Goal: Information Seeking & Learning: Learn about a topic

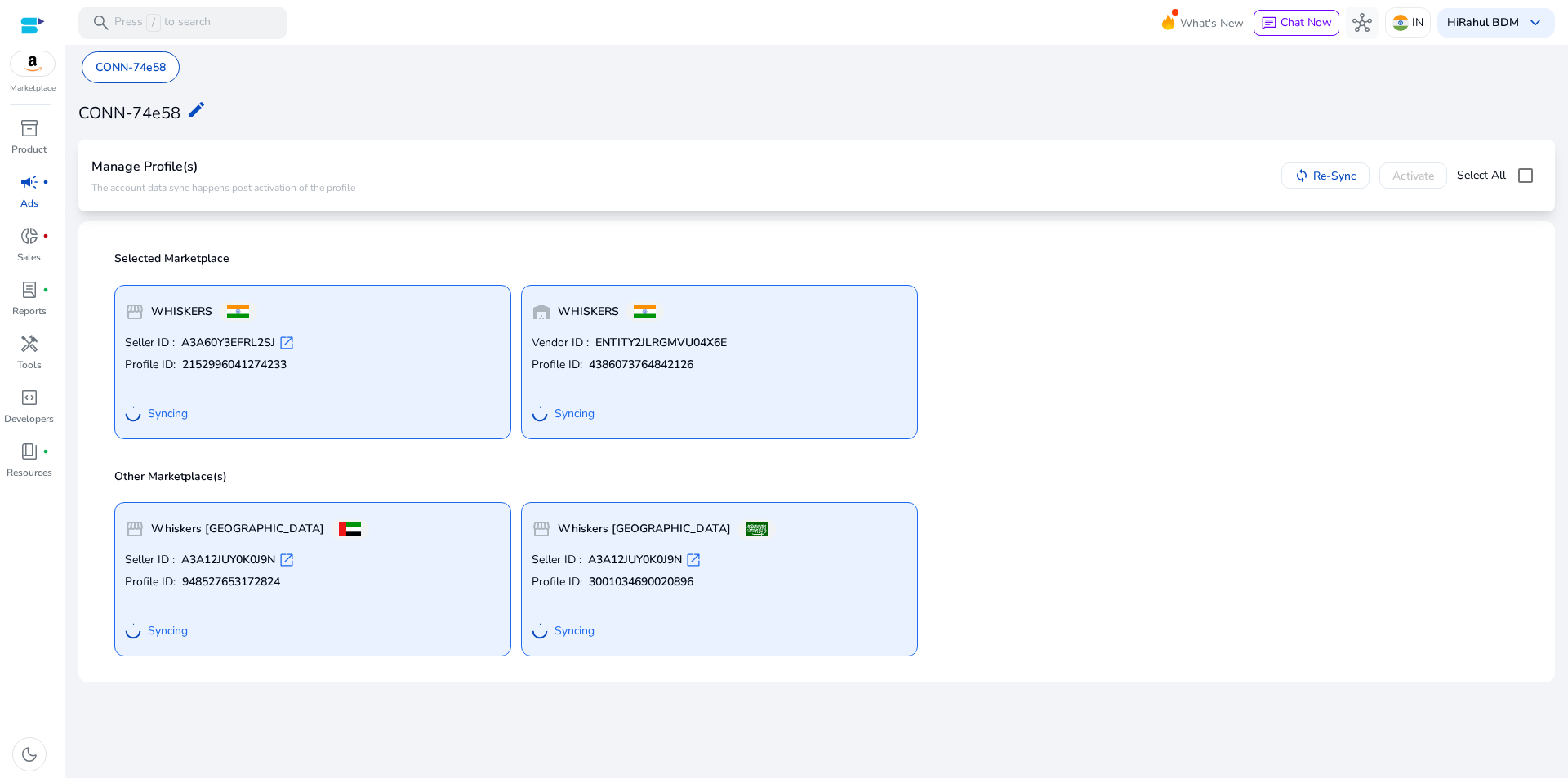
click at [351, 394] on div "Seller ID : A3A60Y3EFRL2SJ open_in_new Profile ID: 2152996041274233 Syncing" at bounding box center [313, 382] width 376 height 94
click at [309, 390] on div "Seller ID : A3A60Y3EFRL2SJ open_in_new Profile ID: 2152996041274233 Syncing" at bounding box center [313, 382] width 376 height 94
click at [139, 67] on p "CONN-74e58" at bounding box center [131, 67] width 71 height 17
click at [779, 101] on div "CONN-74e58 edit" at bounding box center [816, 112] width 1476 height 37
click at [45, 235] on span "fiber_manual_record" at bounding box center [45, 236] width 7 height 7
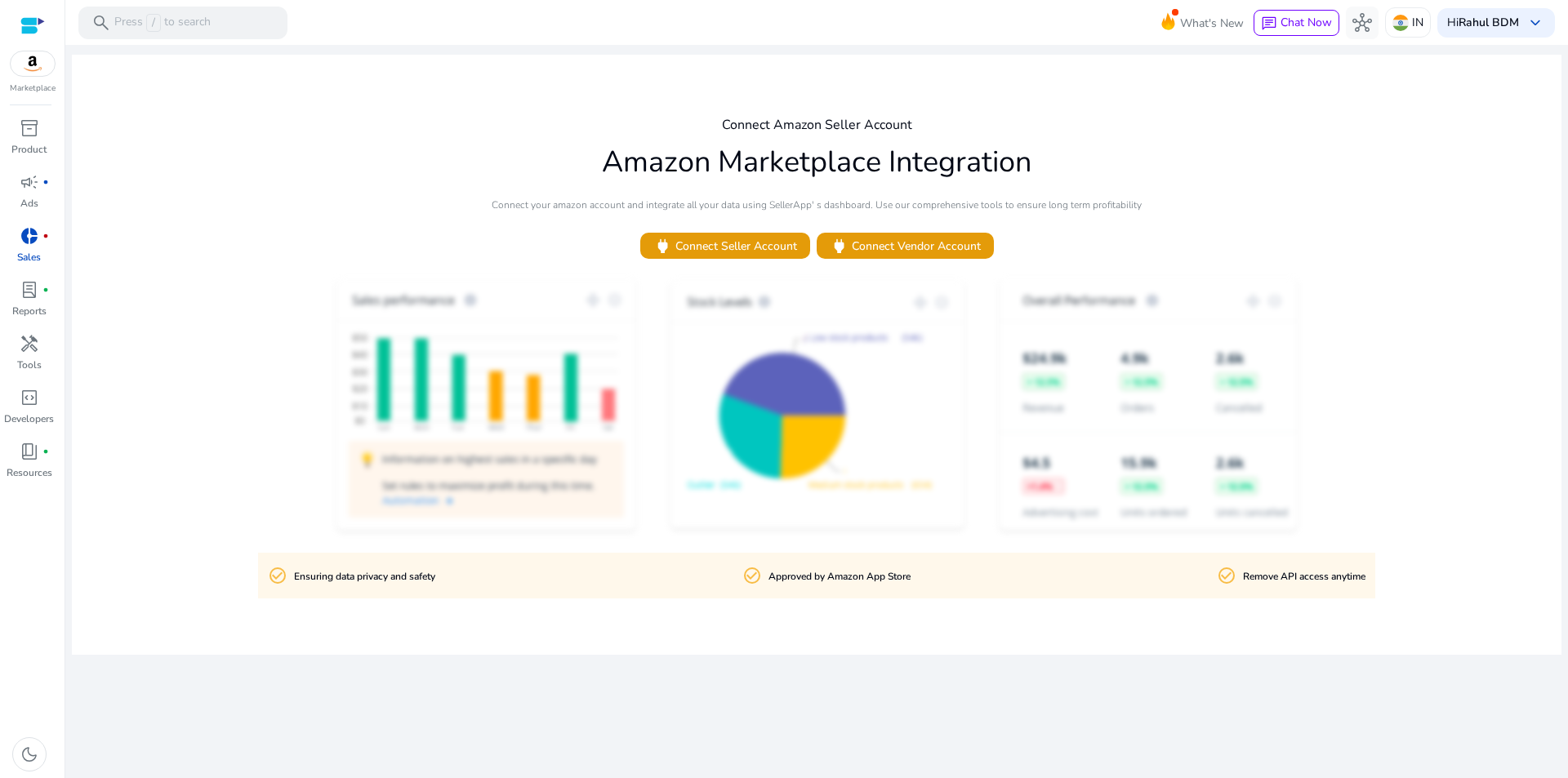
click at [21, 59] on img at bounding box center [33, 63] width 44 height 24
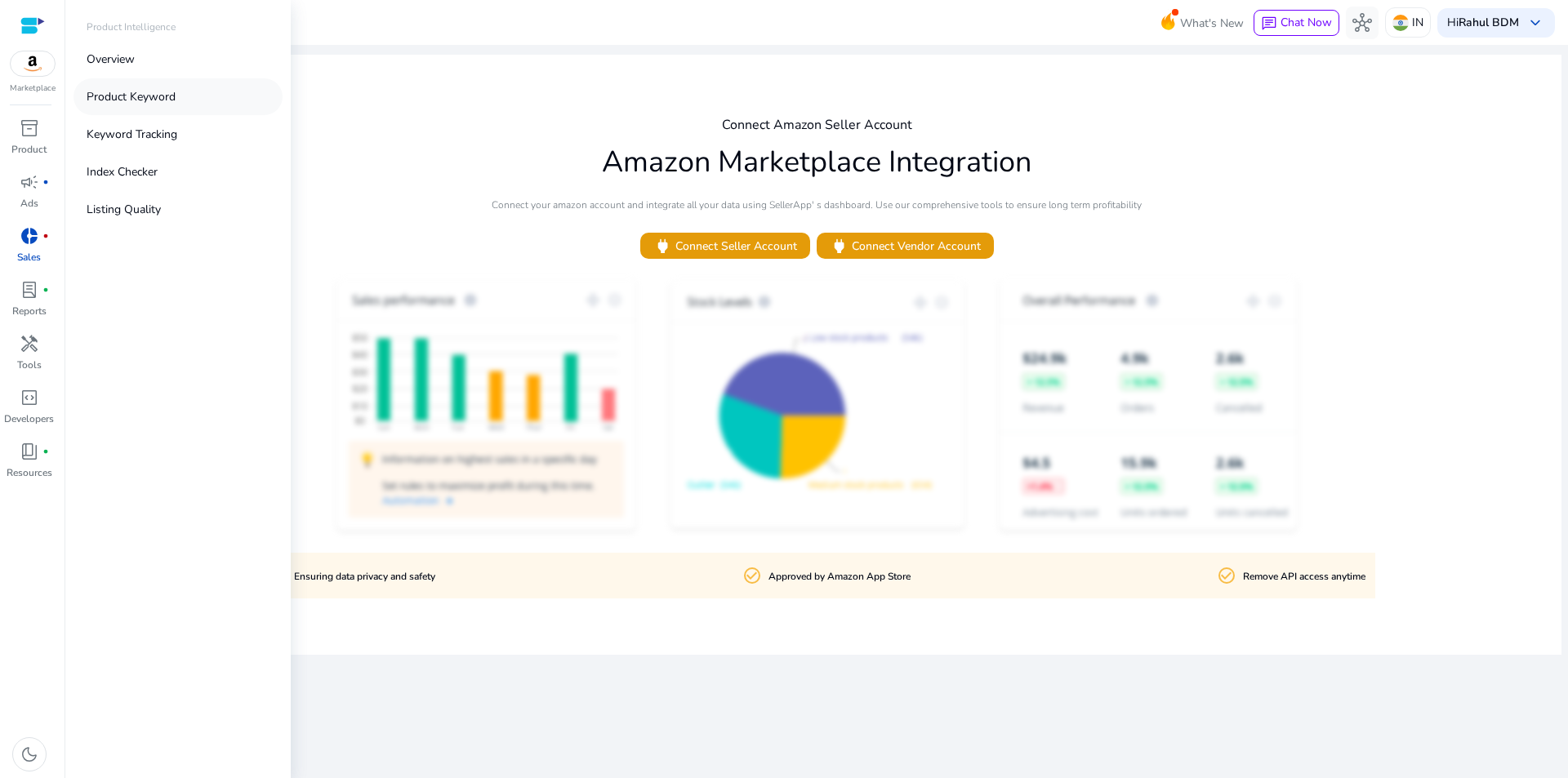
click at [132, 97] on p "Product Keyword" at bounding box center [131, 97] width 89 height 17
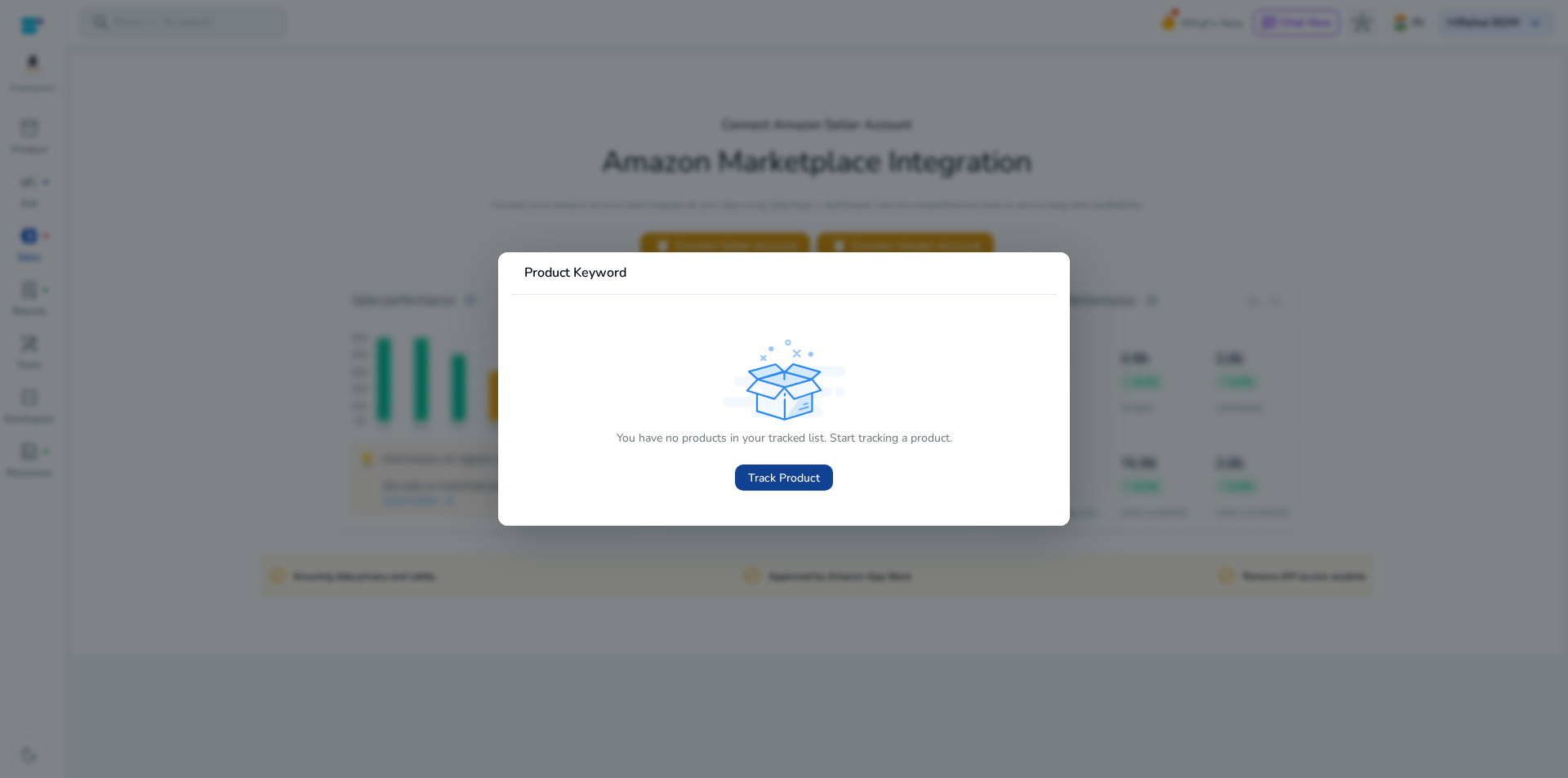
click at [785, 475] on span "Track Product" at bounding box center [784, 478] width 71 height 17
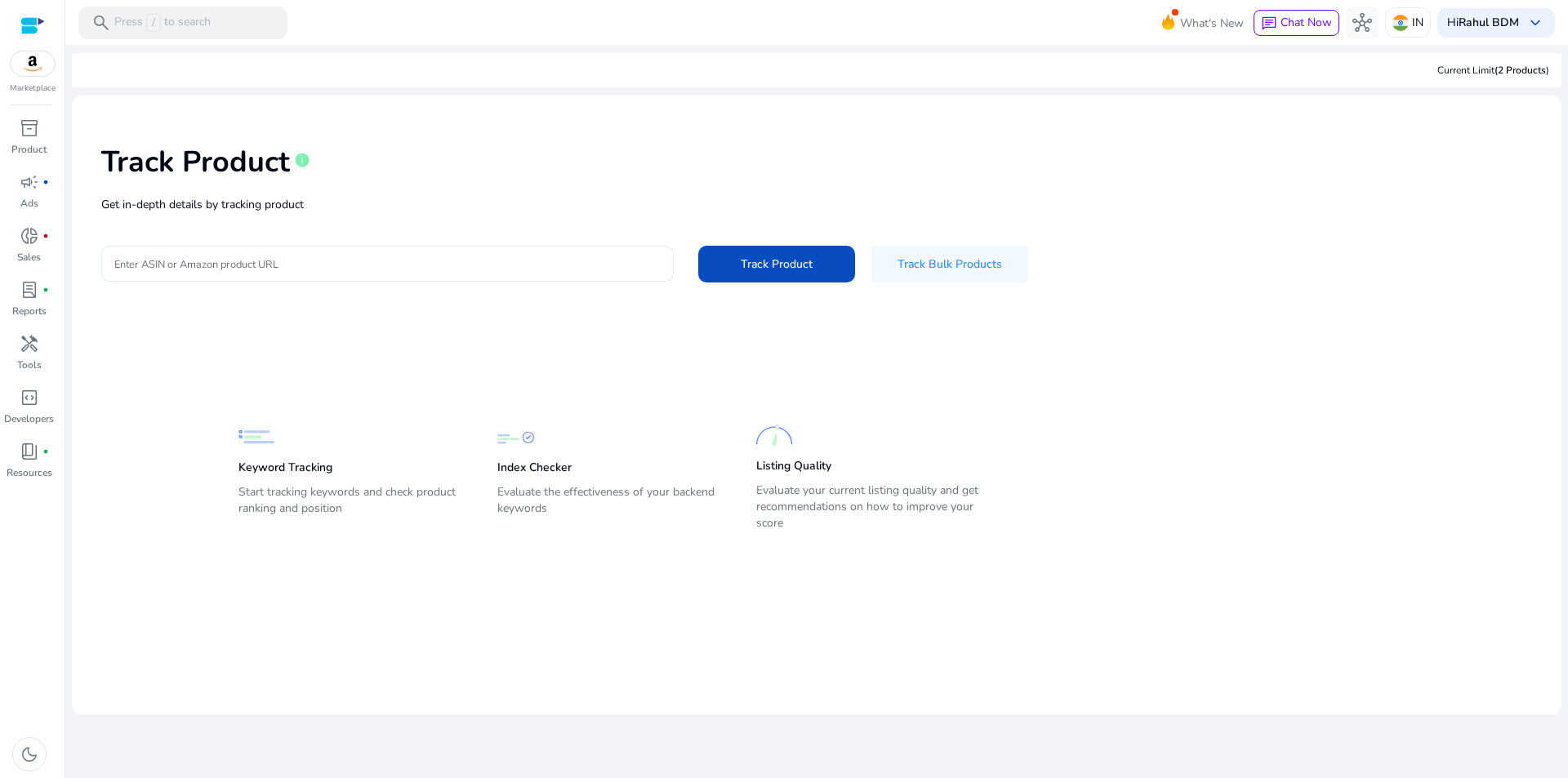
click at [394, 214] on div "Track Product info Get in-depth details by tracking product Enter ASIN or Amazo…" at bounding box center [816, 212] width 1463 height 207
click at [298, 273] on div at bounding box center [388, 263] width 546 height 36
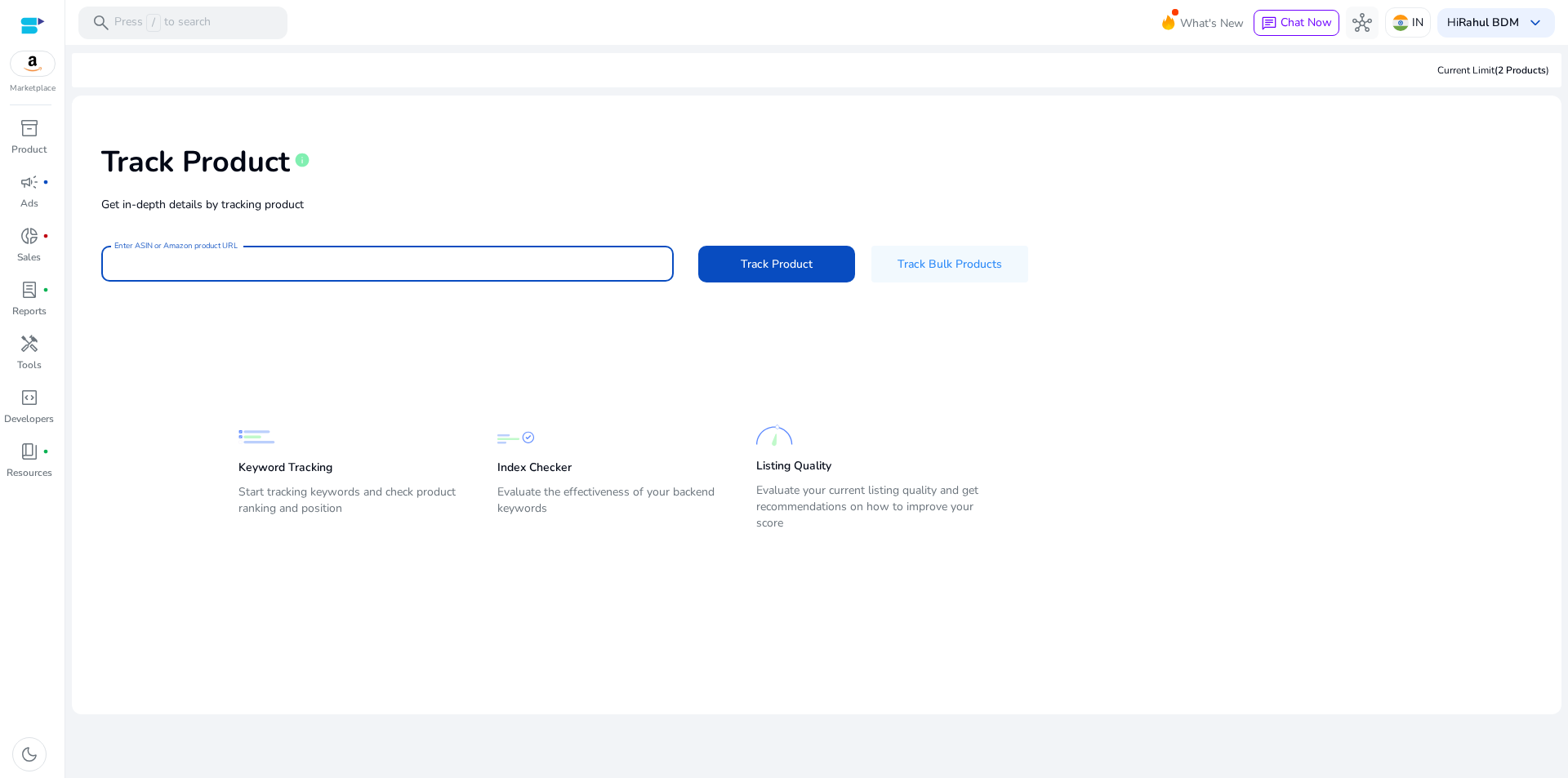
paste input "**********"
type input "**********"
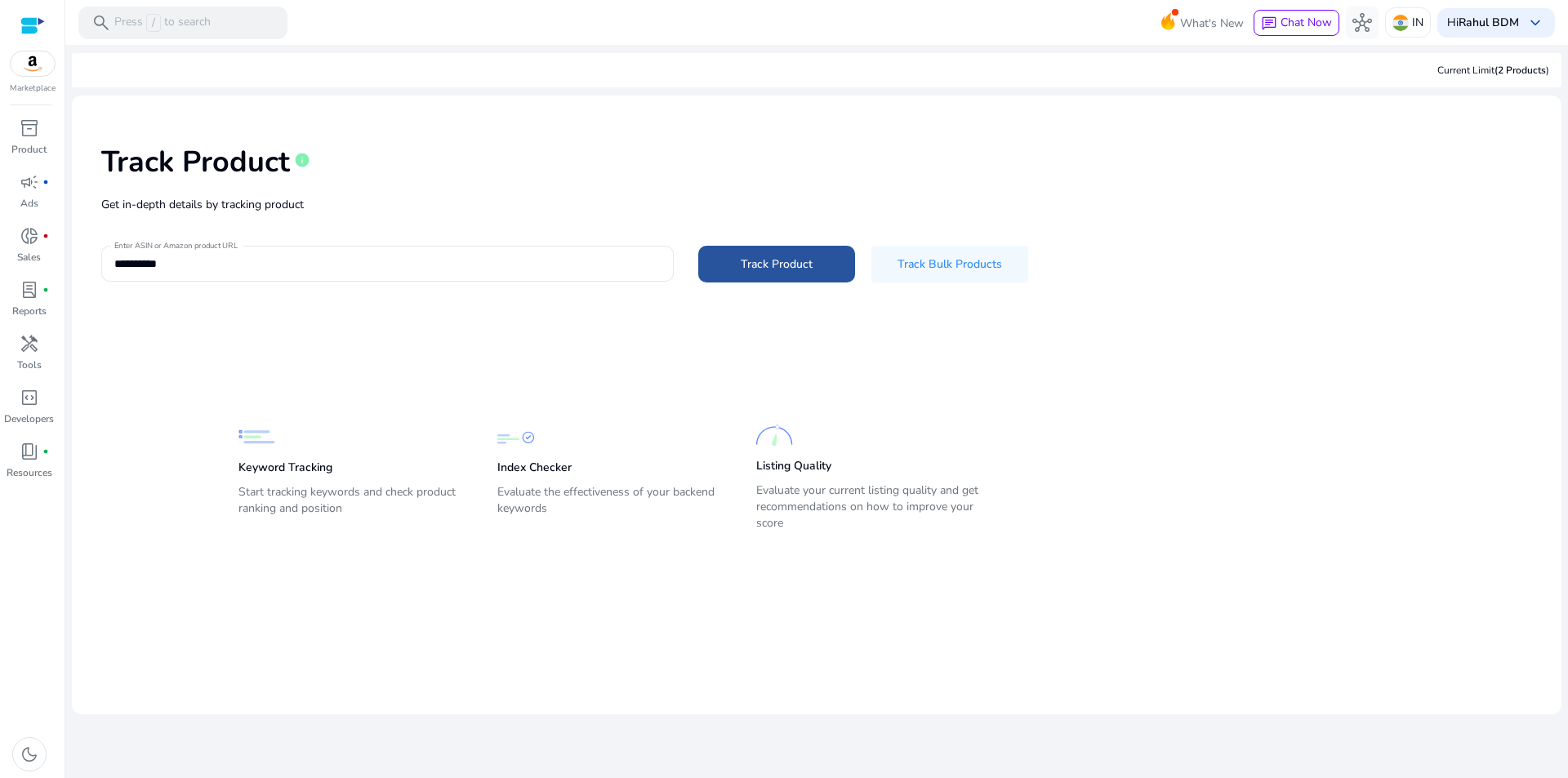
click at [782, 261] on span "Track Product" at bounding box center [776, 264] width 71 height 17
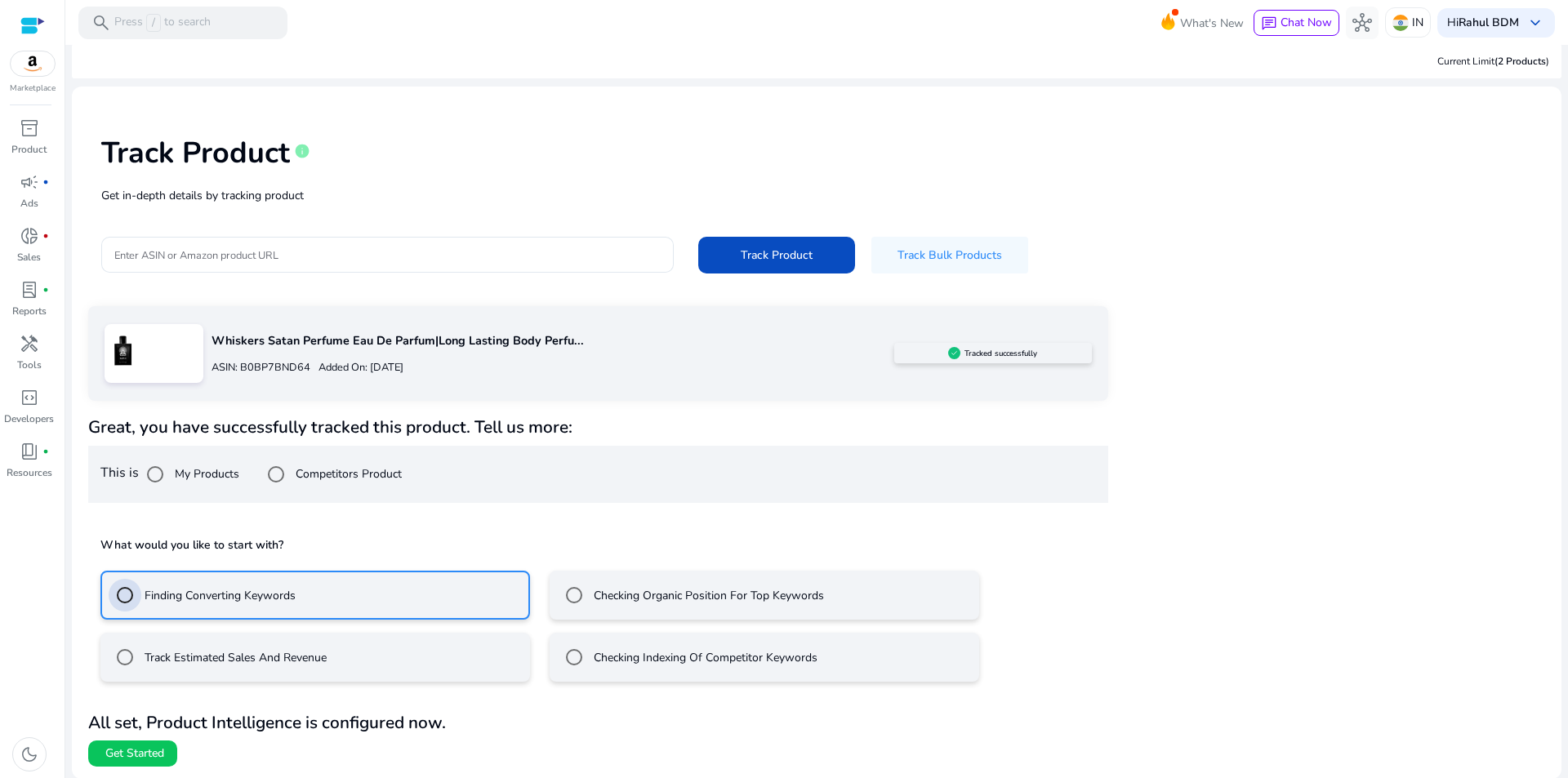
scroll to position [10, 0]
click at [147, 760] on span "Get Started" at bounding box center [135, 753] width 59 height 16
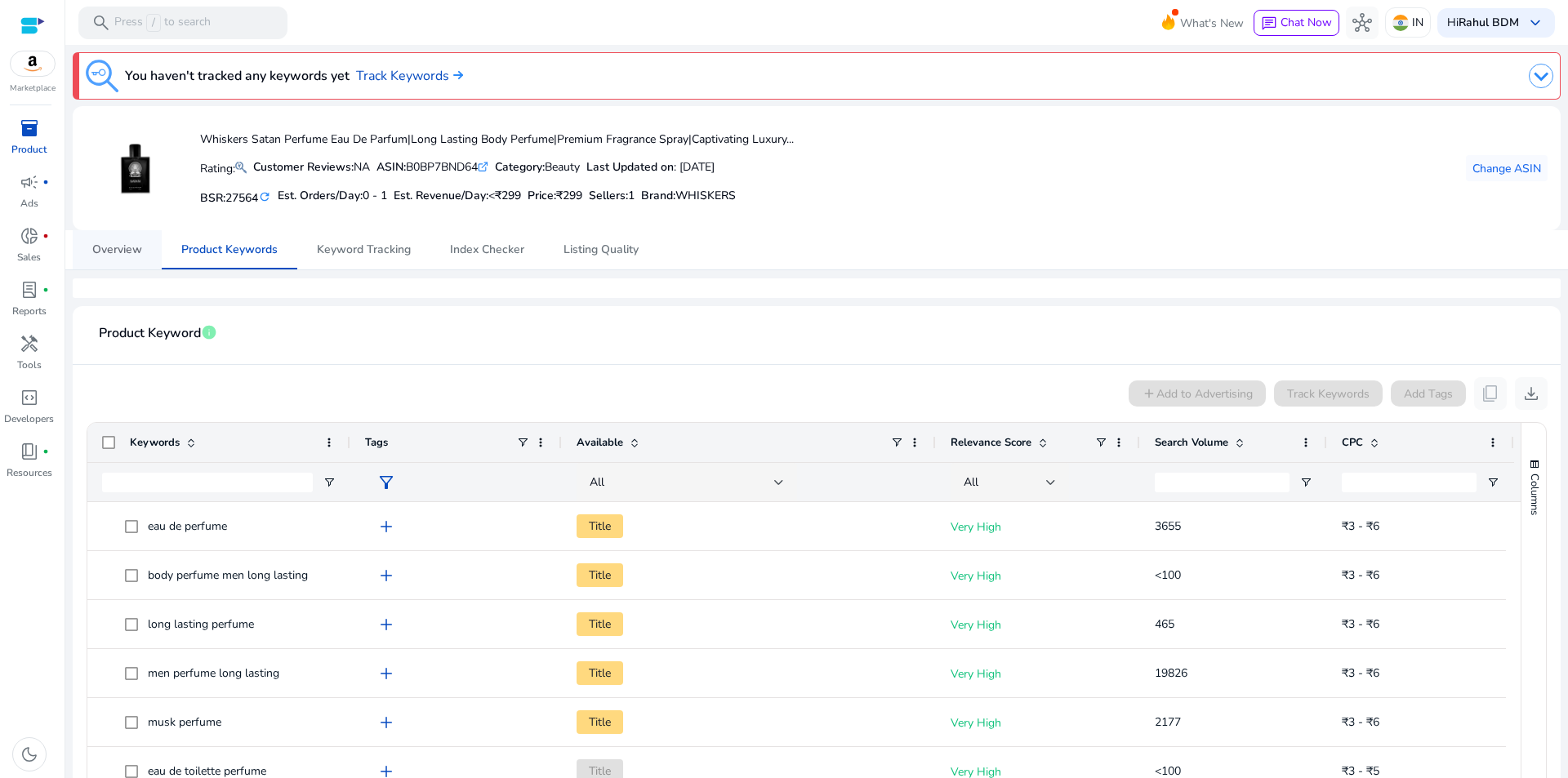
click at [114, 263] on span "Overview" at bounding box center [117, 250] width 50 height 40
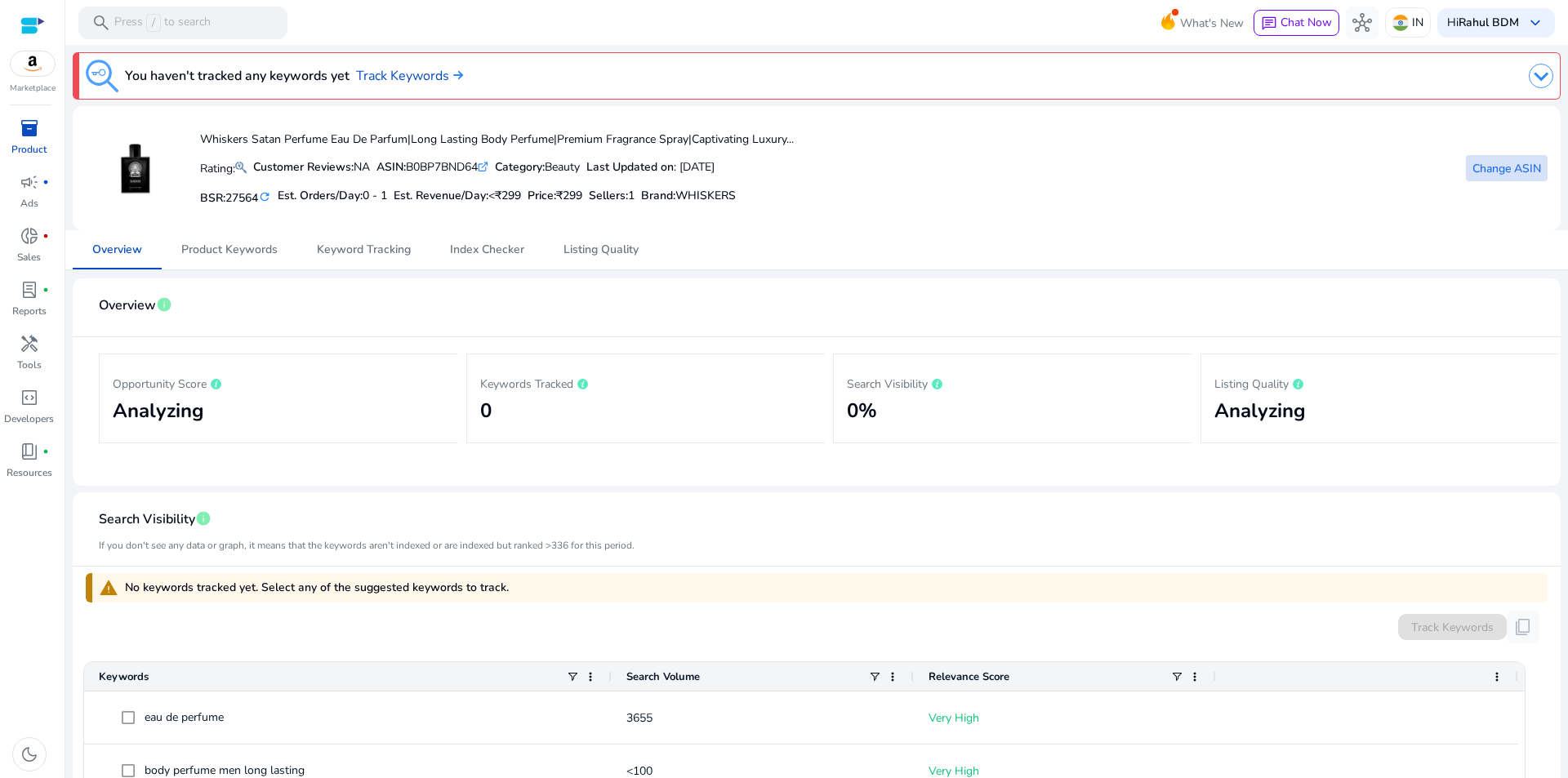
click at [1511, 175] on span "Change ASIN" at bounding box center [1507, 168] width 69 height 17
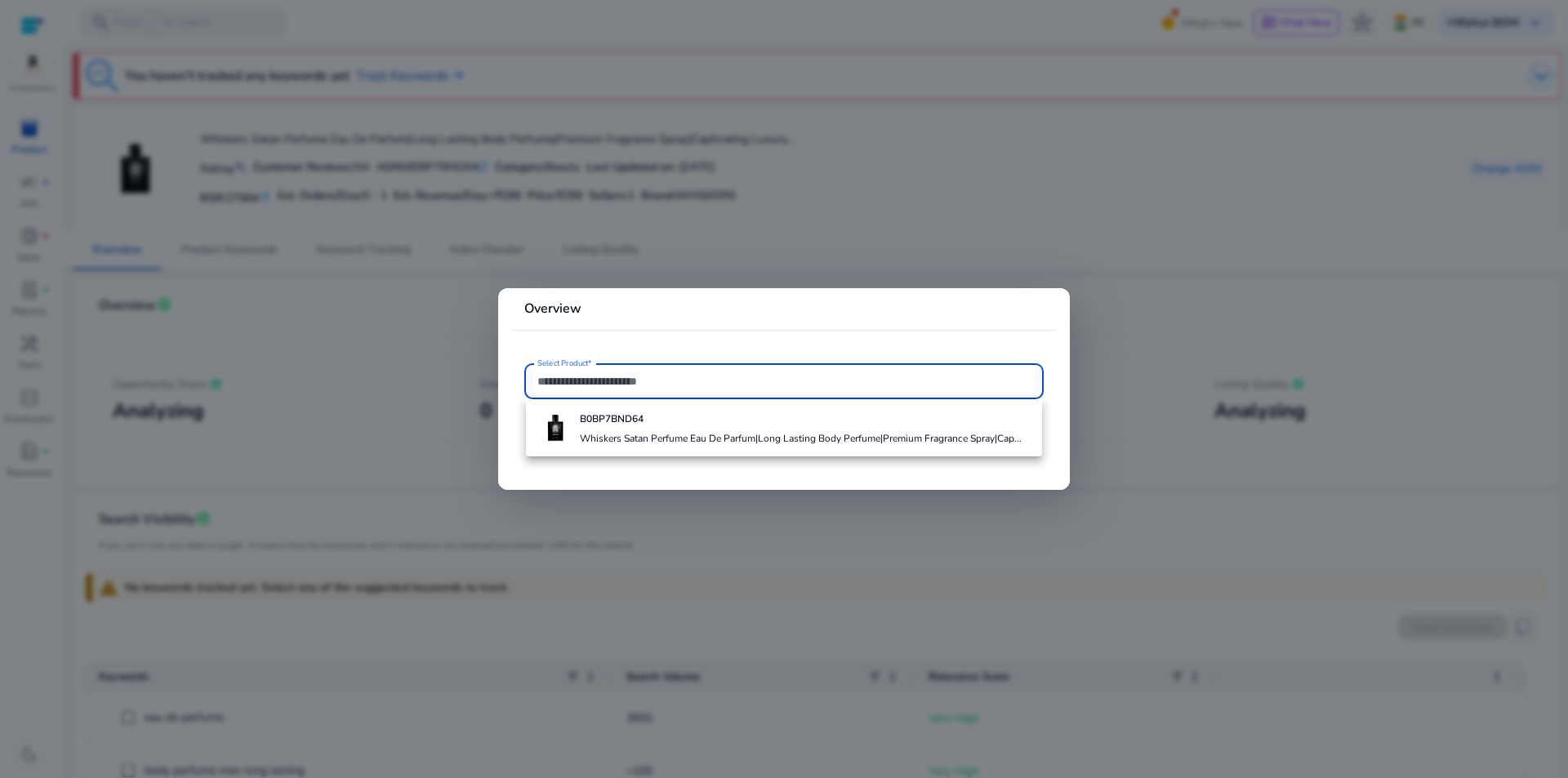
click at [647, 382] on input "Select Product*" at bounding box center [784, 381] width 494 height 18
type input "*"
click at [1333, 192] on div at bounding box center [784, 389] width 1568 height 778
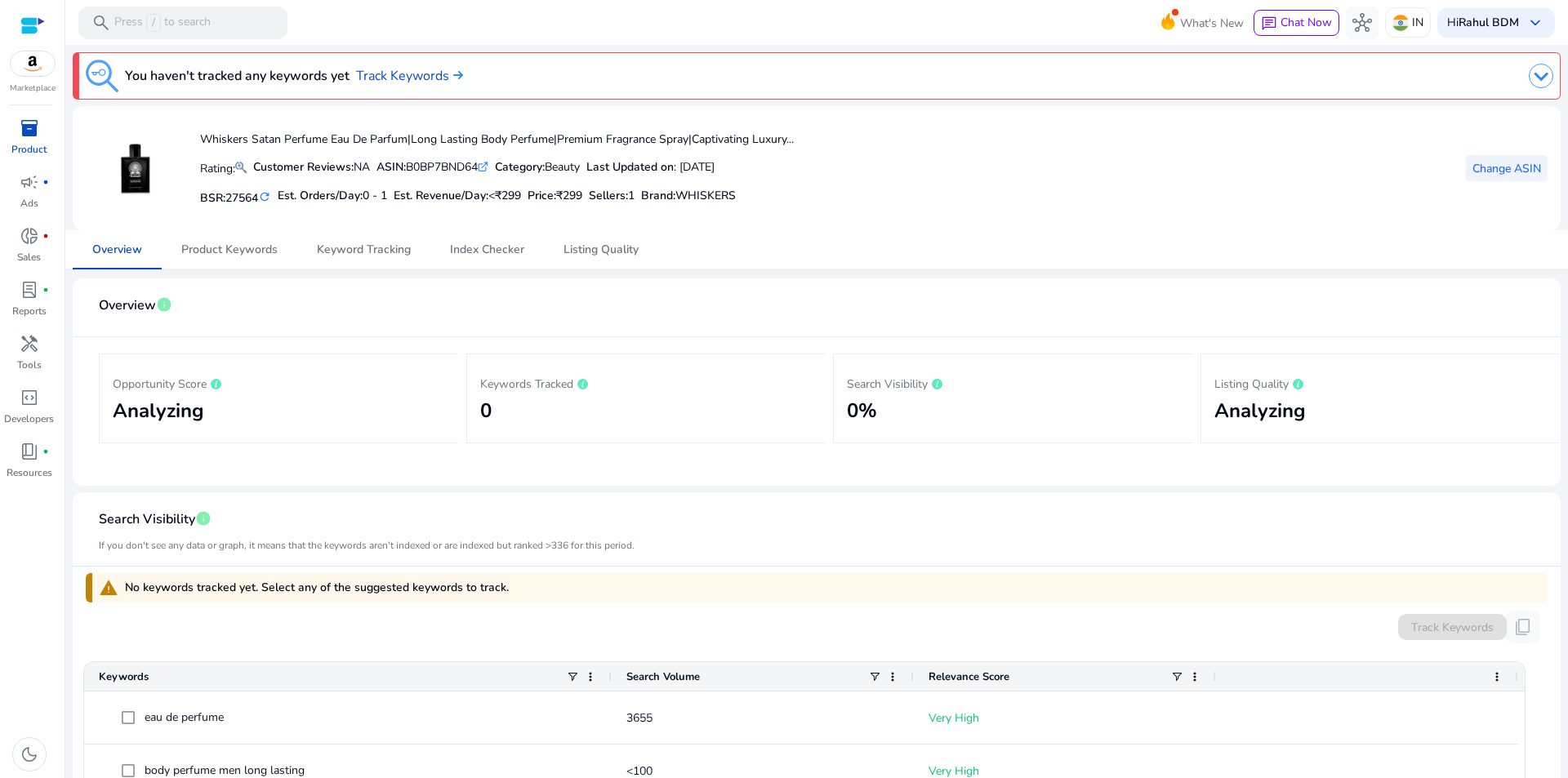
click at [1513, 162] on span "Change ASIN" at bounding box center [1507, 168] width 69 height 17
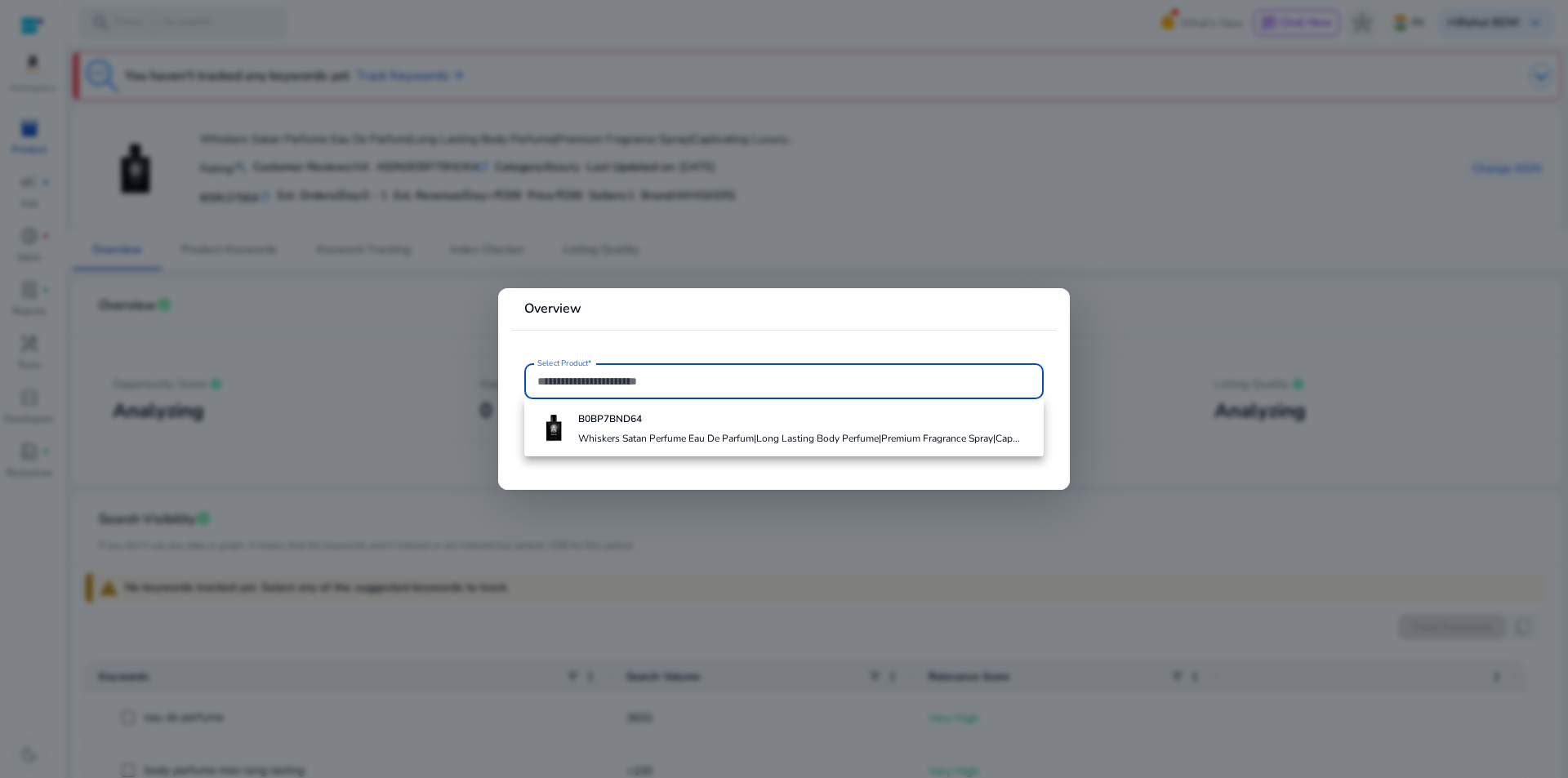
click at [936, 211] on div at bounding box center [784, 389] width 1568 height 778
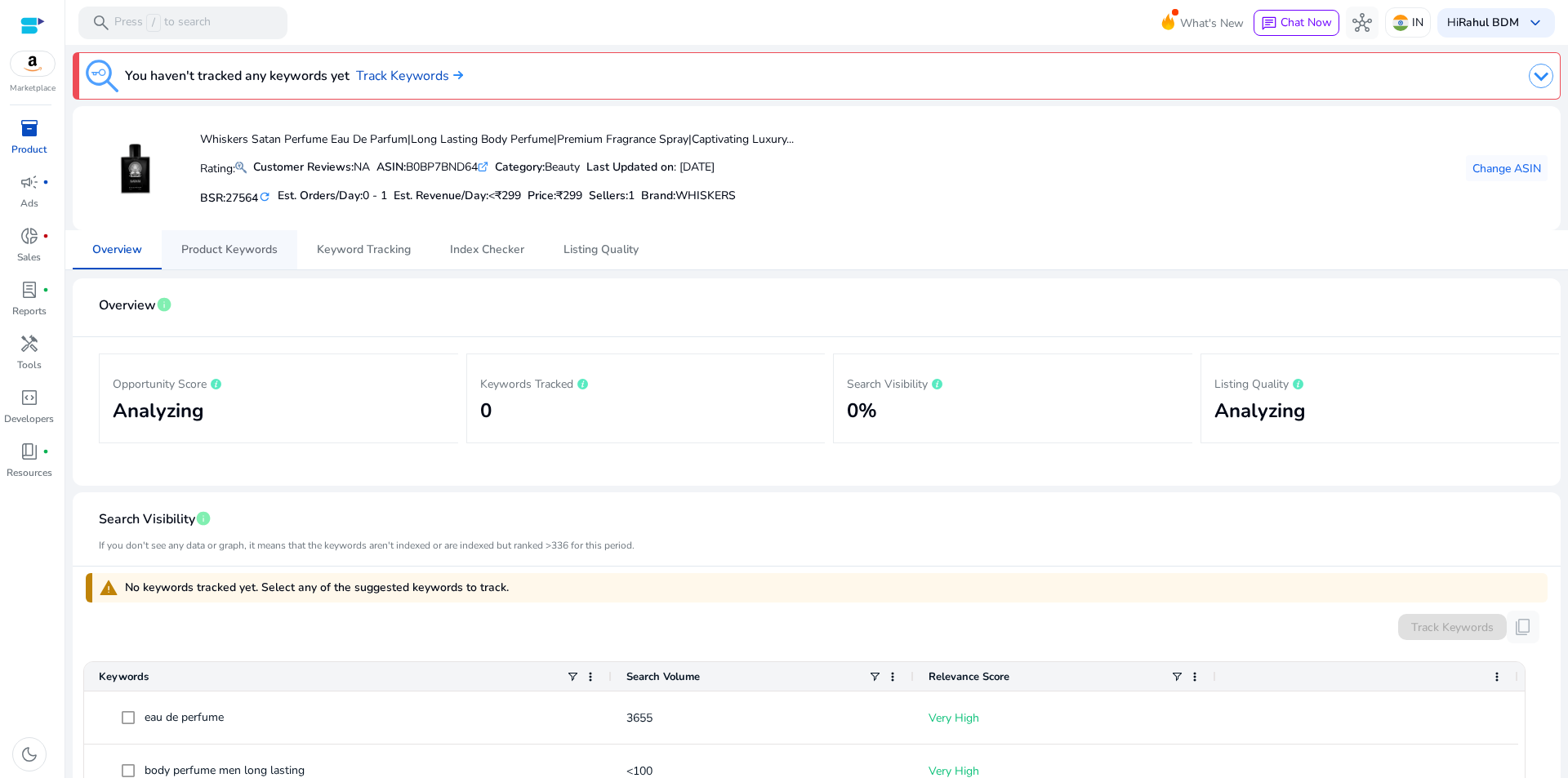
click at [200, 256] on span "Product Keywords" at bounding box center [230, 250] width 97 height 12
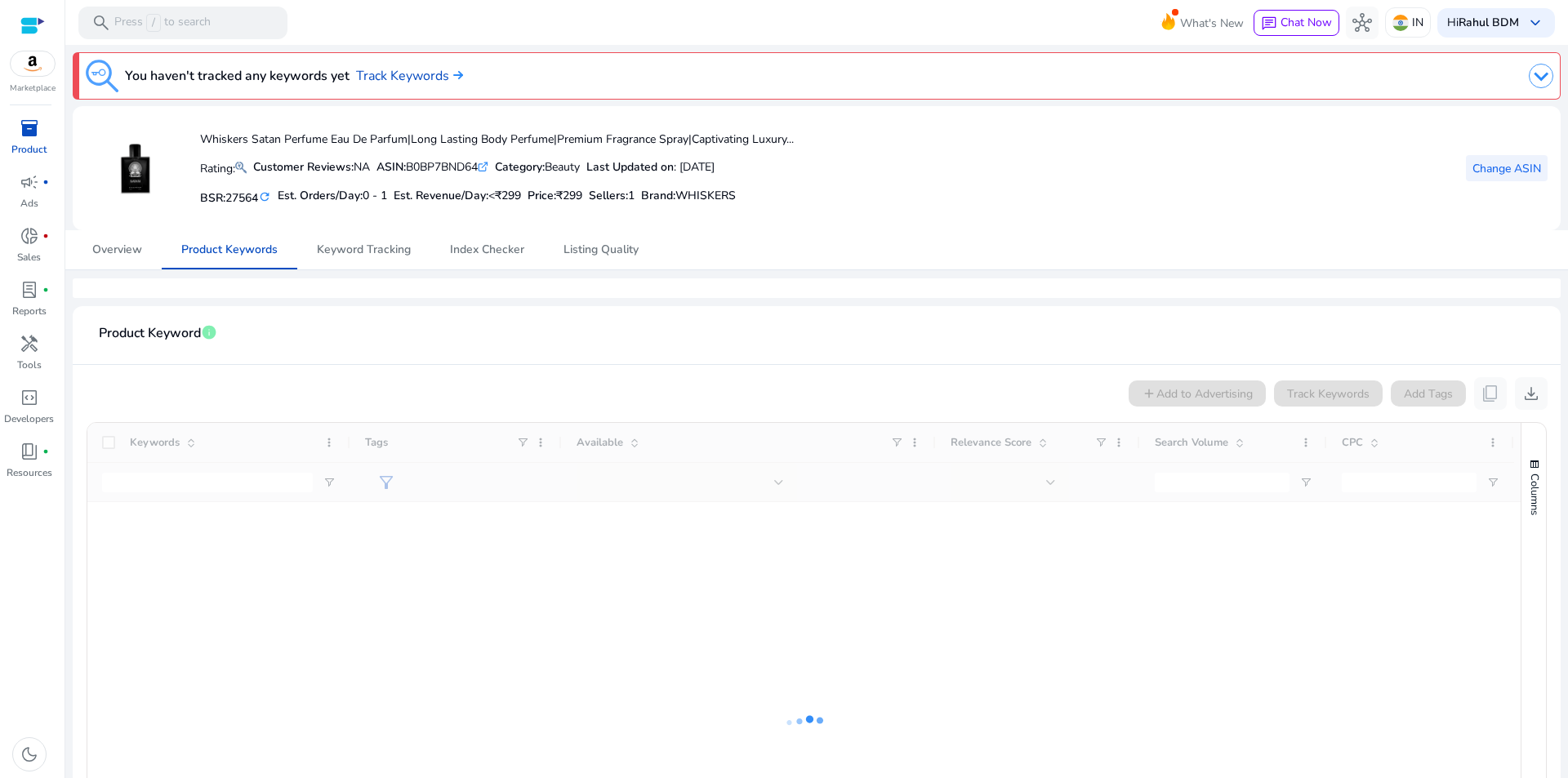
click at [1513, 175] on span "Change ASIN" at bounding box center [1507, 168] width 69 height 17
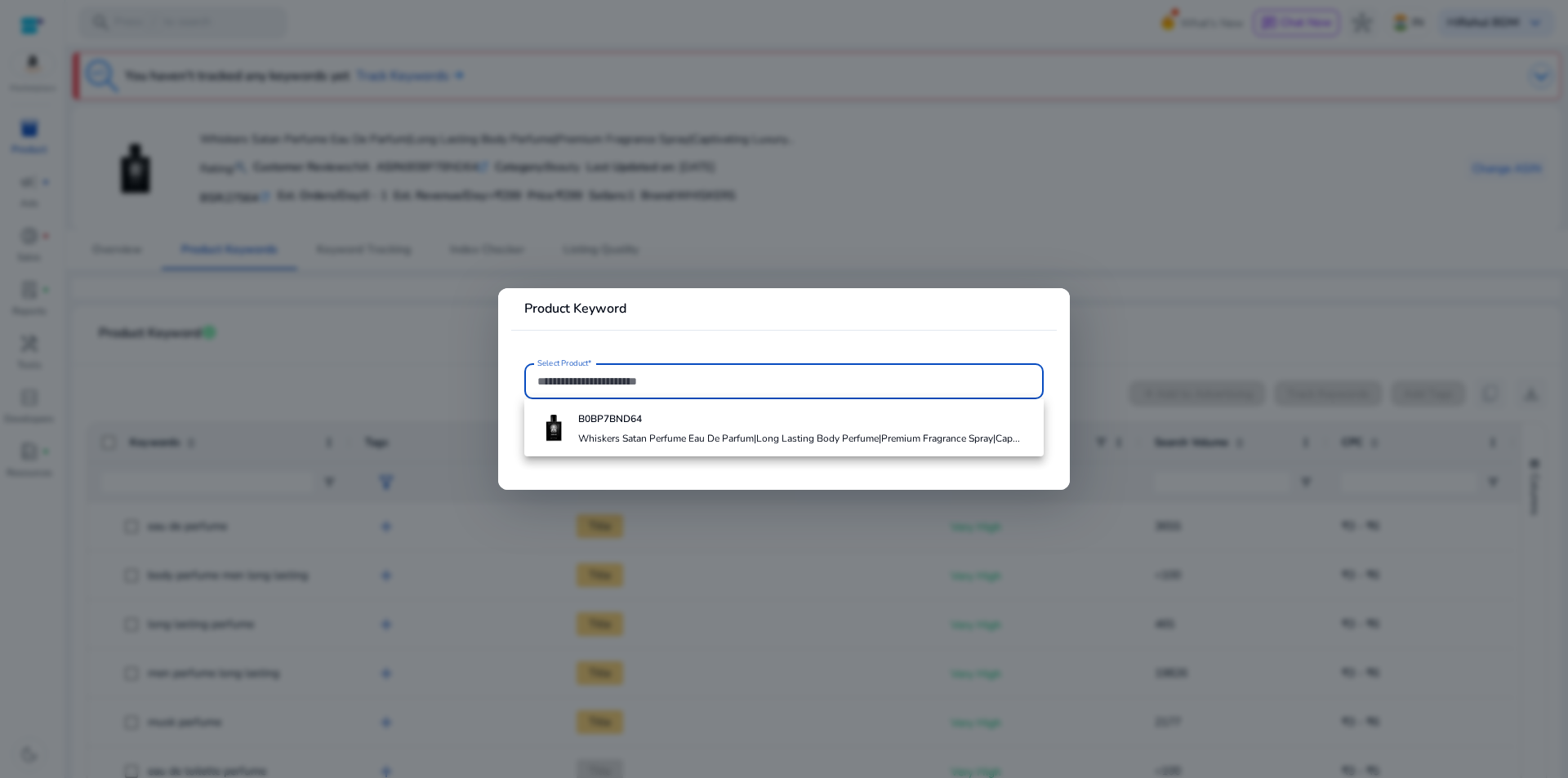
click at [713, 385] on input "Select Product*" at bounding box center [784, 381] width 494 height 18
paste input "**********"
type input "**********"
click at [1315, 279] on div at bounding box center [784, 389] width 1568 height 778
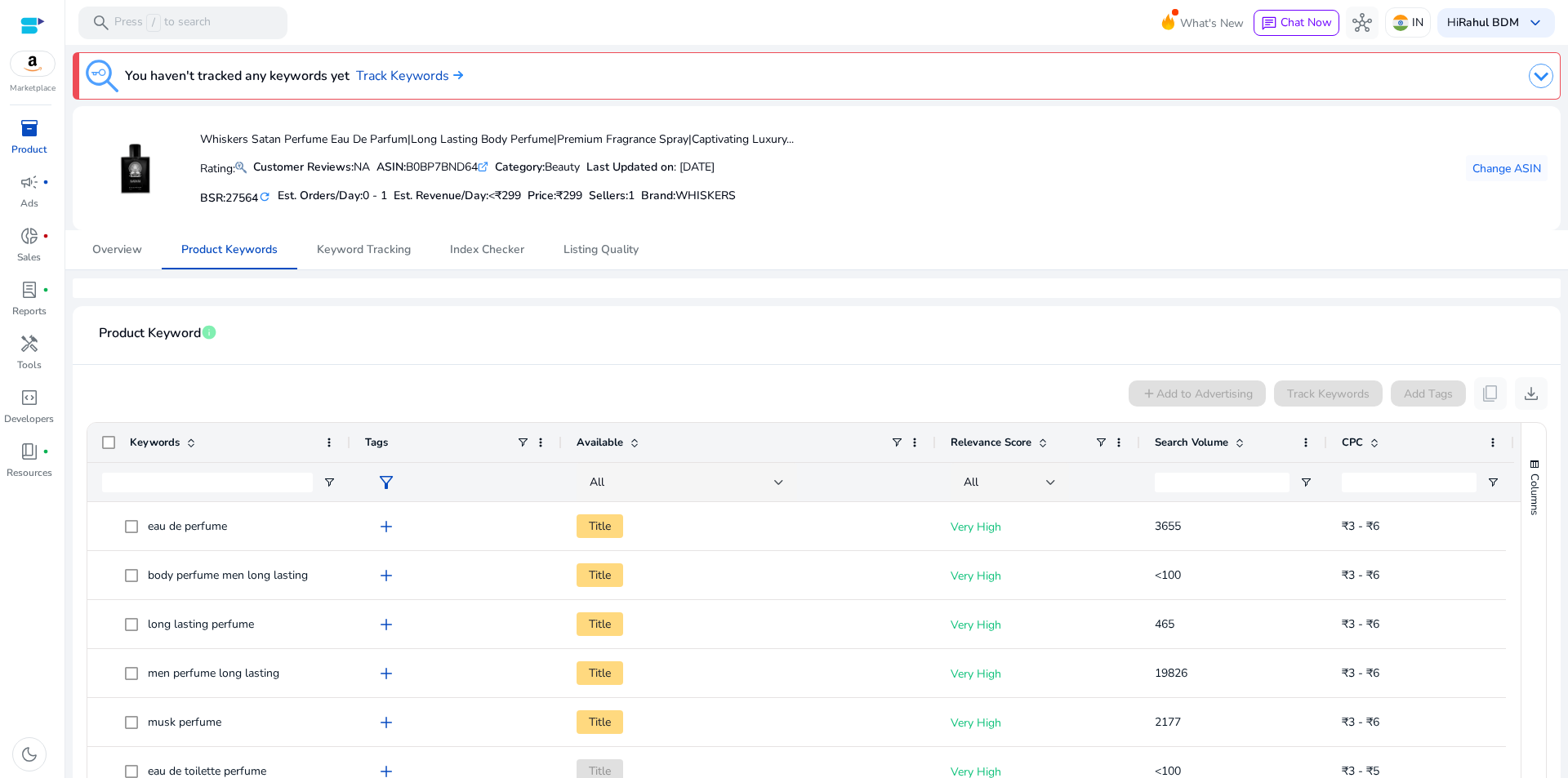
click at [1544, 75] on img at bounding box center [1540, 76] width 24 height 24
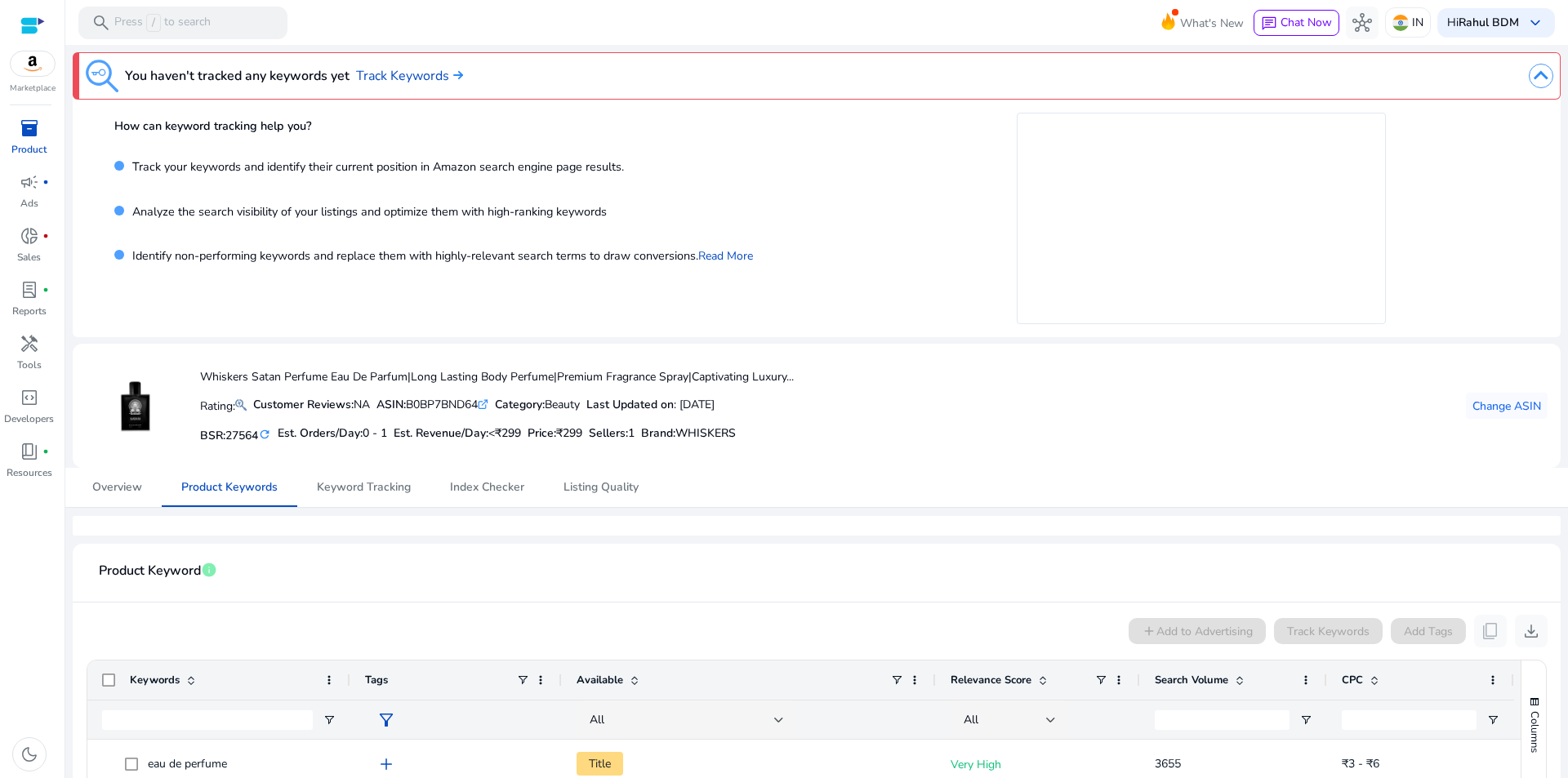
click at [21, 130] on span "inventory_2" at bounding box center [29, 128] width 19 height 19
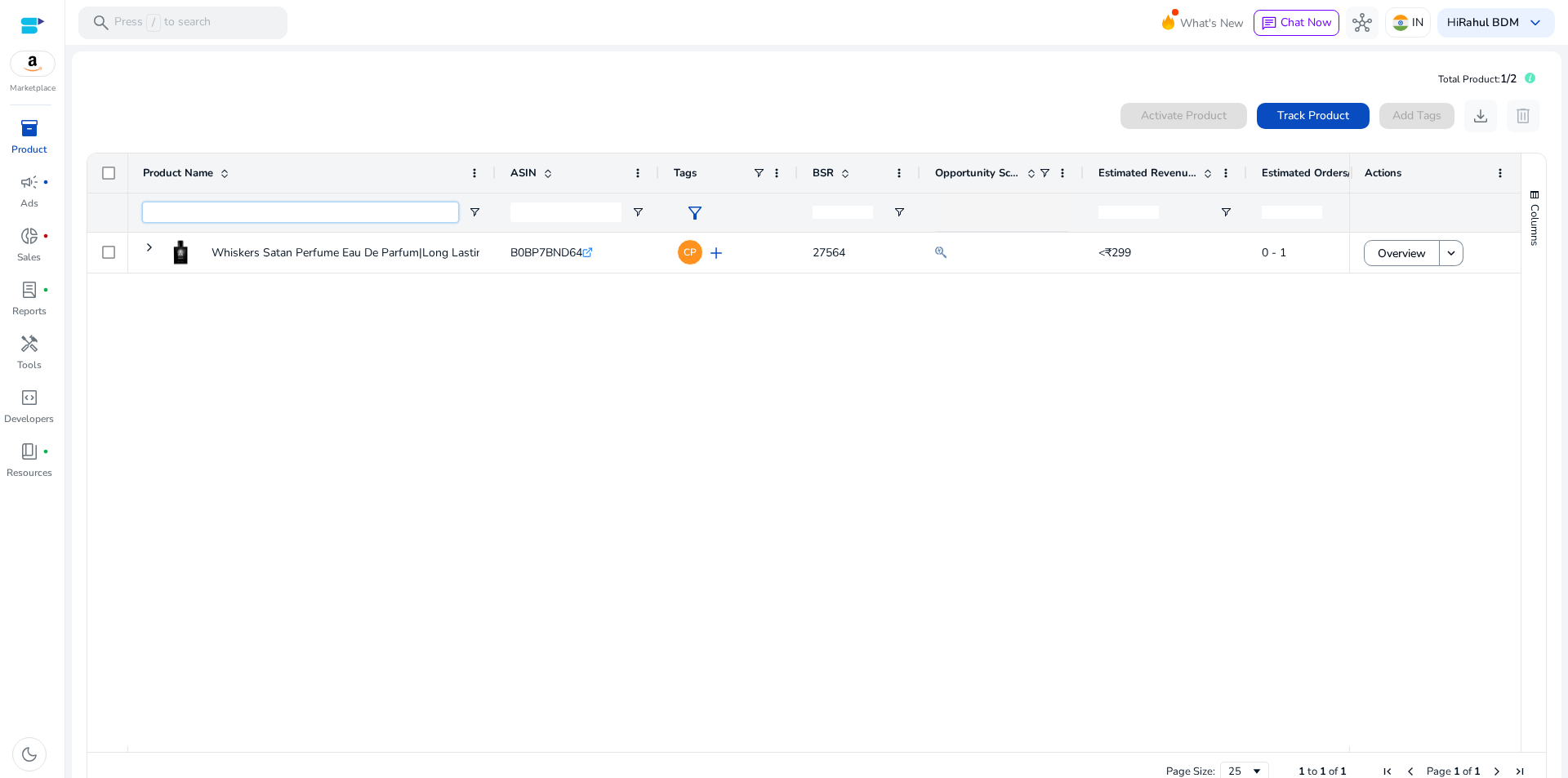
click at [270, 221] on input "Product Name Filter Input" at bounding box center [300, 212] width 315 height 19
paste input "**********"
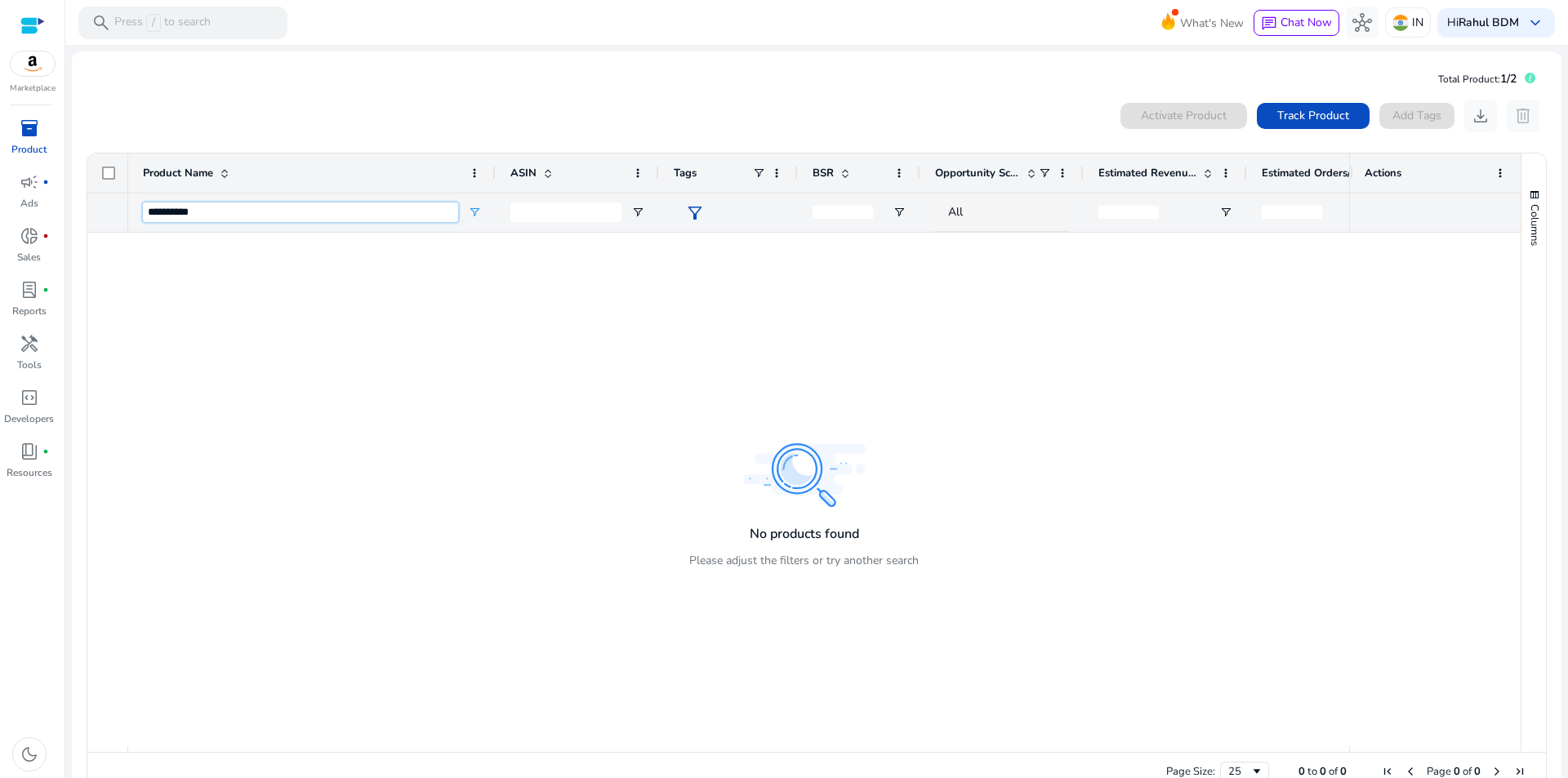
type input "**********"
drag, startPoint x: 353, startPoint y: 216, endPoint x: 119, endPoint y: 204, distance: 234.3
click at [119, 204] on div "Product Name ASIN Tags" at bounding box center [804, 193] width 1433 height 79
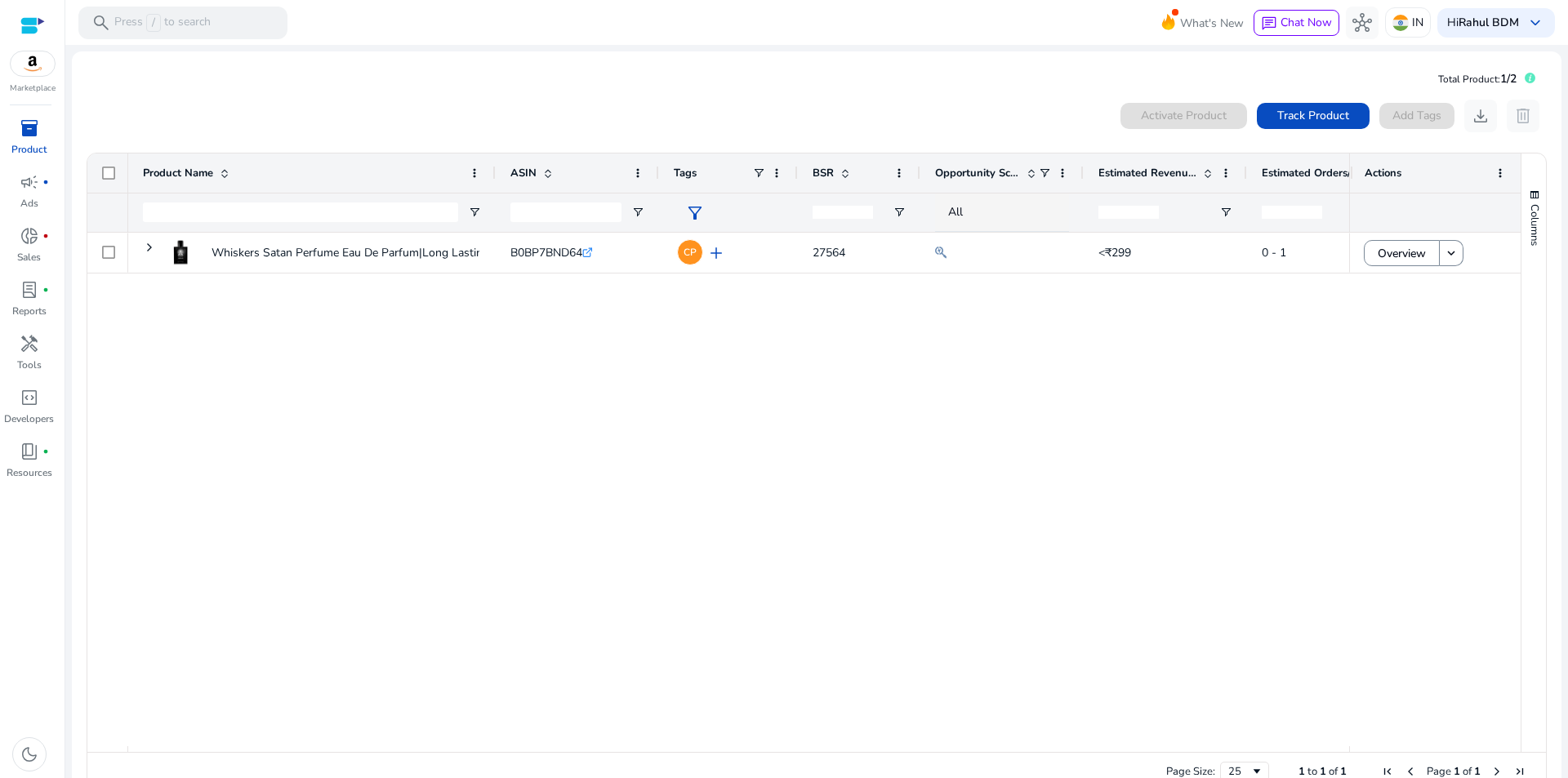
click at [34, 71] on img at bounding box center [33, 63] width 44 height 24
click at [140, 22] on p "Press / to search" at bounding box center [162, 23] width 97 height 18
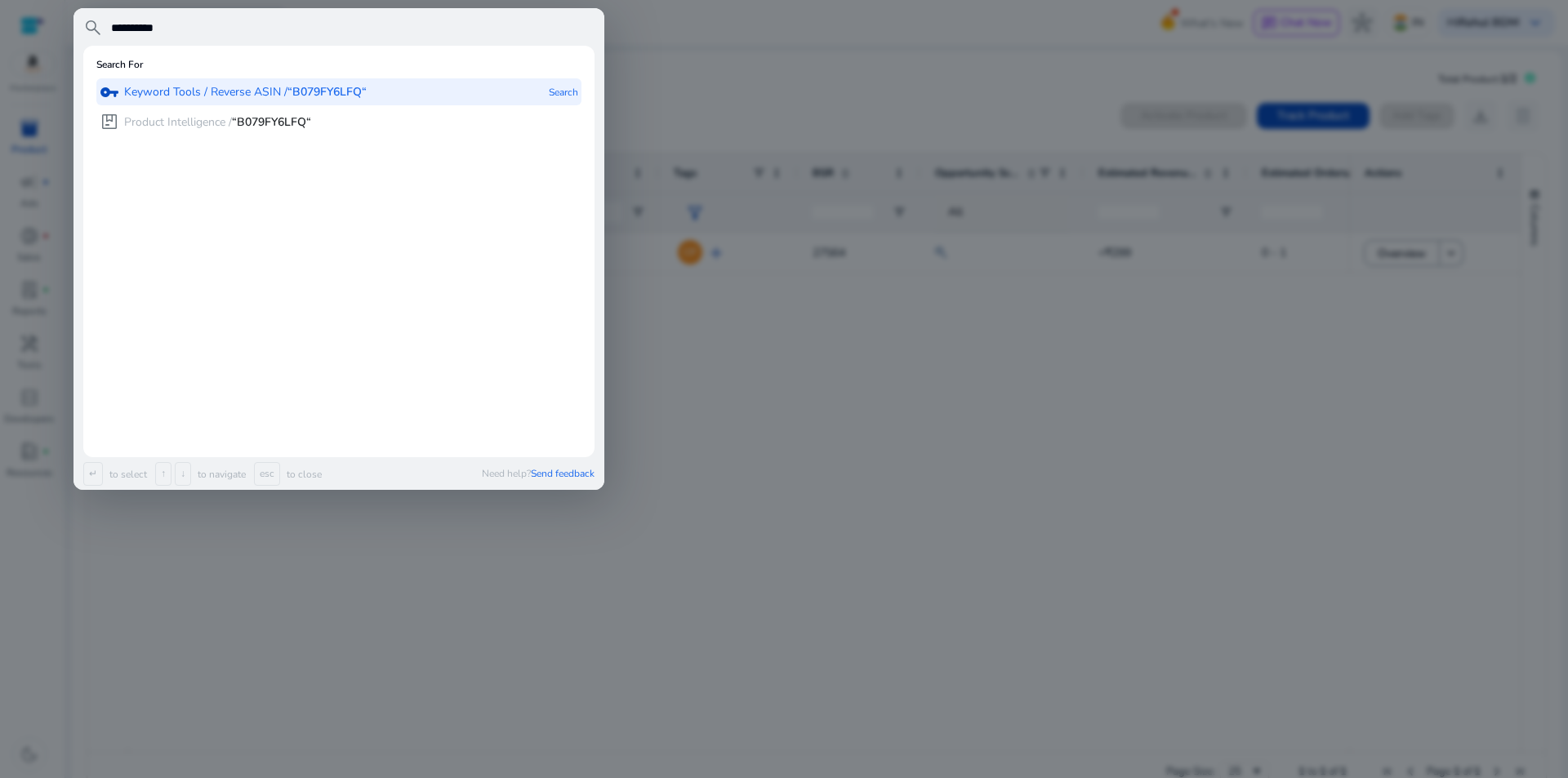
type input "**********"
click at [526, 96] on div "vpn_key Keyword Tools / Reverse ASIN / “B079FY6LFQ“ Search" at bounding box center [339, 92] width 485 height 27
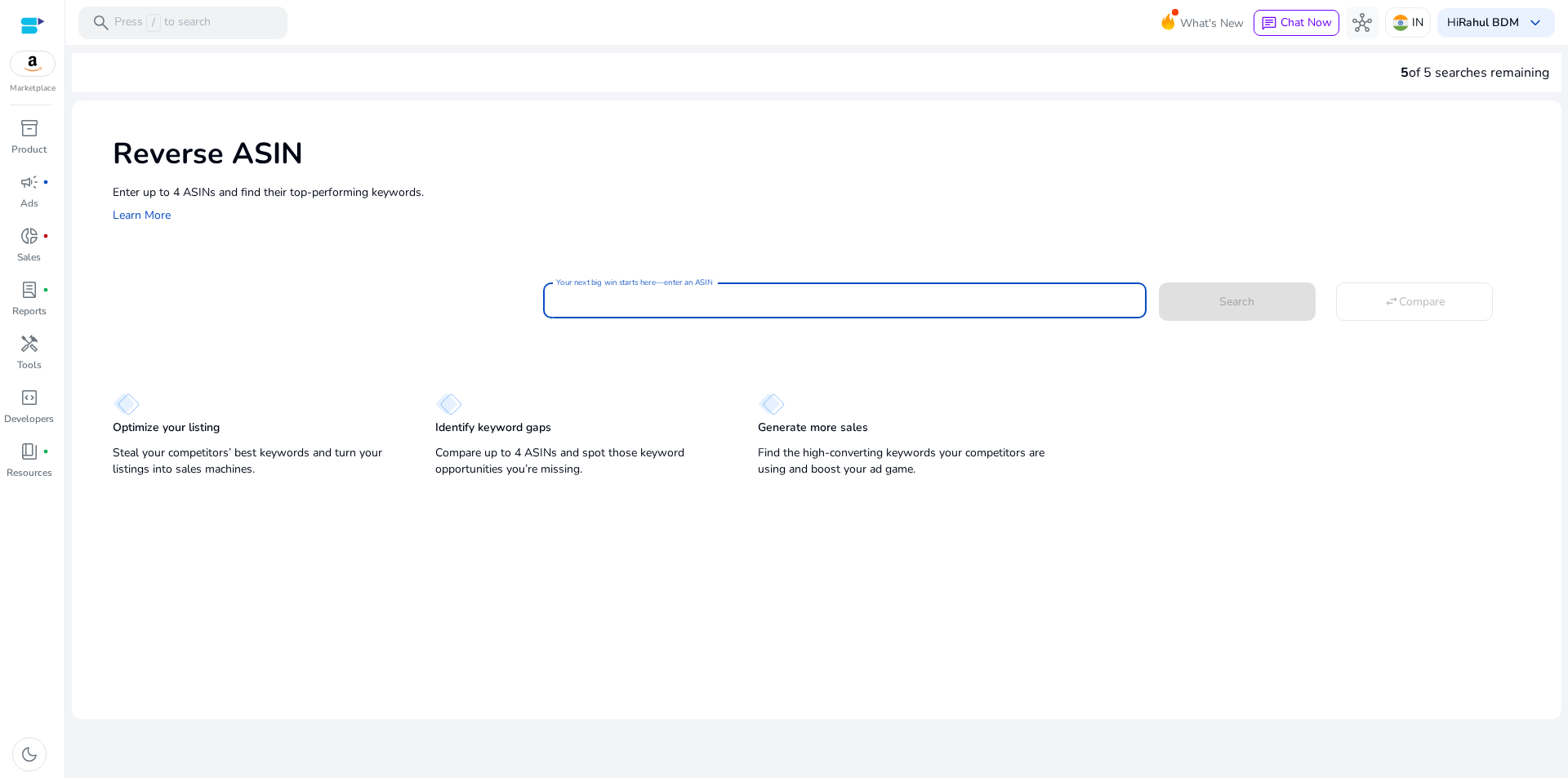
click at [699, 304] on input "Your next big win starts here—enter an ASIN" at bounding box center [844, 300] width 577 height 18
paste input "**********"
type input "**********"
click at [1222, 311] on span at bounding box center [1237, 301] width 156 height 40
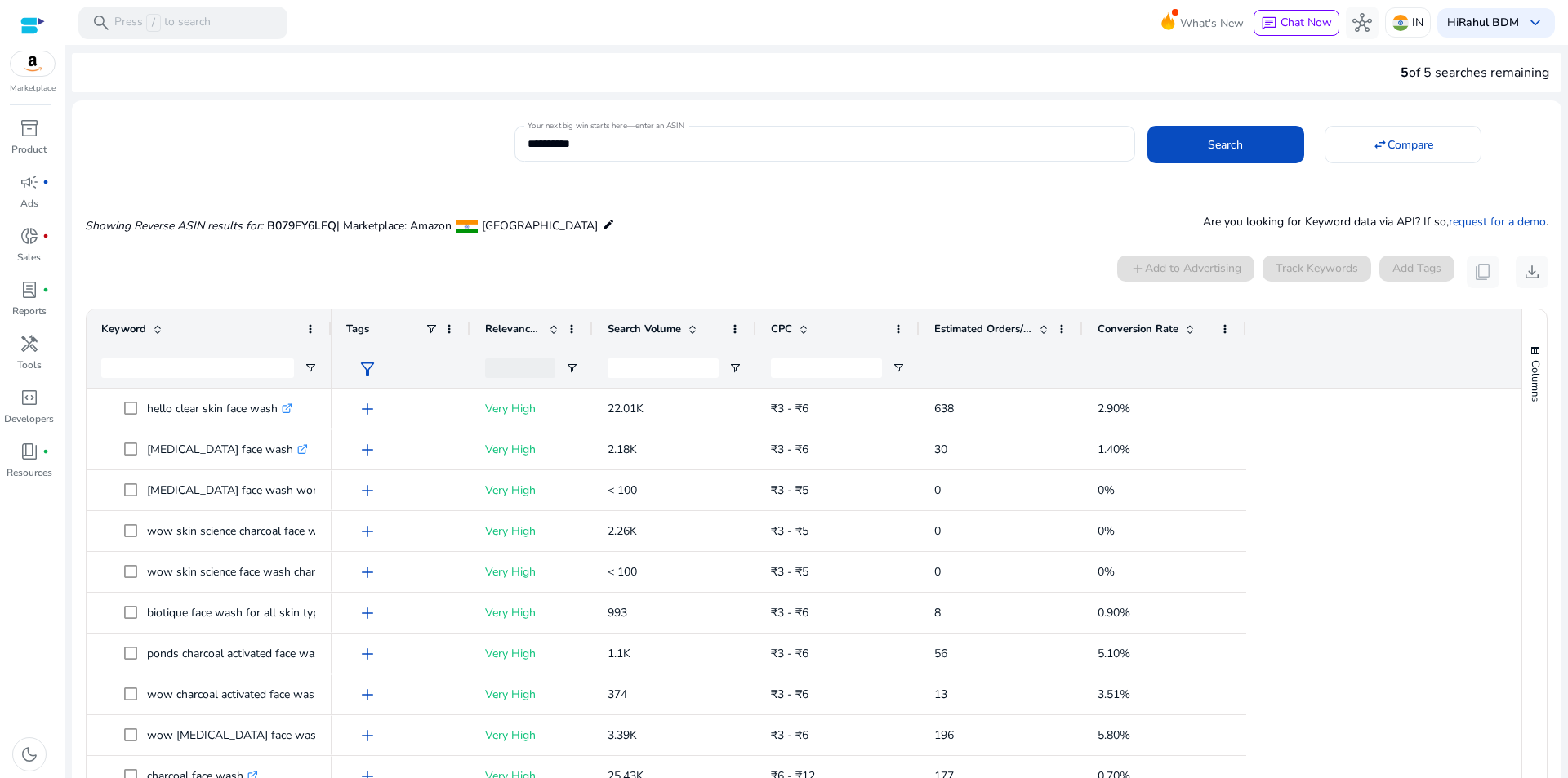
click at [695, 325] on span at bounding box center [693, 330] width 13 height 13
click at [693, 335] on span at bounding box center [693, 330] width 13 height 13
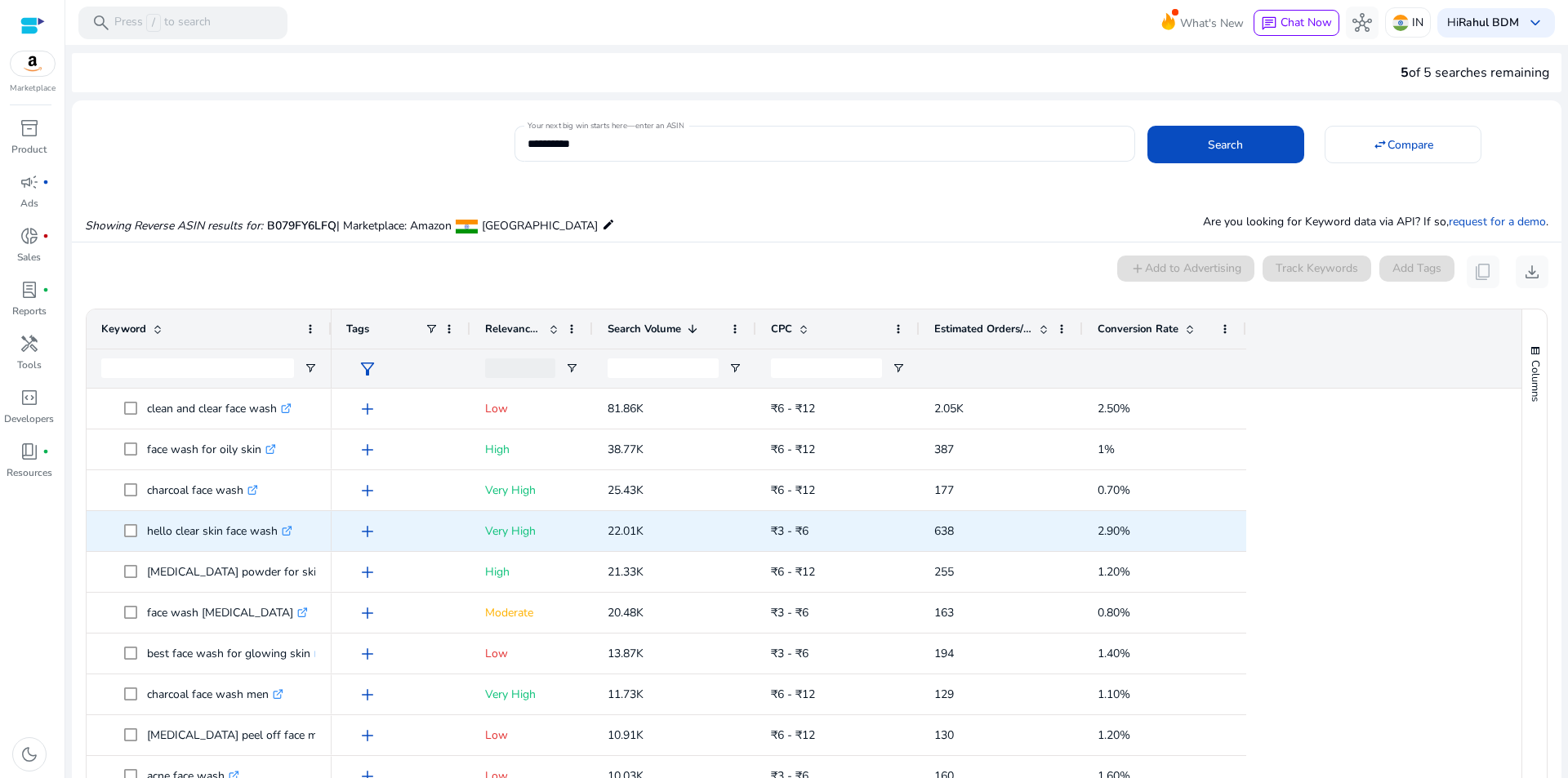
scroll to position [52, 0]
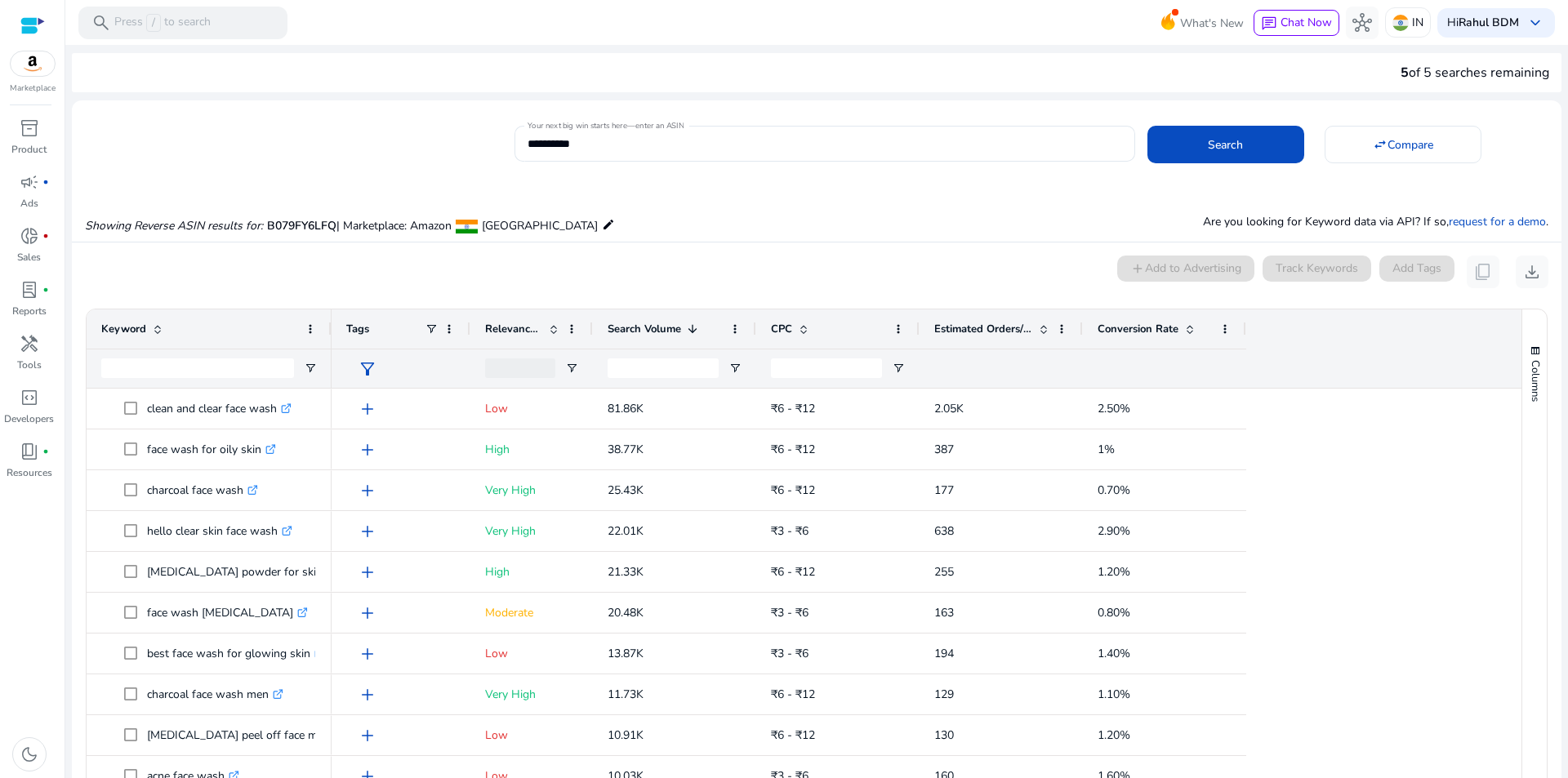
click at [556, 331] on span at bounding box center [554, 330] width 13 height 13
click at [554, 323] on span at bounding box center [554, 330] width 13 height 13
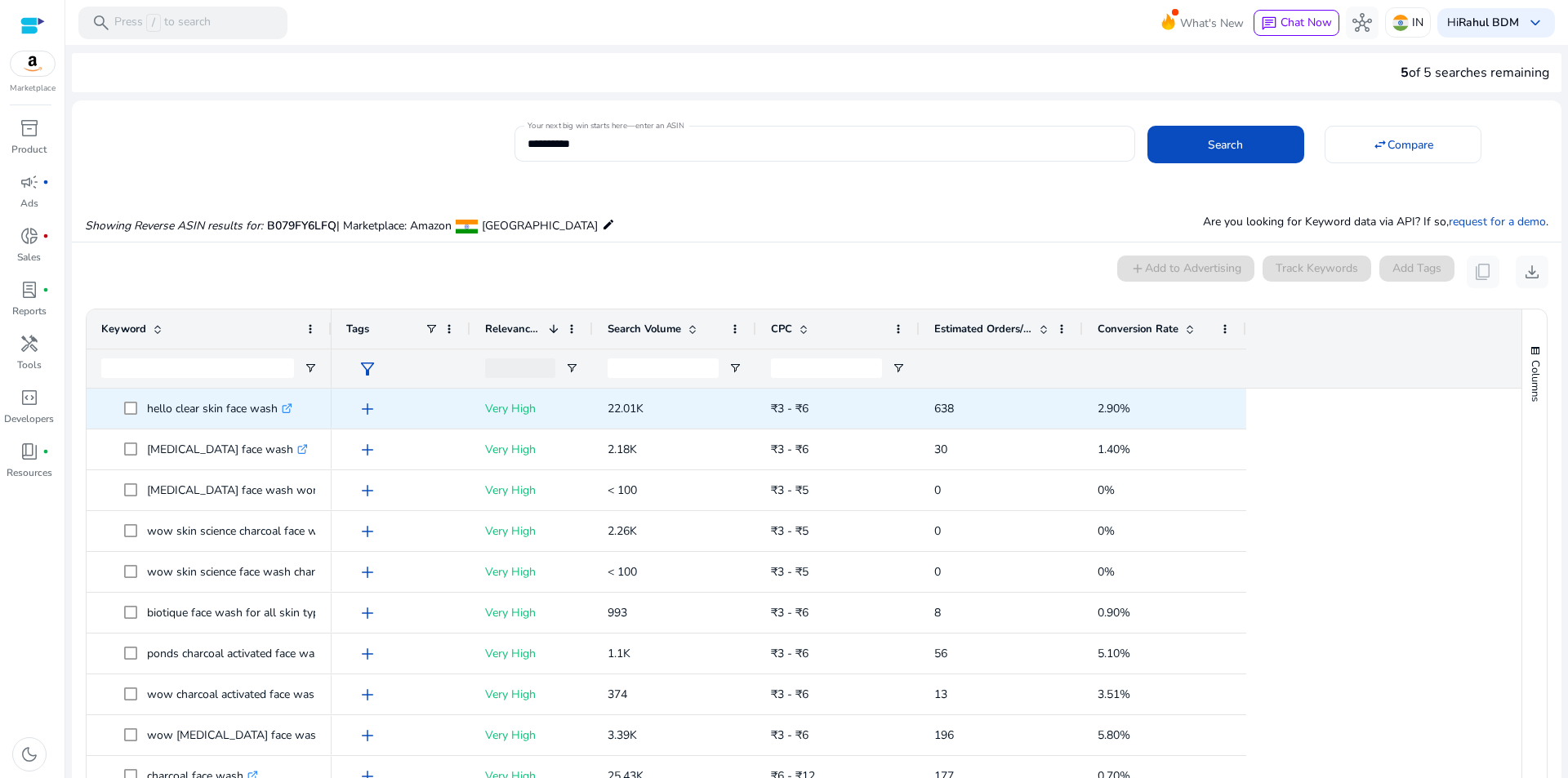
click at [216, 410] on p "hello clear skin face wash .st0{fill:#2c8af8}" at bounding box center [219, 409] width 145 height 34
click at [288, 412] on icon at bounding box center [287, 410] width 8 height 8
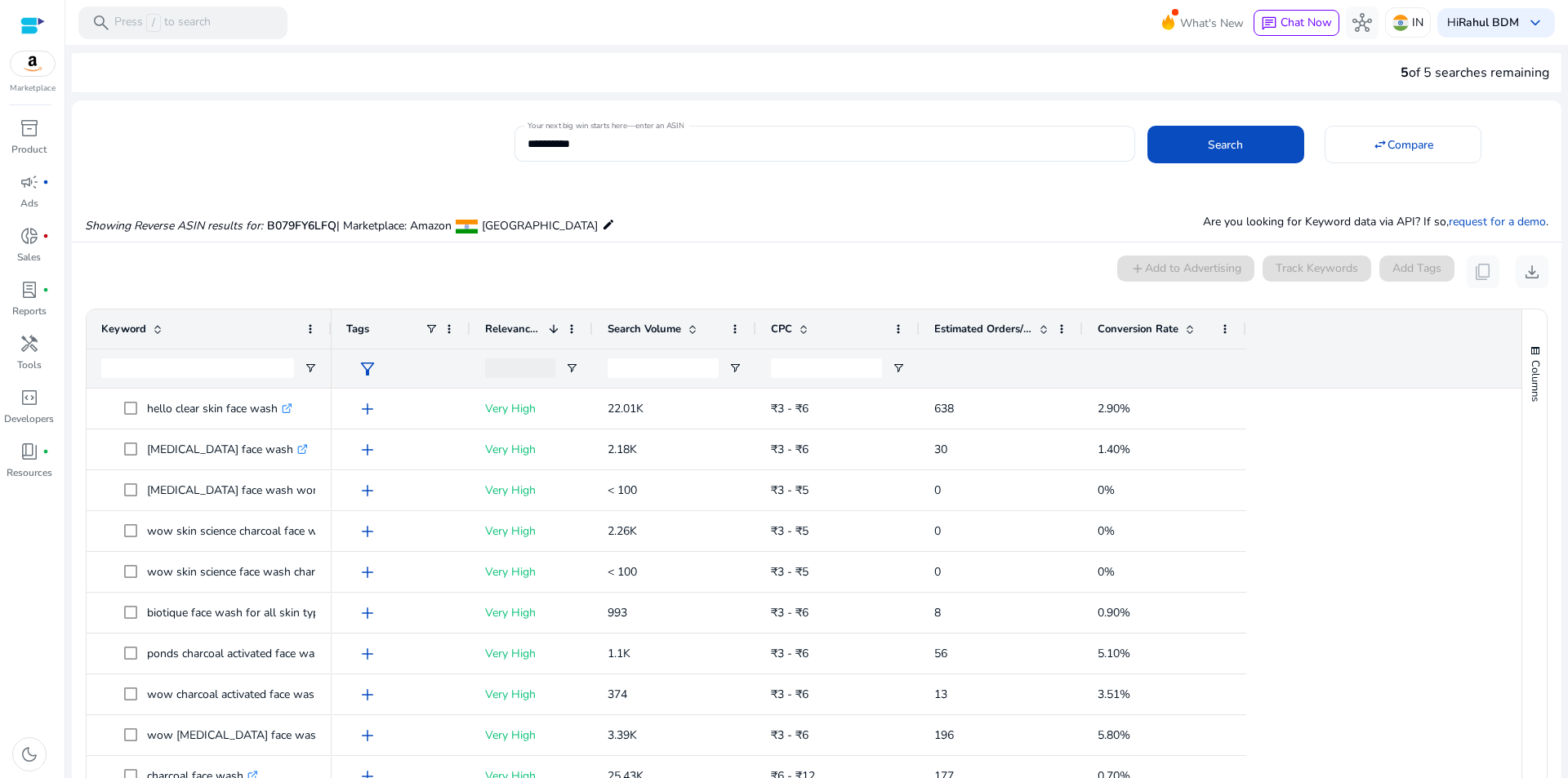
click at [1185, 328] on span at bounding box center [1190, 330] width 13 height 13
click at [1186, 329] on span at bounding box center [1190, 330] width 13 height 13
click at [25, 252] on p "Sales" at bounding box center [29, 257] width 24 height 14
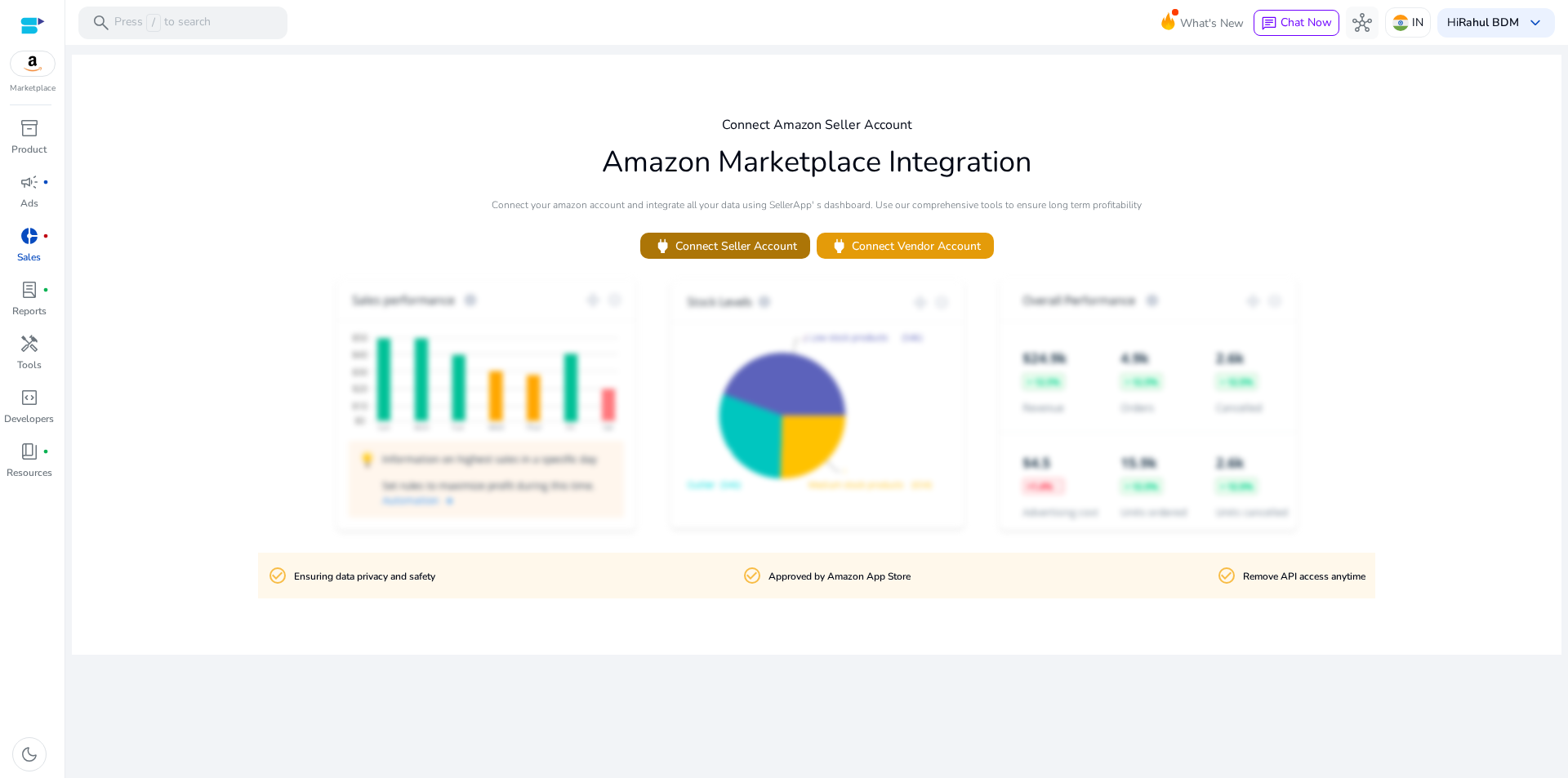
click at [768, 252] on span "power Connect Seller Account" at bounding box center [725, 246] width 144 height 19
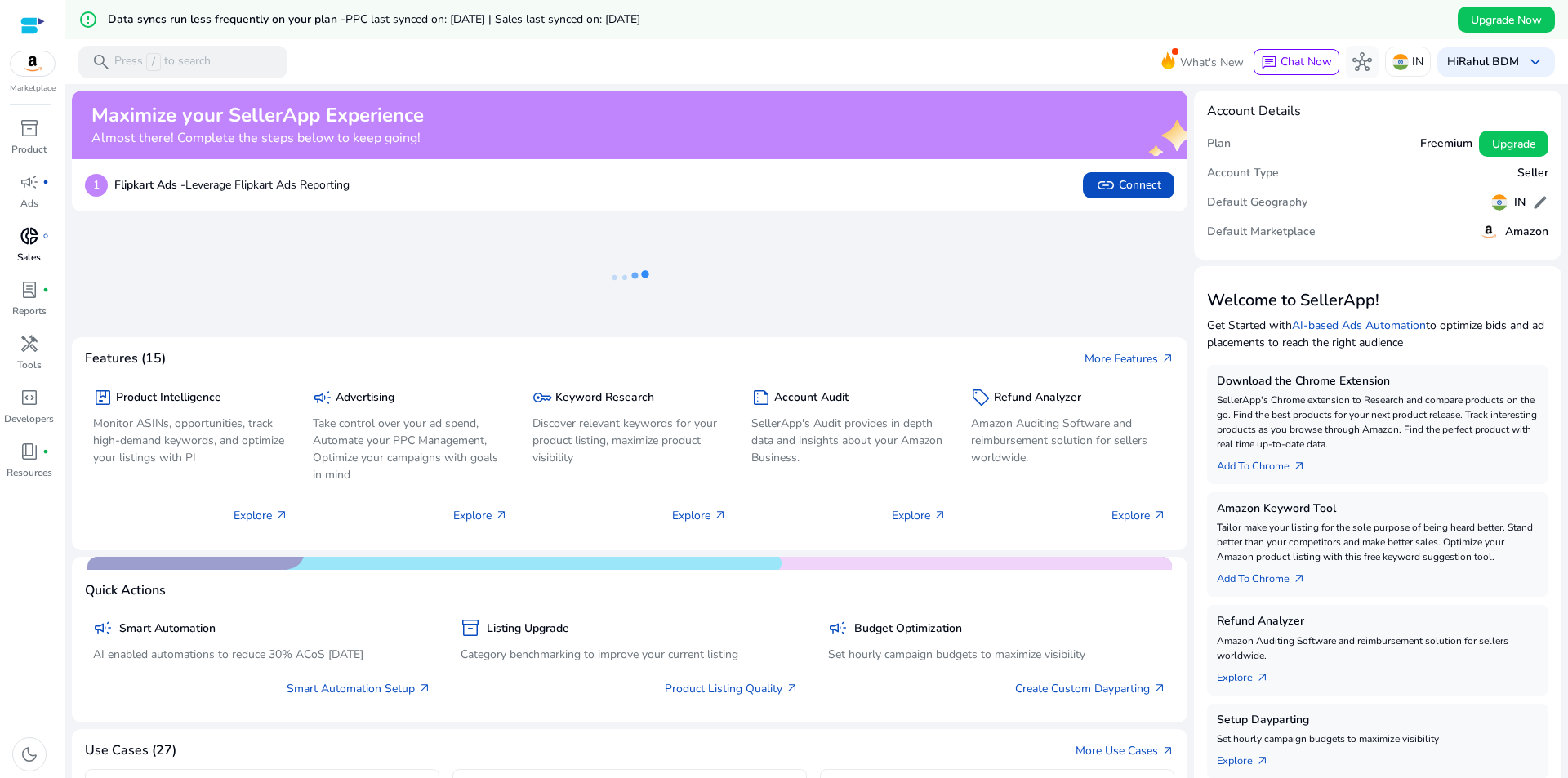
click at [32, 241] on span "donut_small" at bounding box center [29, 236] width 19 height 19
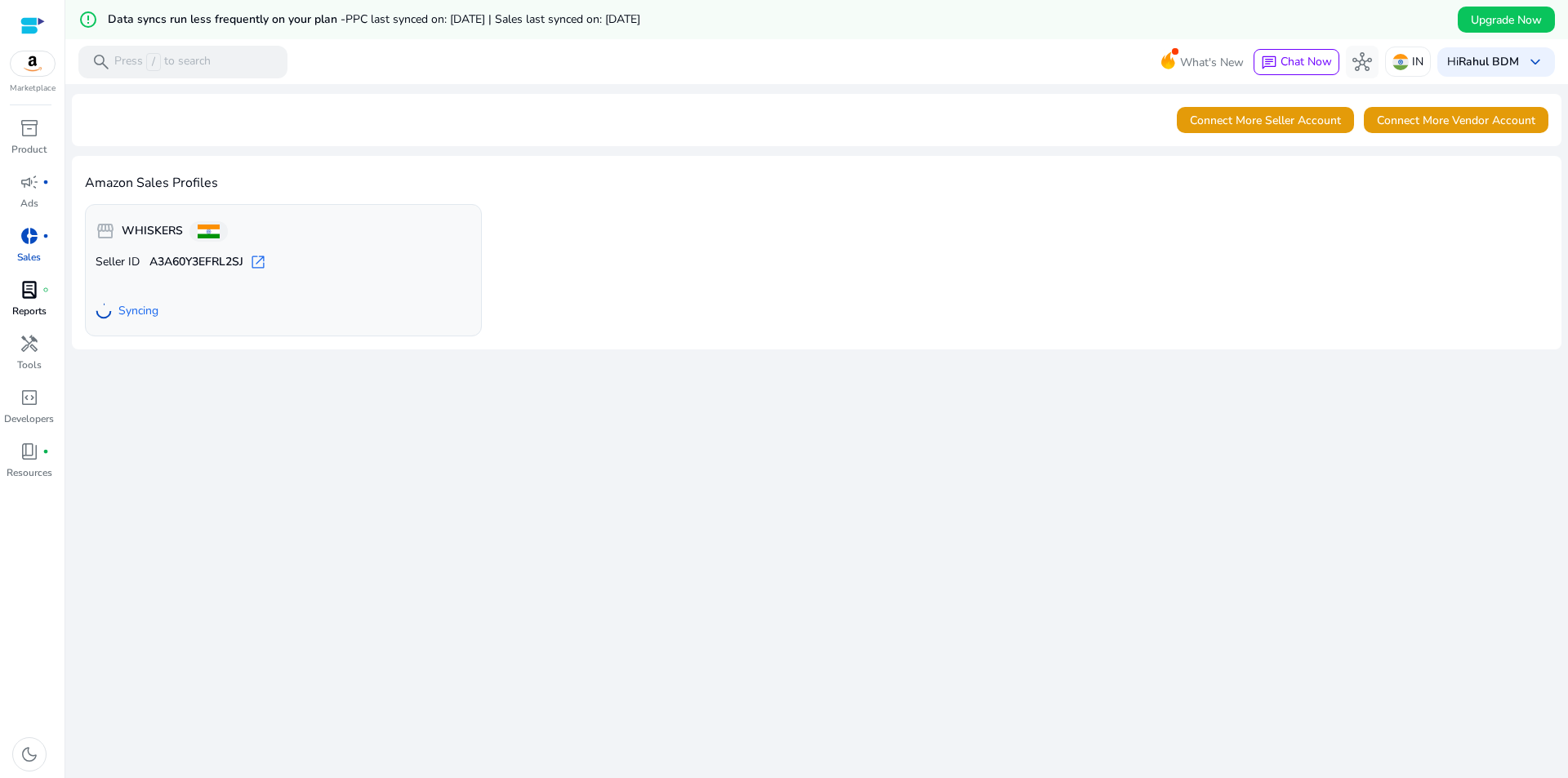
click at [42, 291] on span "fiber_manual_record" at bounding box center [45, 290] width 7 height 7
click at [16, 283] on div "lab_profile fiber_manual_record" at bounding box center [29, 289] width 45 height 26
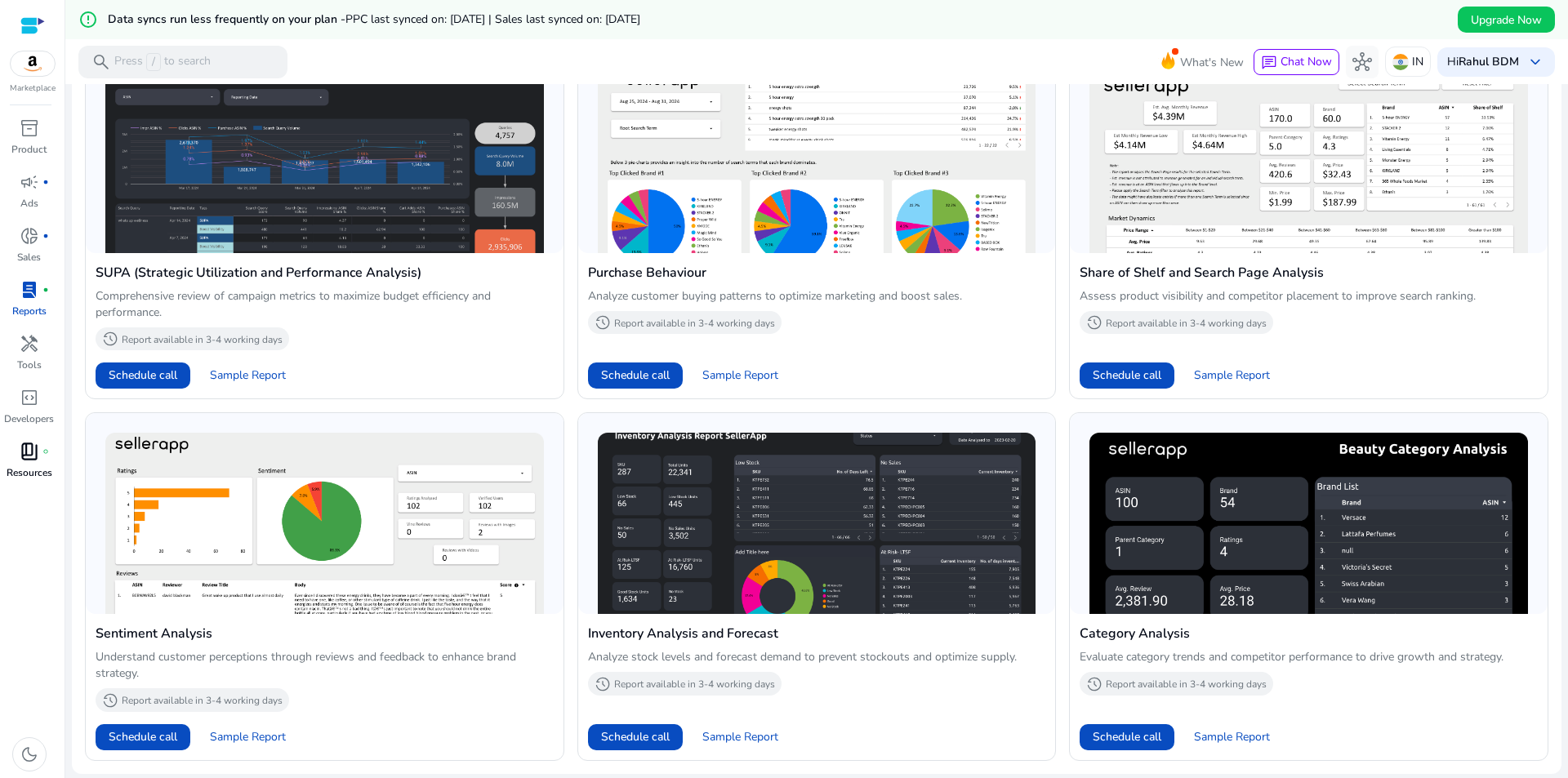
scroll to position [1026, 0]
click at [36, 410] on div "code_blocks" at bounding box center [29, 397] width 45 height 26
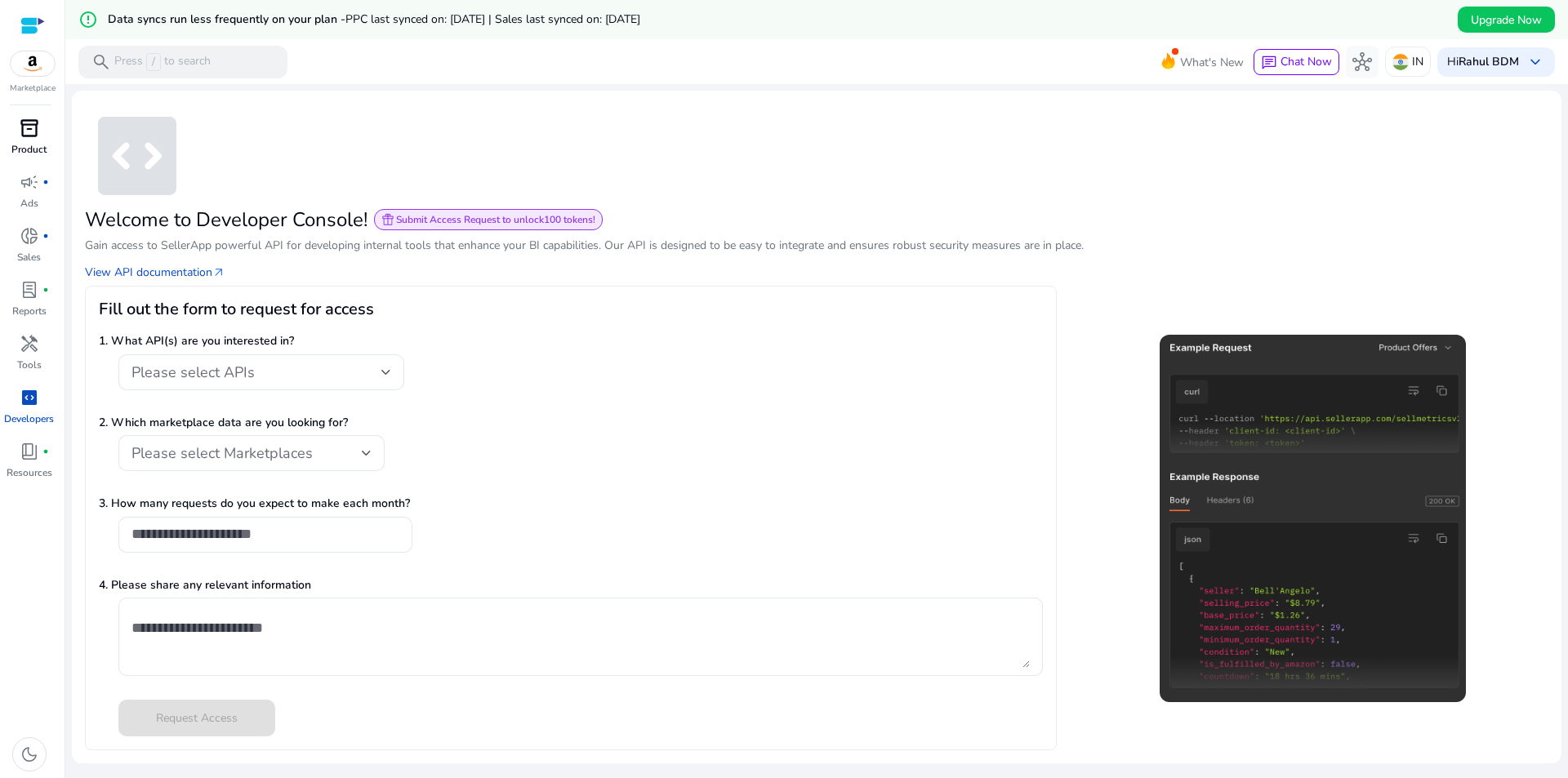
click at [32, 151] on p "Product" at bounding box center [29, 149] width 35 height 14
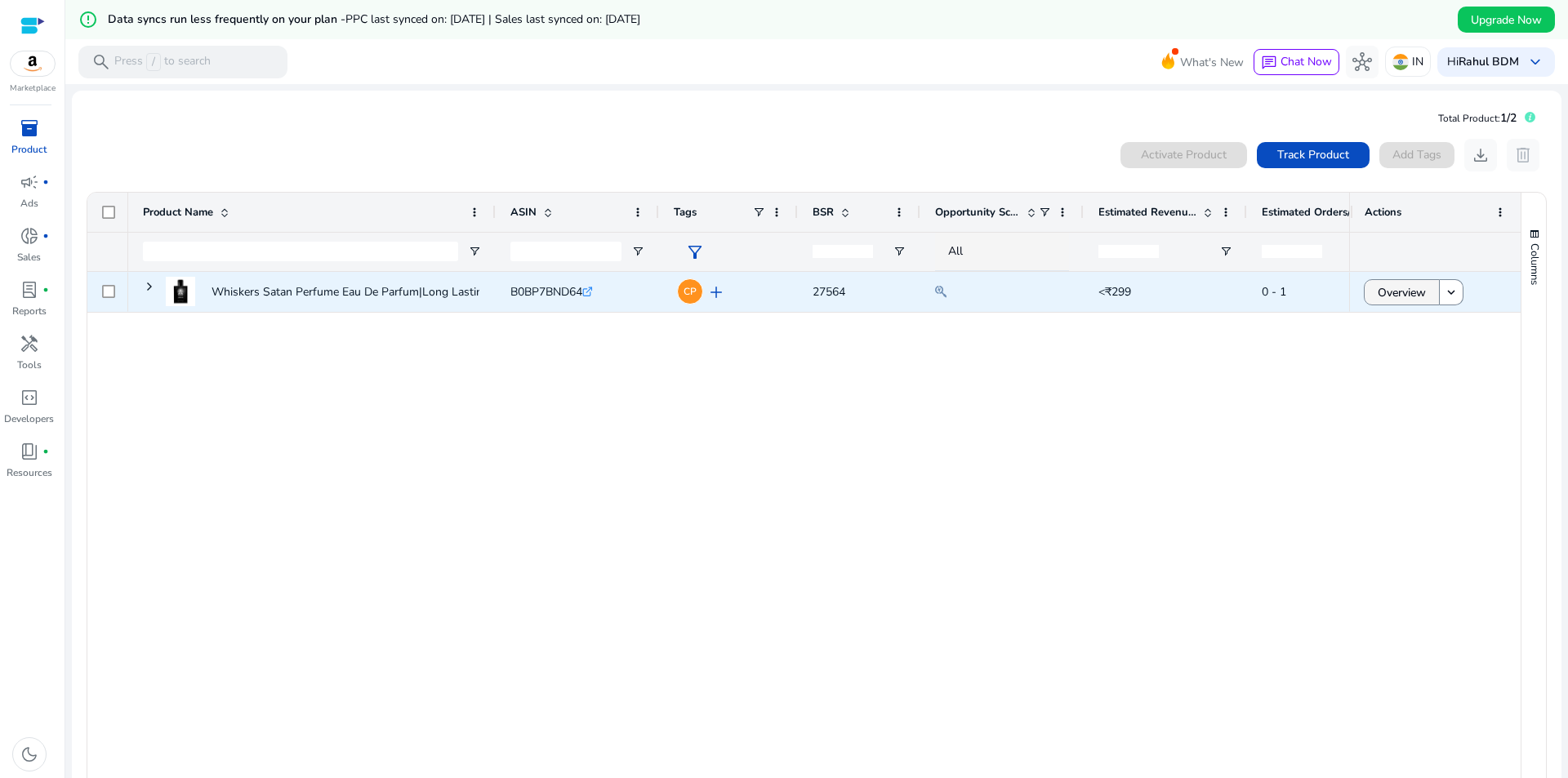
click at [1403, 291] on span "Overview" at bounding box center [1401, 293] width 48 height 34
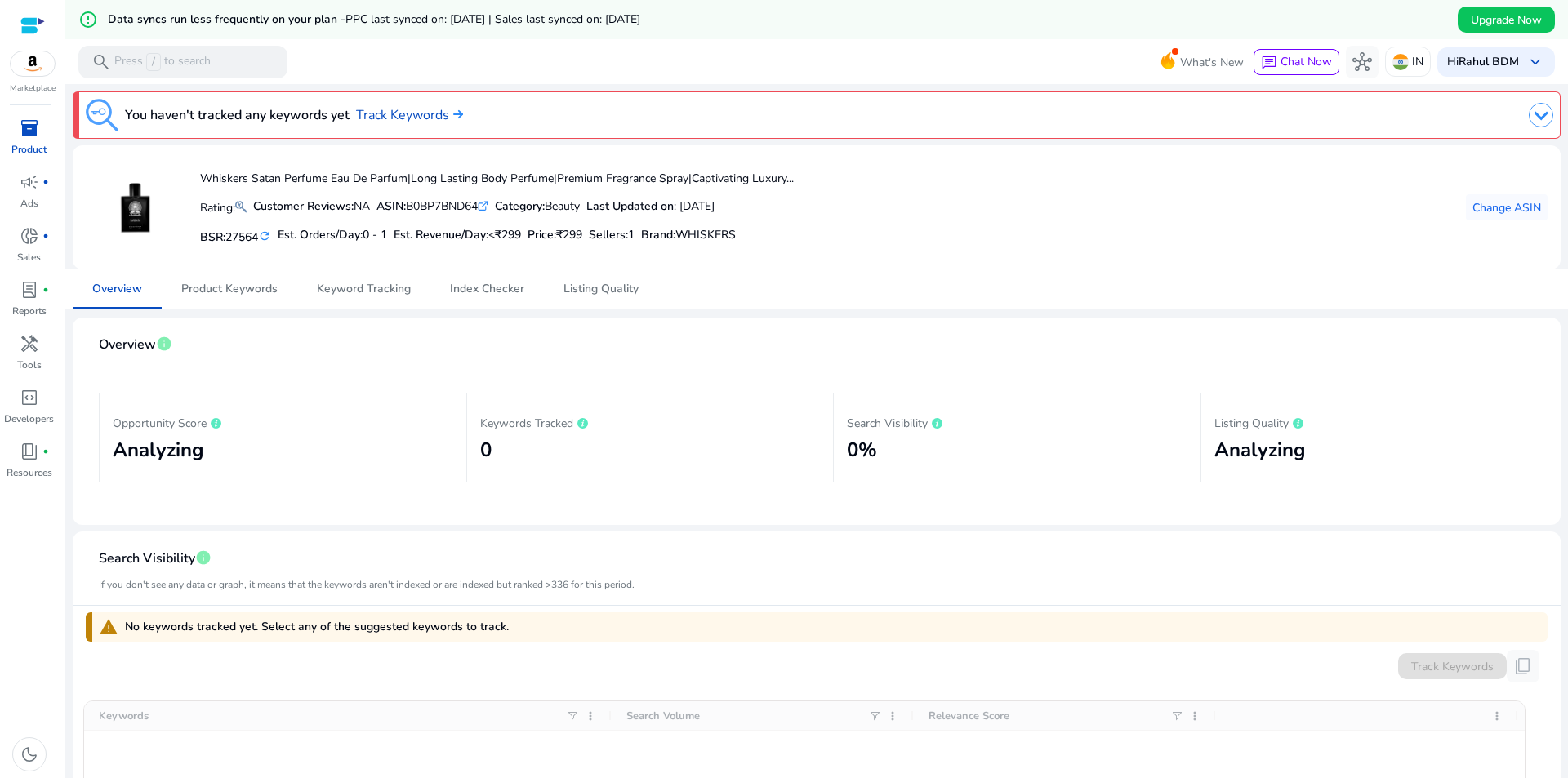
click at [46, 64] on img at bounding box center [33, 63] width 44 height 24
click at [40, 24] on div at bounding box center [32, 25] width 24 height 19
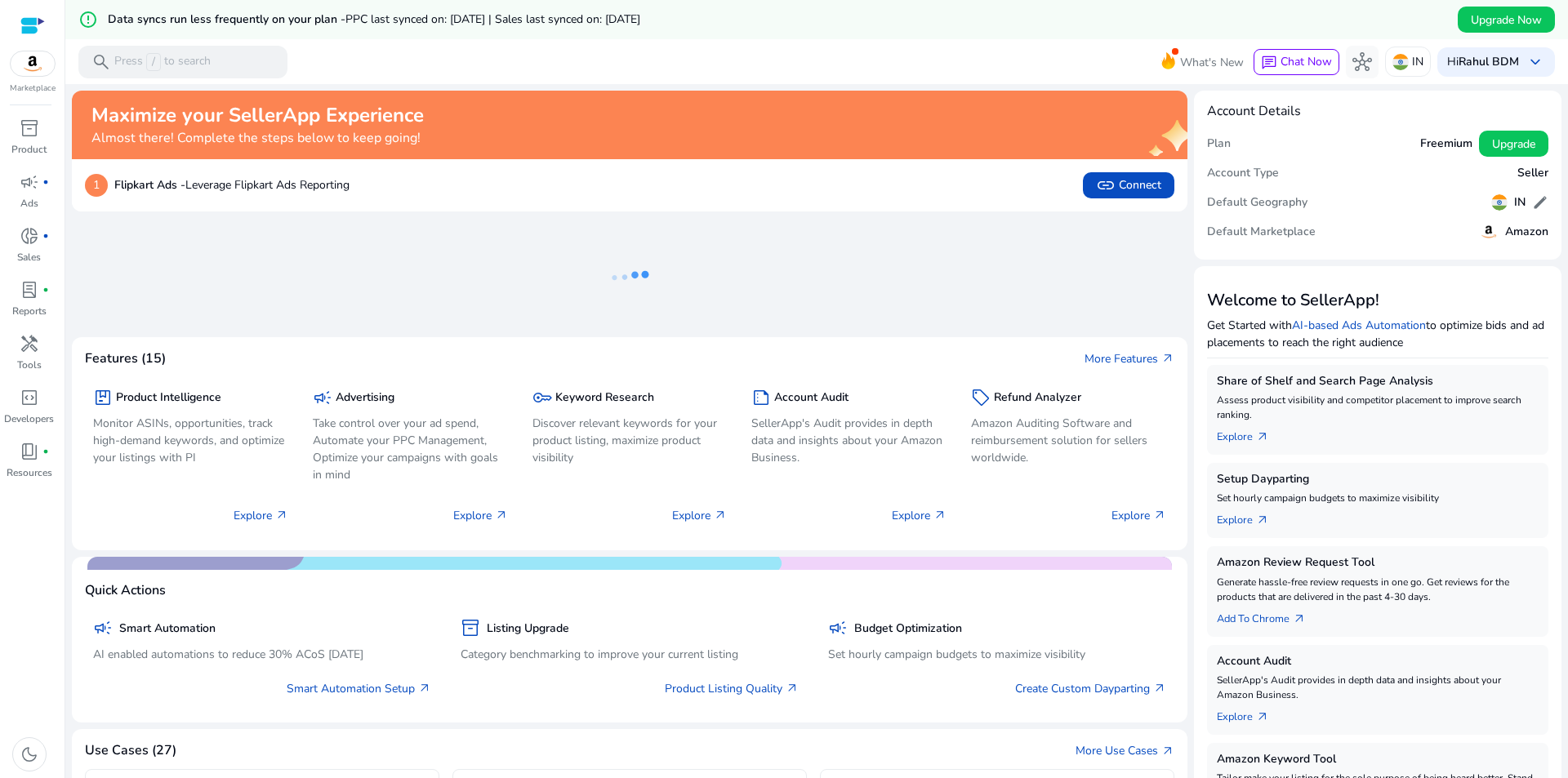
click at [28, 66] on img at bounding box center [33, 63] width 44 height 24
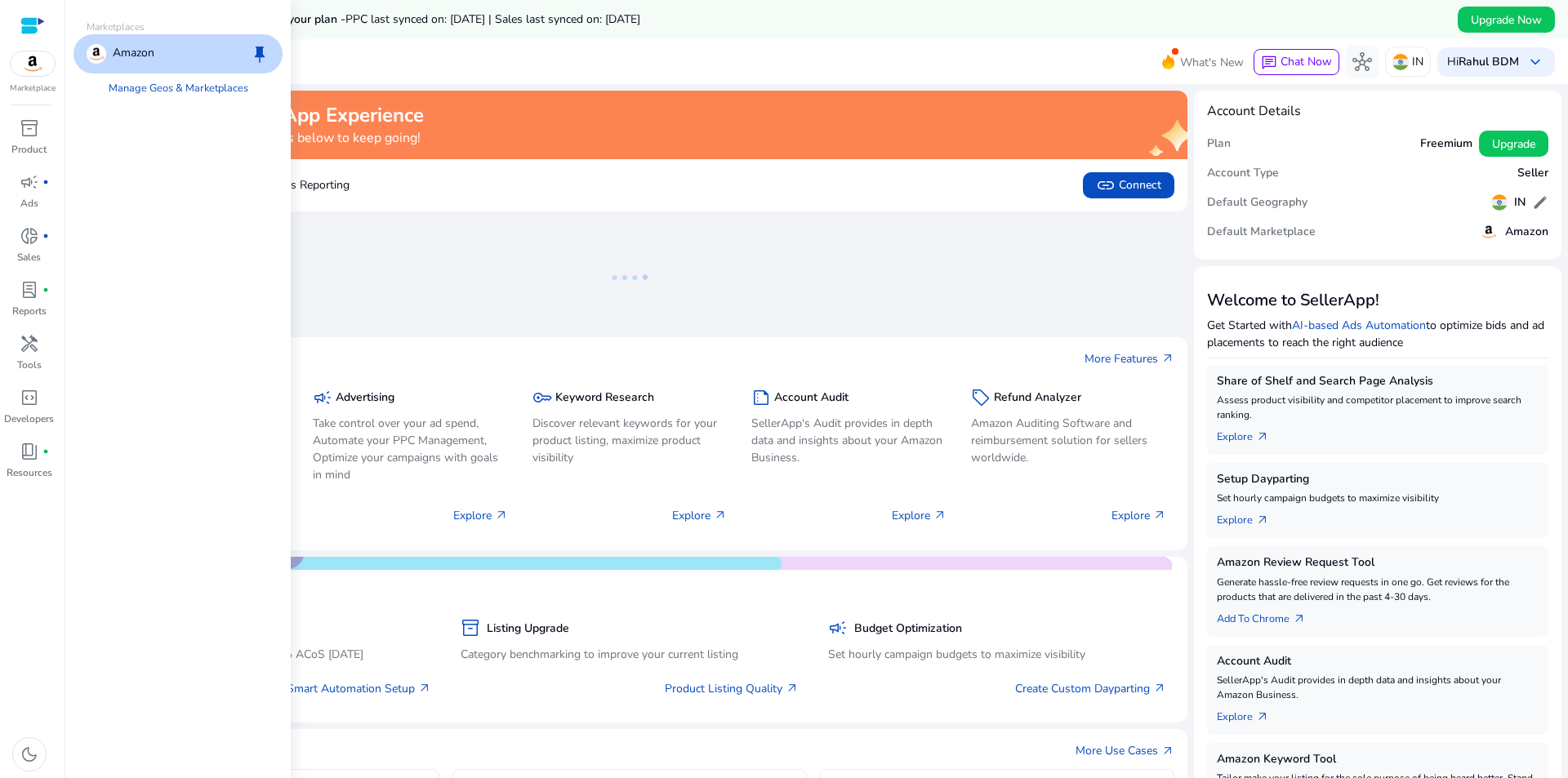
click at [108, 53] on div "Amazon" at bounding box center [120, 53] width 68 height 19
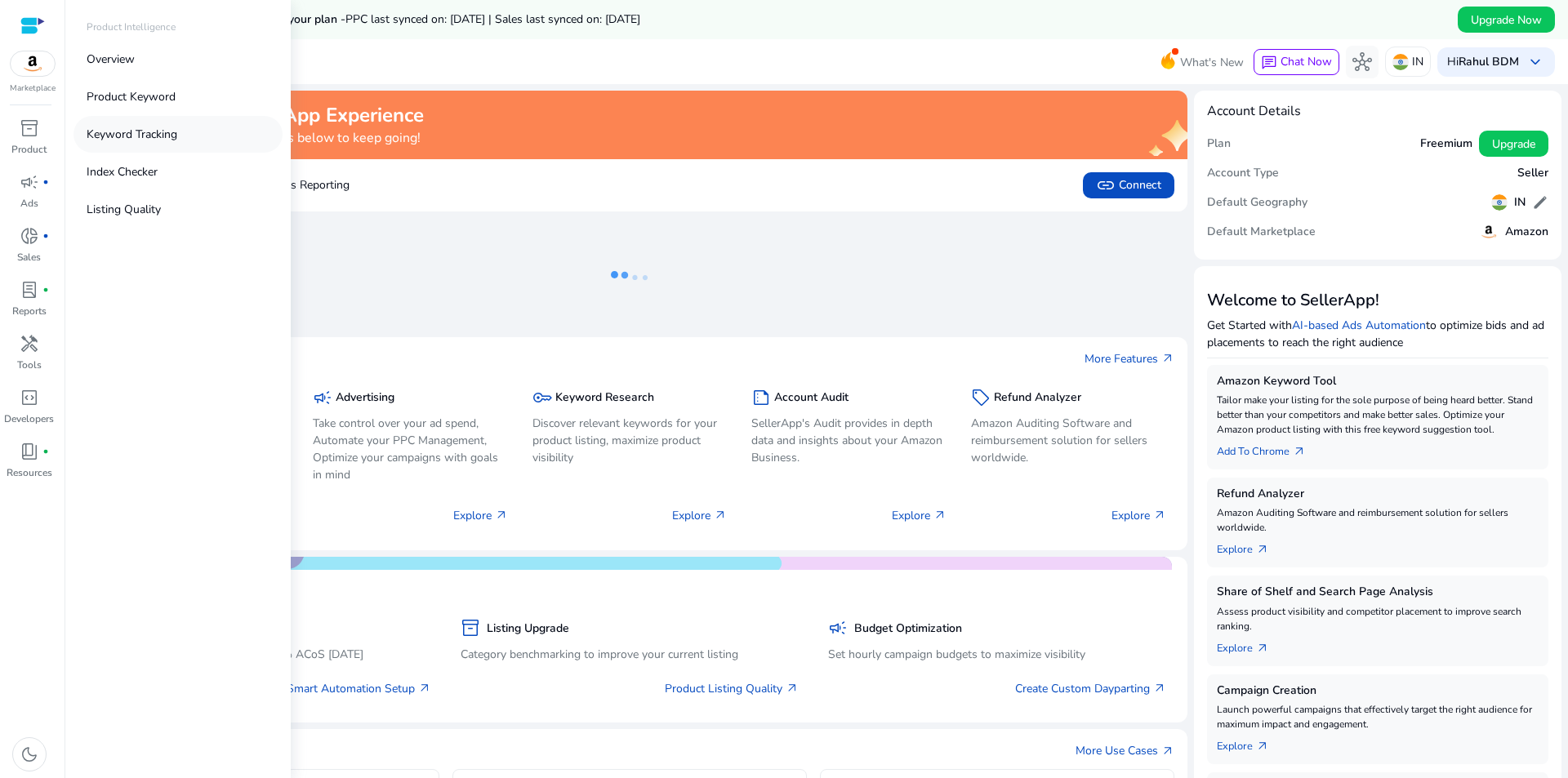
click at [149, 132] on p "Keyword Tracking" at bounding box center [132, 135] width 91 height 17
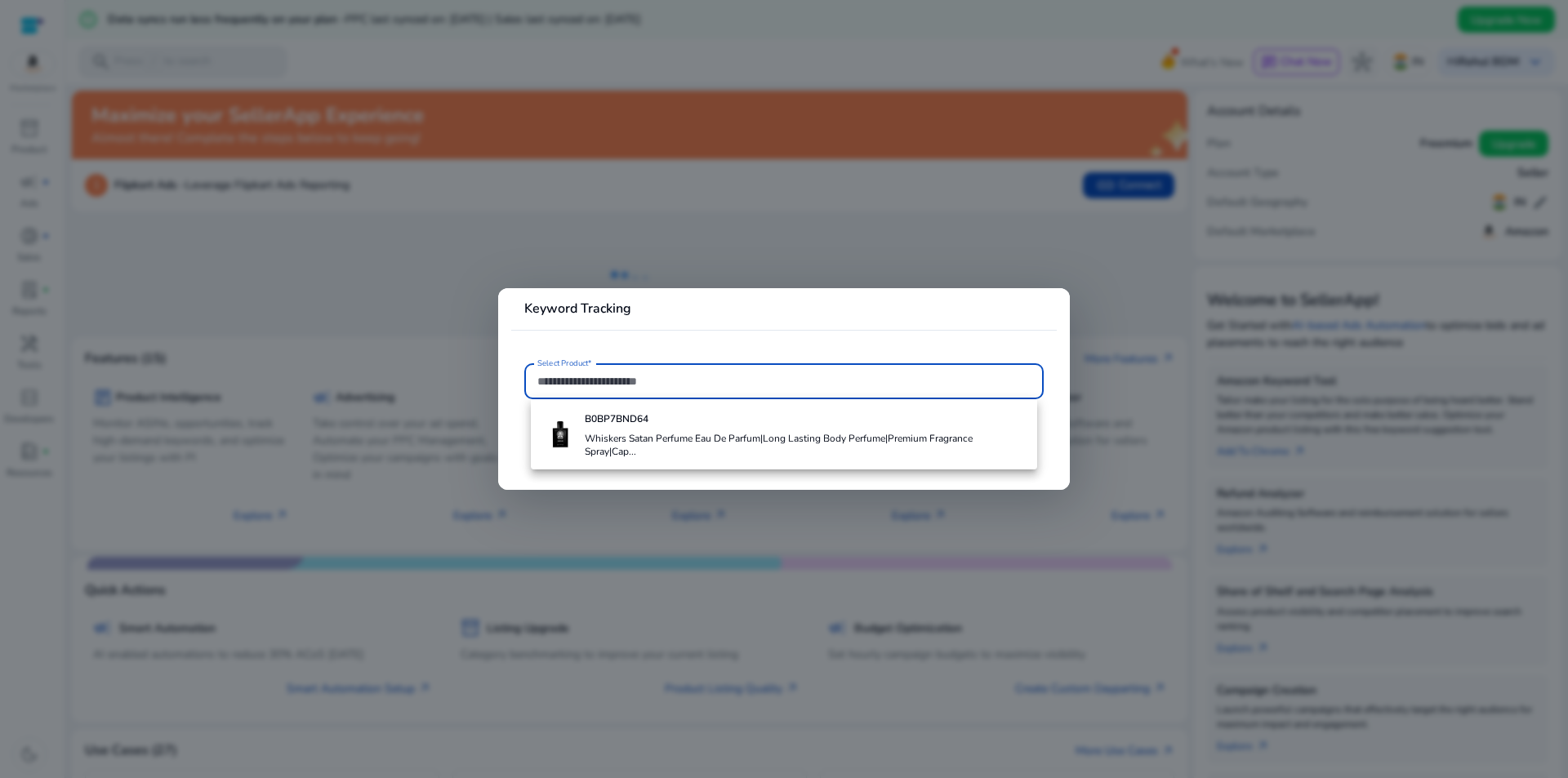
click at [682, 388] on input "Select Product*" at bounding box center [784, 381] width 494 height 18
paste input "**********"
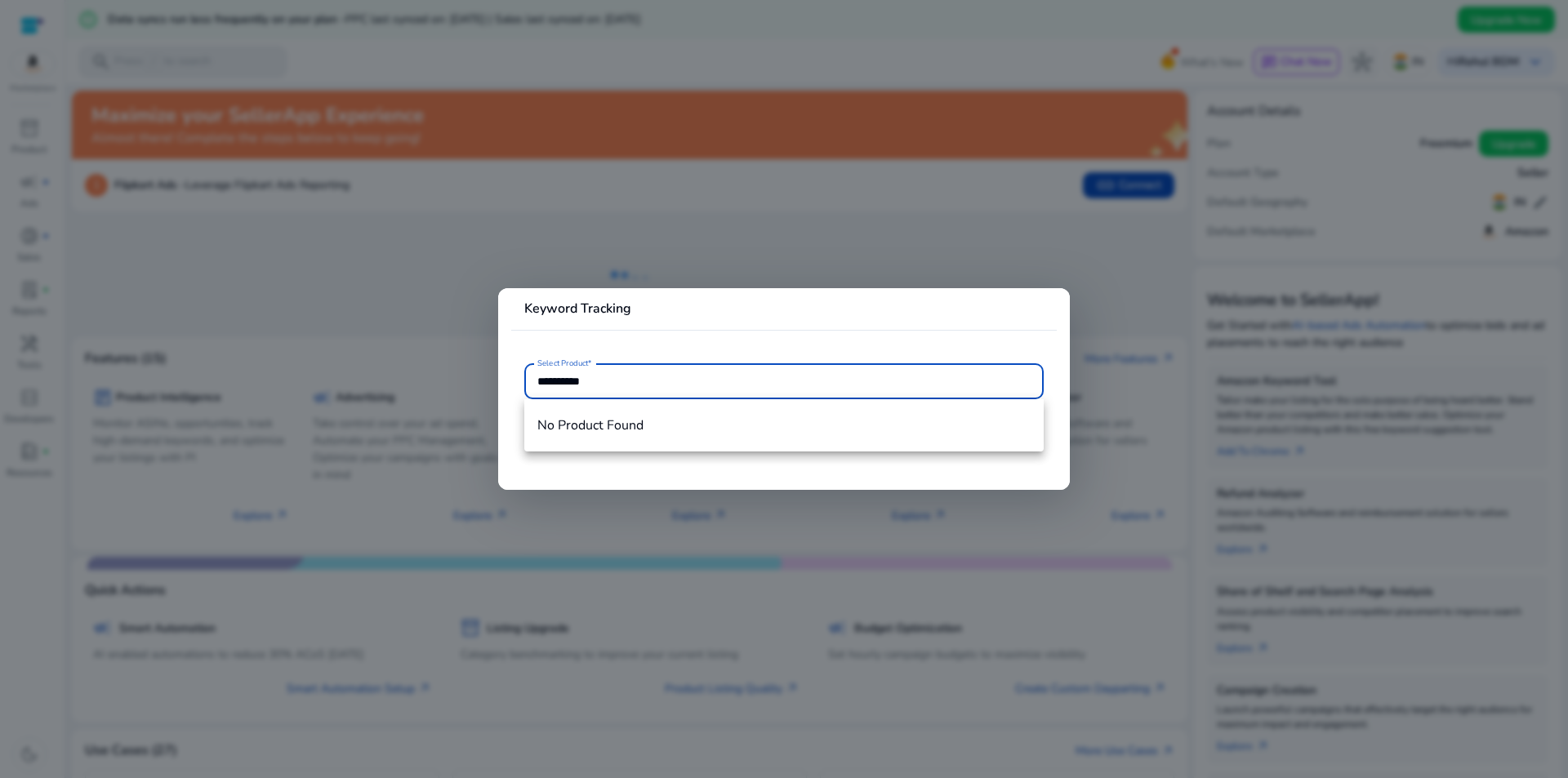
click at [684, 386] on input "**********" at bounding box center [784, 381] width 494 height 18
type input "*"
click at [783, 210] on div at bounding box center [784, 389] width 1568 height 778
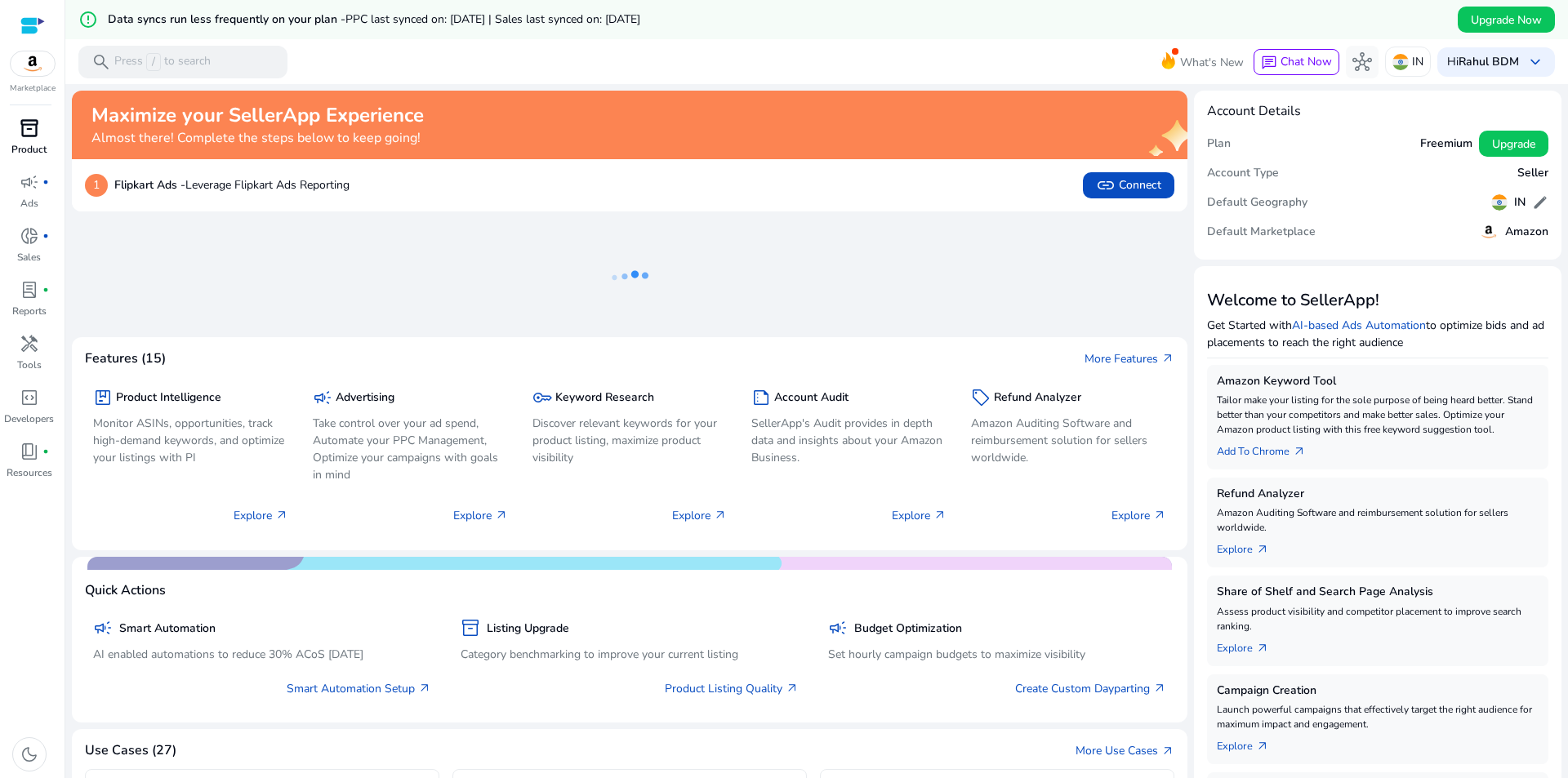
click at [34, 137] on span "inventory_2" at bounding box center [29, 128] width 19 height 19
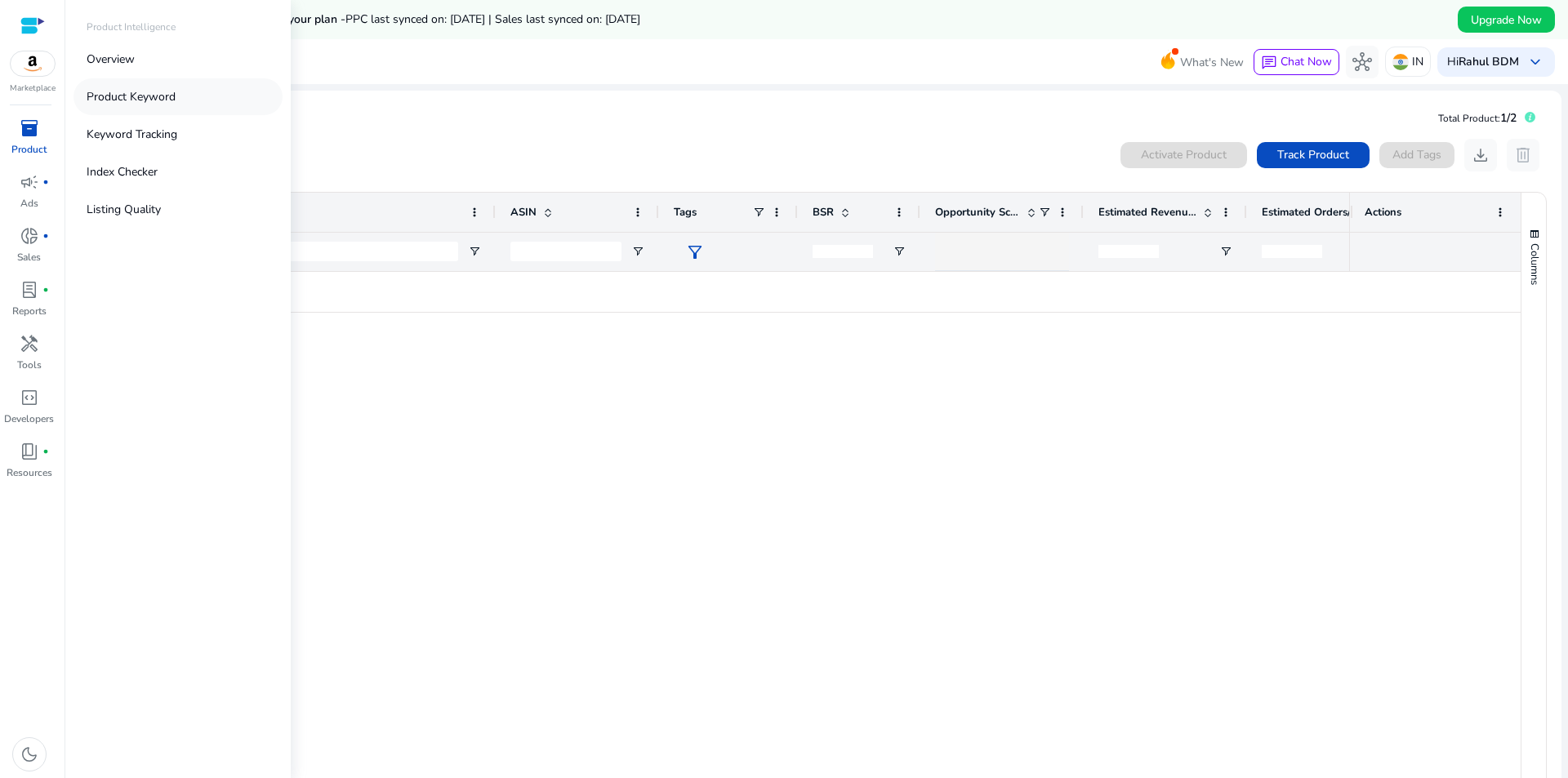
click at [177, 96] on link "Product Keyword" at bounding box center [177, 97] width 209 height 37
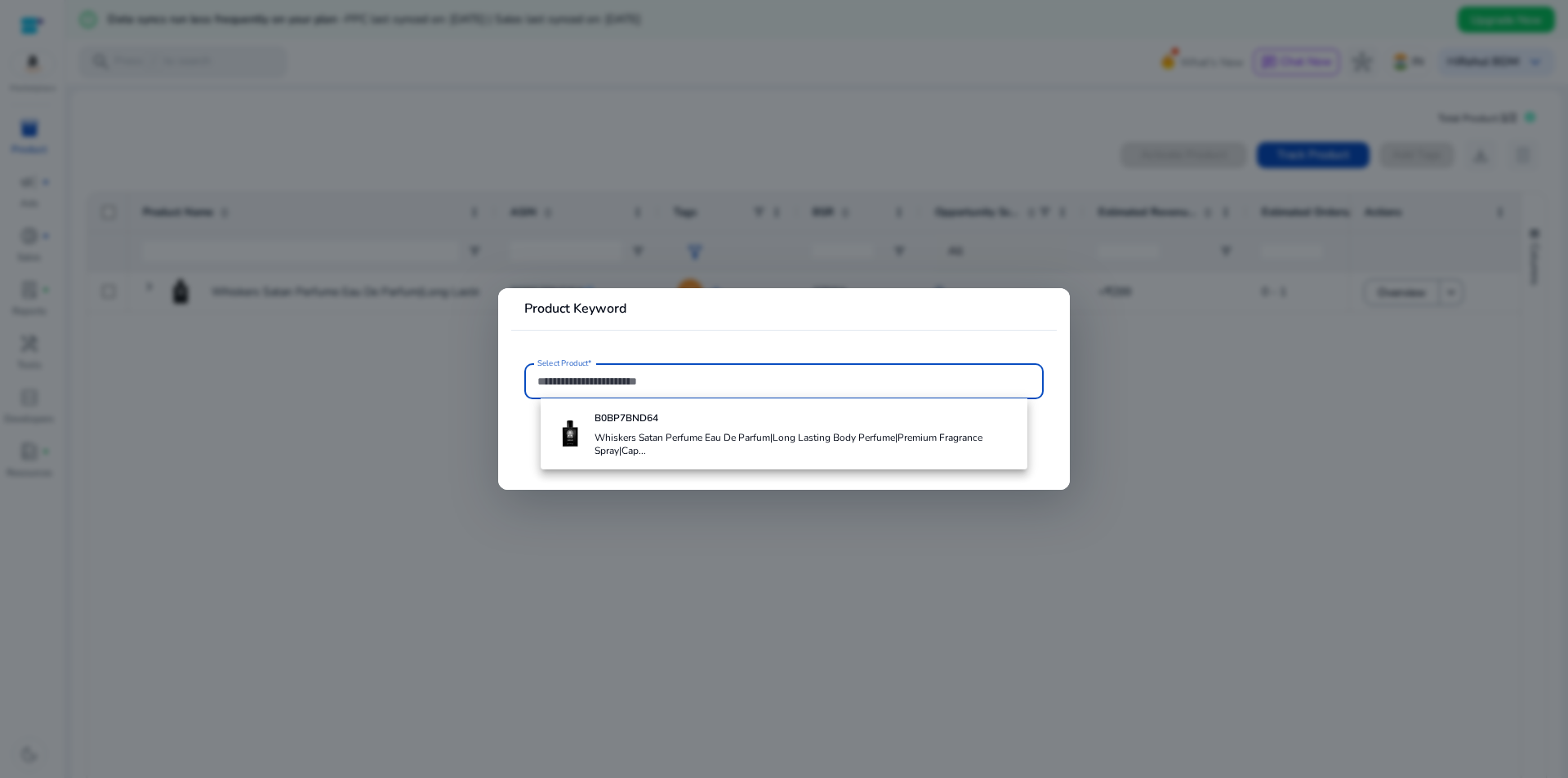
click at [667, 388] on input "Select Product*" at bounding box center [784, 381] width 494 height 18
paste input "**********"
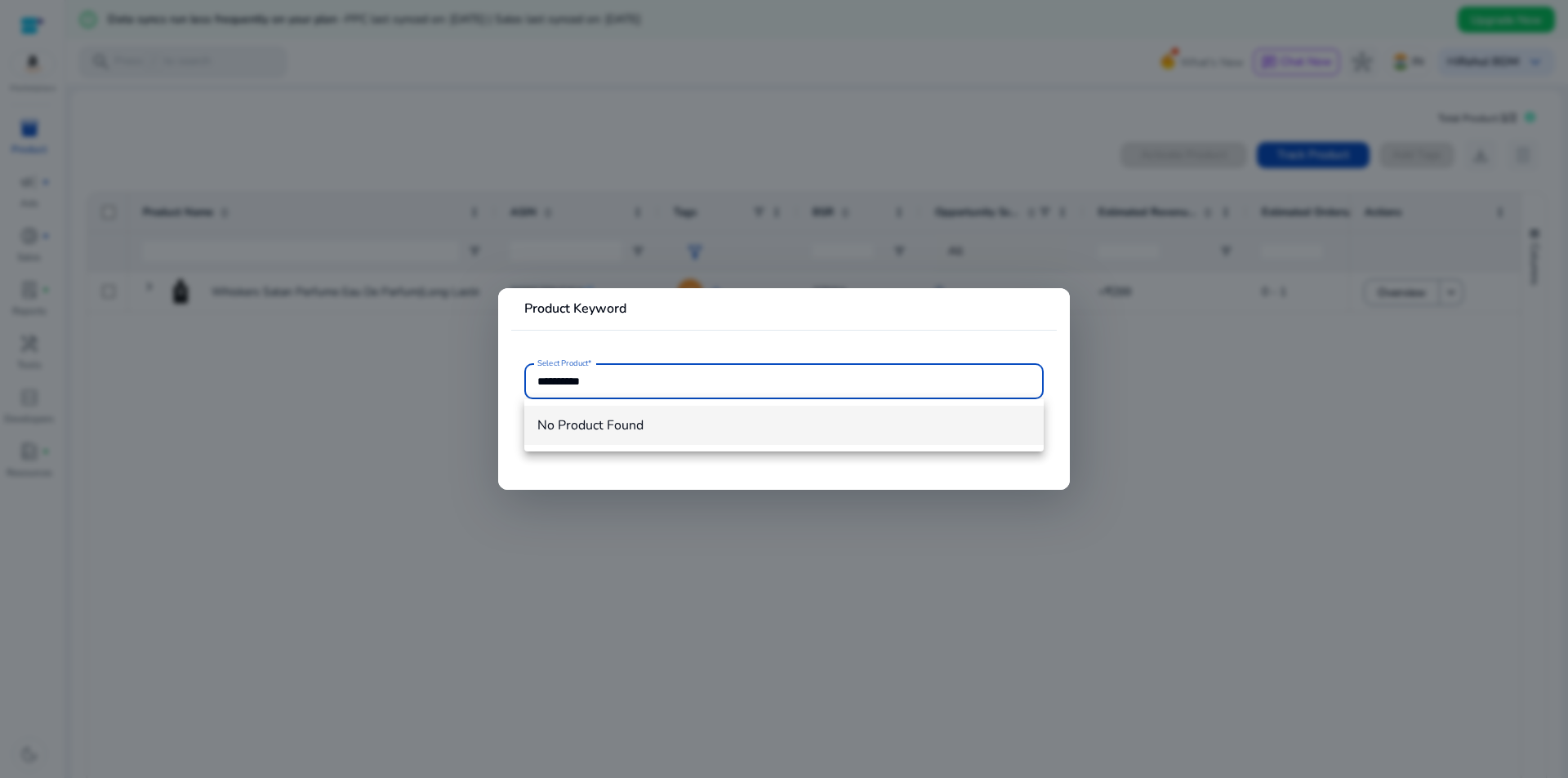
type input "**********"
click at [1296, 324] on div at bounding box center [784, 389] width 1568 height 778
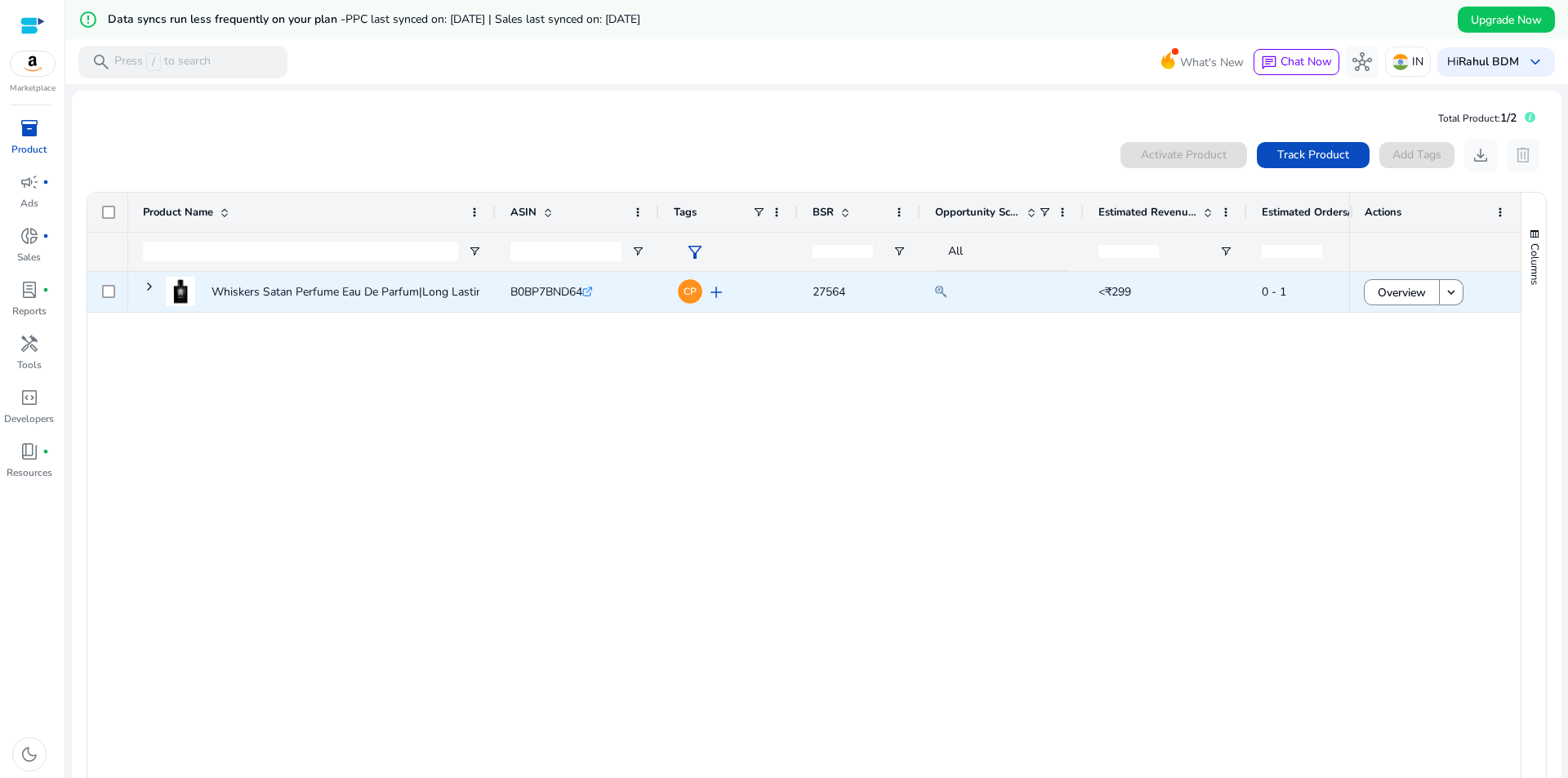
click at [105, 286] on div at bounding box center [108, 292] width 41 height 40
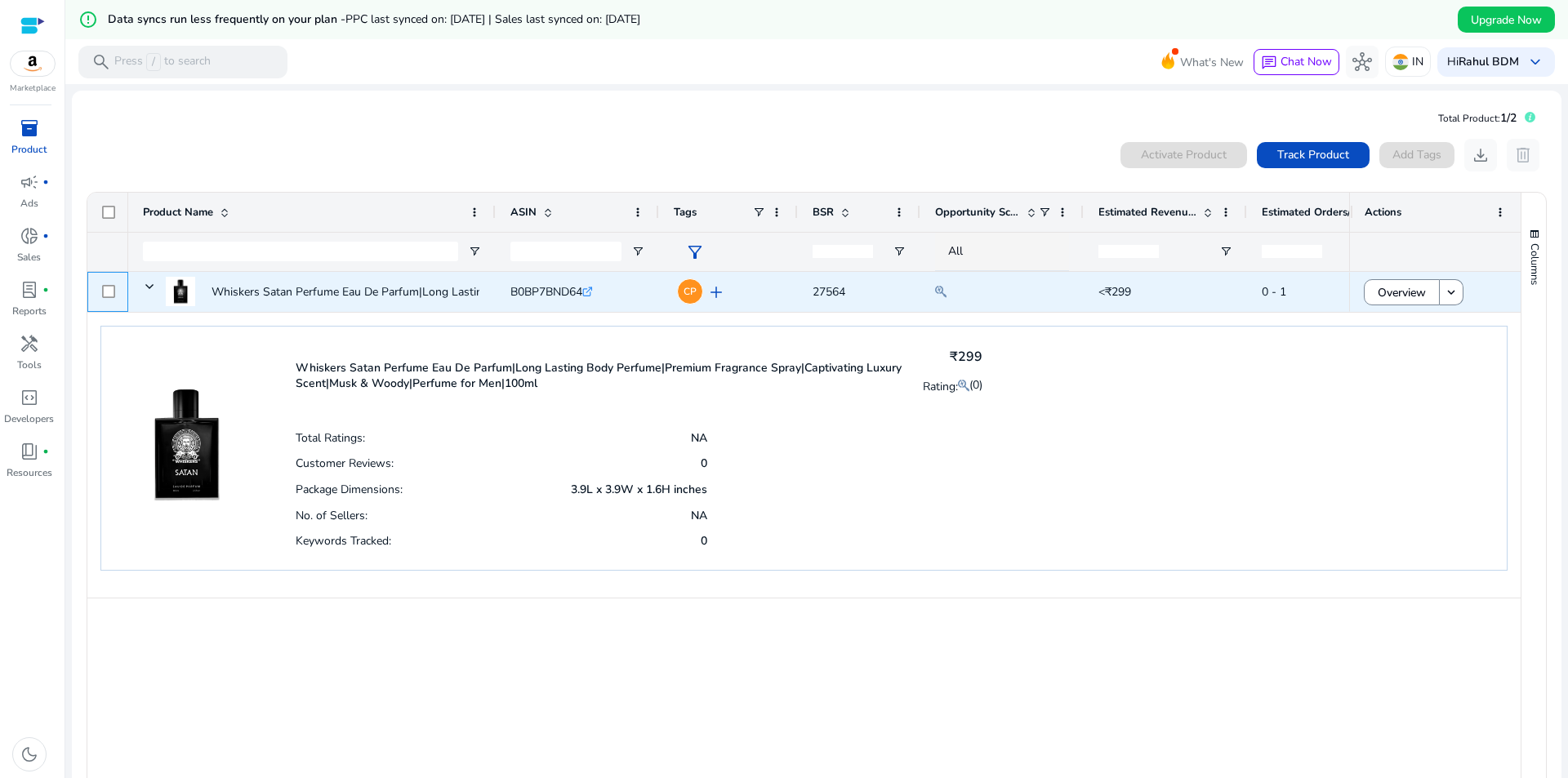
click at [111, 299] on div at bounding box center [108, 292] width 13 height 34
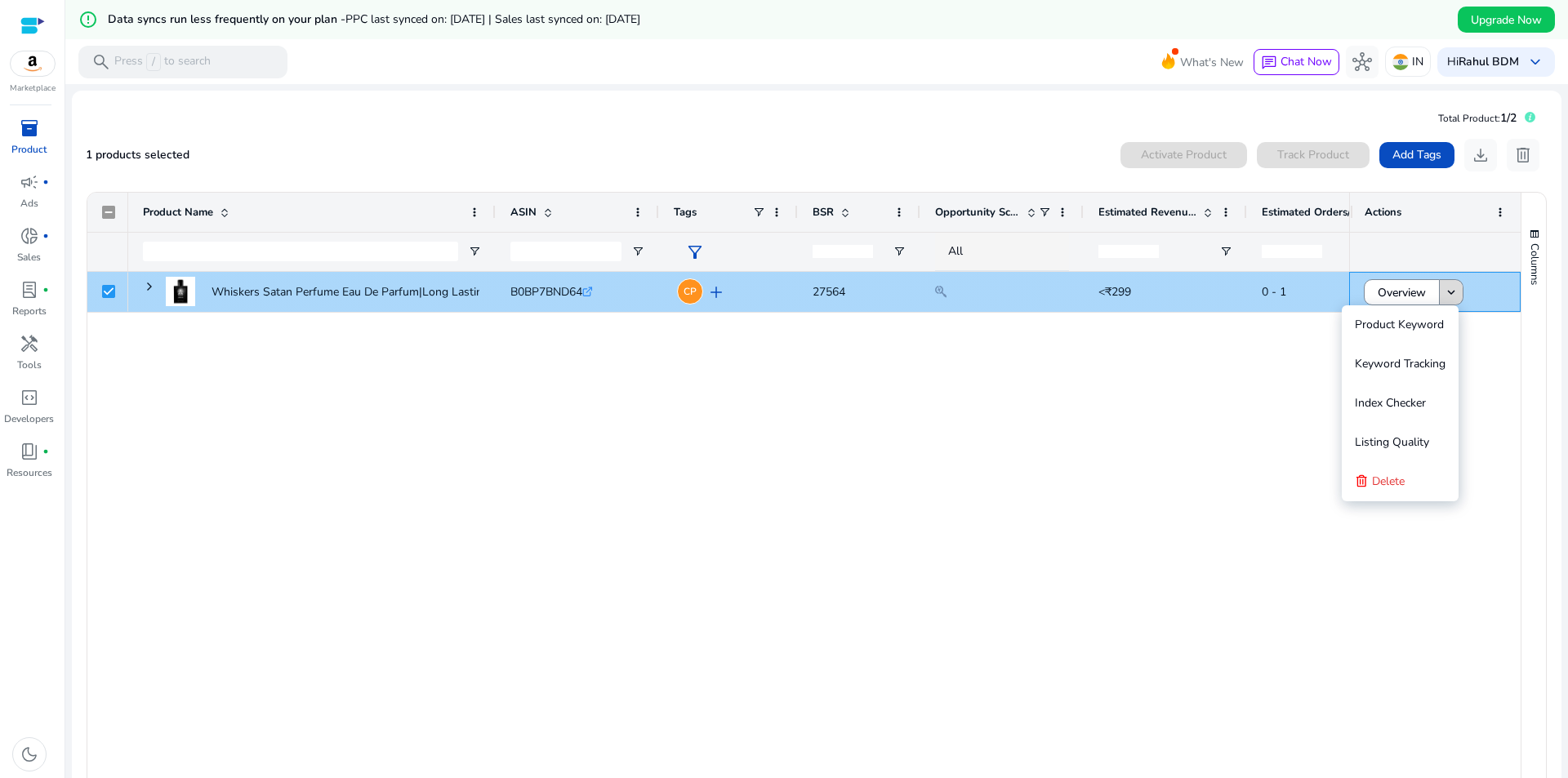
click at [1444, 292] on mat-icon "keyboard_arrow_down" at bounding box center [1450, 292] width 14 height 14
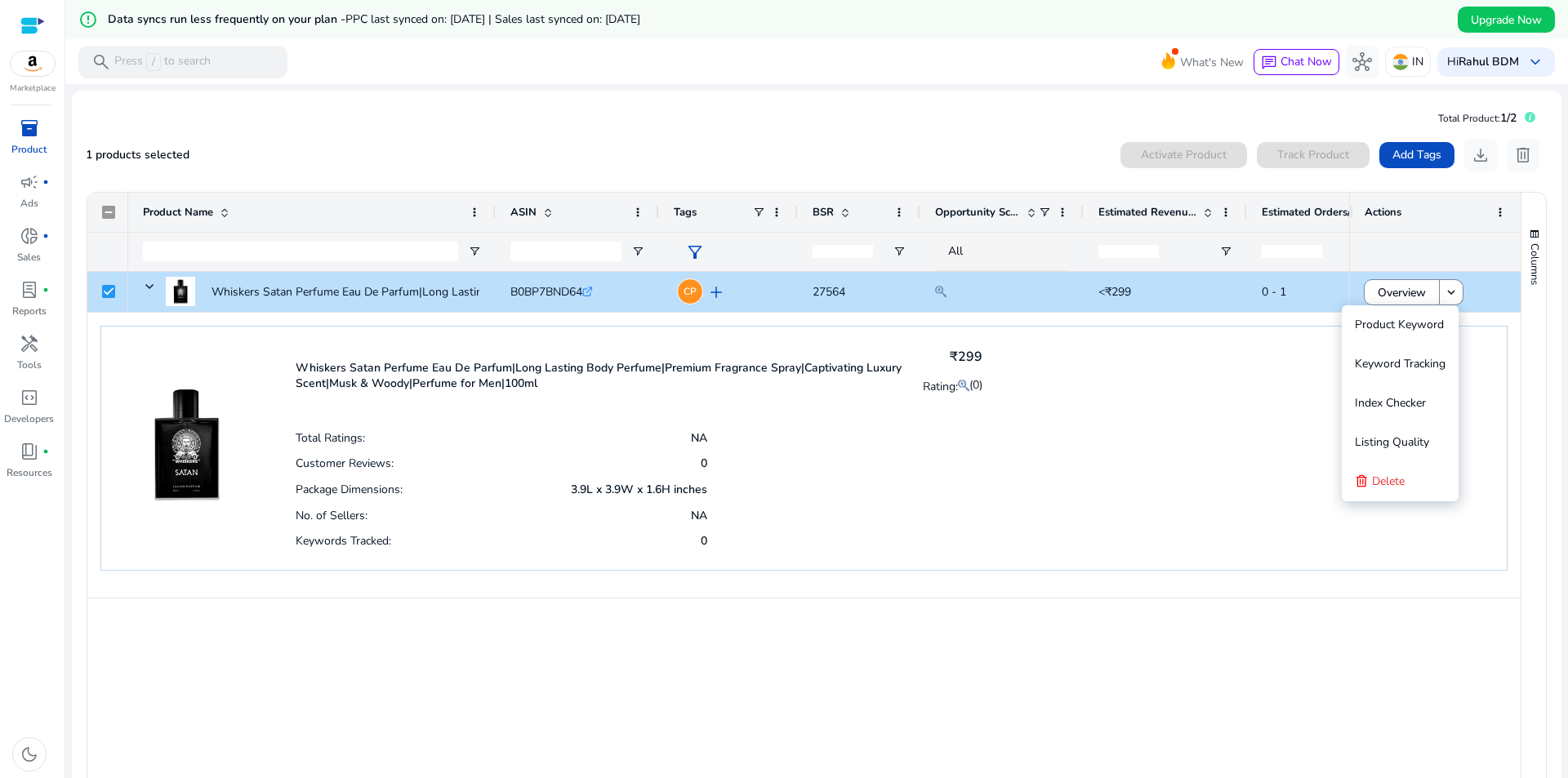
click at [533, 762] on div "Whiskers Satan Perfume Eau De Parfum|Long Lasting Body Perfume|Premium... B0BP7…" at bounding box center [738, 528] width 1221 height 514
click at [114, 58] on p "Press / to search" at bounding box center [162, 61] width 97 height 18
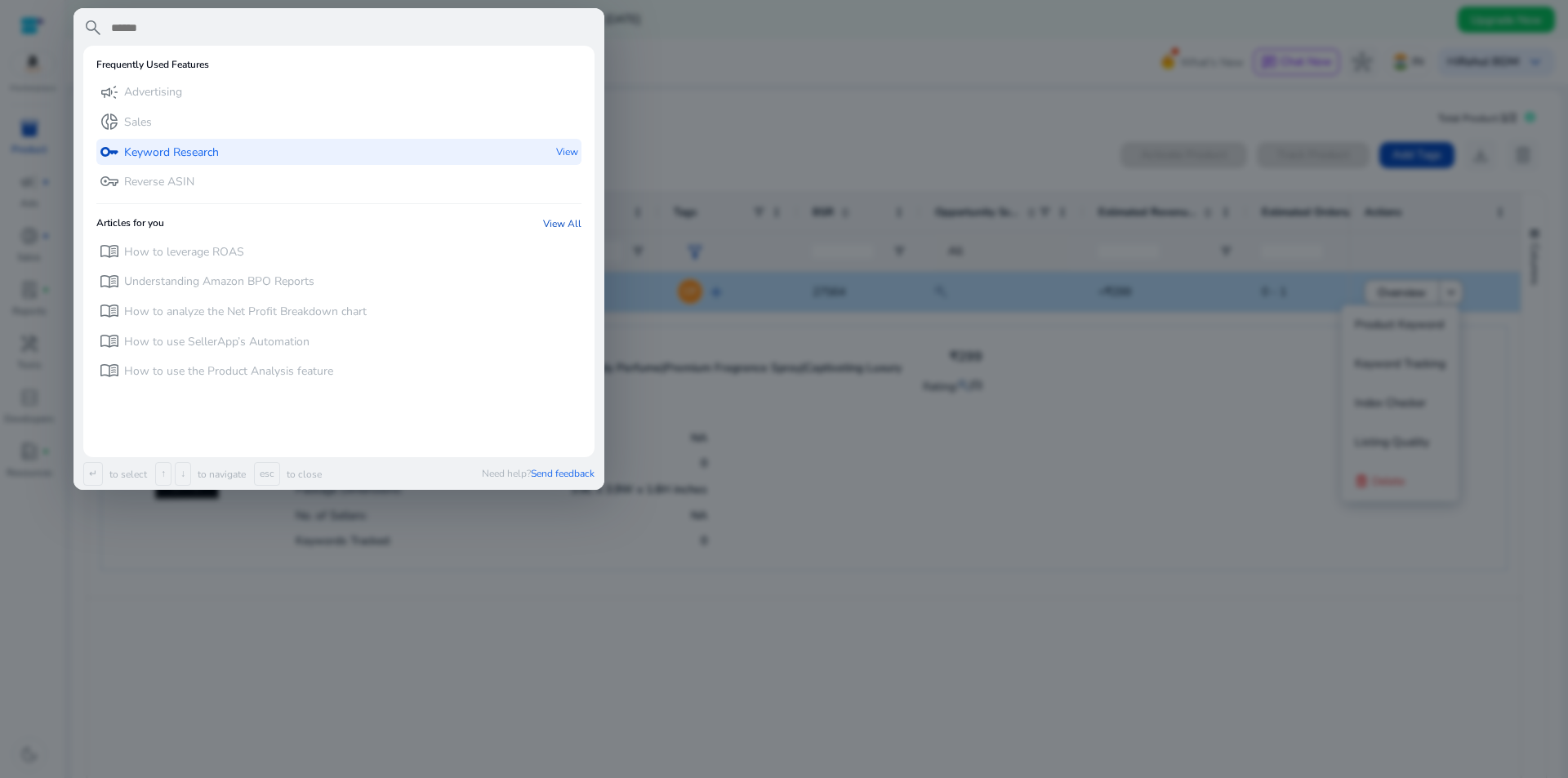
click at [161, 149] on p "Keyword Research" at bounding box center [172, 152] width 95 height 16
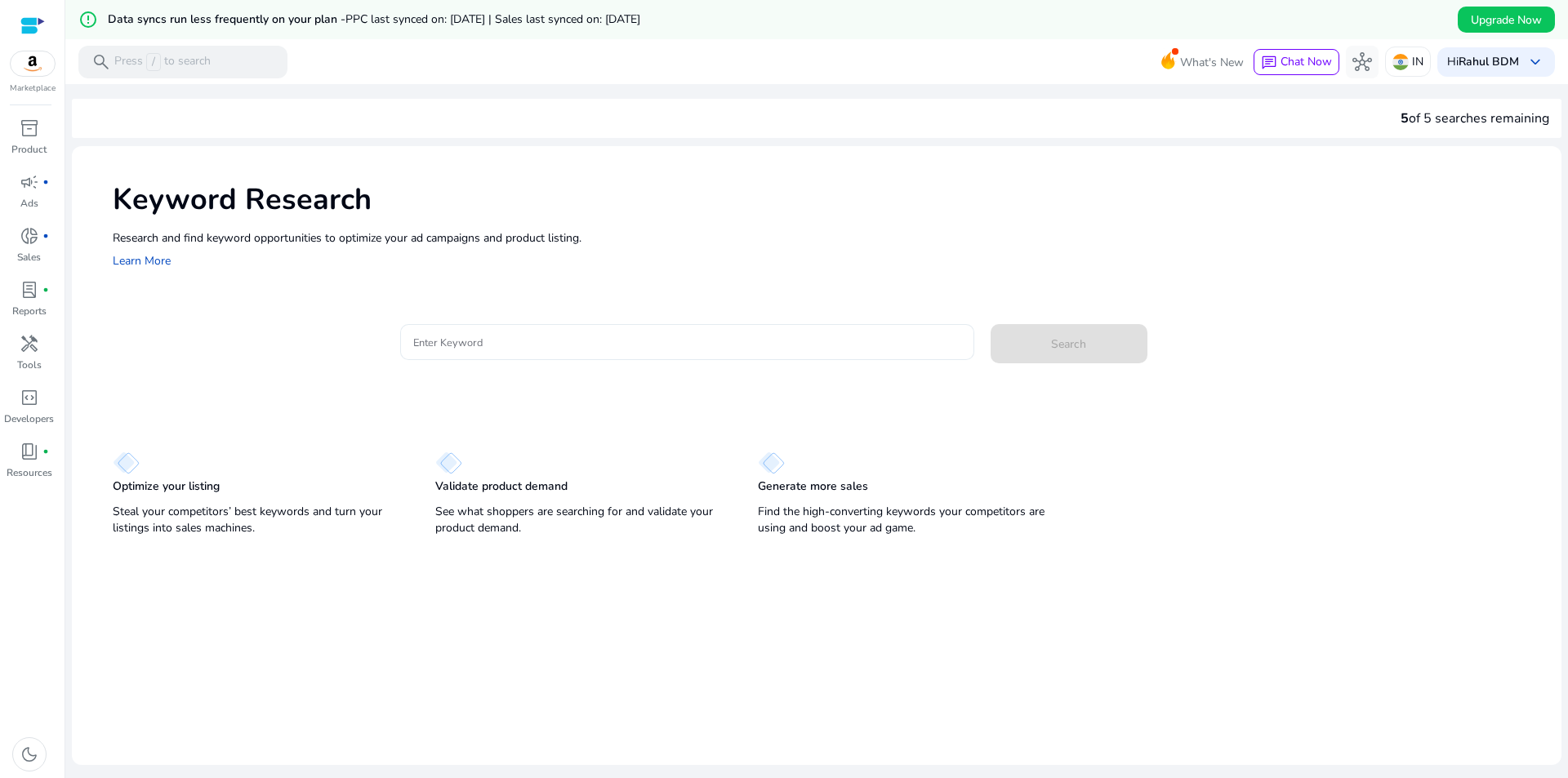
drag, startPoint x: 643, startPoint y: 330, endPoint x: 621, endPoint y: 356, distance: 34.1
click at [638, 336] on div at bounding box center [687, 342] width 548 height 36
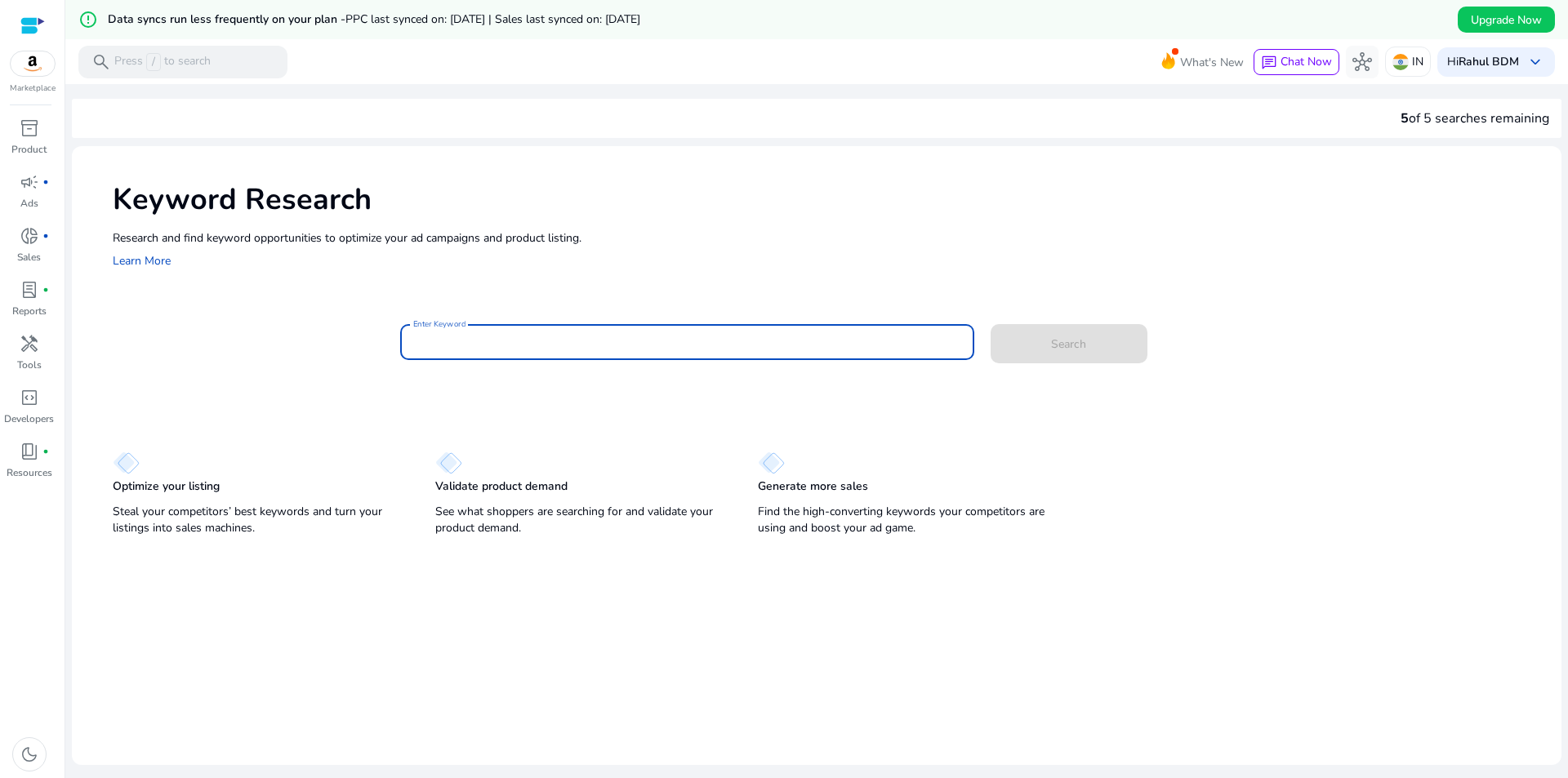
click at [607, 343] on input "Enter Keyword" at bounding box center [687, 341] width 548 height 18
paste input "**********"
type input "**********"
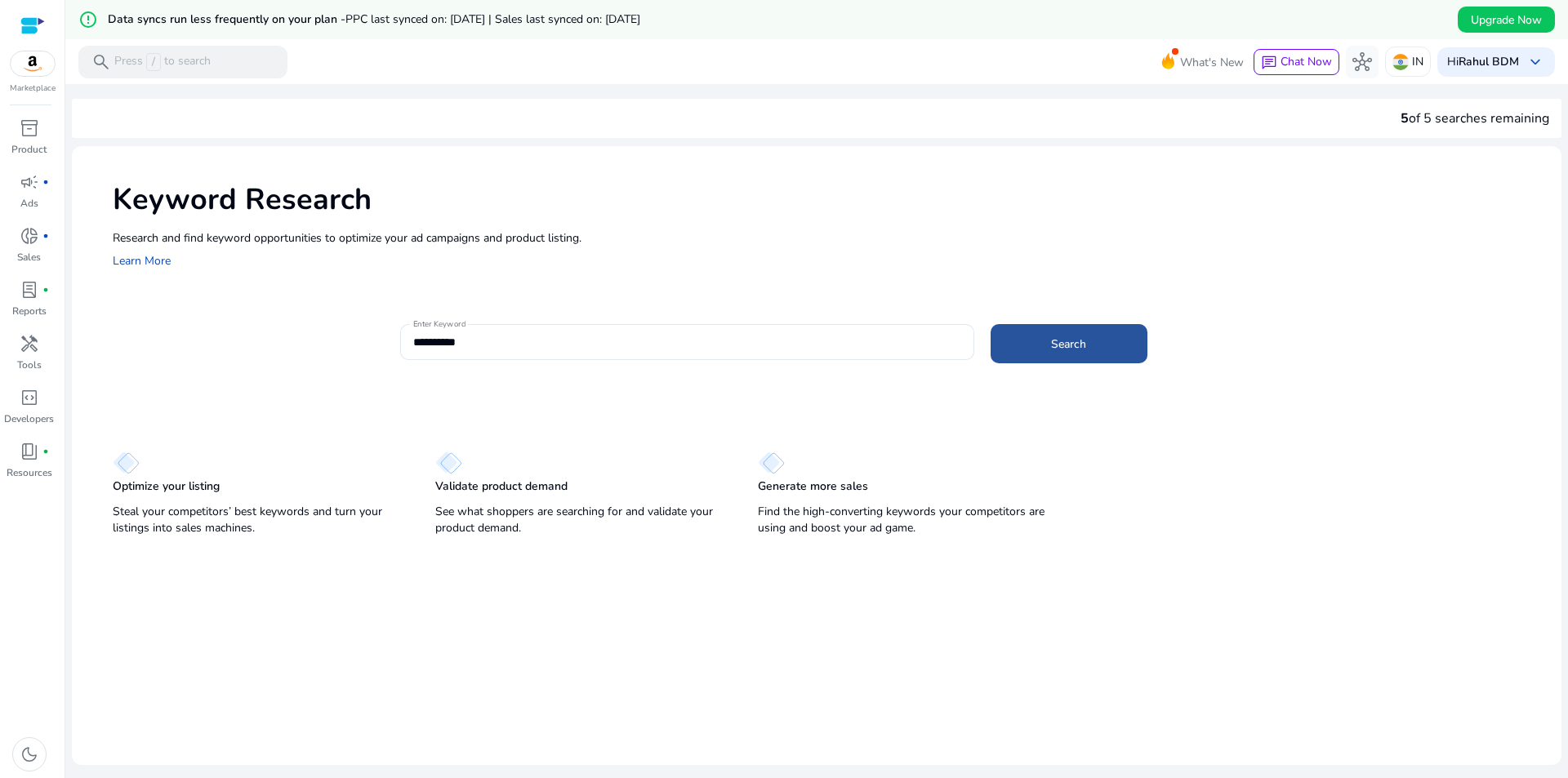
click at [1073, 362] on span at bounding box center [1069, 344] width 156 height 40
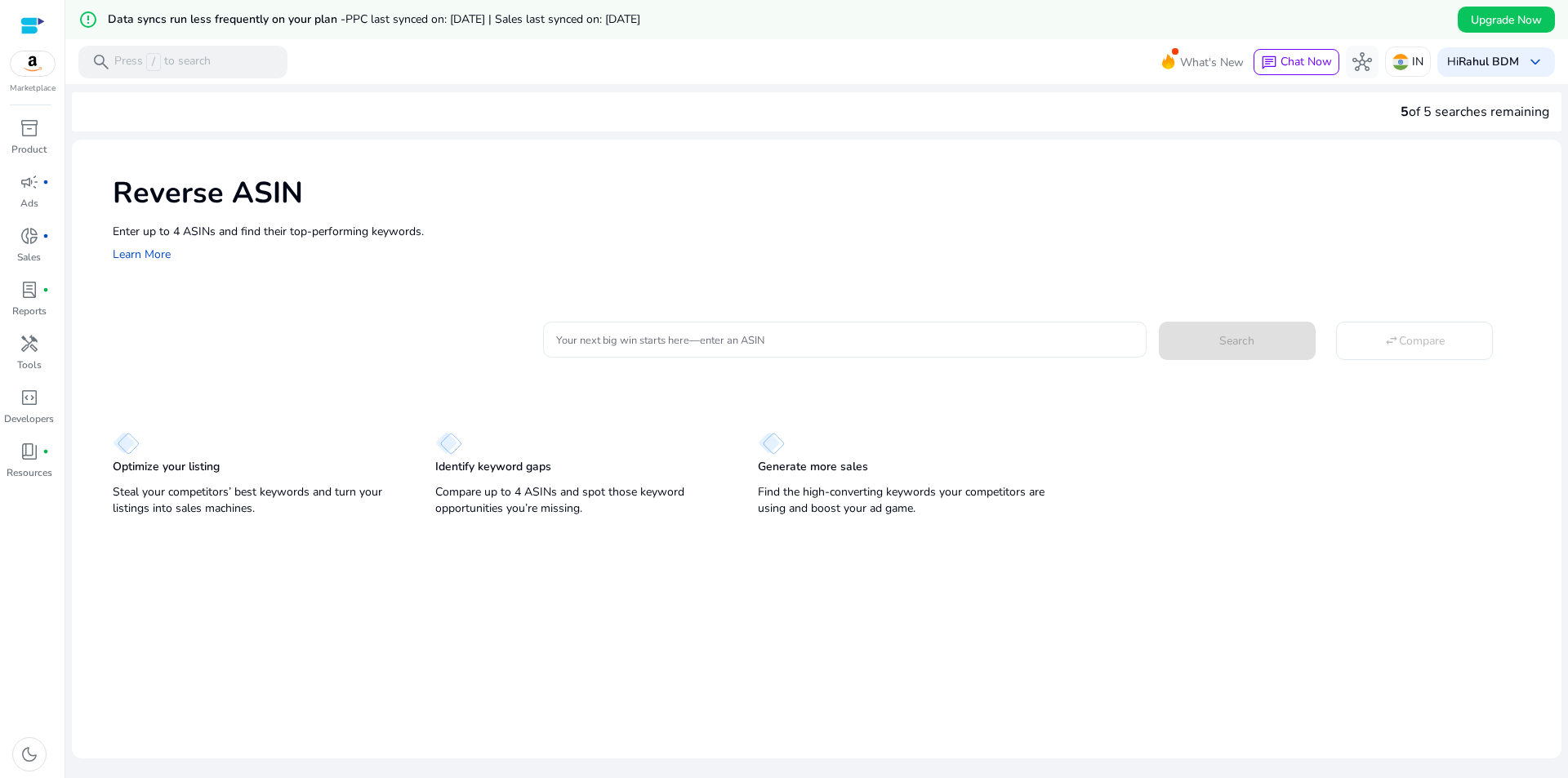
click at [953, 338] on input "Your next big win starts here—enter an ASIN" at bounding box center [844, 339] width 577 height 18
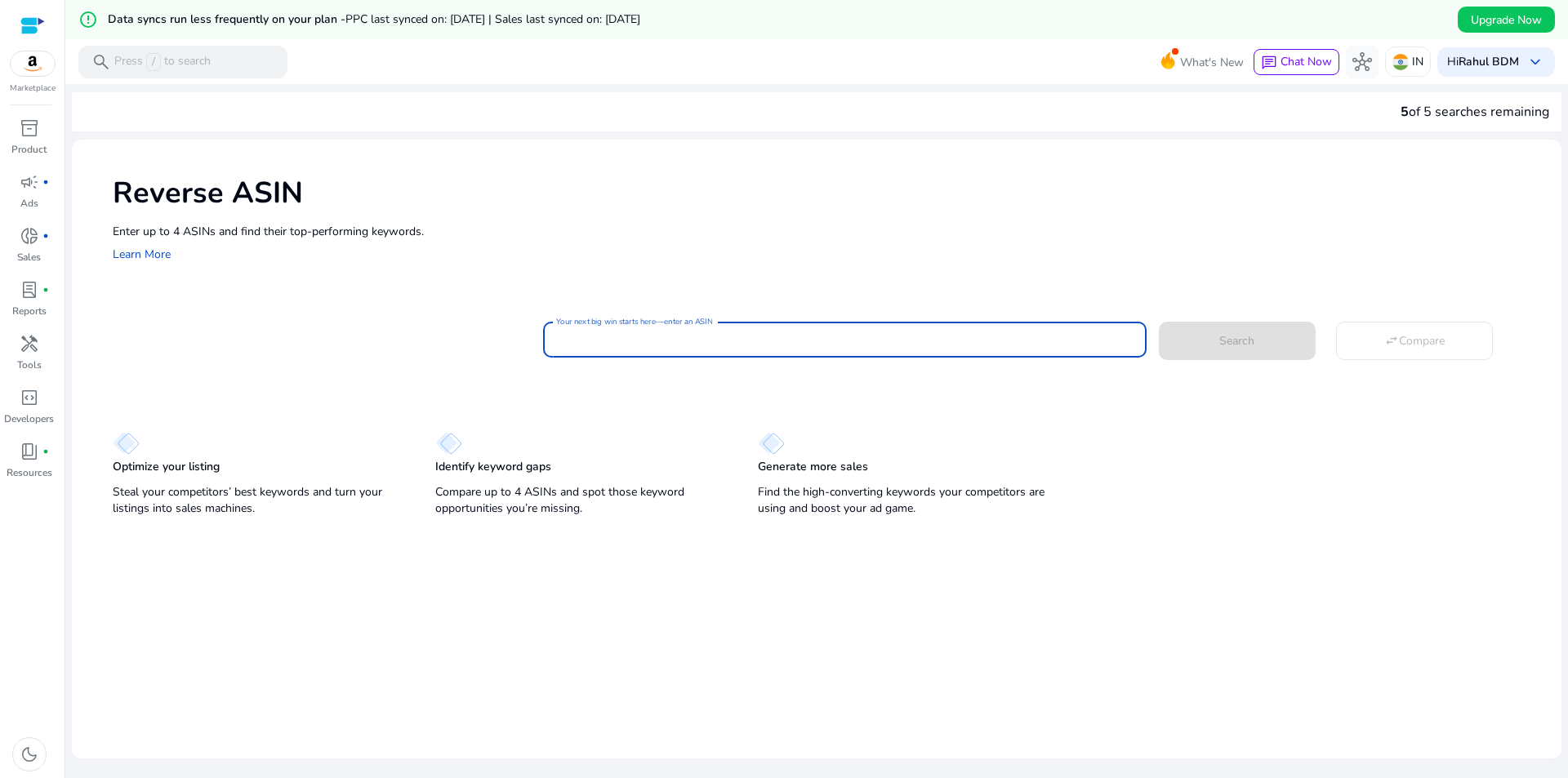
paste input "**********"
click at [1159, 322] on button "Search" at bounding box center [1237, 341] width 156 height 38
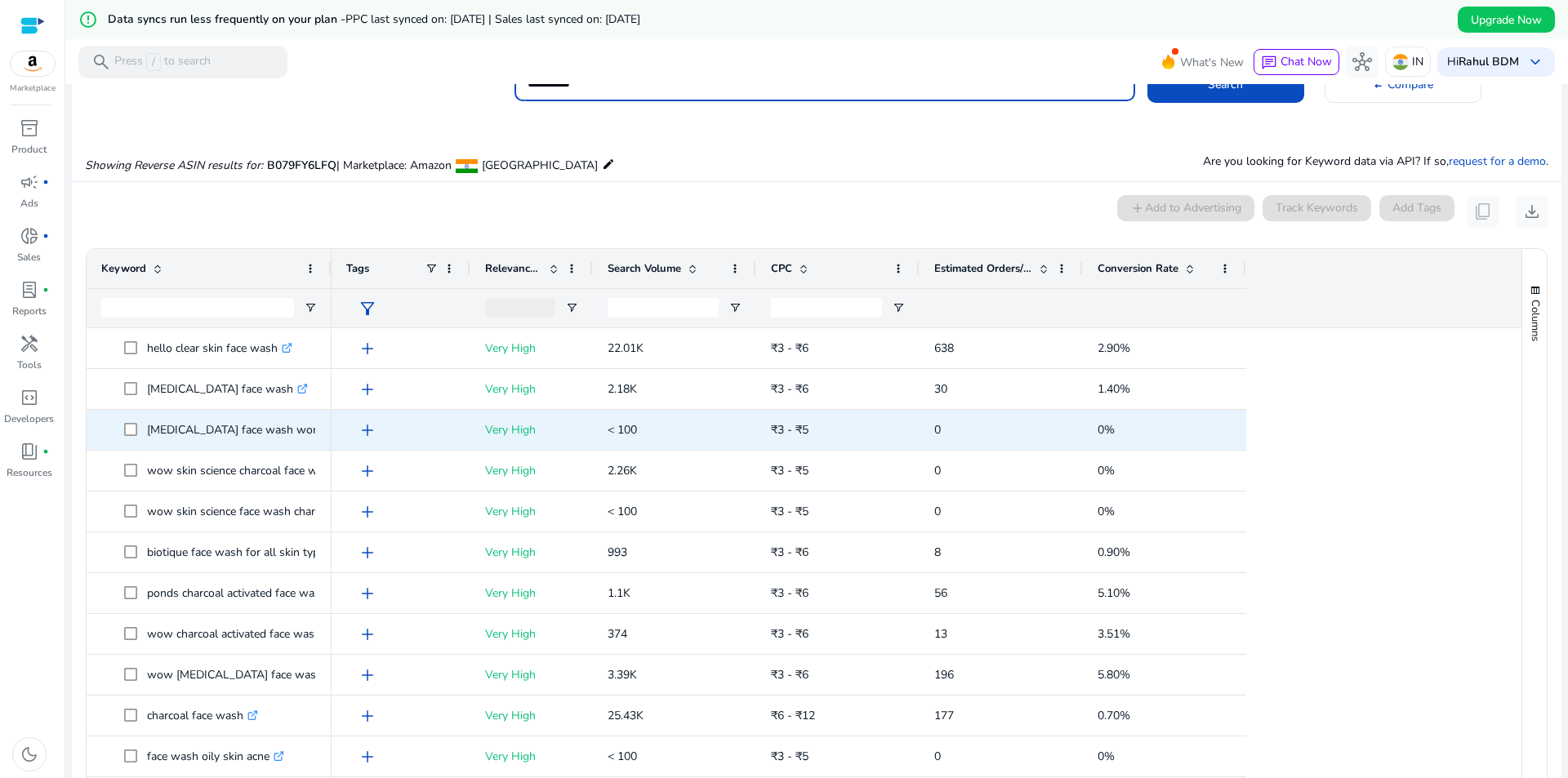
scroll to position [50, 0]
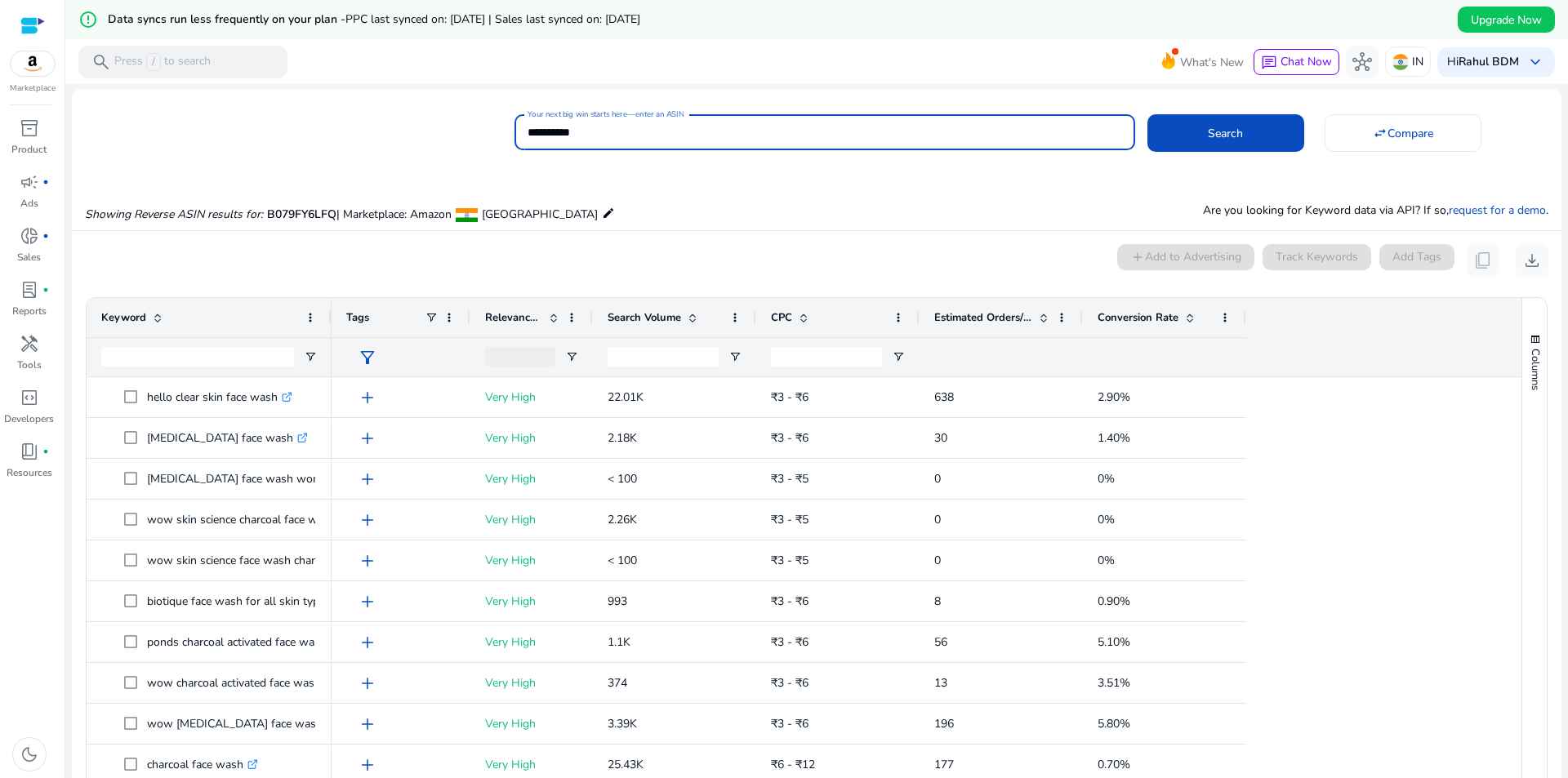
drag, startPoint x: 654, startPoint y: 130, endPoint x: 488, endPoint y: 129, distance: 166.0
click at [488, 129] on div "**********" at bounding box center [810, 130] width 1476 height 40
paste input
type input "**********"
click at [1173, 127] on span at bounding box center [1225, 133] width 156 height 40
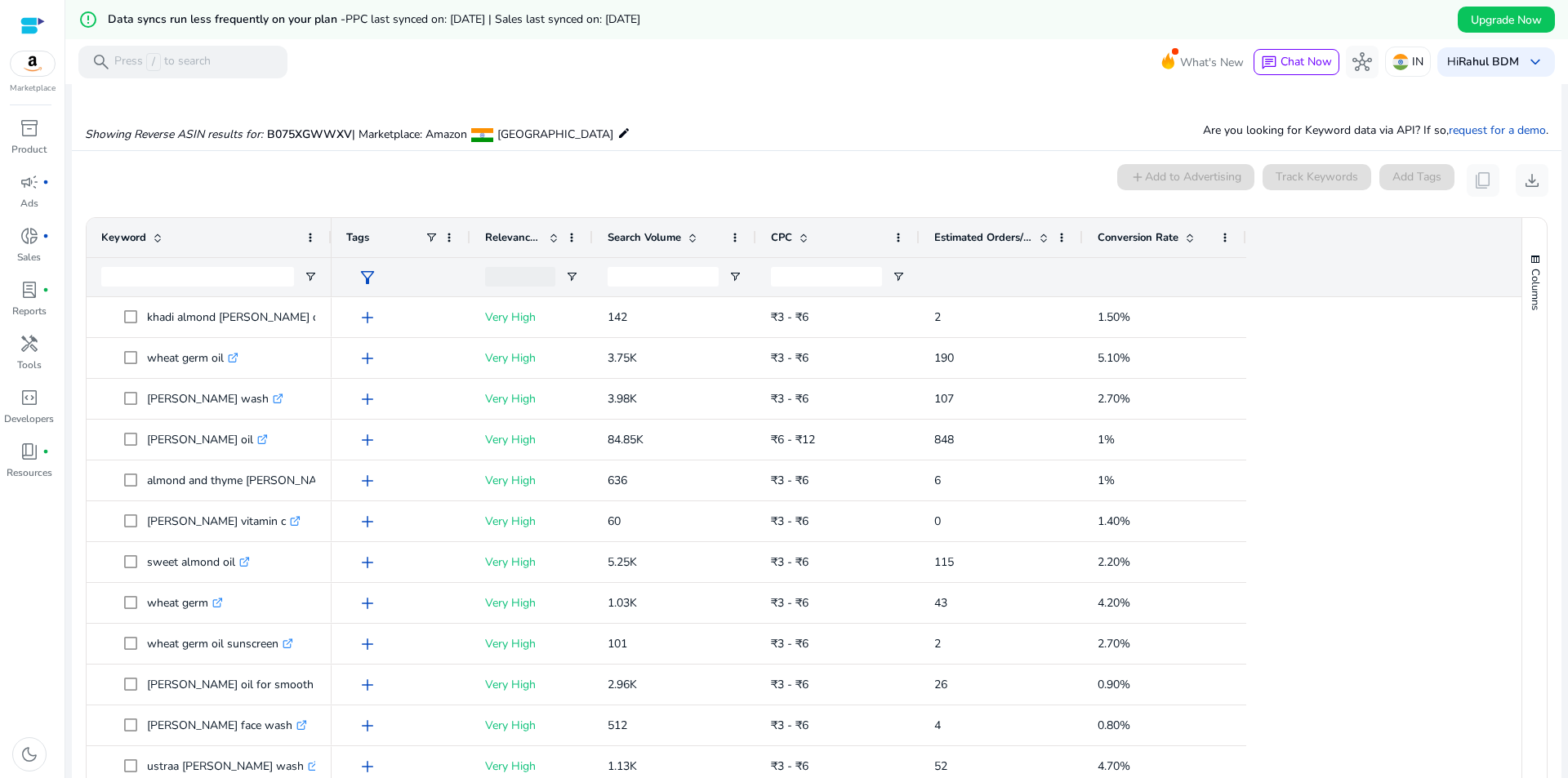
scroll to position [214, 0]
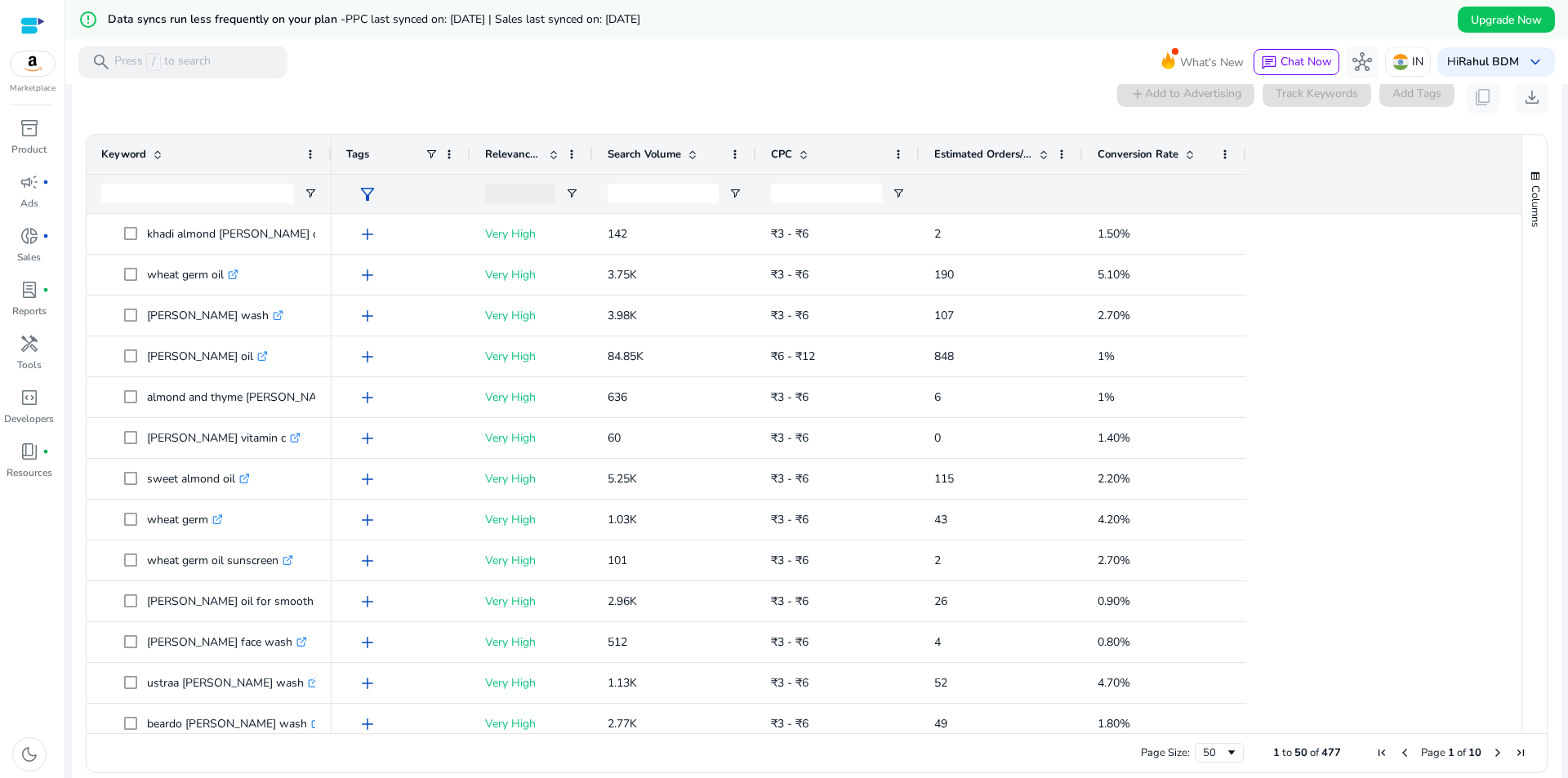
click at [1192, 157] on span at bounding box center [1190, 155] width 13 height 13
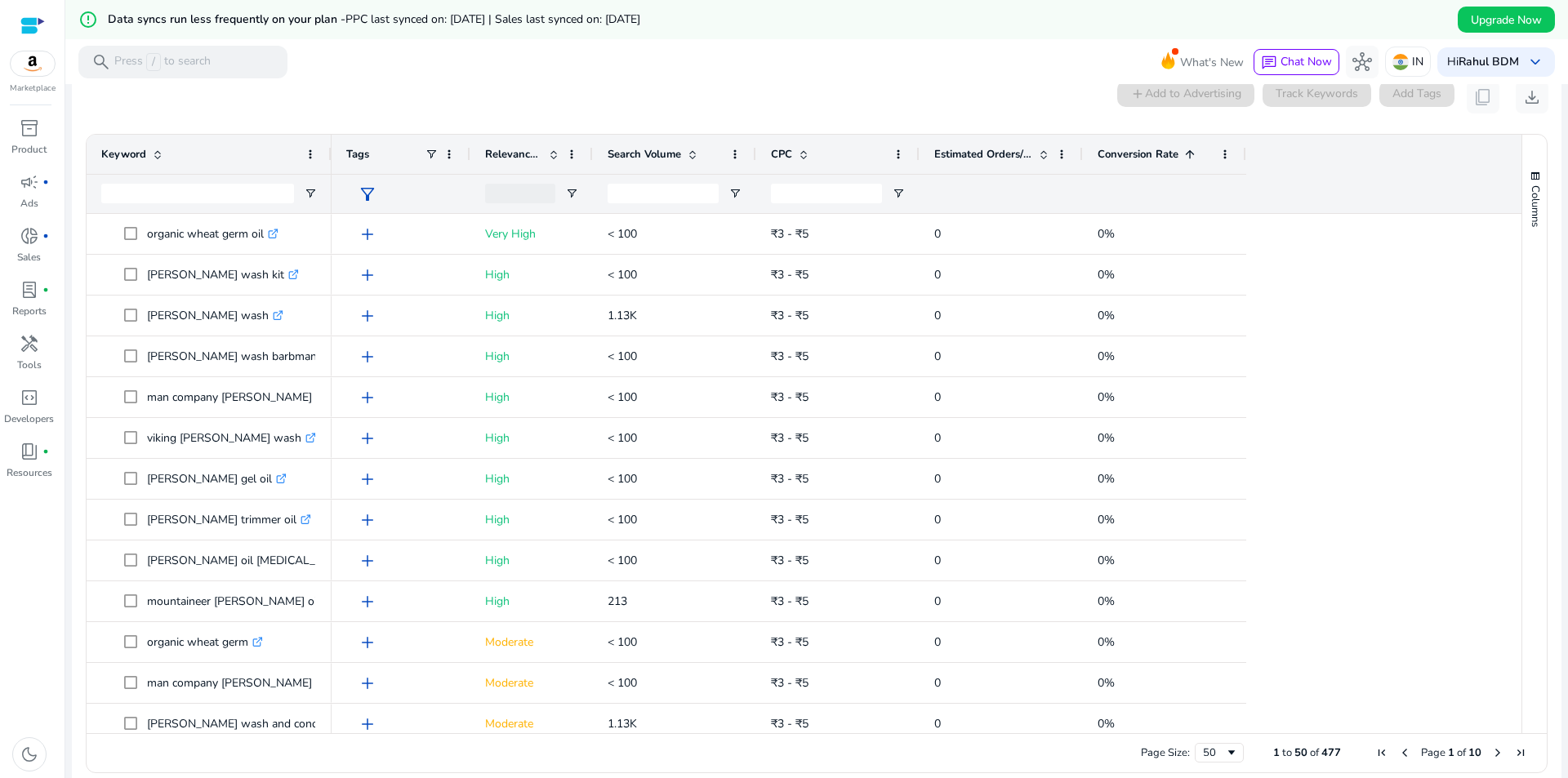
click at [1192, 157] on span at bounding box center [1190, 155] width 13 height 13
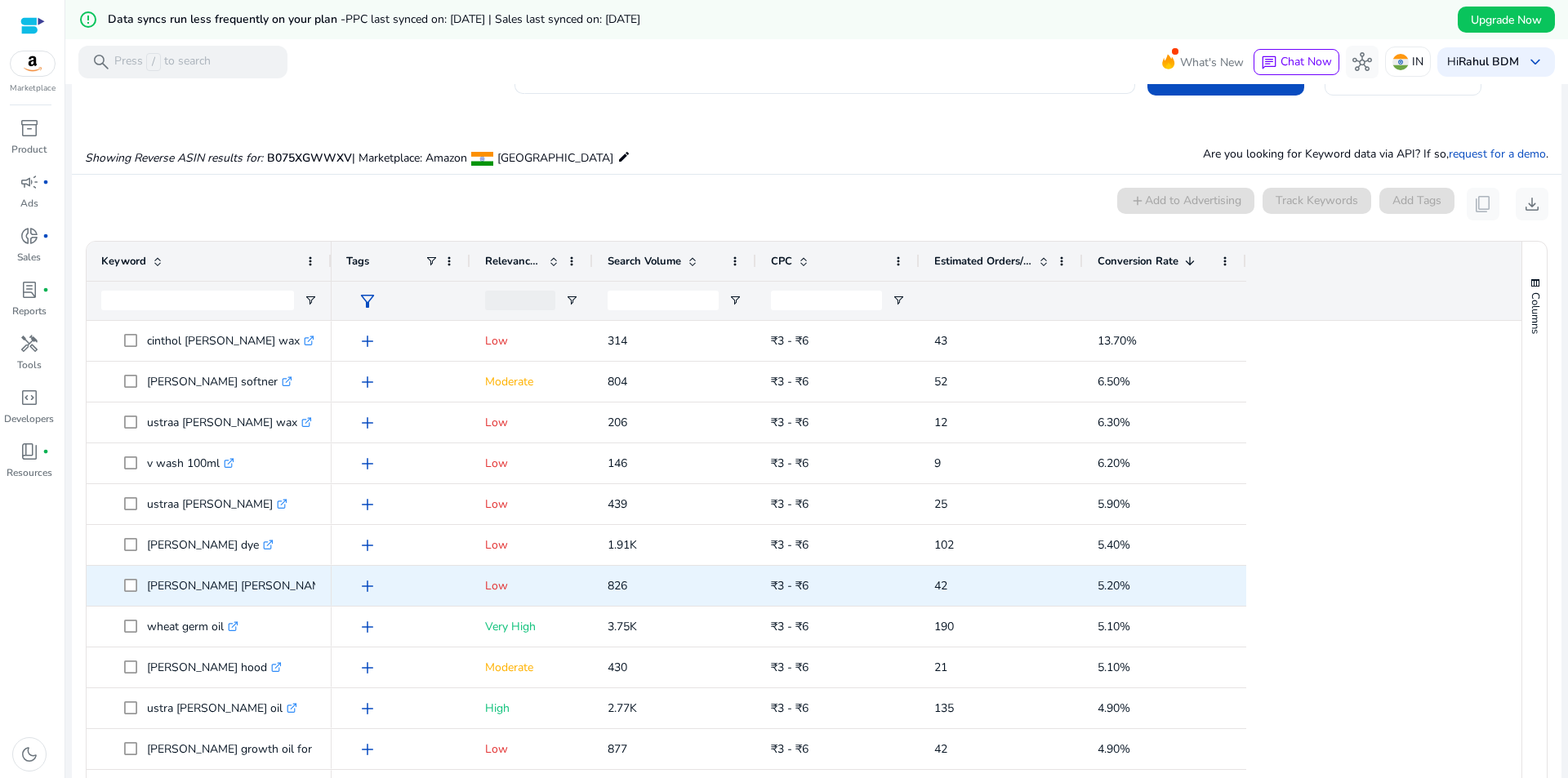
scroll to position [0, 0]
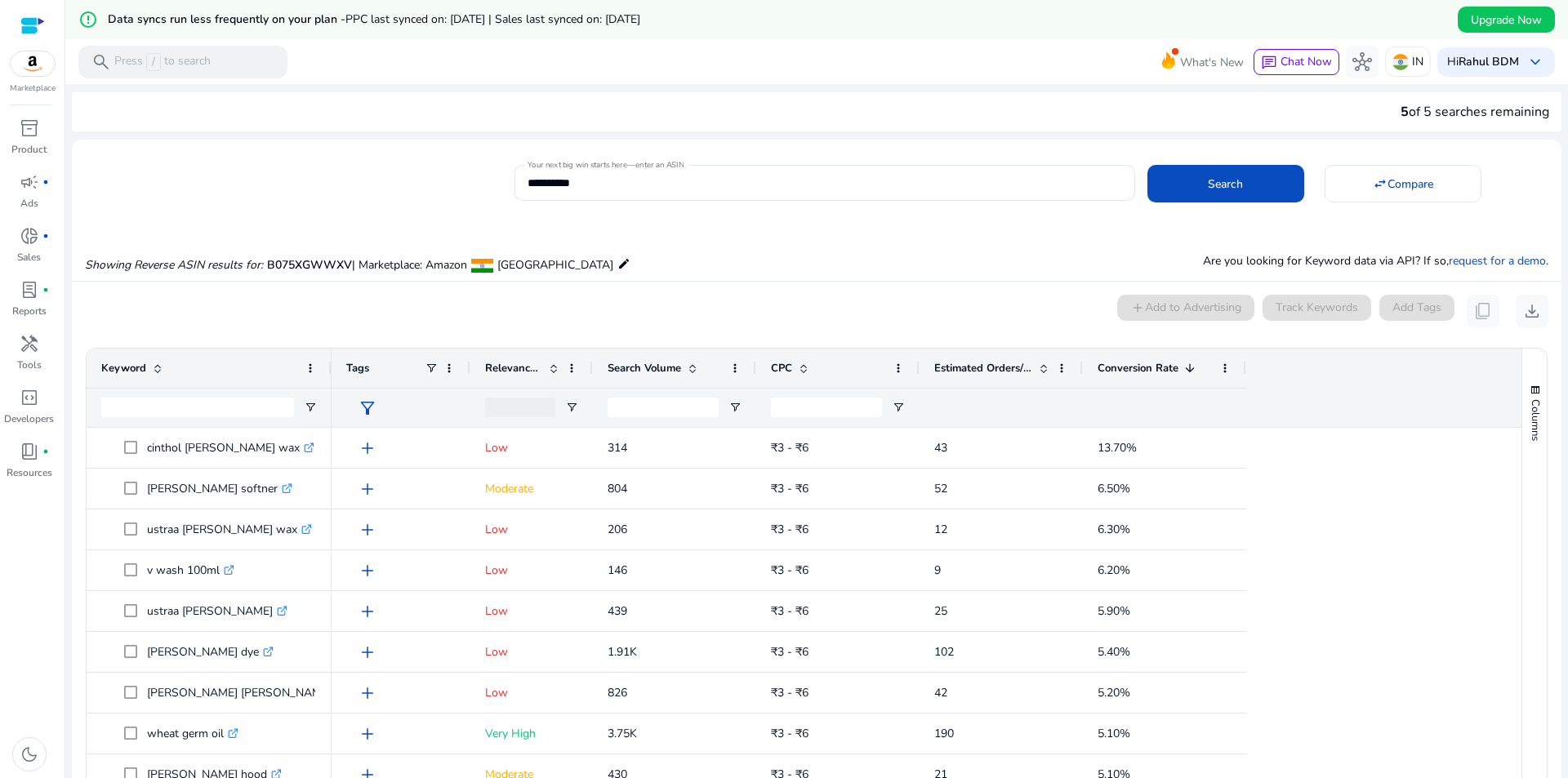
click at [689, 365] on span at bounding box center [693, 368] width 13 height 13
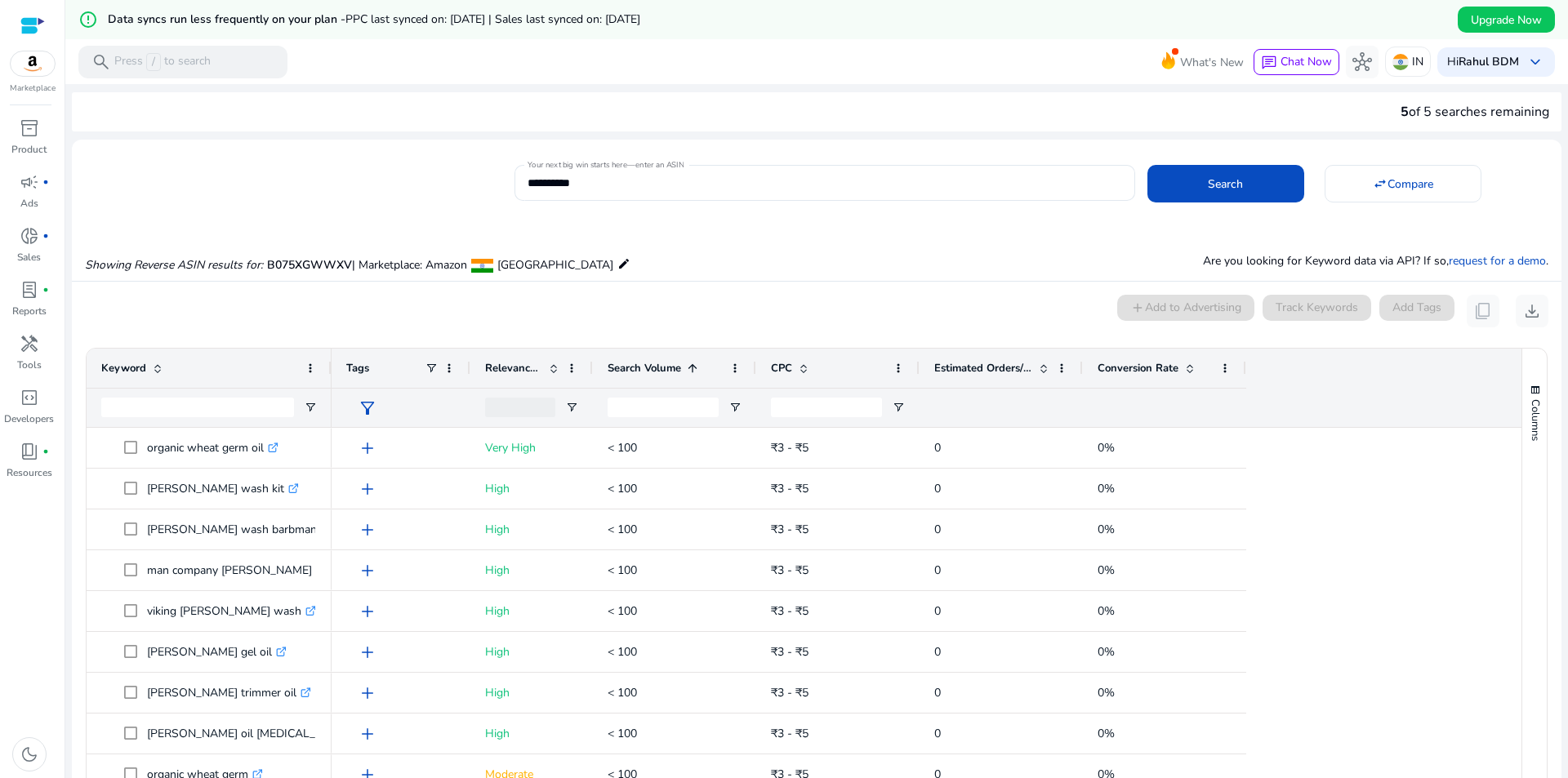
click at [689, 365] on span at bounding box center [693, 368] width 13 height 13
click at [1195, 371] on span at bounding box center [1190, 368] width 13 height 13
click at [1195, 370] on span at bounding box center [1190, 368] width 13 height 13
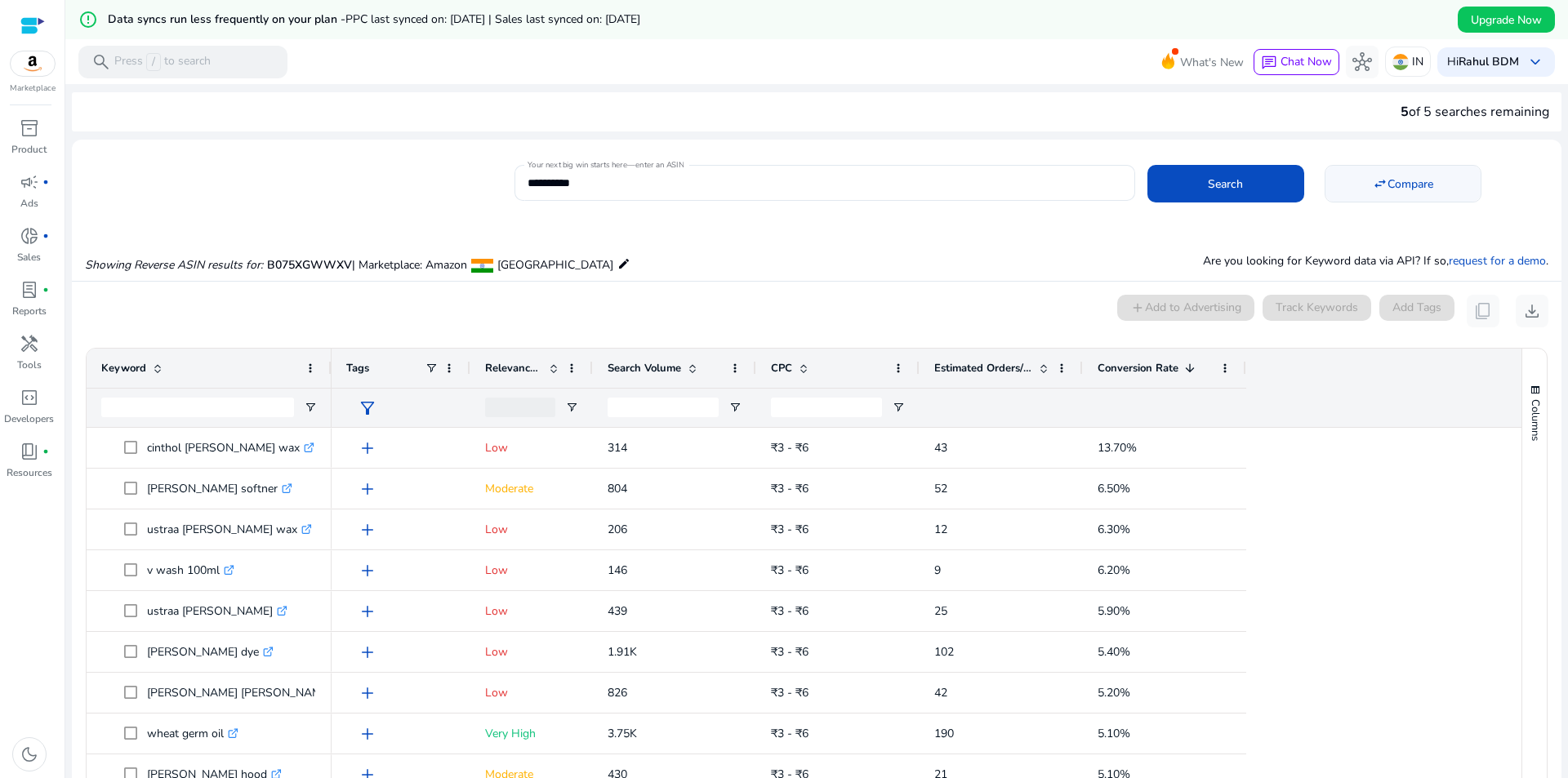
click at [1375, 180] on mat-icon "swap_horiz" at bounding box center [1379, 183] width 14 height 14
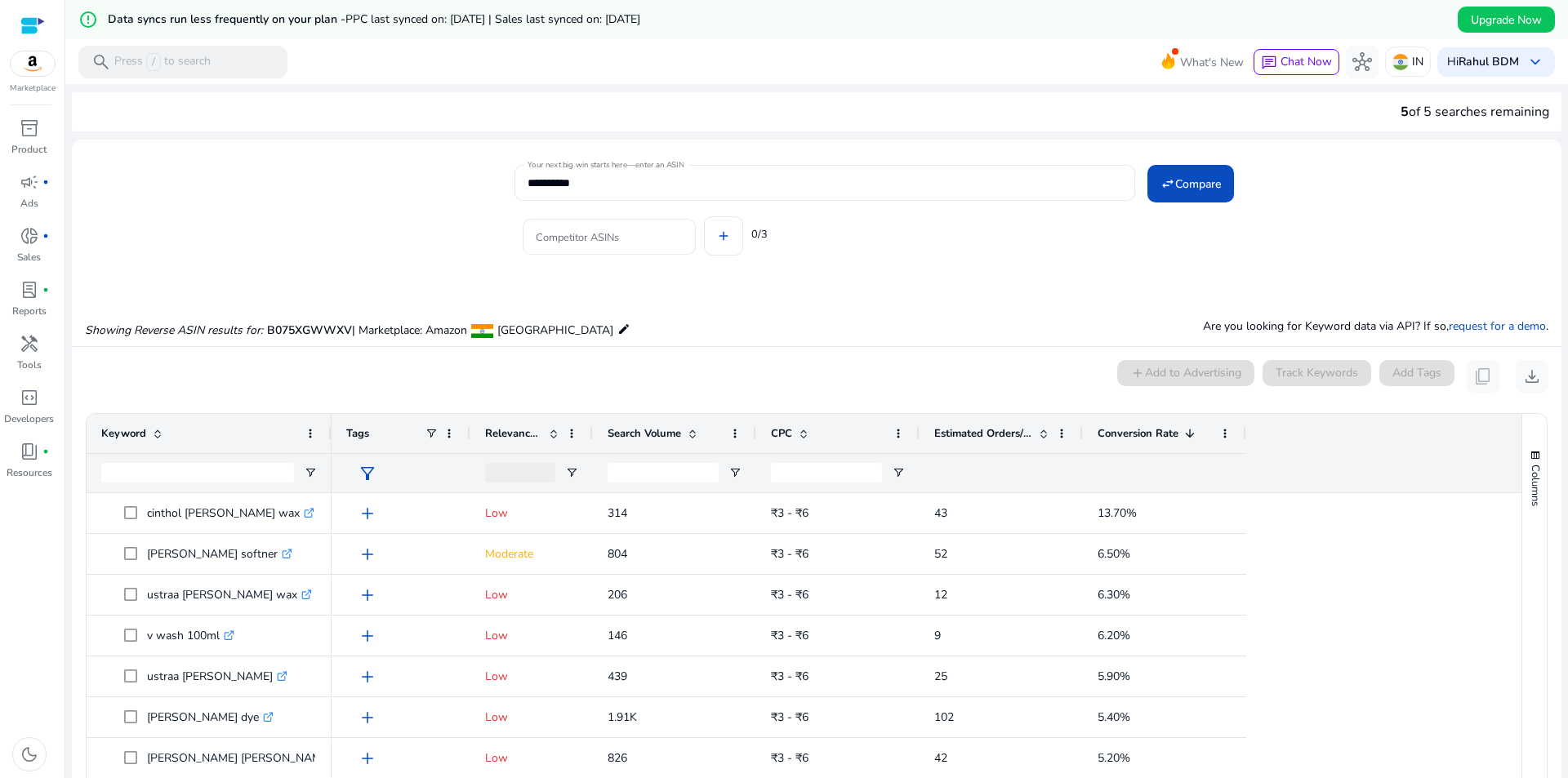
click at [581, 241] on input "Competitor ASINs" at bounding box center [609, 236] width 147 height 18
paste input "**********"
type input "**********"
click at [1190, 174] on span at bounding box center [1190, 183] width 87 height 40
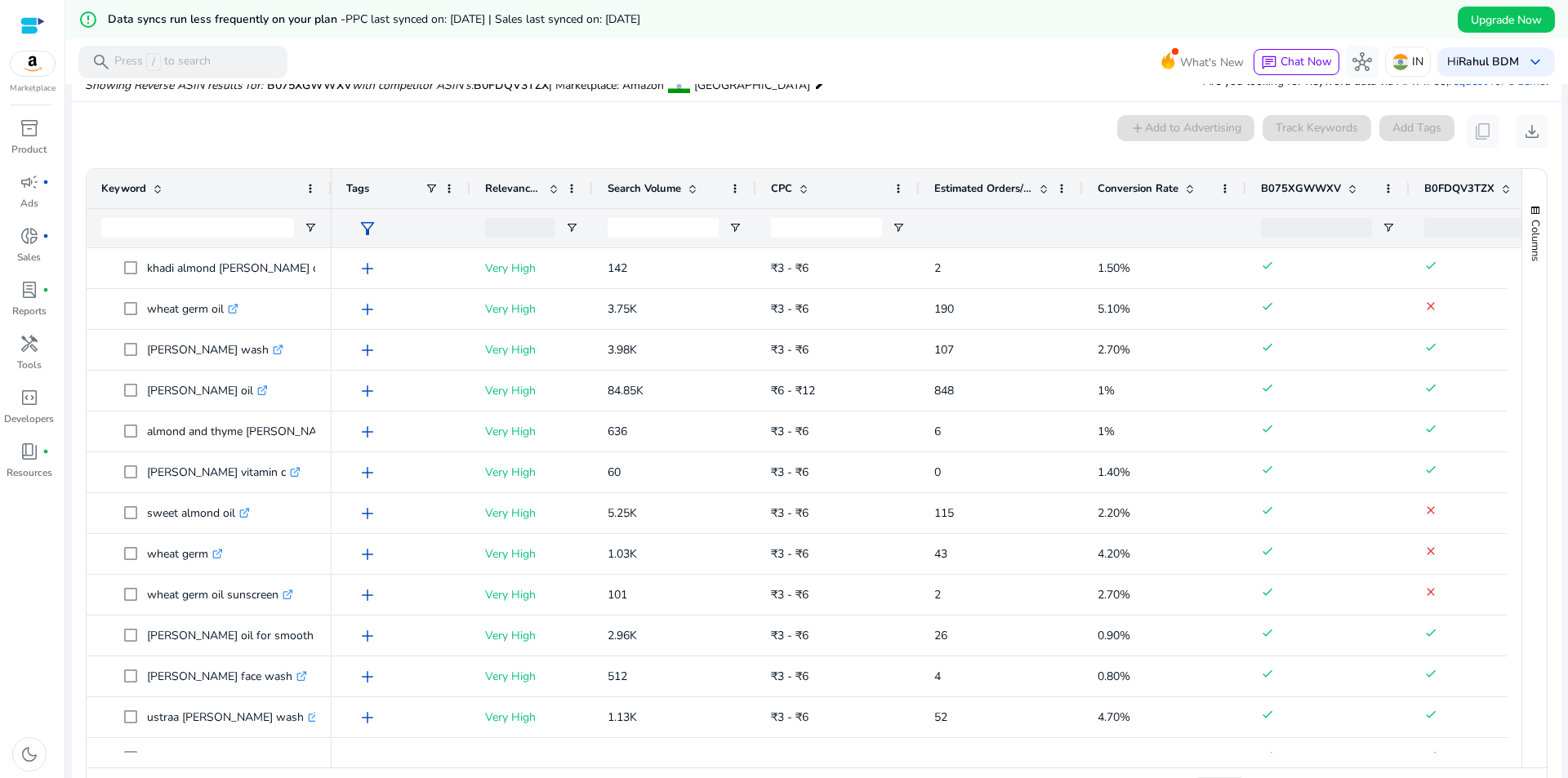
scroll to position [279, 0]
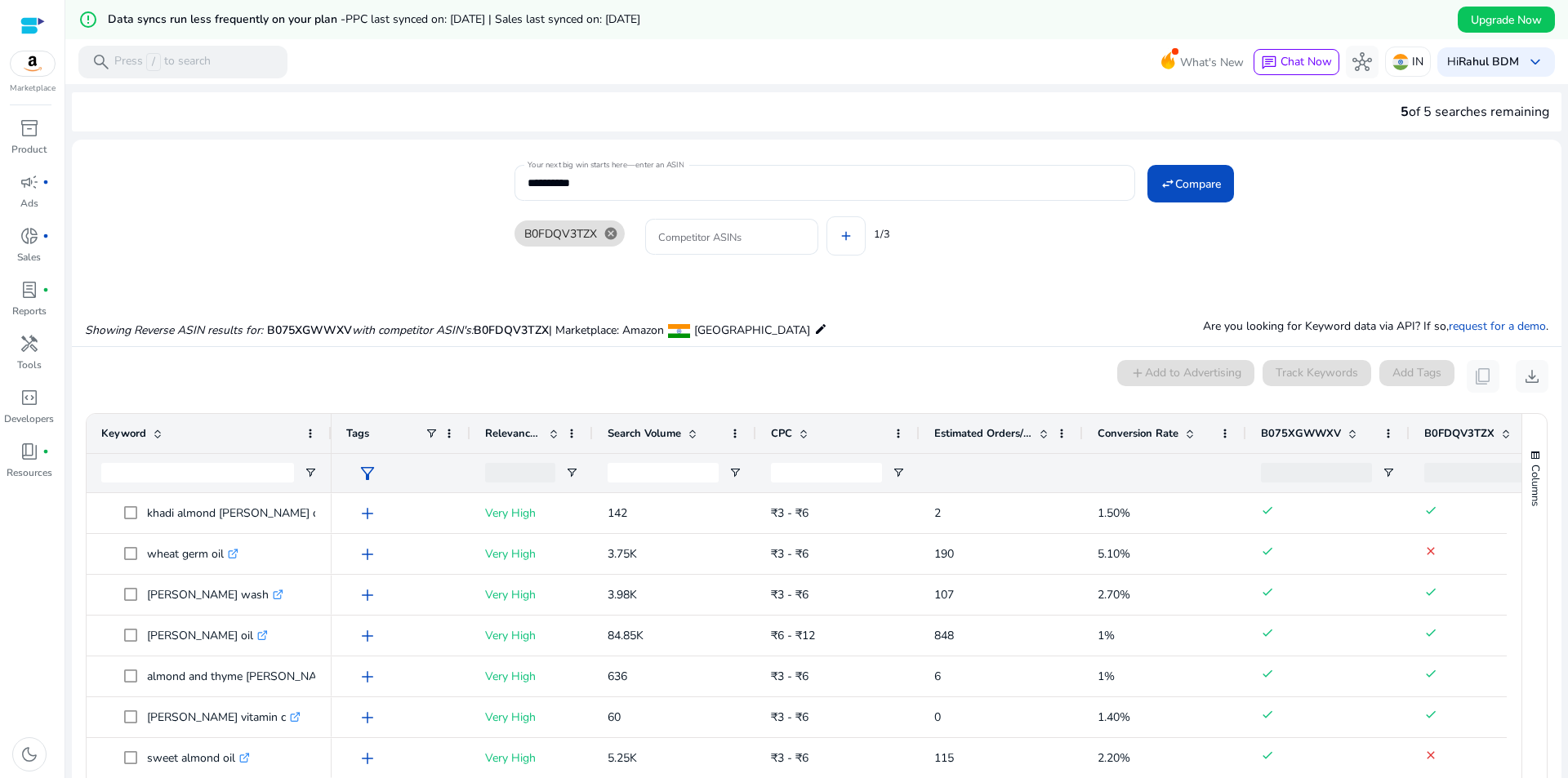
scroll to position [279, 0]
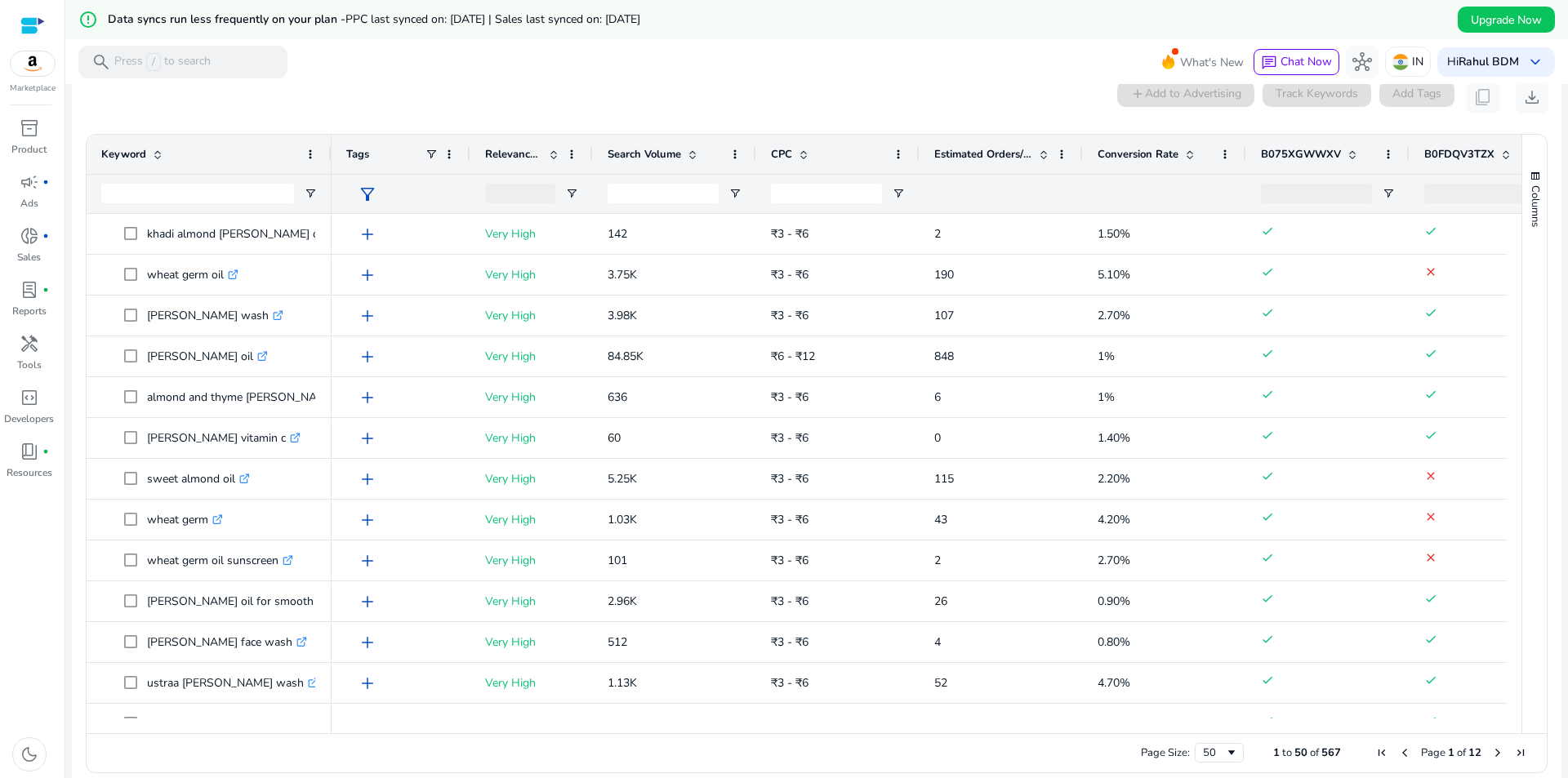
click at [1188, 151] on span at bounding box center [1190, 155] width 13 height 13
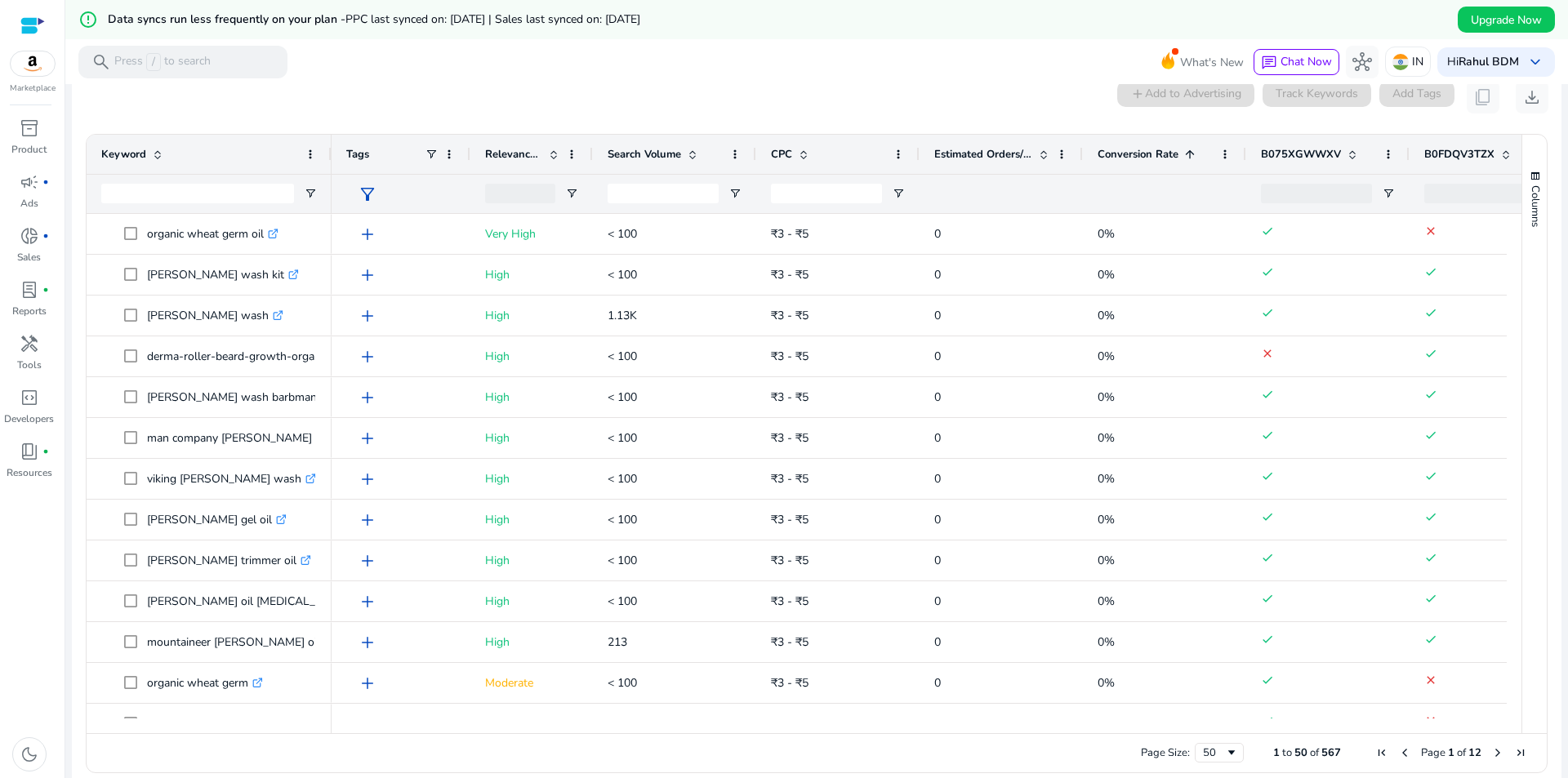
click at [1188, 151] on span at bounding box center [1190, 155] width 13 height 13
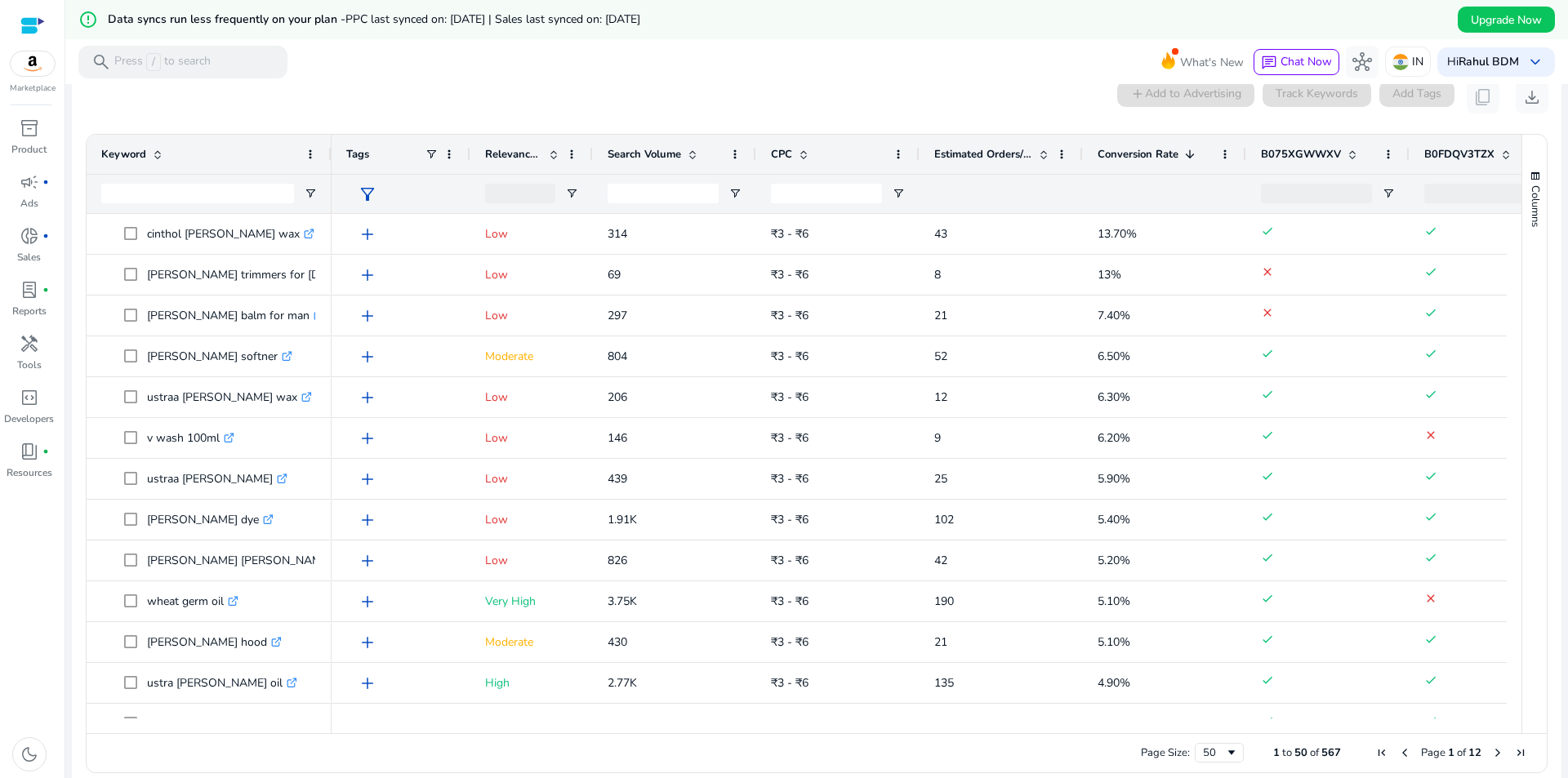
click at [558, 156] on span at bounding box center [554, 155] width 13 height 13
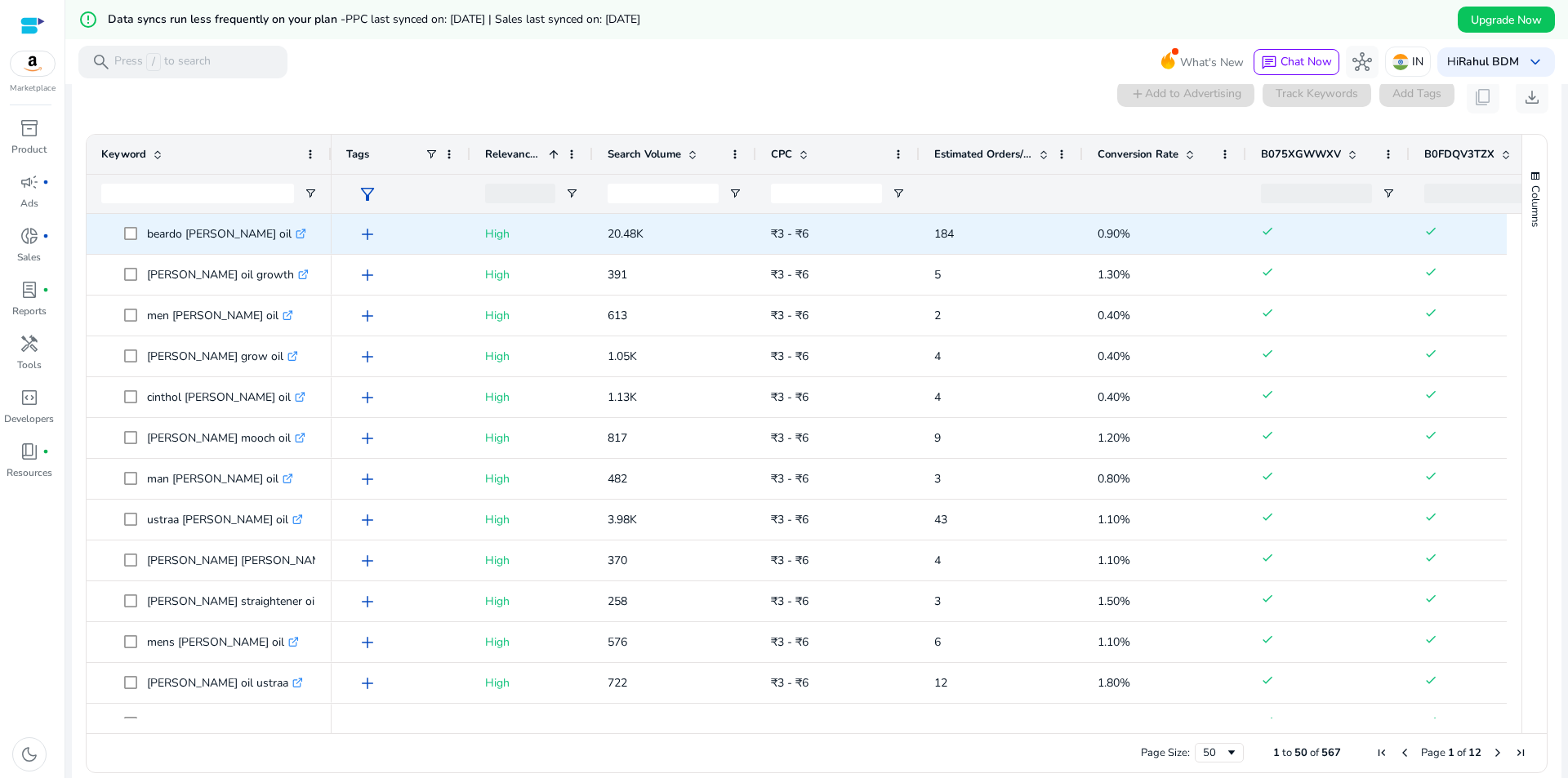
click at [368, 234] on span "add" at bounding box center [367, 234] width 19 height 19
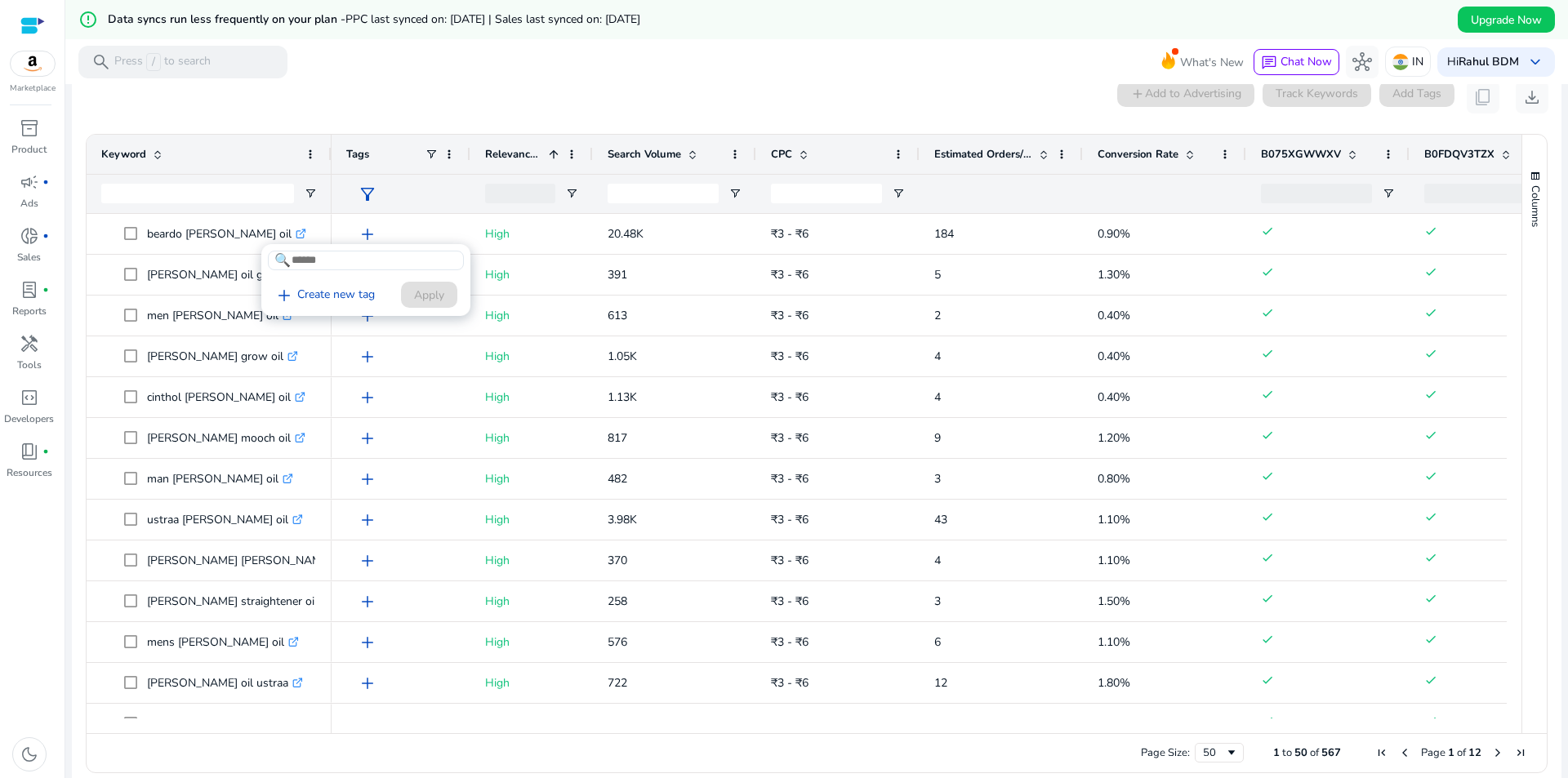
click at [460, 195] on div at bounding box center [784, 389] width 1568 height 778
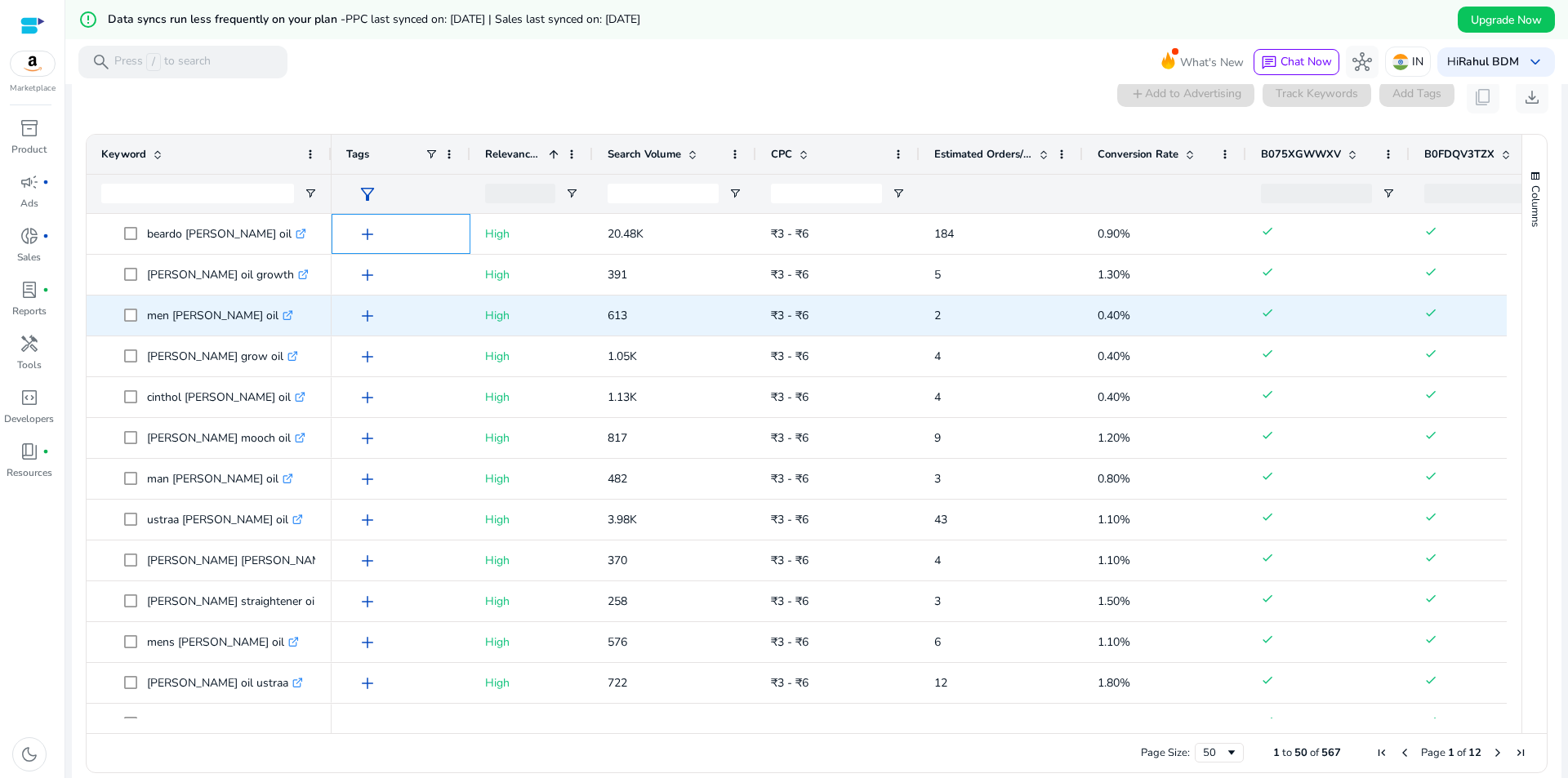
scroll to position [163, 0]
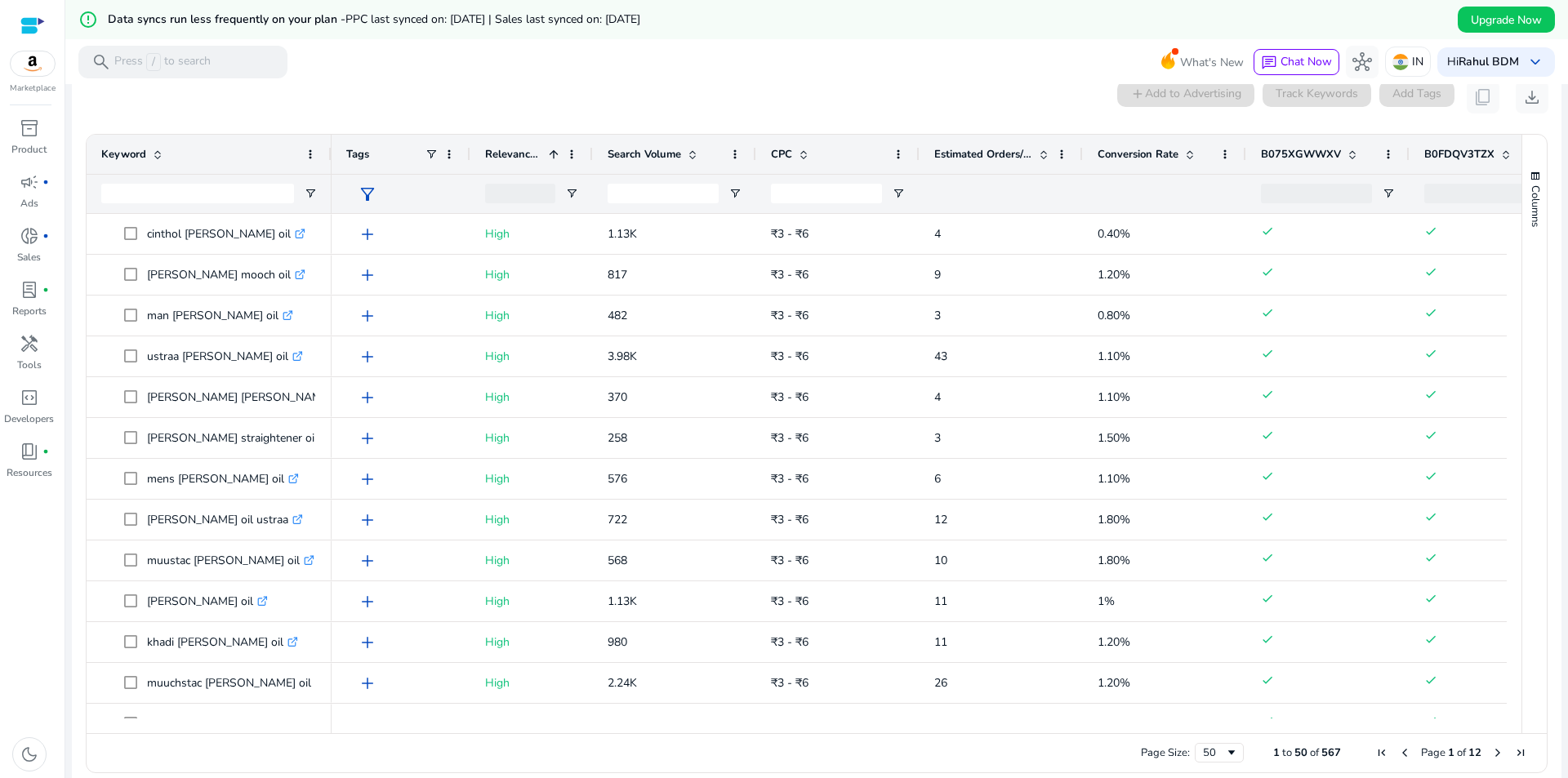
click at [1188, 143] on div "Conversion Rate" at bounding box center [1155, 154] width 116 height 31
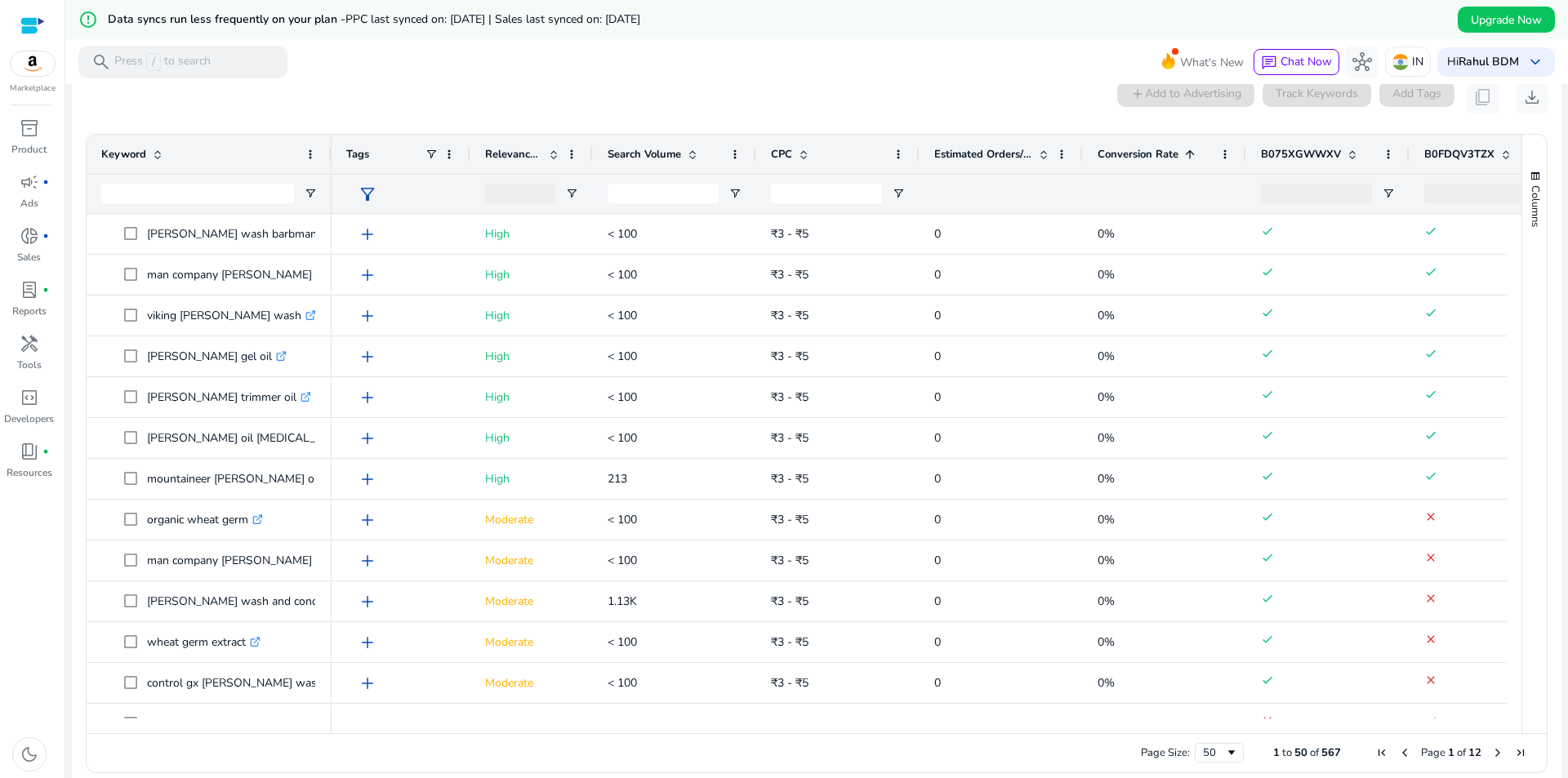
click at [1188, 155] on span at bounding box center [1190, 155] width 13 height 13
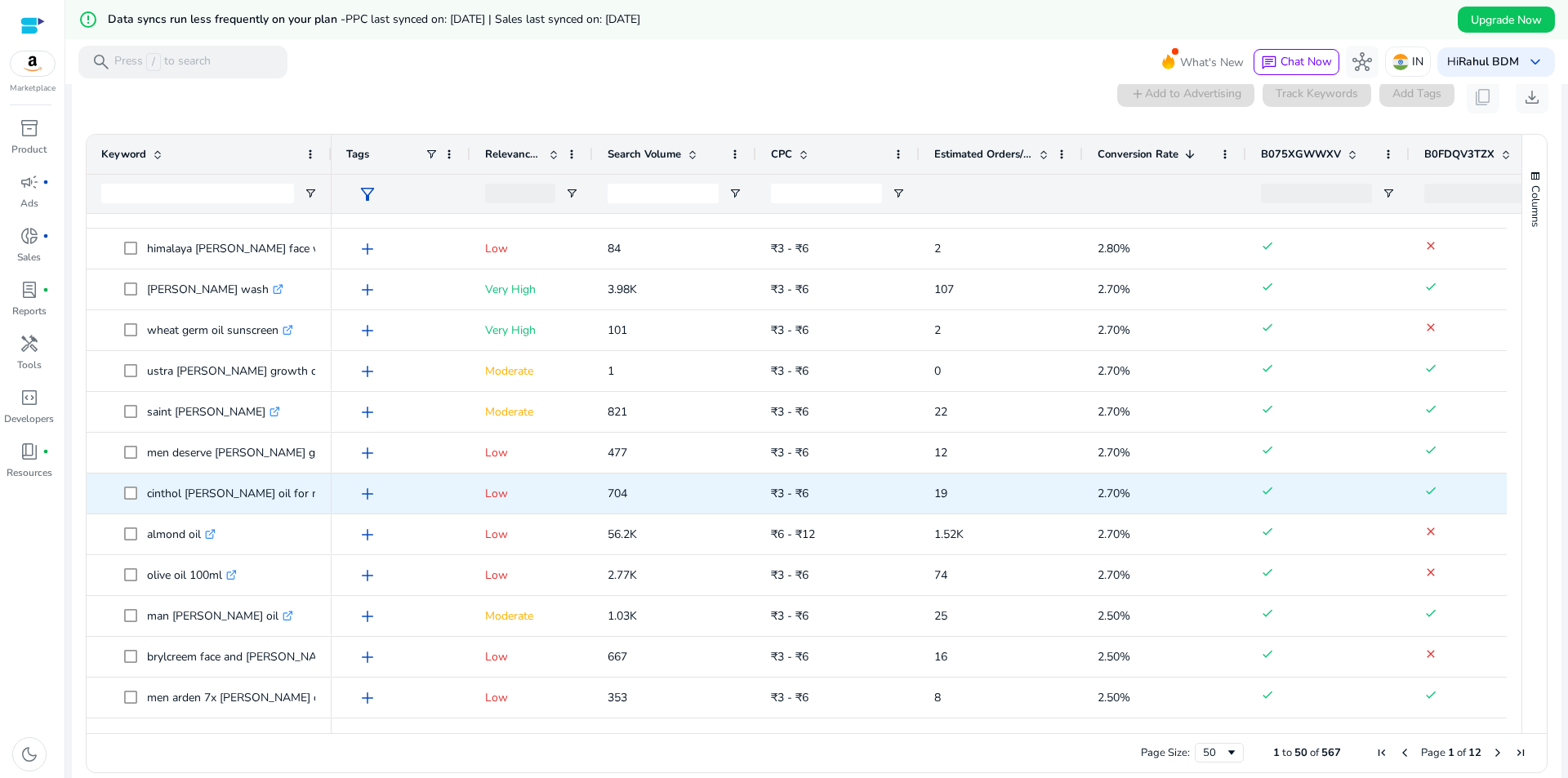
scroll to position [296, 0]
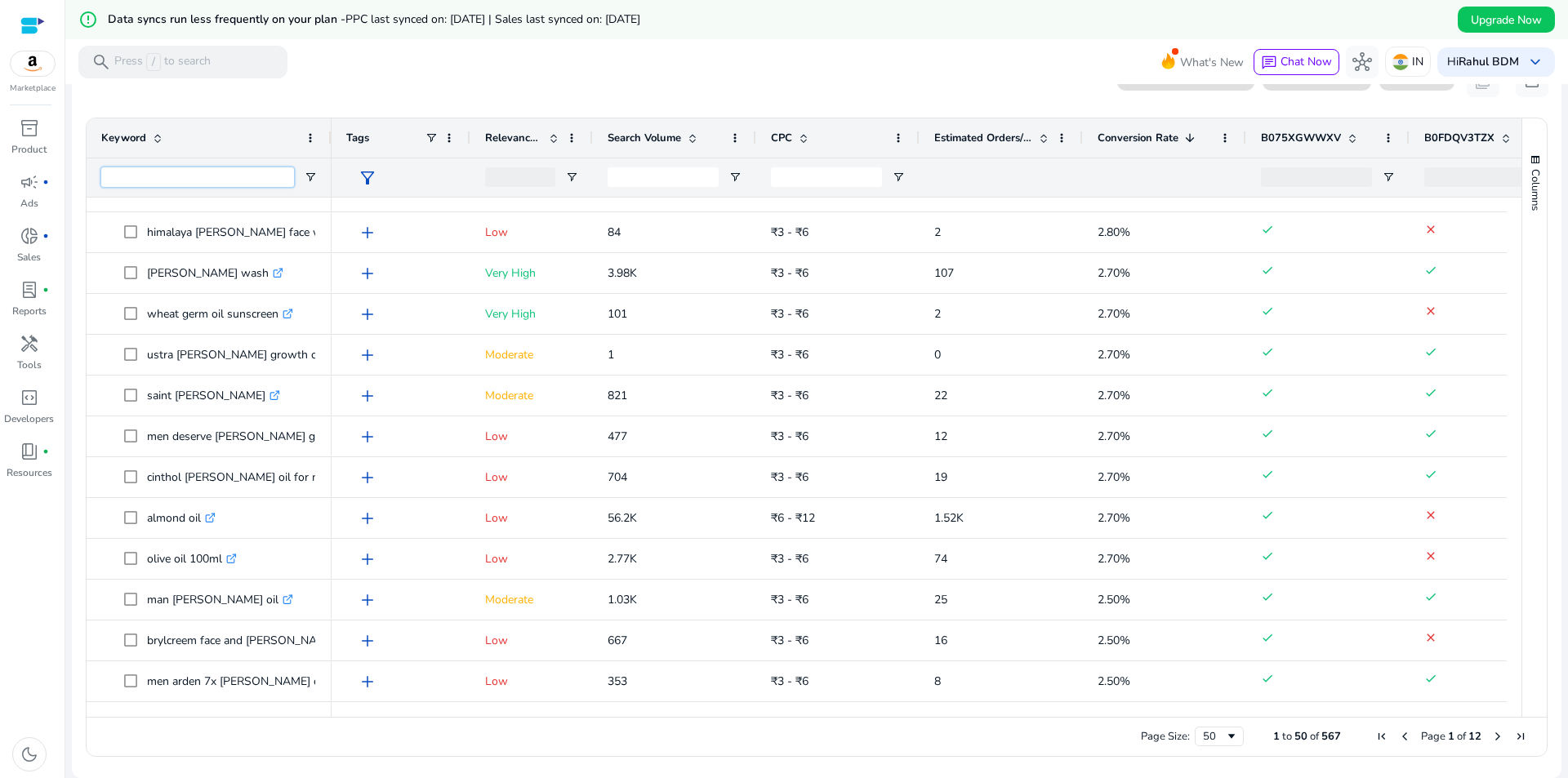
click at [199, 173] on input "Keyword Filter Input" at bounding box center [197, 177] width 193 height 19
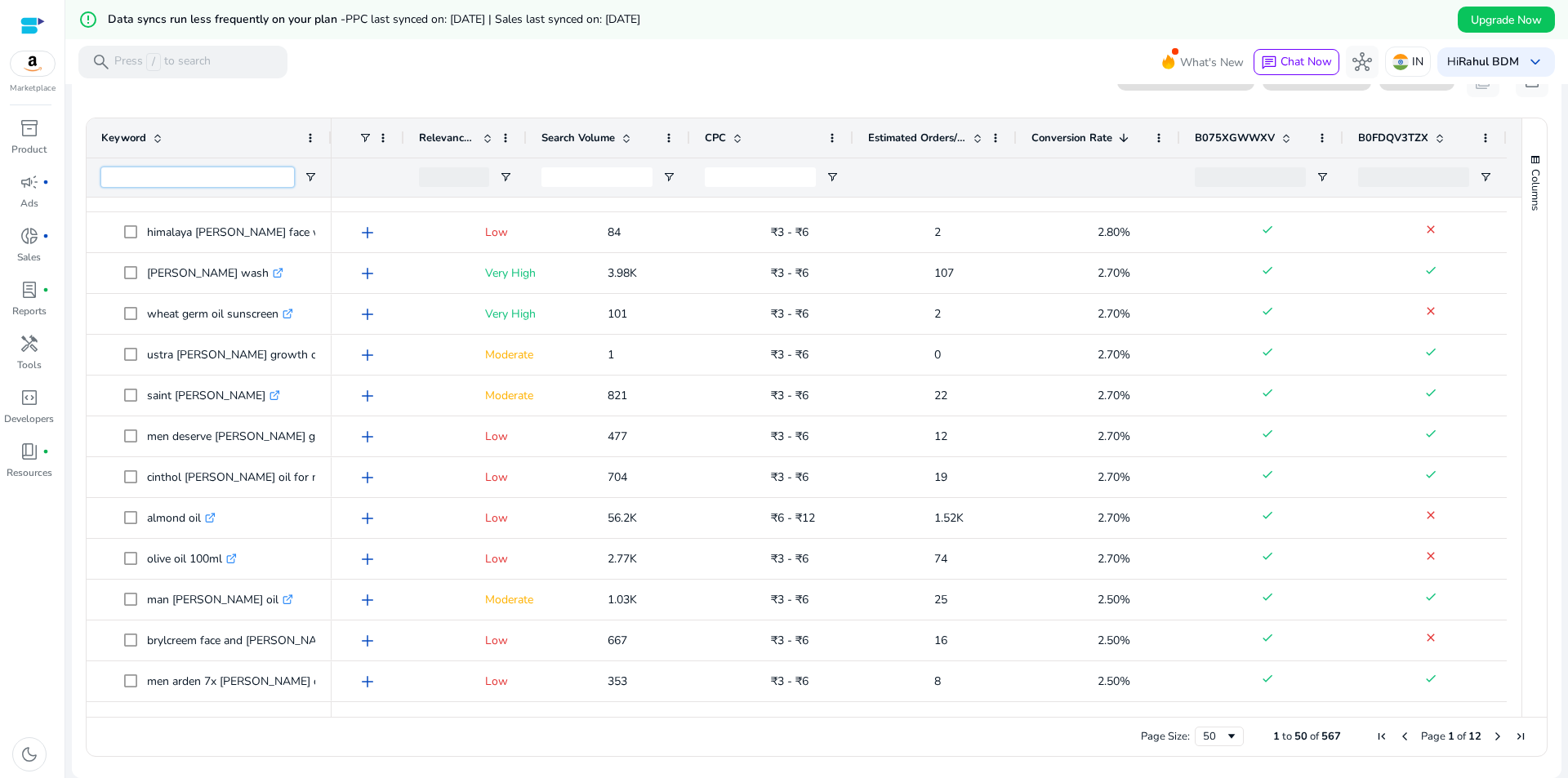
scroll to position [0, 72]
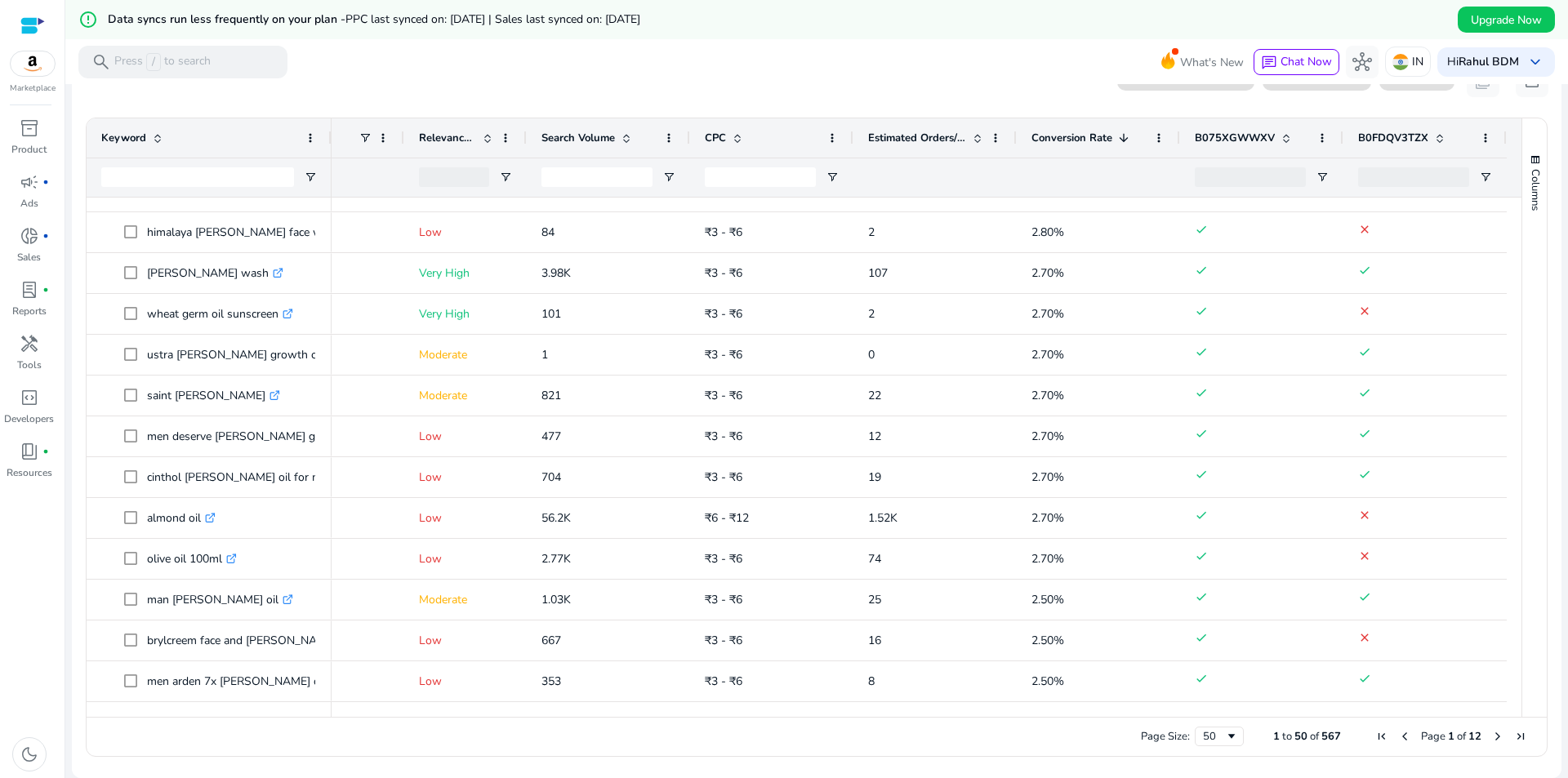
click at [1441, 137] on div "B0FDQV3TZX" at bounding box center [1416, 138] width 116 height 31
click at [1441, 138] on div "B0FDQV3TZX 1" at bounding box center [1416, 138] width 116 height 31
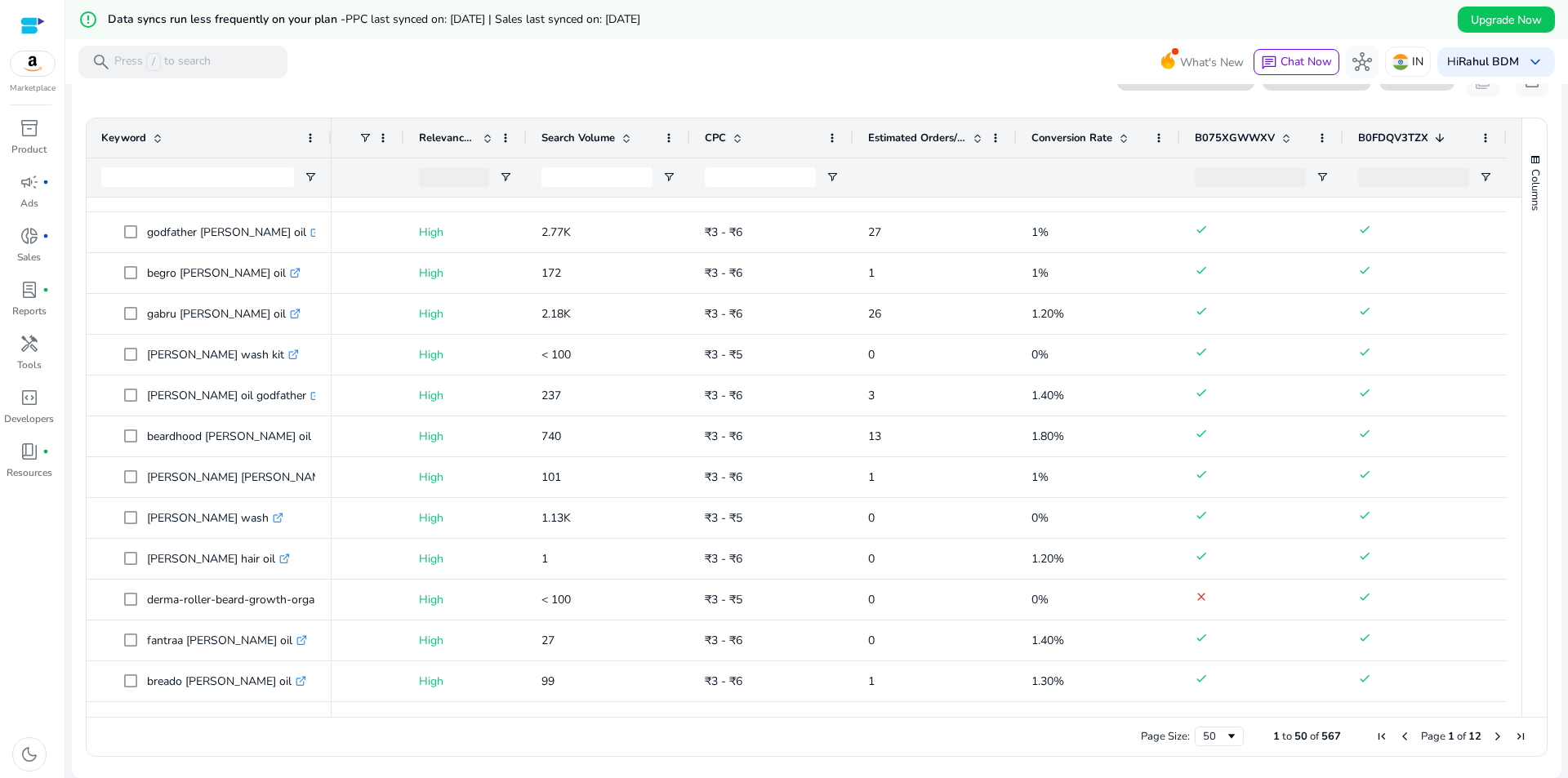
scroll to position [0, 0]
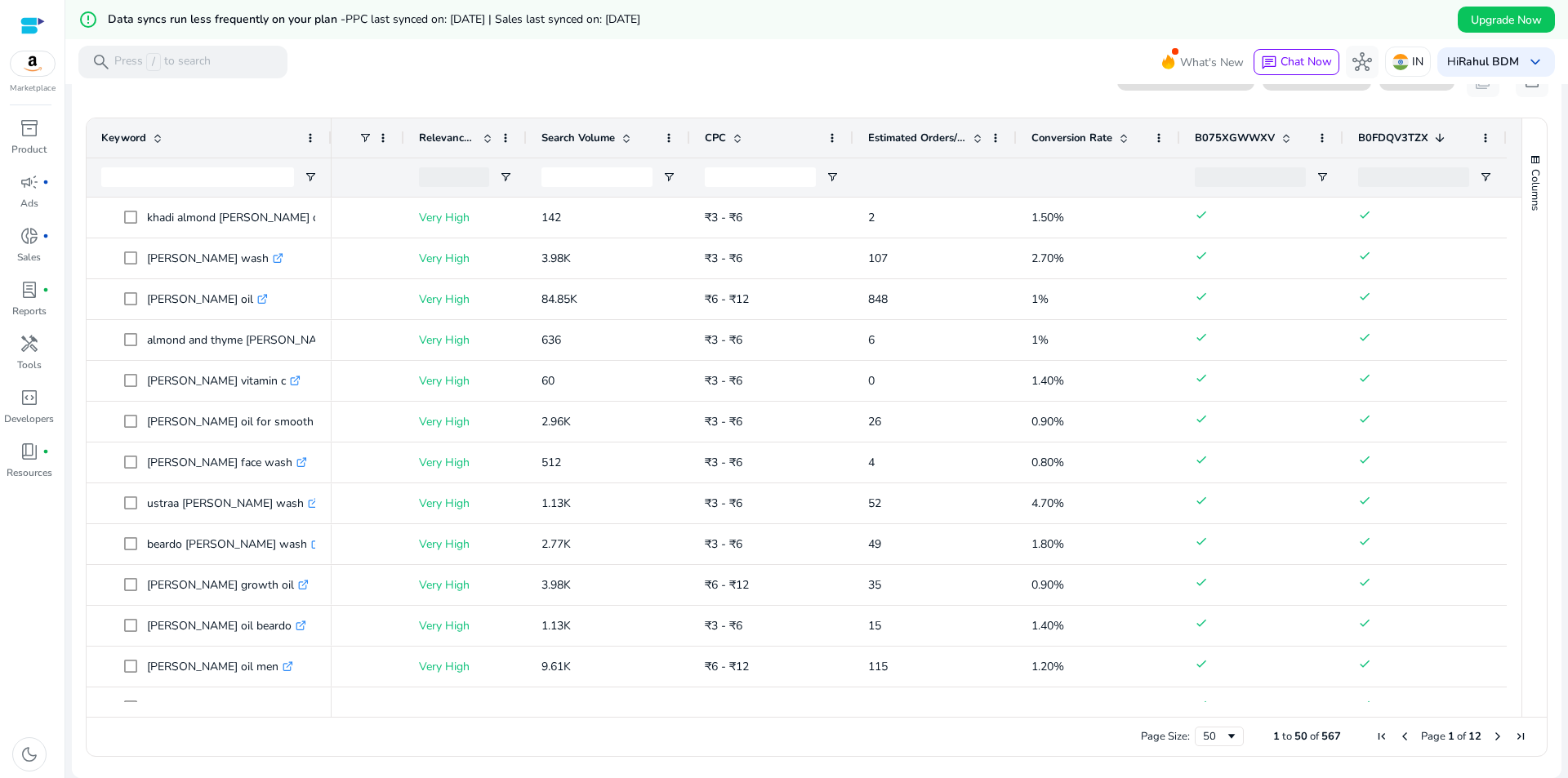
click at [627, 140] on div "Search Volume" at bounding box center [599, 138] width 116 height 31
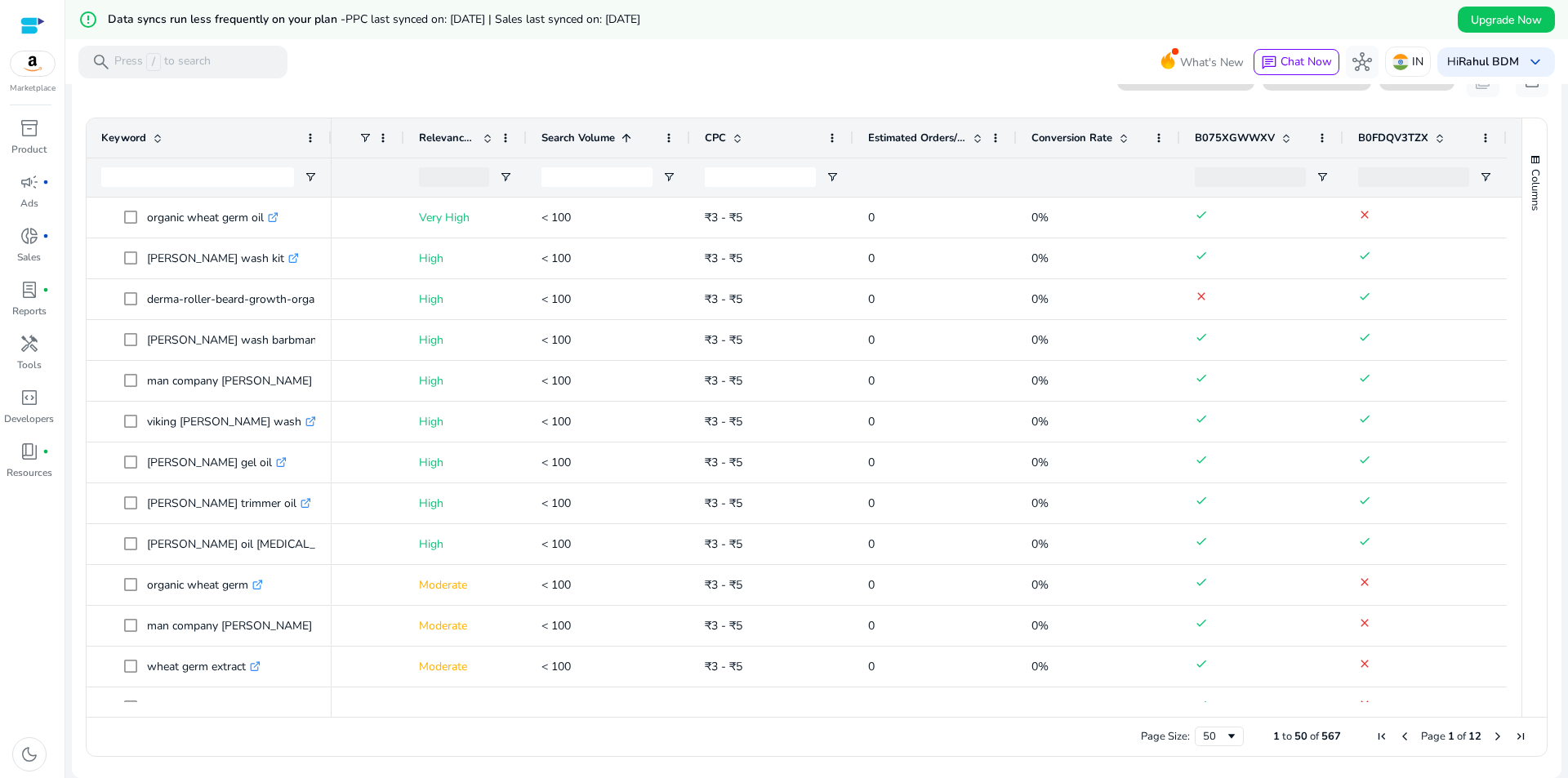
click at [628, 141] on div "Search Volume 1" at bounding box center [599, 138] width 116 height 31
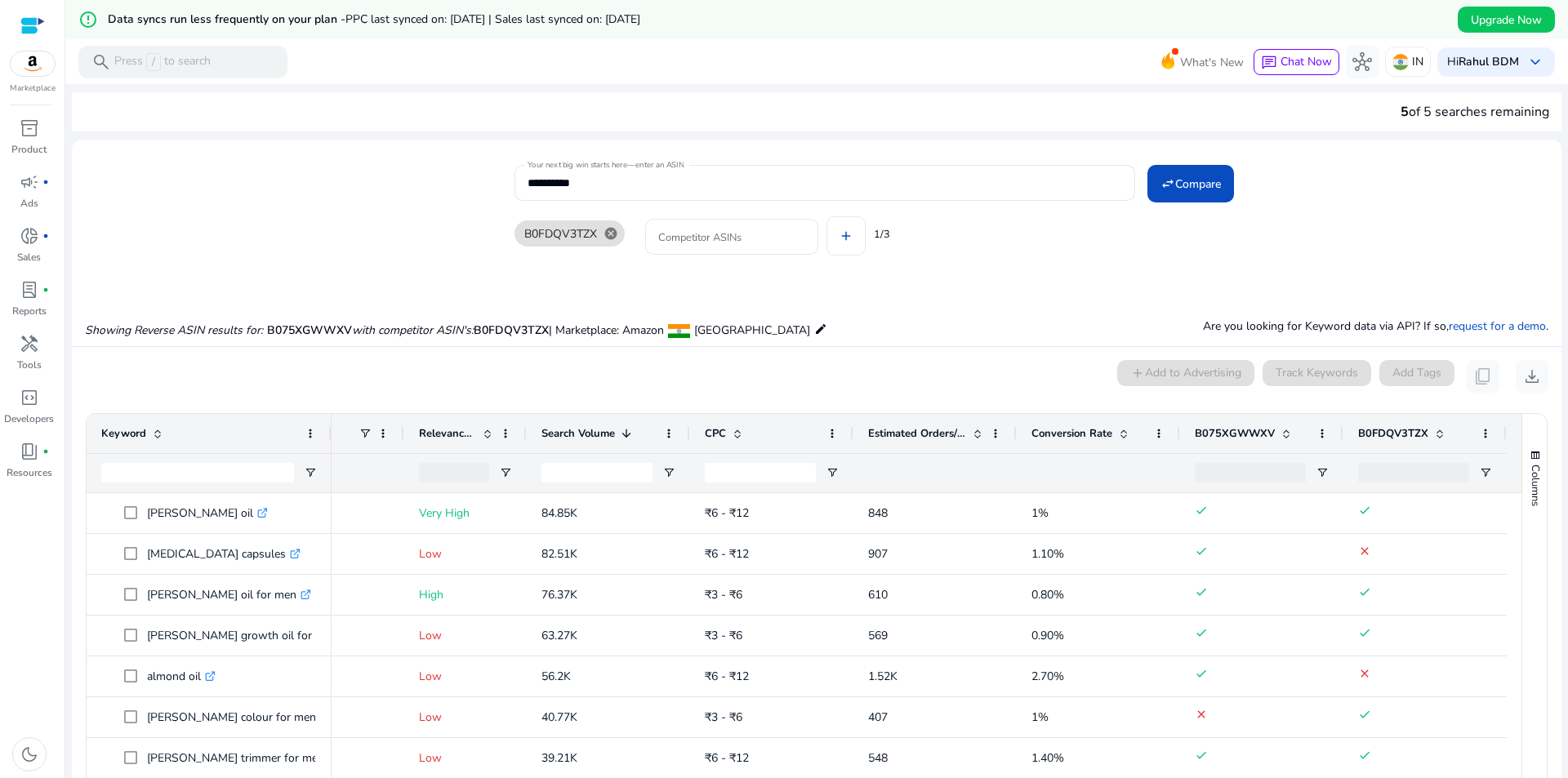
click at [1117, 437] on span at bounding box center [1123, 434] width 13 height 13
click at [1117, 438] on span at bounding box center [1123, 434] width 13 height 13
click at [483, 438] on span at bounding box center [488, 434] width 13 height 13
click at [954, 428] on span "Estimated Orders/Month" at bounding box center [916, 433] width 98 height 14
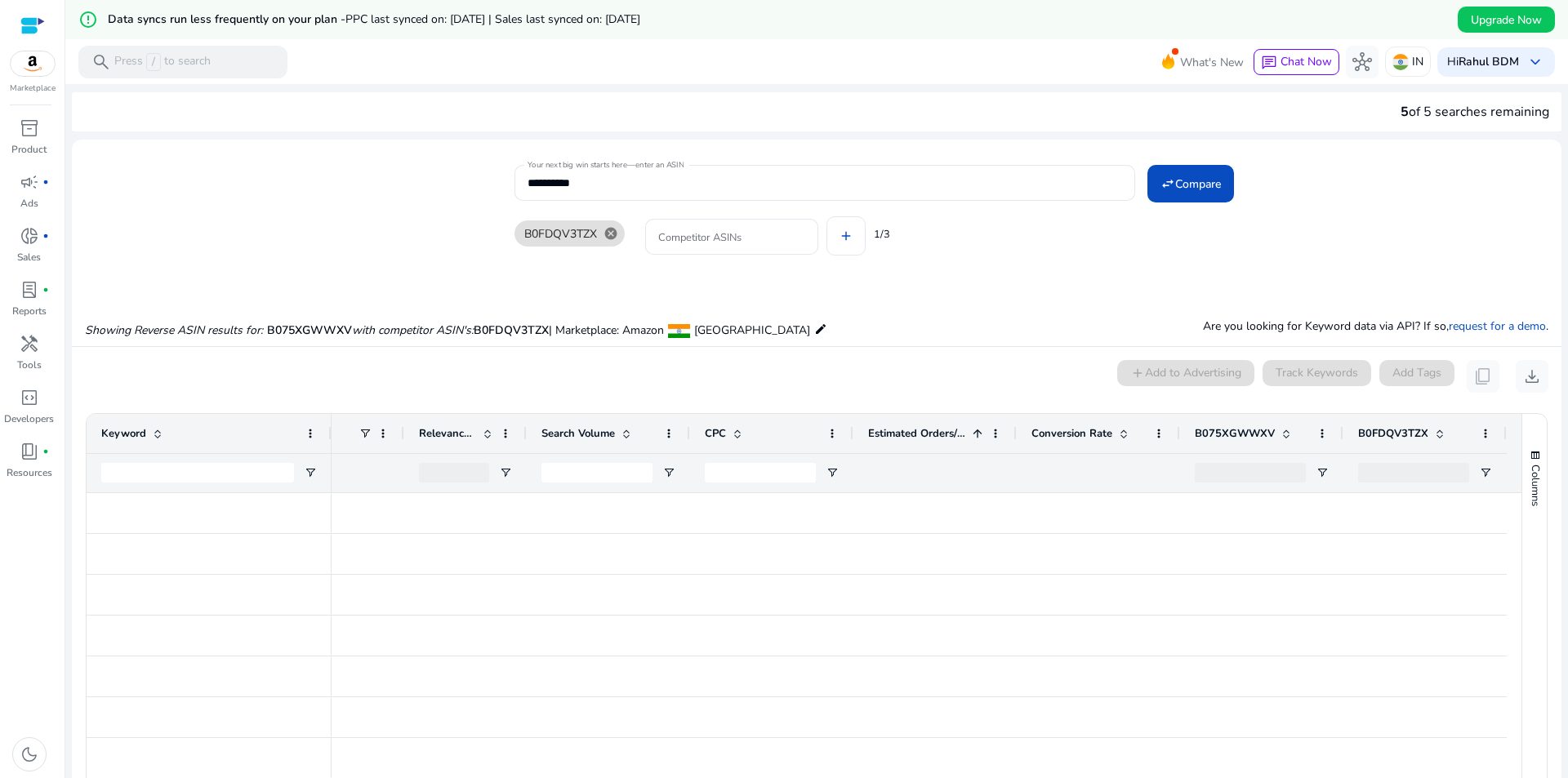
click at [971, 428] on span at bounding box center [978, 434] width 13 height 13
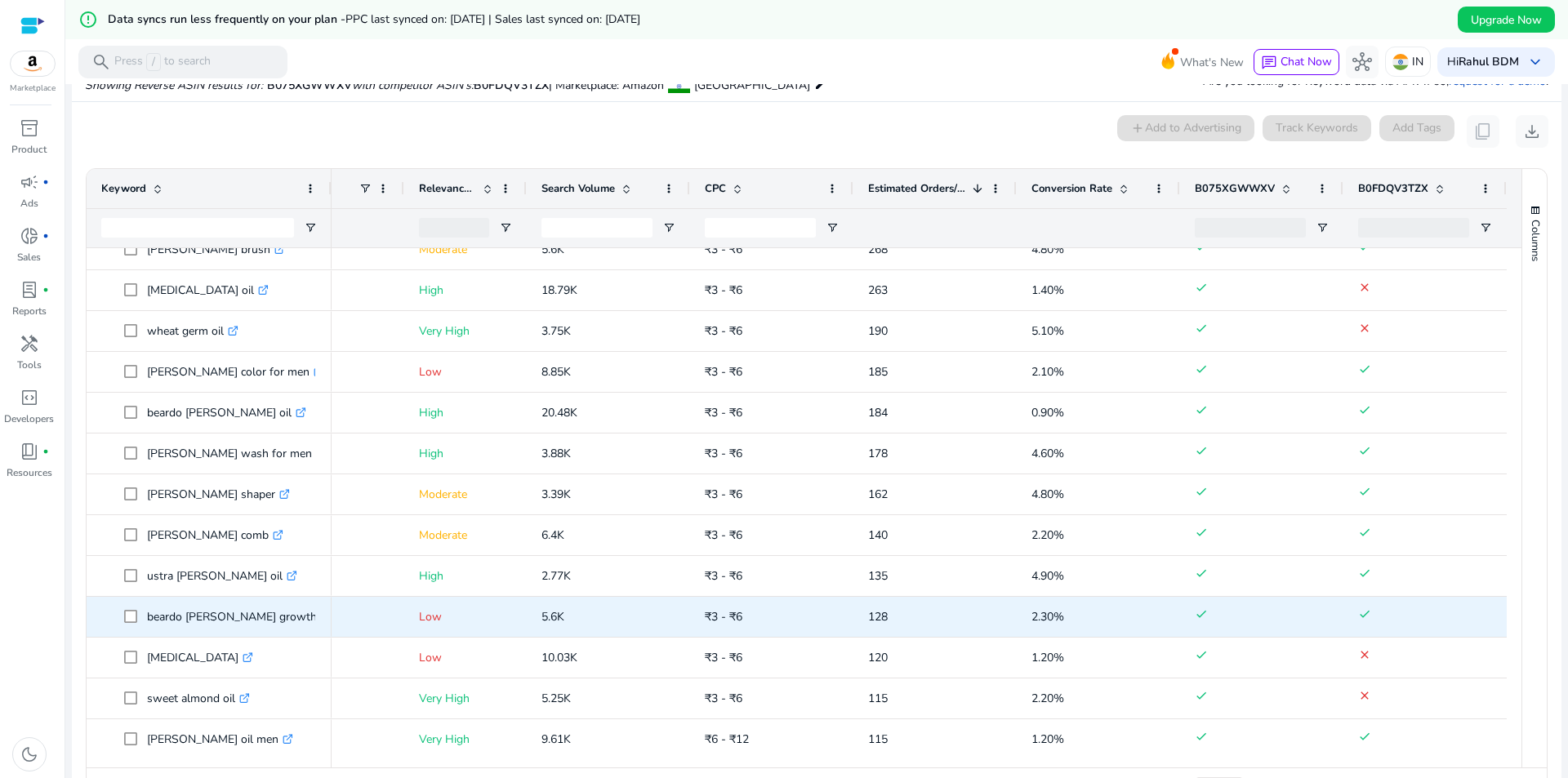
scroll to position [326, 0]
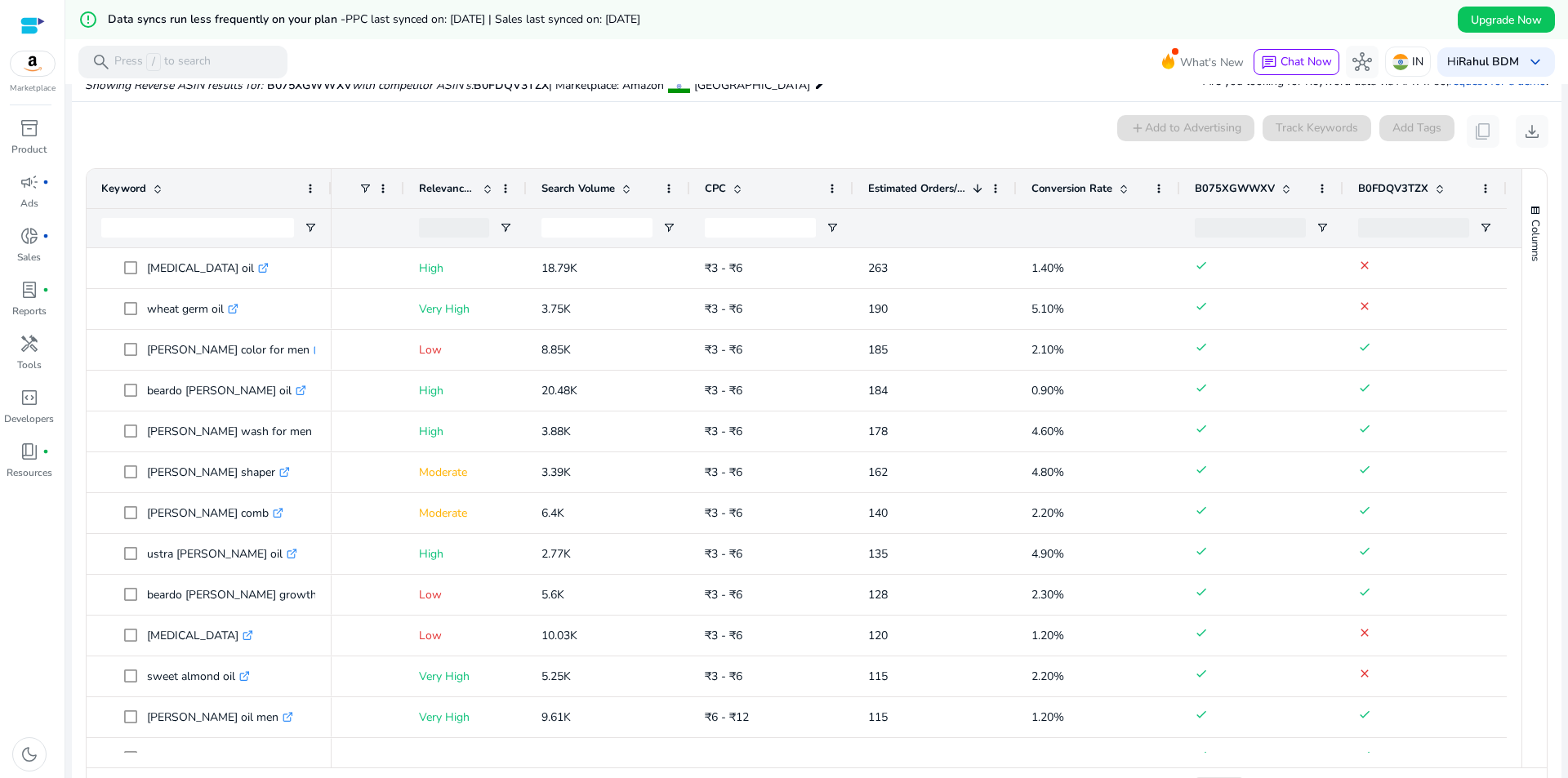
click at [1117, 184] on span at bounding box center [1123, 189] width 13 height 13
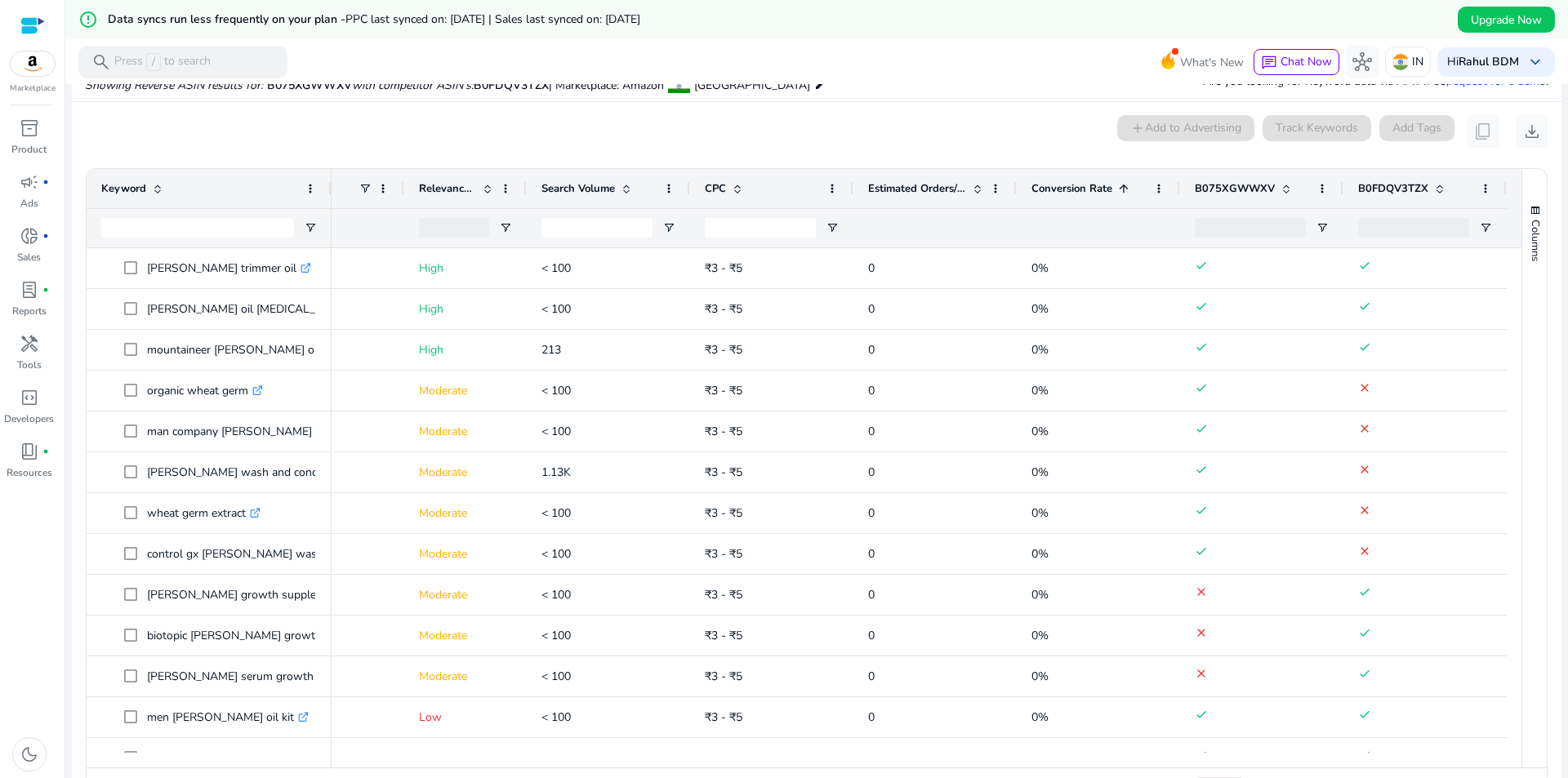
click at [1117, 185] on span at bounding box center [1123, 189] width 13 height 13
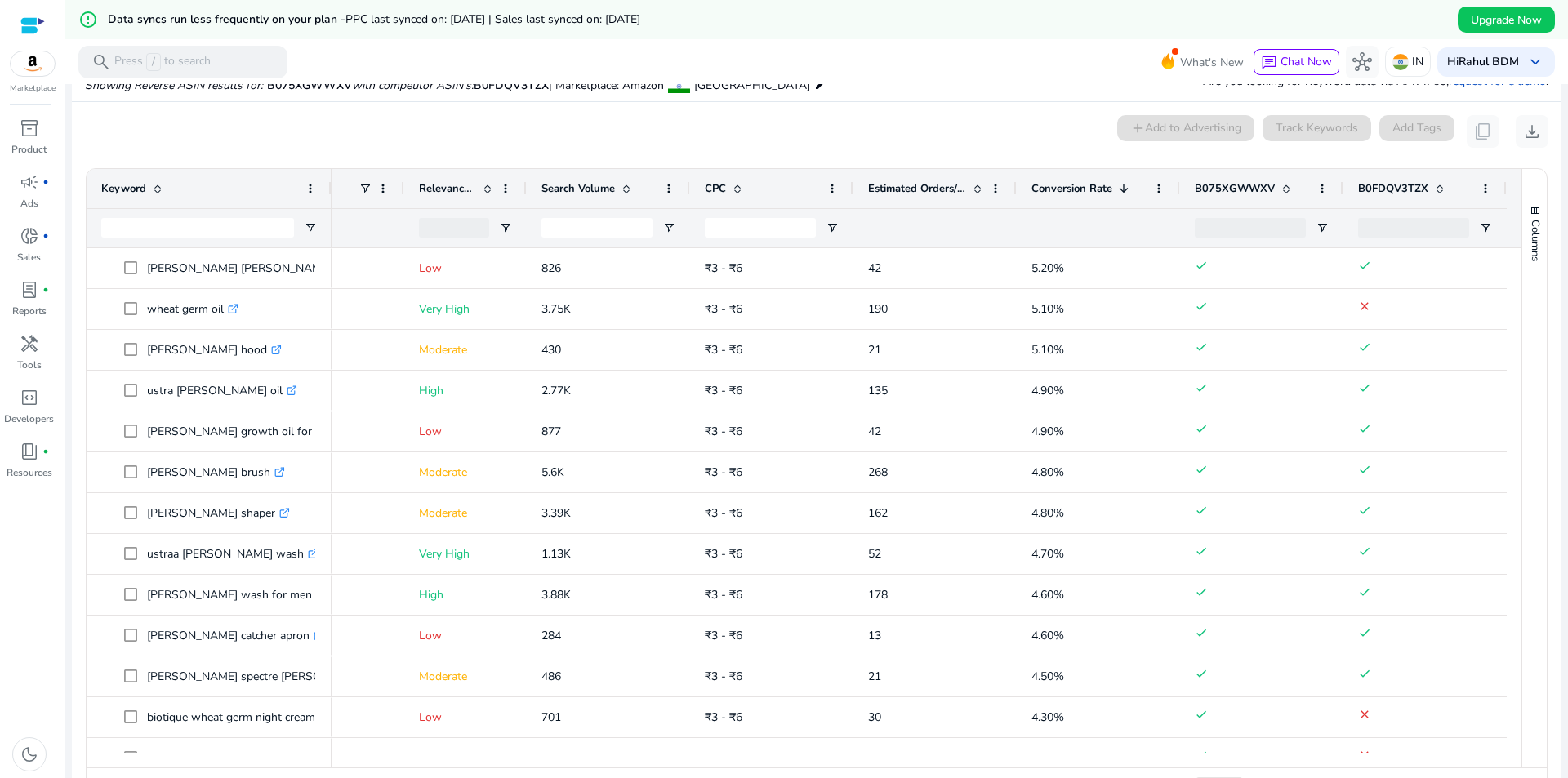
scroll to position [0, 0]
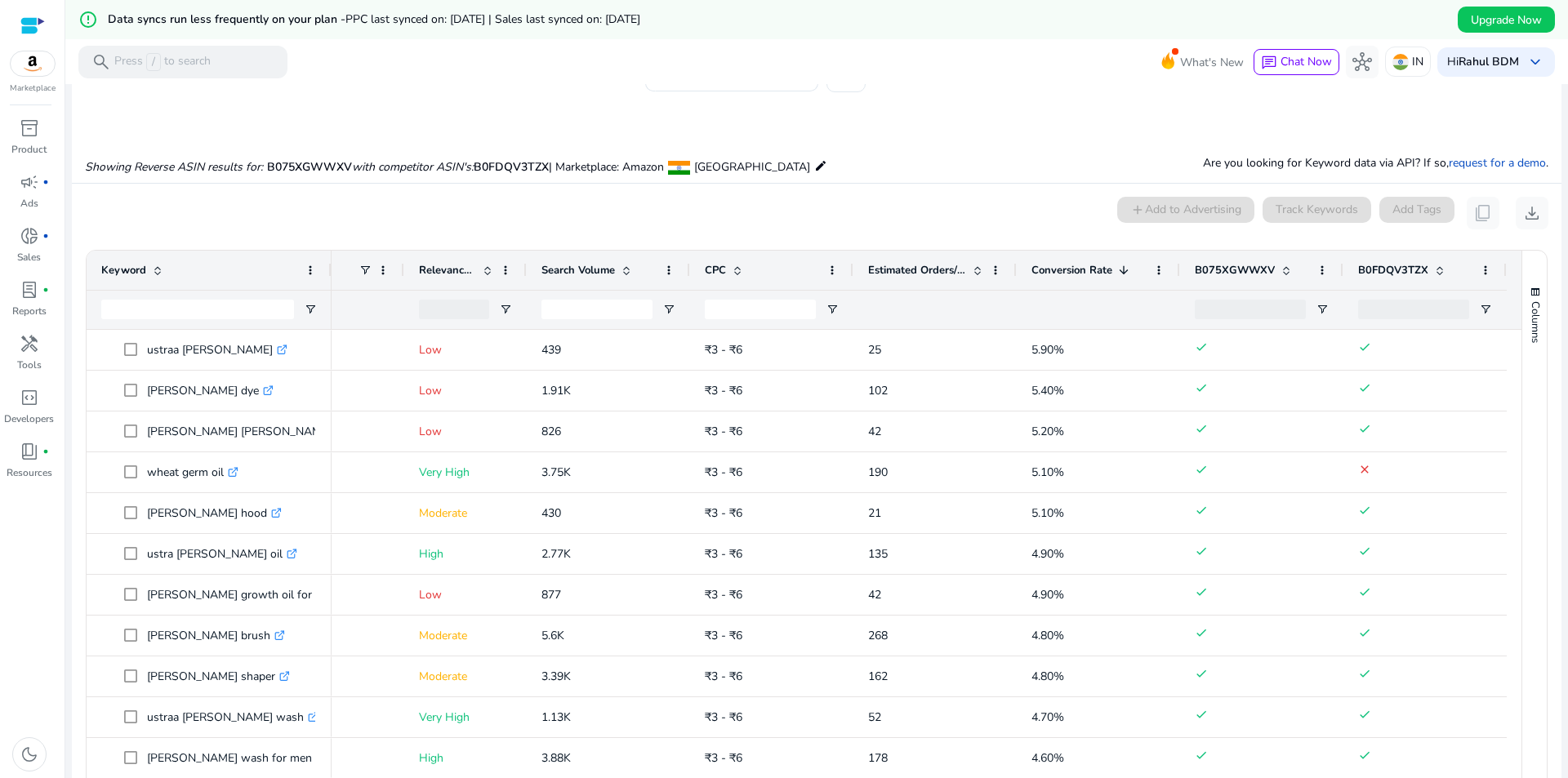
click at [1117, 267] on span at bounding box center [1123, 271] width 13 height 13
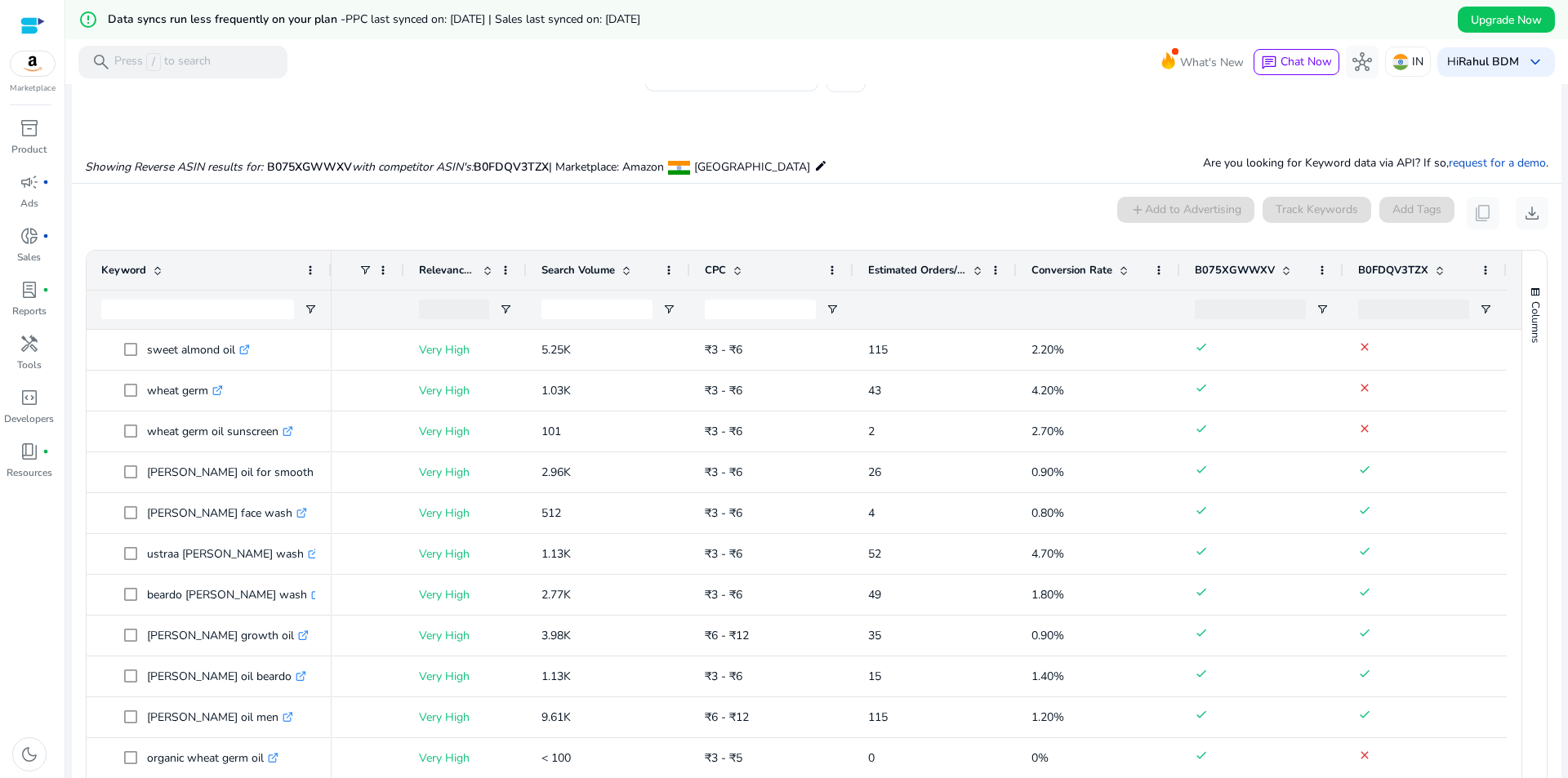
click at [1117, 267] on span at bounding box center [1123, 271] width 13 height 13
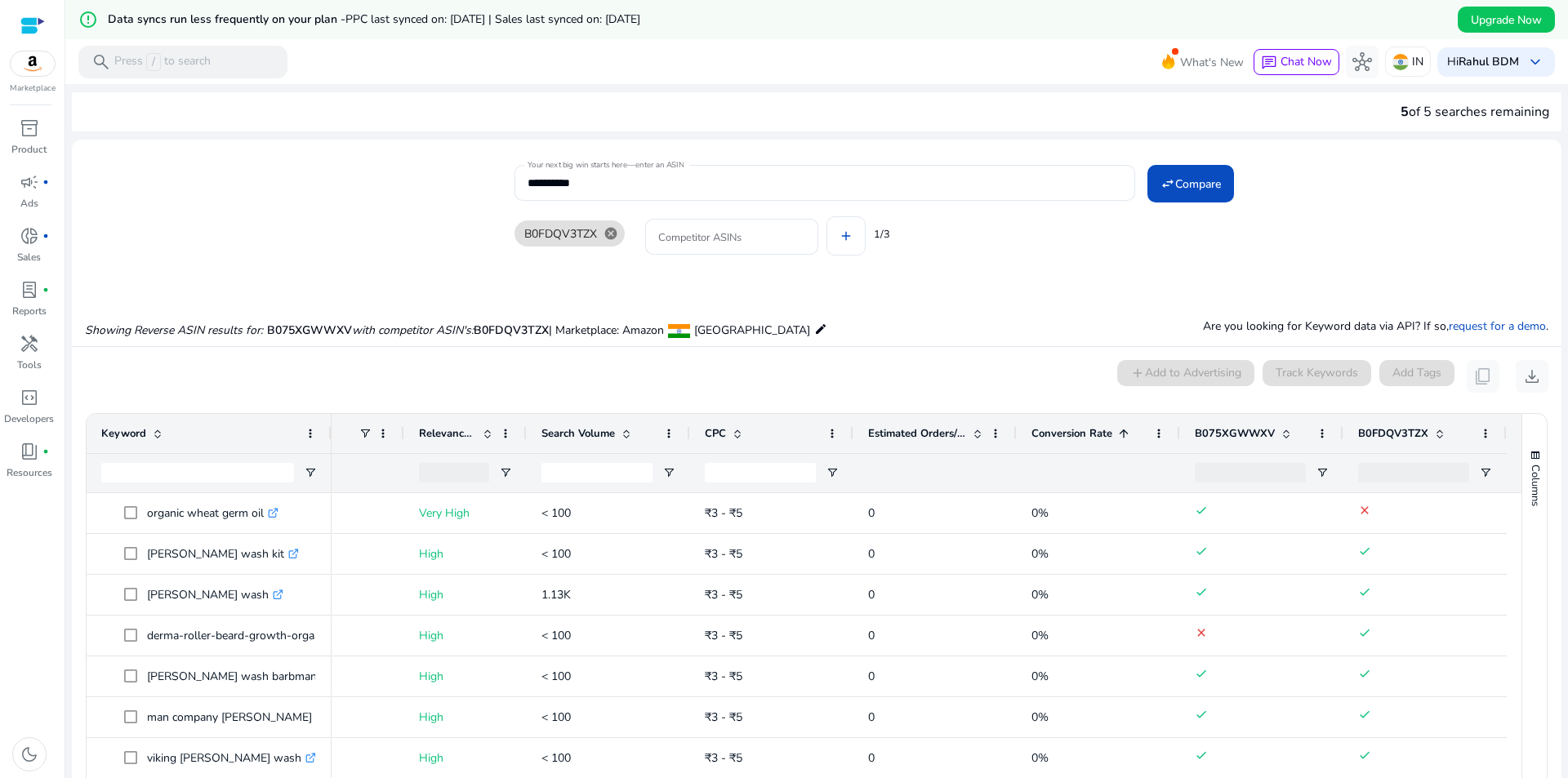
click at [1121, 437] on span at bounding box center [1123, 434] width 13 height 13
click at [629, 433] on div "Search Volume" at bounding box center [599, 433] width 116 height 31
click at [623, 434] on span at bounding box center [626, 434] width 13 height 13
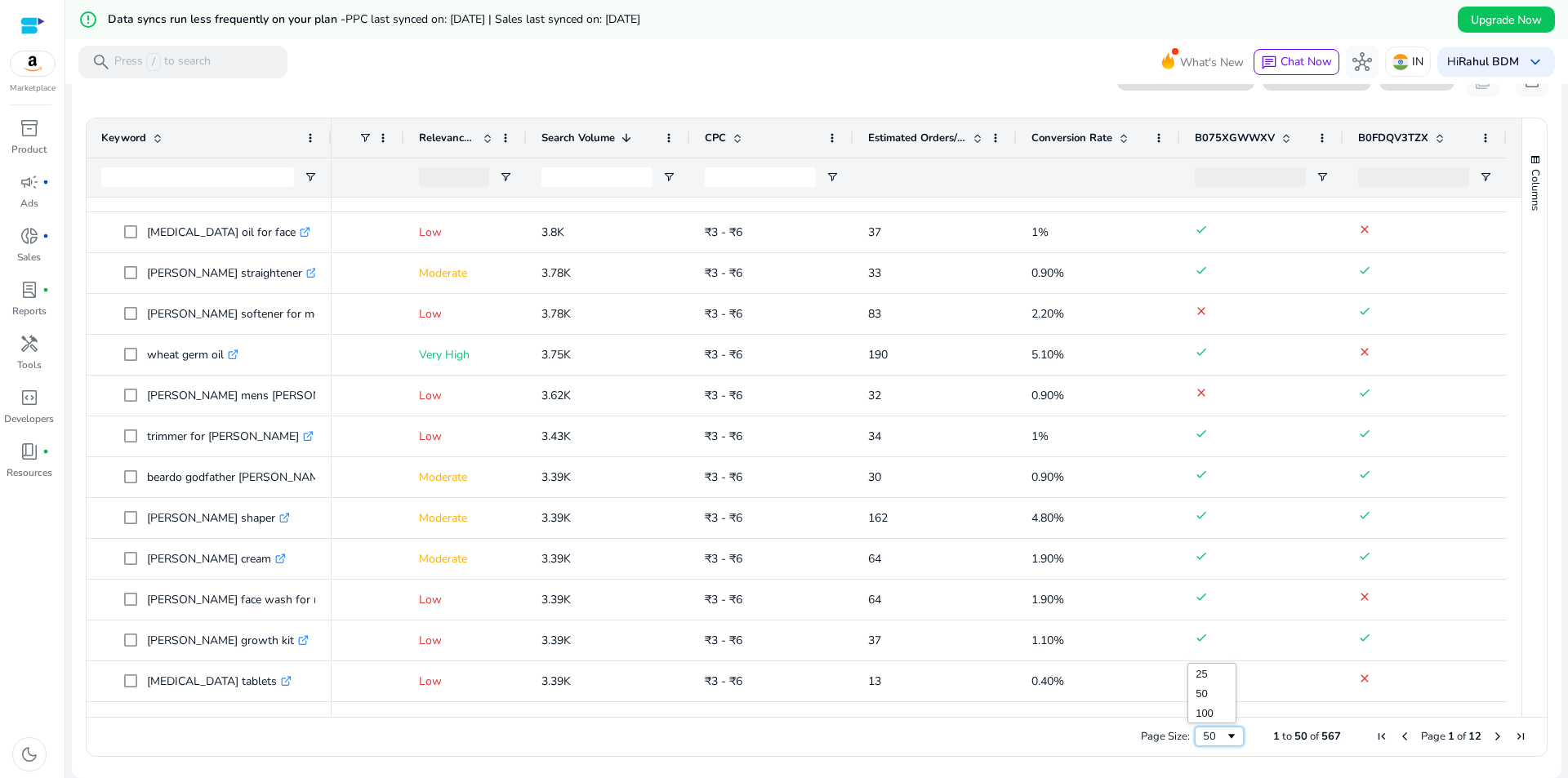
click at [1225, 738] on span "Page Size" at bounding box center [1232, 737] width 13 height 13
click at [1207, 736] on div "50" at bounding box center [1213, 736] width 22 height 14
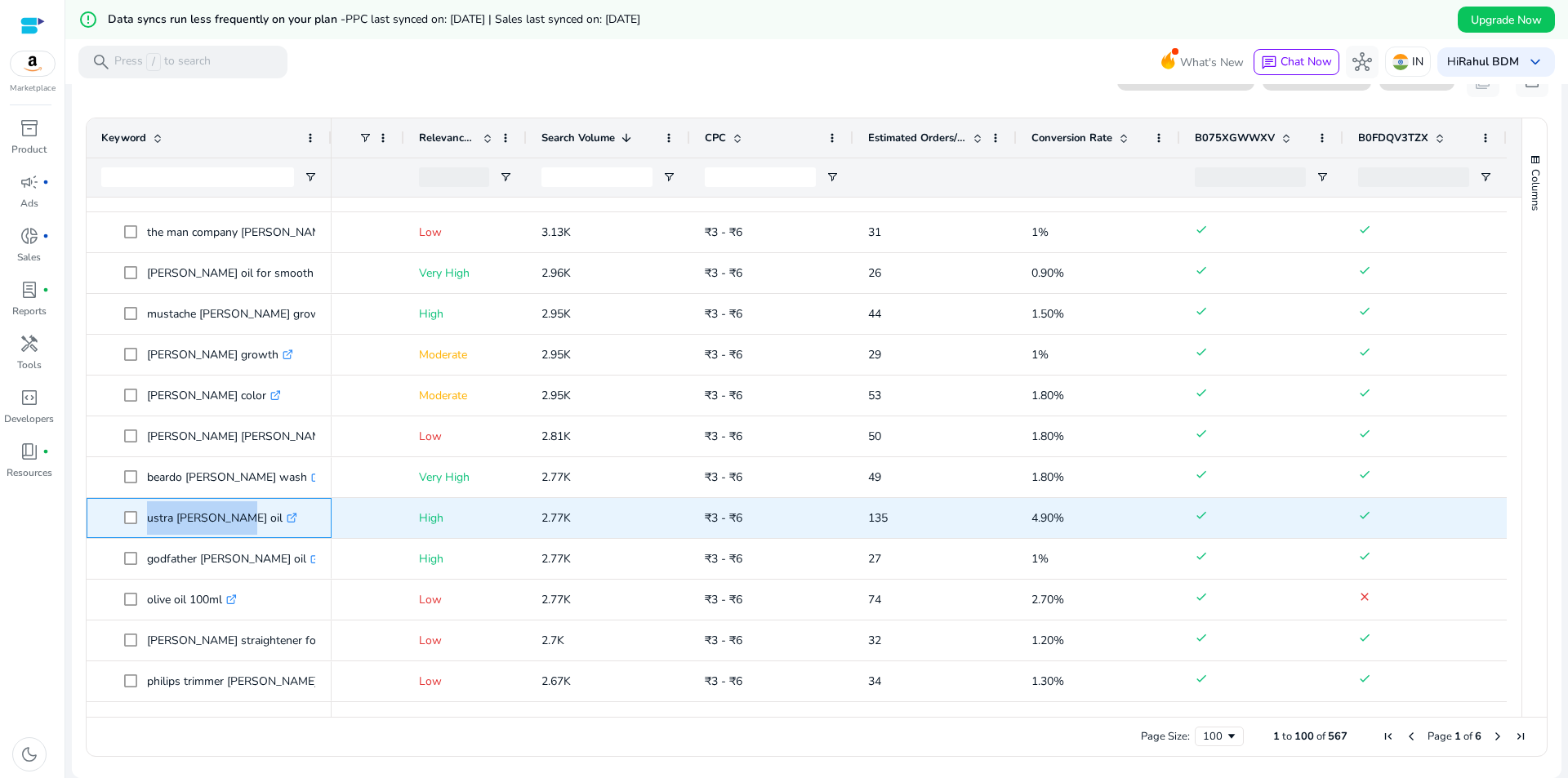
drag, startPoint x: 140, startPoint y: 517, endPoint x: 224, endPoint y: 525, distance: 84.4
click at [224, 525] on span "ustra [PERSON_NAME] oil .st0{fill:#2c8af8}" at bounding box center [220, 518] width 193 height 34
copy span "ustra [PERSON_NAME] oil"
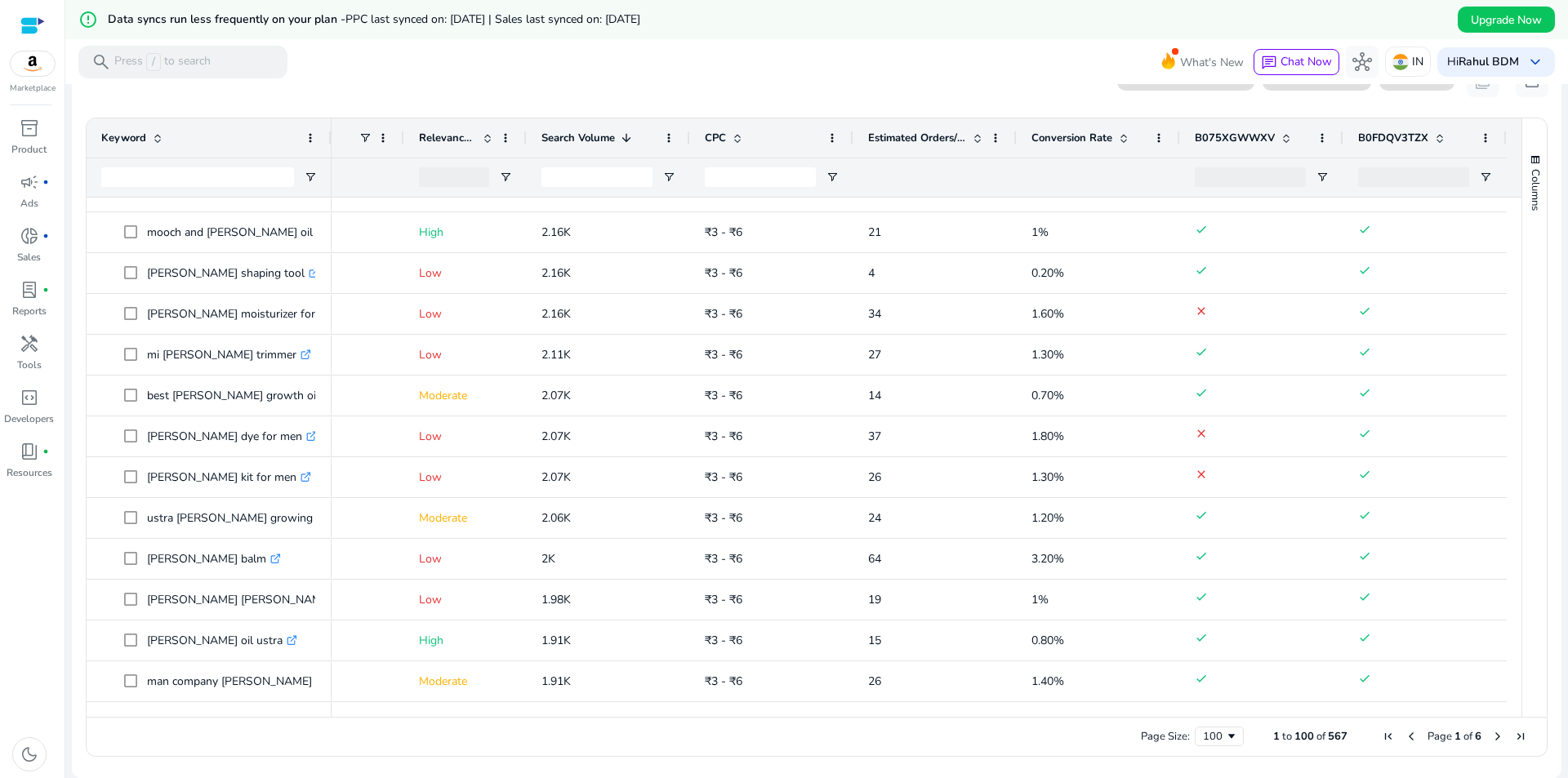
click at [481, 131] on span at bounding box center [488, 138] width 13 height 13
click at [470, 128] on div "Relevance Score 1" at bounding box center [456, 138] width 75 height 31
click at [1122, 149] on div "Conversion Rate" at bounding box center [1090, 138] width 116 height 31
click at [1122, 149] on div "Conversion Rate 1" at bounding box center [1090, 138] width 116 height 31
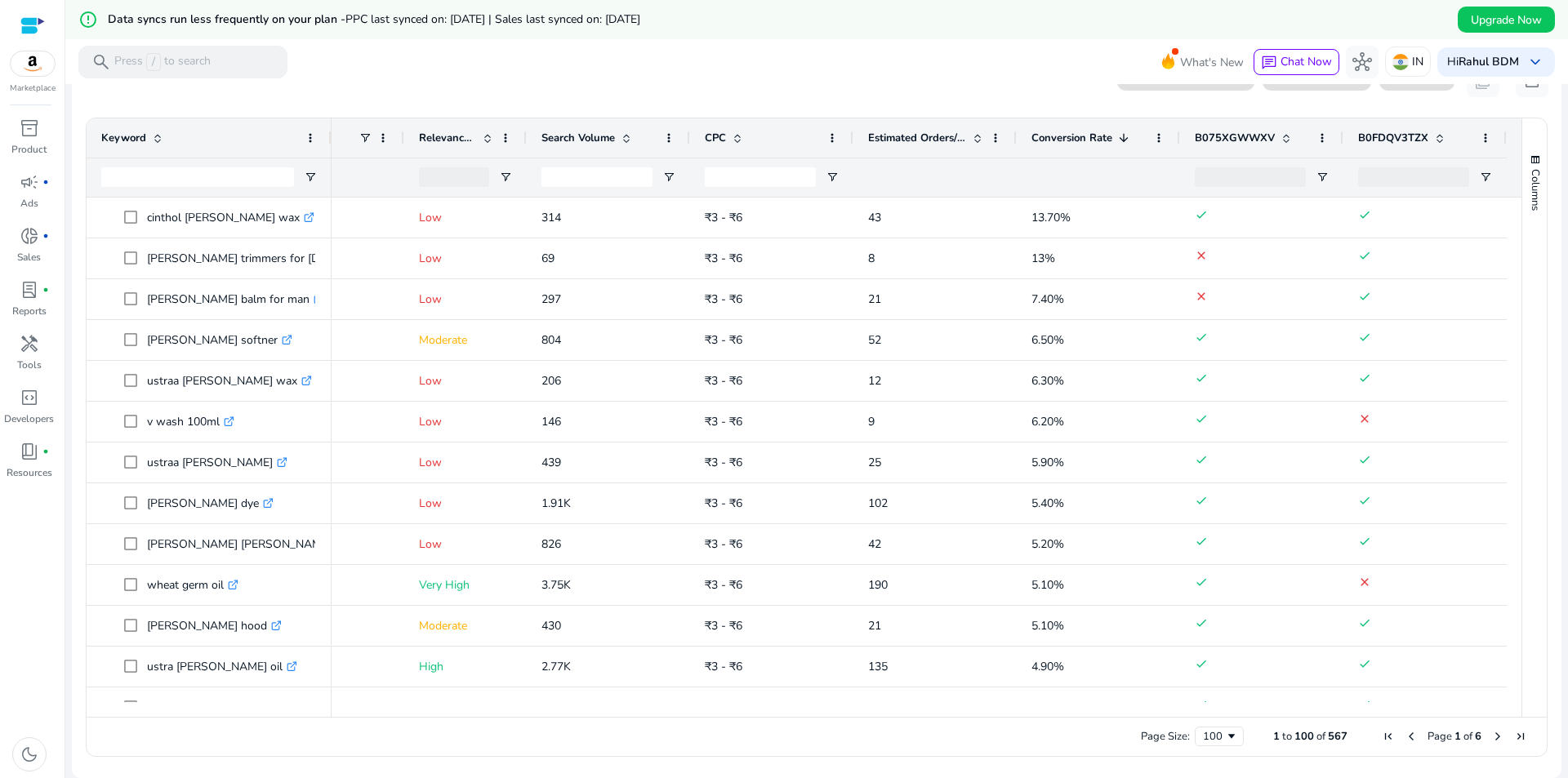
click at [625, 135] on span at bounding box center [626, 138] width 13 height 13
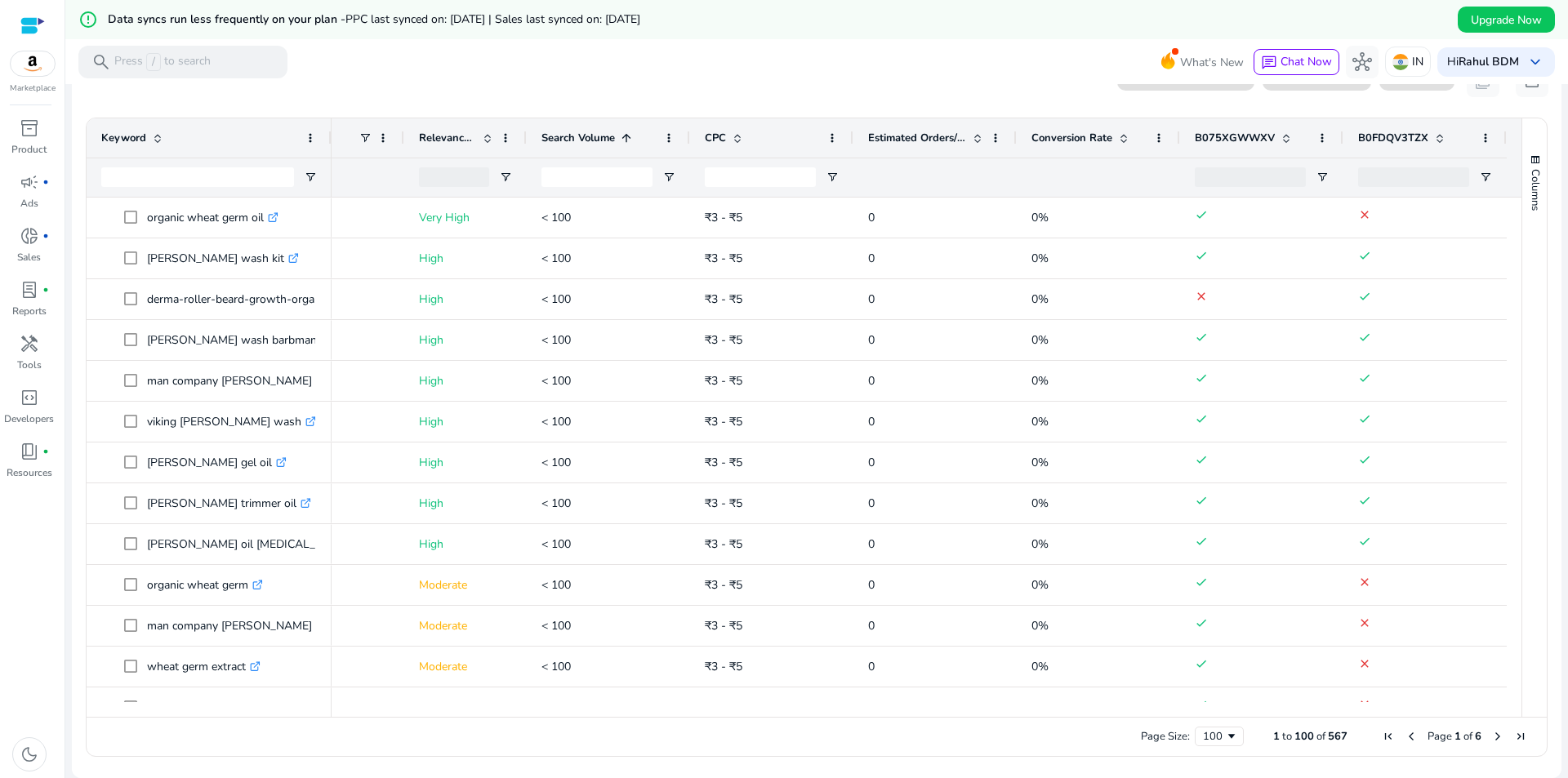
click at [625, 135] on span at bounding box center [626, 138] width 13 height 13
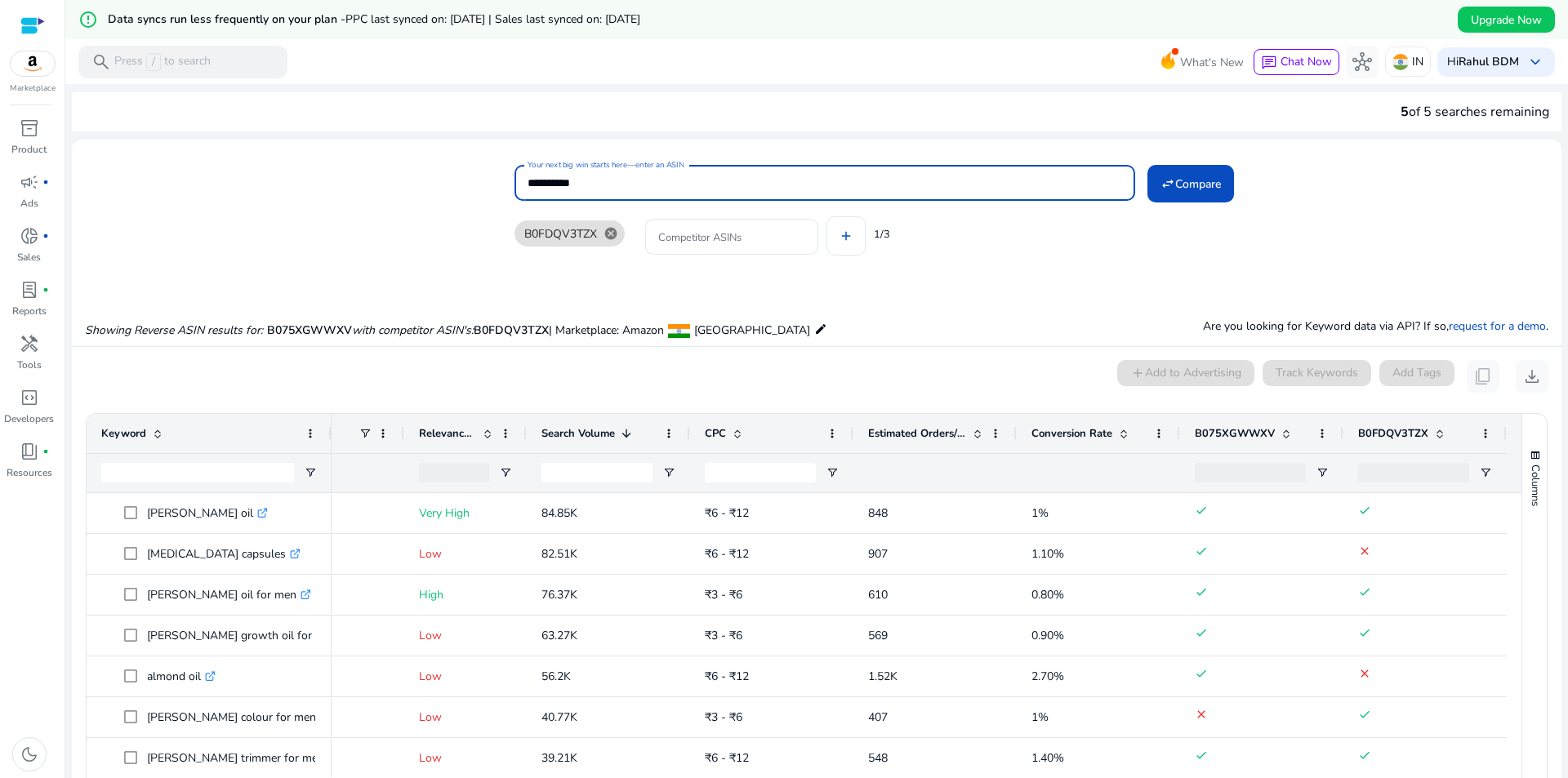
drag, startPoint x: 656, startPoint y: 179, endPoint x: 512, endPoint y: 192, distance: 144.6
click at [512, 192] on div "**********" at bounding box center [810, 213] width 1476 height 105
drag, startPoint x: 18, startPoint y: 122, endPoint x: 68, endPoint y: 106, distance: 52.5
click at [19, 123] on span "inventory_2" at bounding box center [29, 128] width 19 height 19
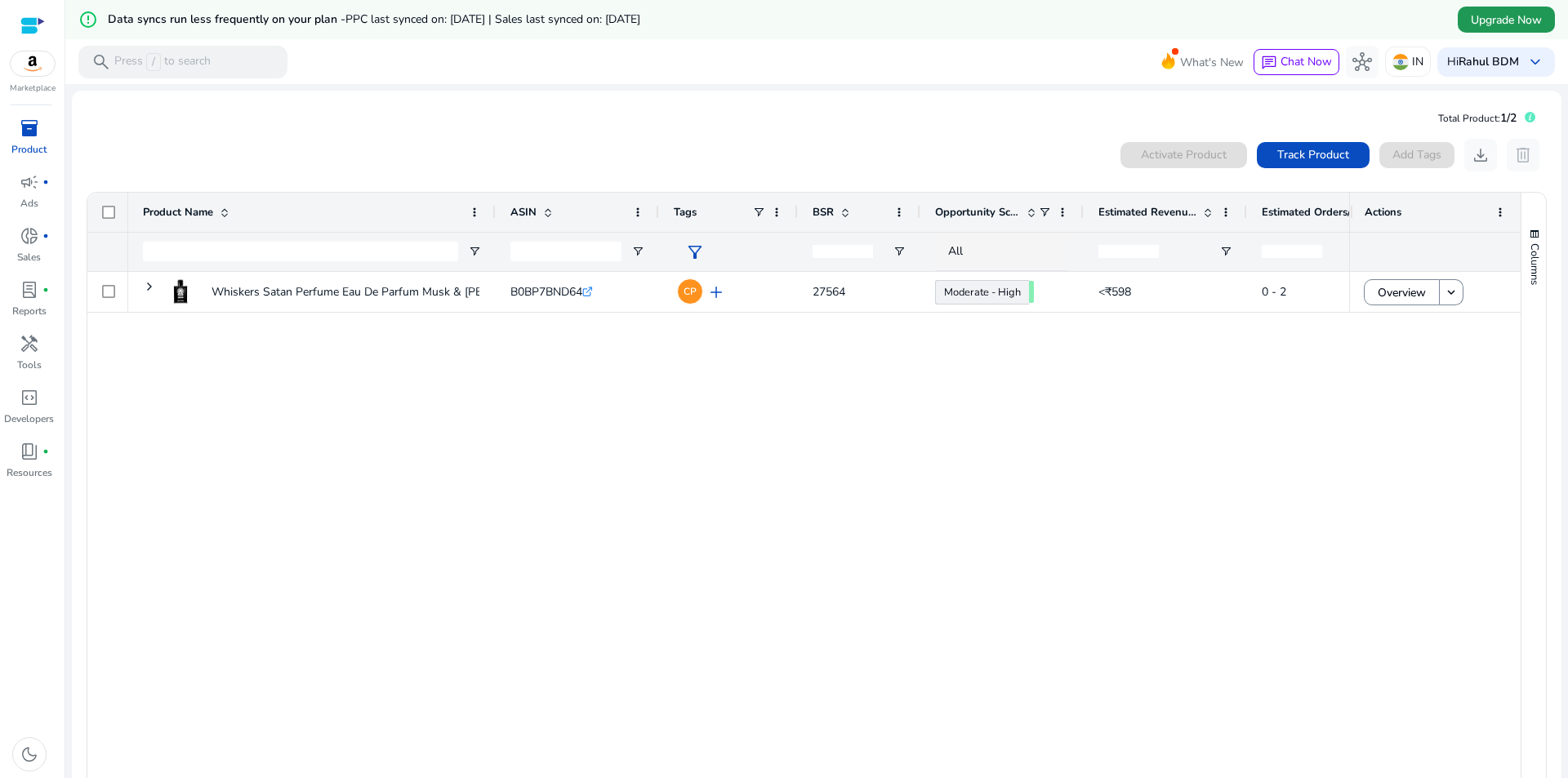
click at [1460, 13] on span at bounding box center [1506, 19] width 98 height 40
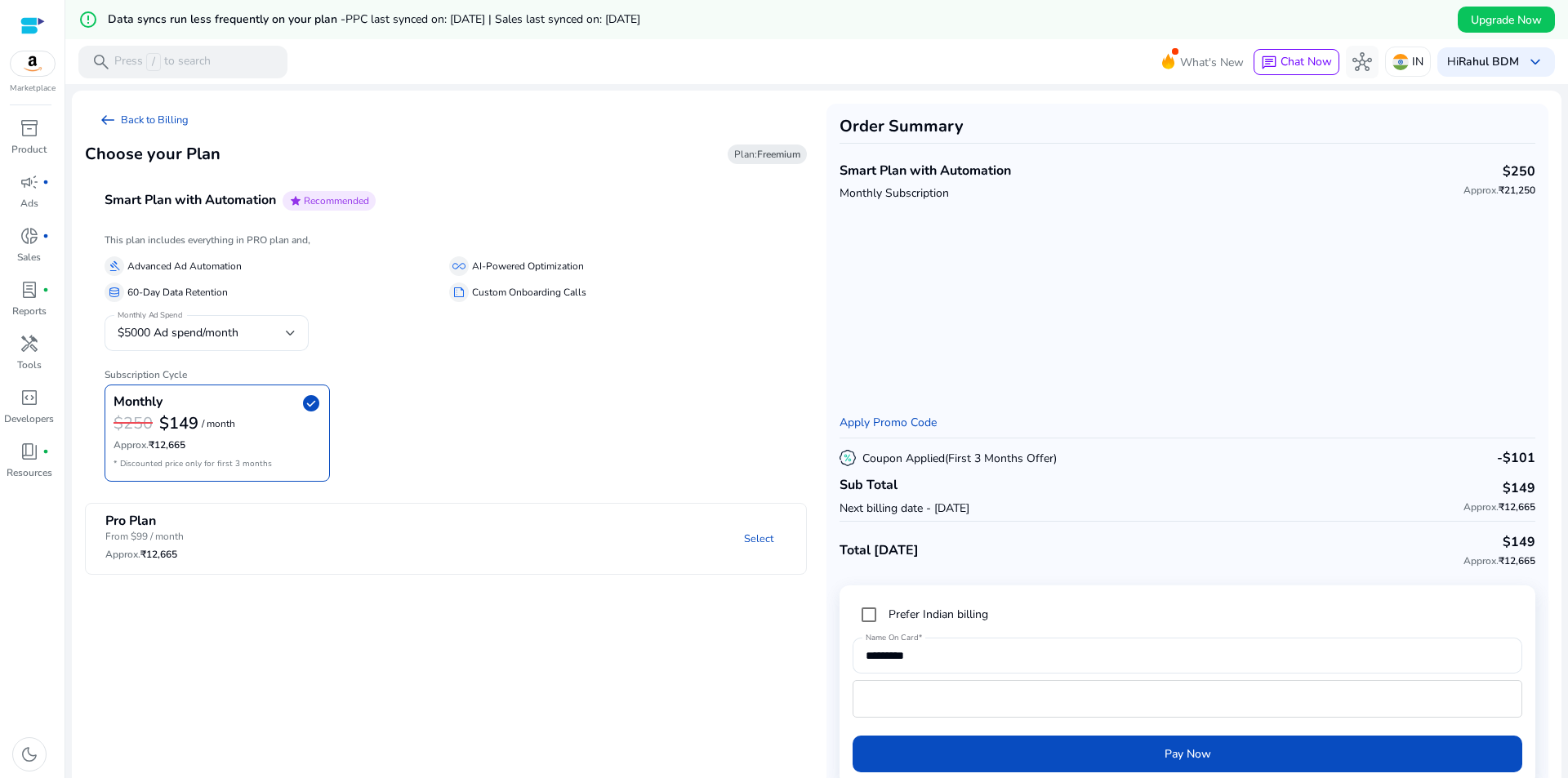
click at [245, 403] on div "Monthly check_circle" at bounding box center [217, 403] width 208 height 19
click at [311, 397] on span "check_circle" at bounding box center [310, 403] width 19 height 19
click at [298, 331] on div "Monthly Ad Spend $5000 Ad spend/month" at bounding box center [206, 333] width 204 height 36
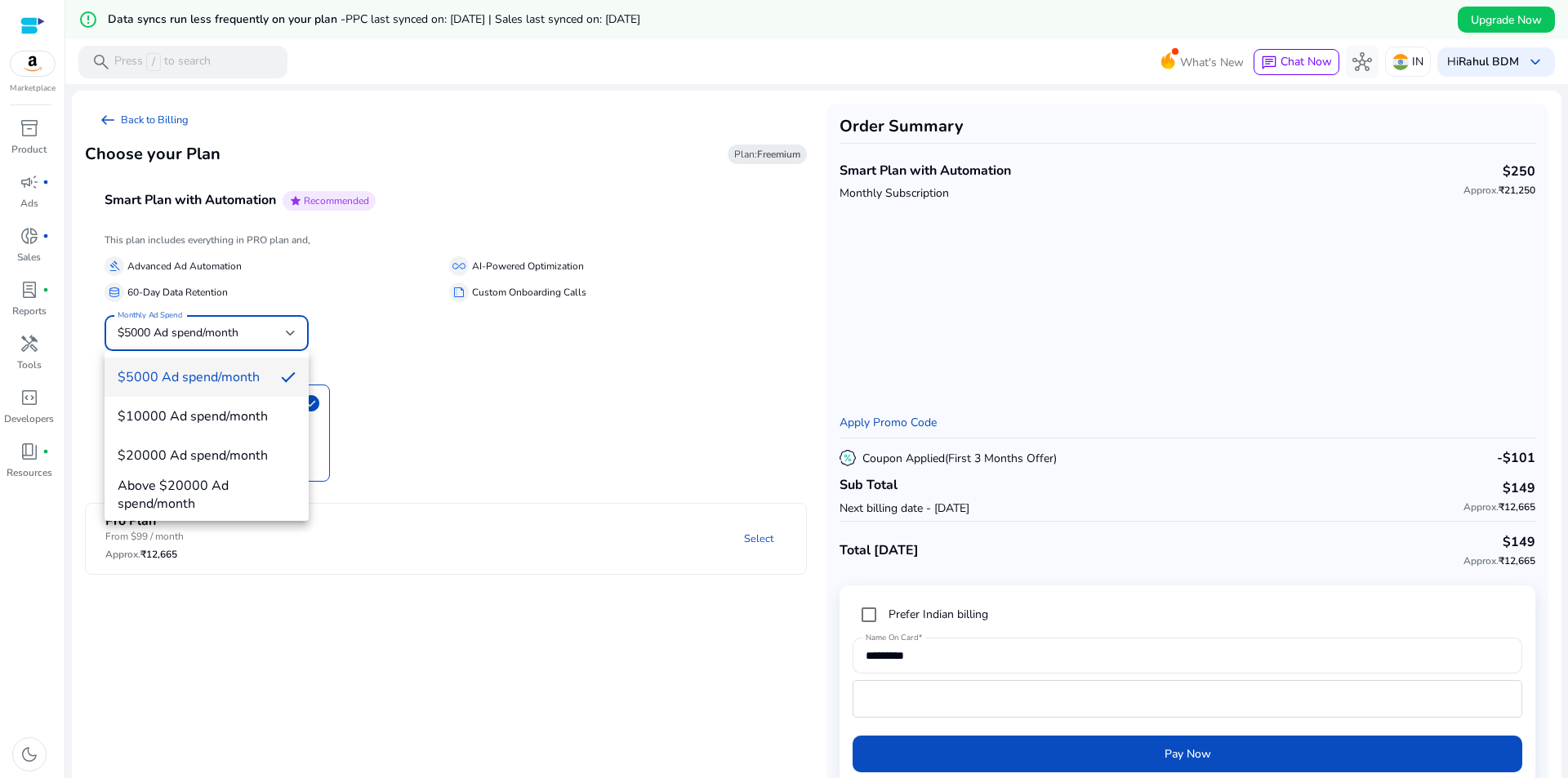
click at [422, 347] on div at bounding box center [784, 389] width 1568 height 778
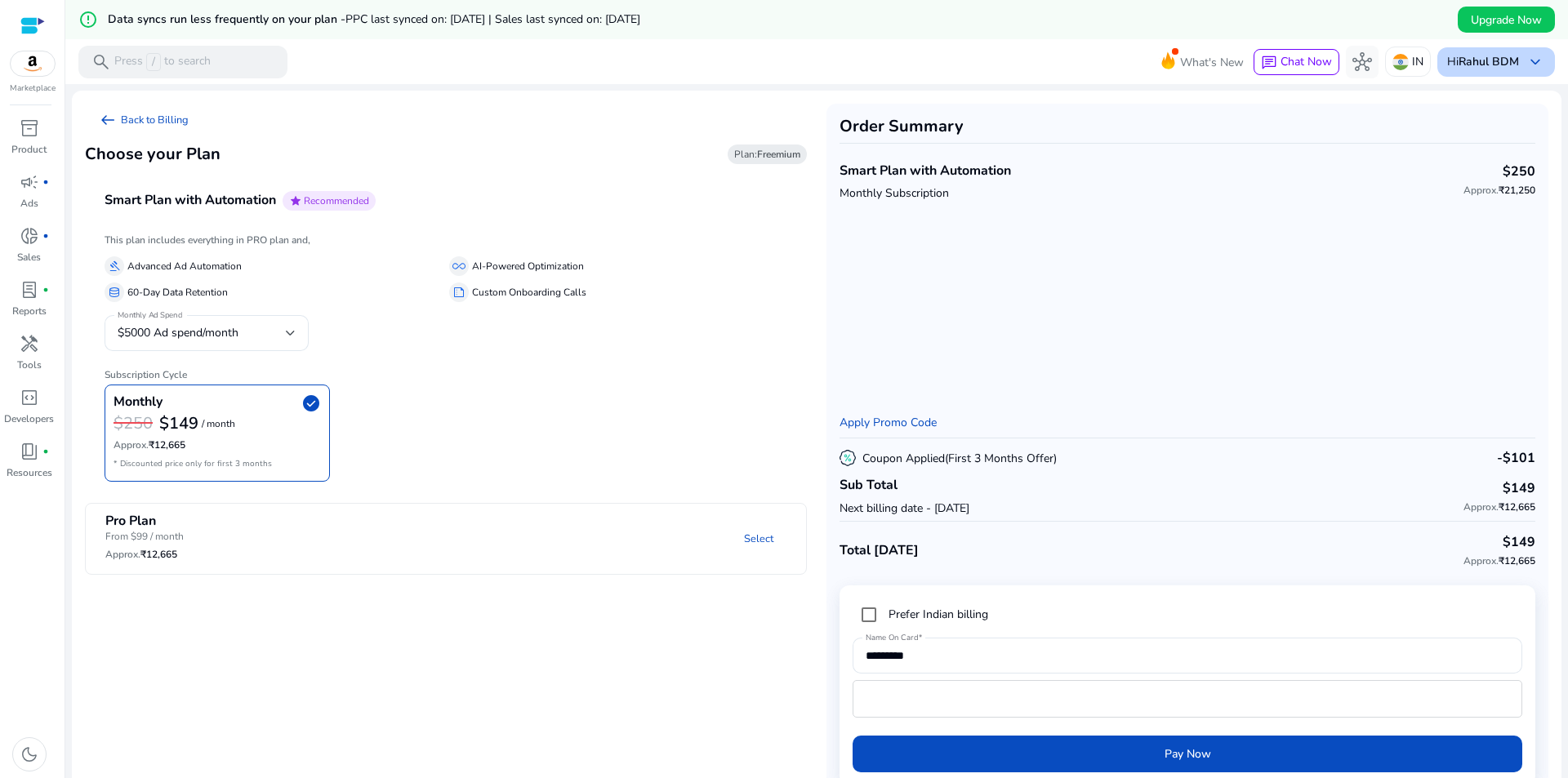
click at [1470, 61] on b "Rahul BDM" at bounding box center [1488, 61] width 61 height 15
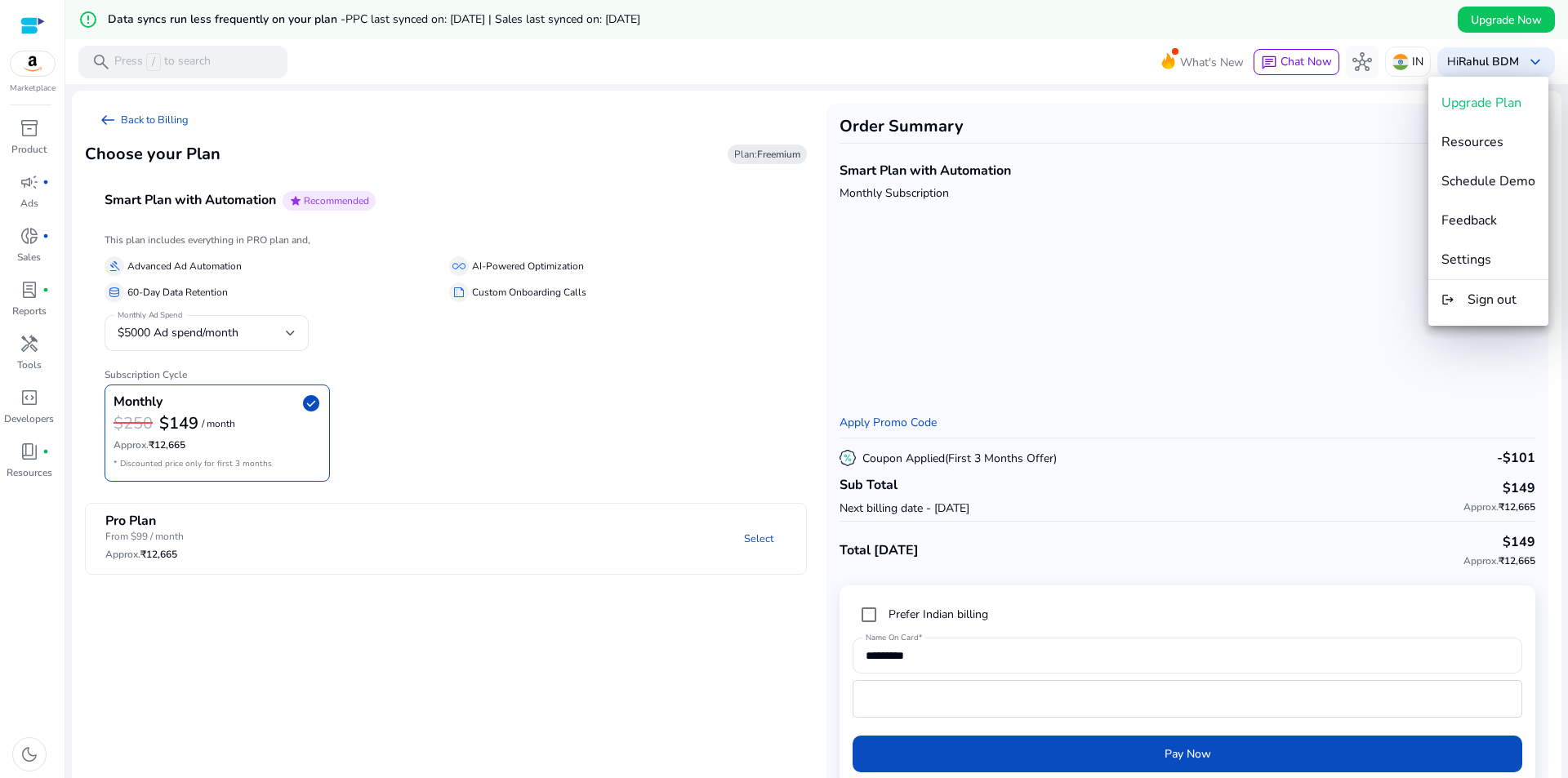
click at [1386, 15] on div at bounding box center [784, 389] width 1568 height 778
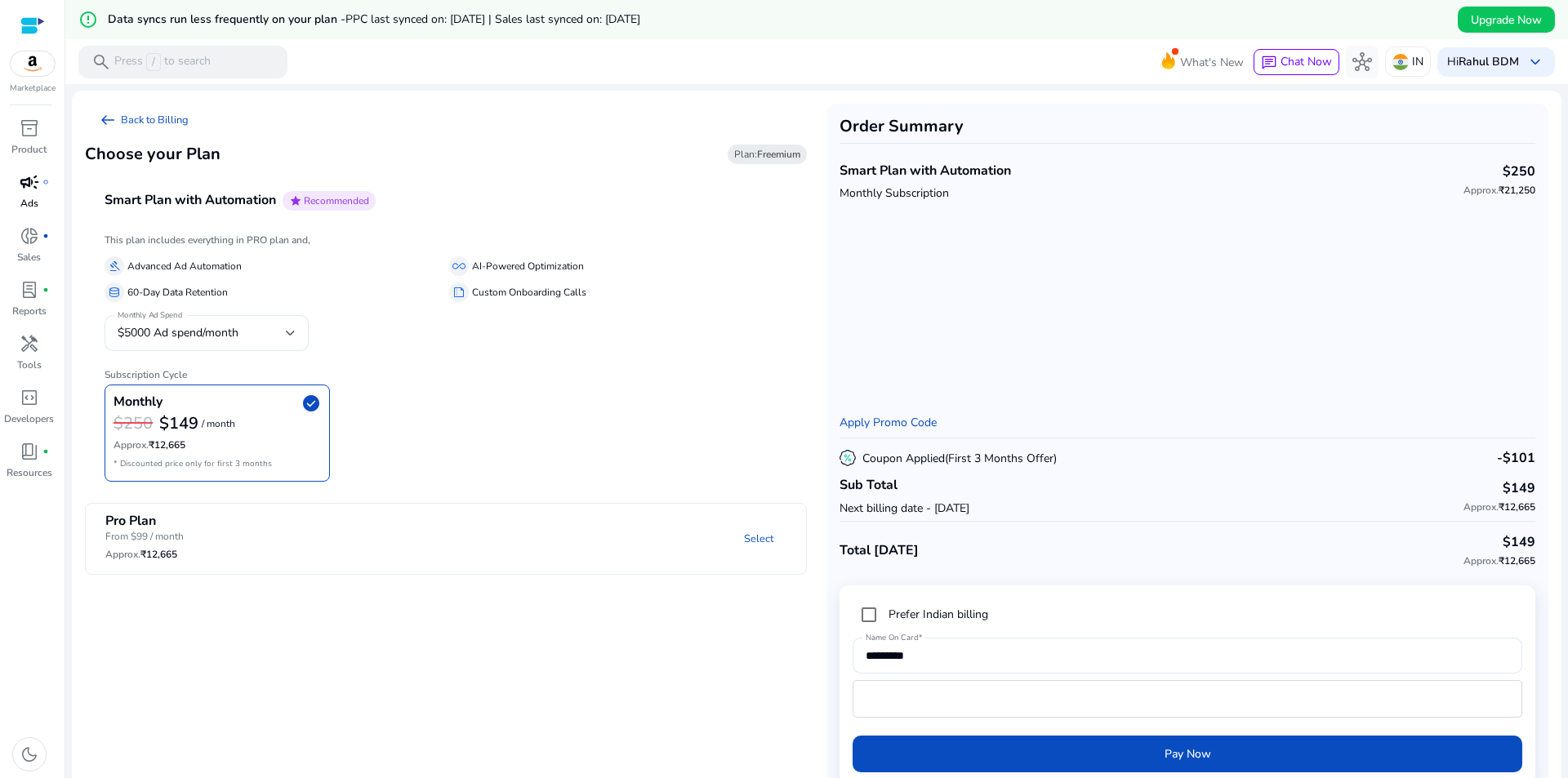
click at [39, 186] on span "campaign" at bounding box center [29, 182] width 19 height 19
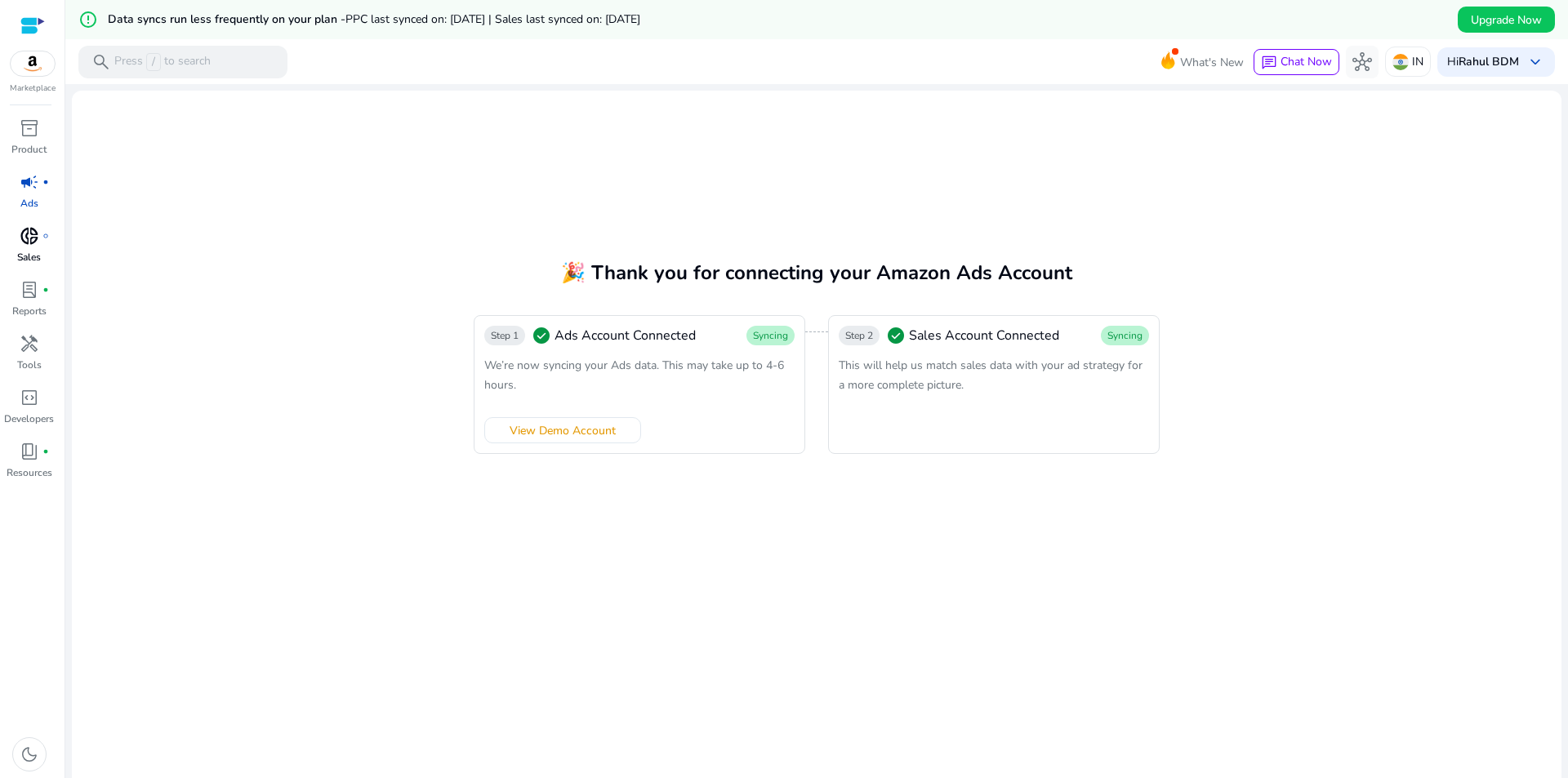
click at [32, 241] on span "donut_small" at bounding box center [29, 236] width 19 height 19
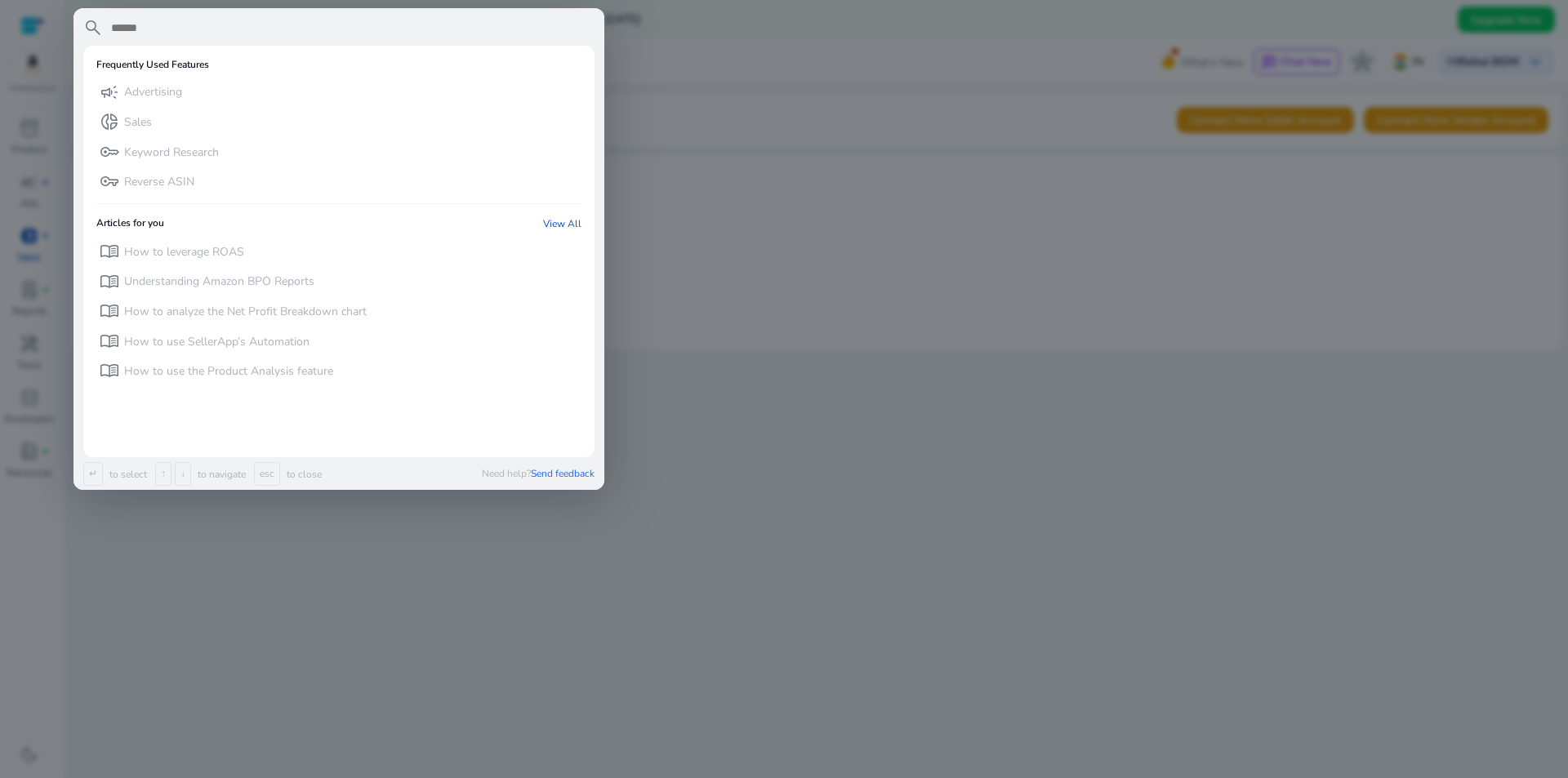
type input "*"
drag, startPoint x: 798, startPoint y: 394, endPoint x: 802, endPoint y: 412, distance: 18.4
click at [800, 399] on div at bounding box center [784, 389] width 1568 height 778
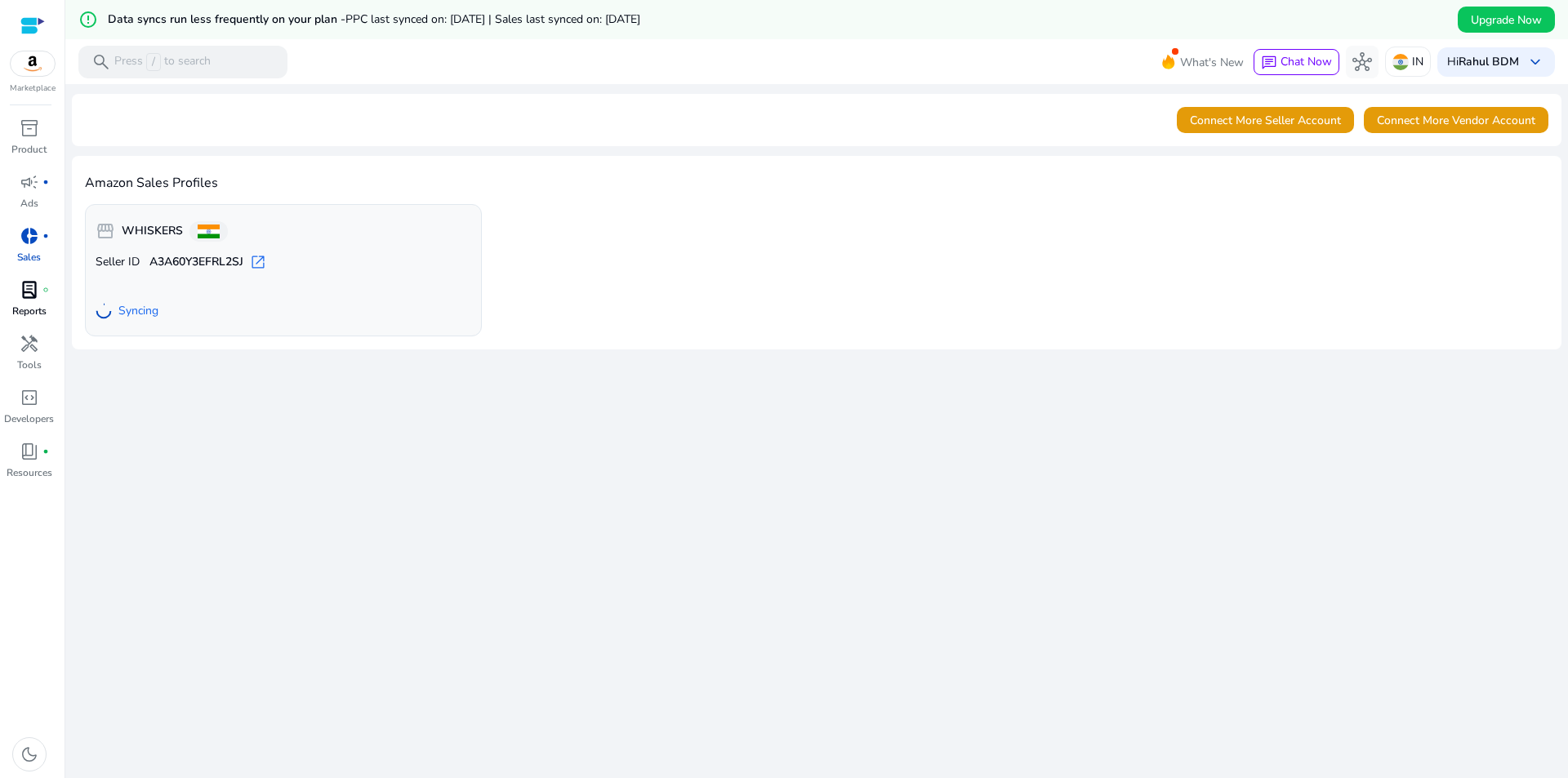
click at [40, 313] on p "Reports" at bounding box center [29, 310] width 34 height 14
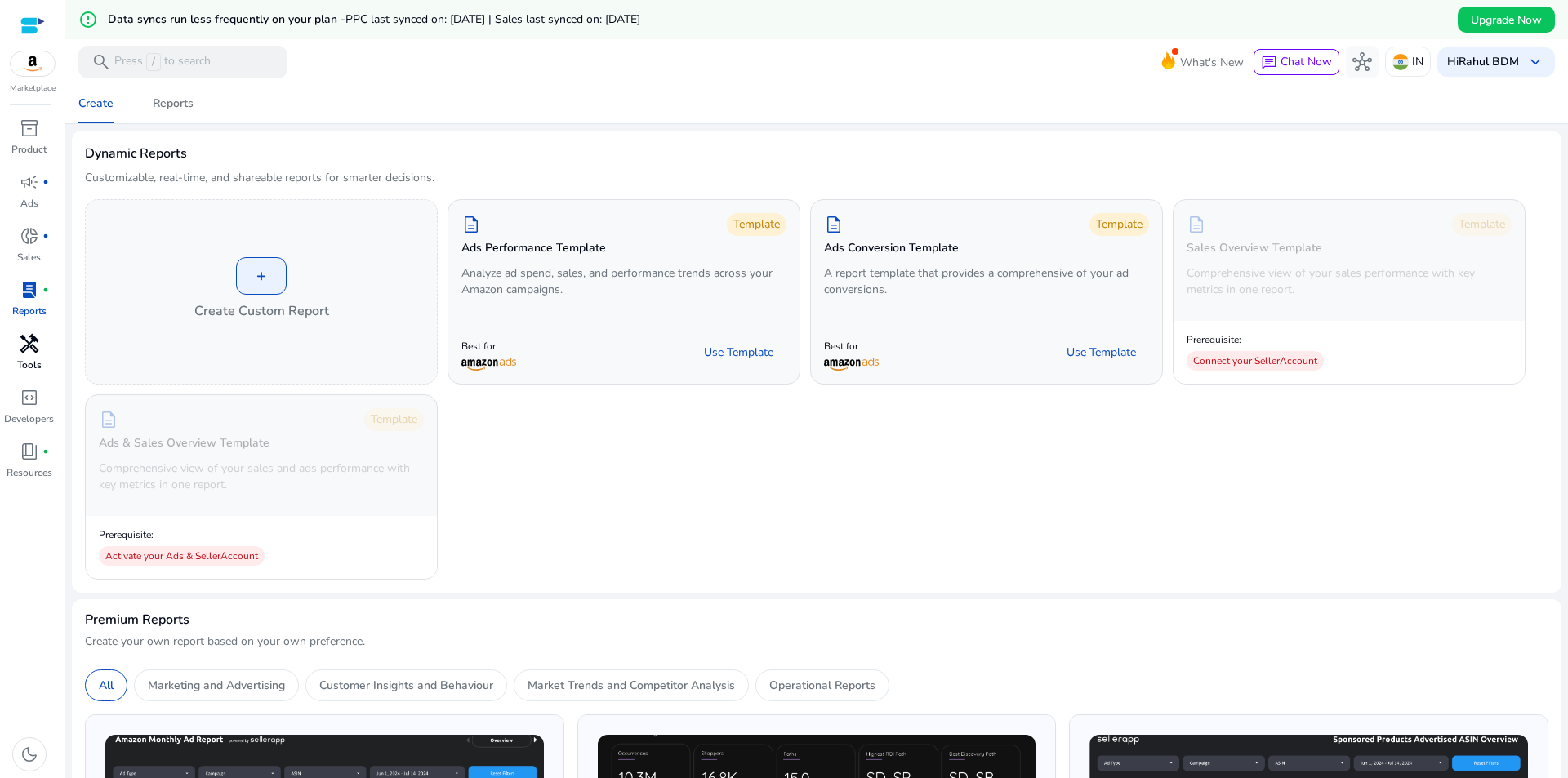
click at [36, 355] on div "handyman" at bounding box center [29, 343] width 45 height 26
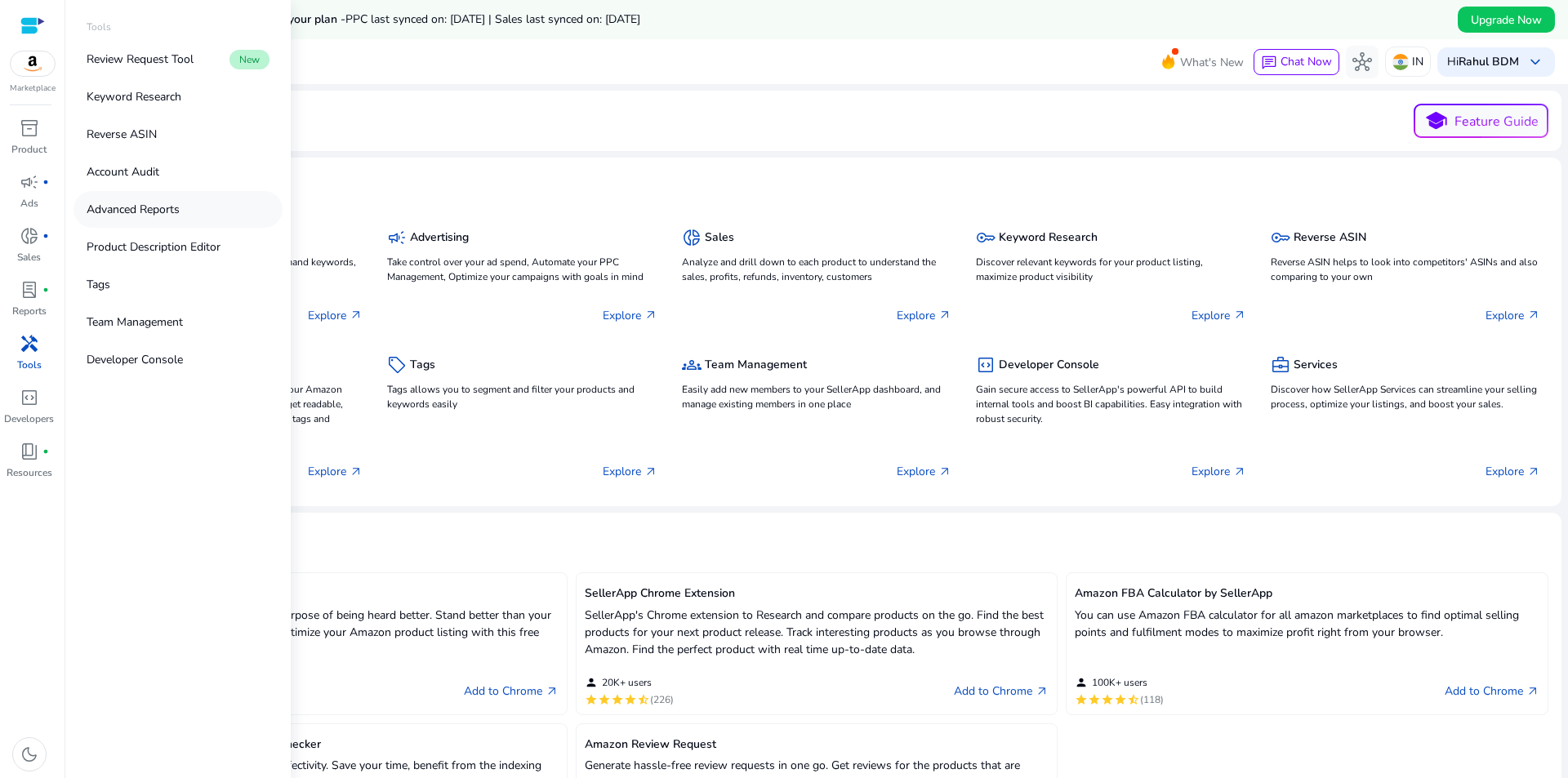
click at [156, 214] on p "Advanced Reports" at bounding box center [133, 209] width 93 height 17
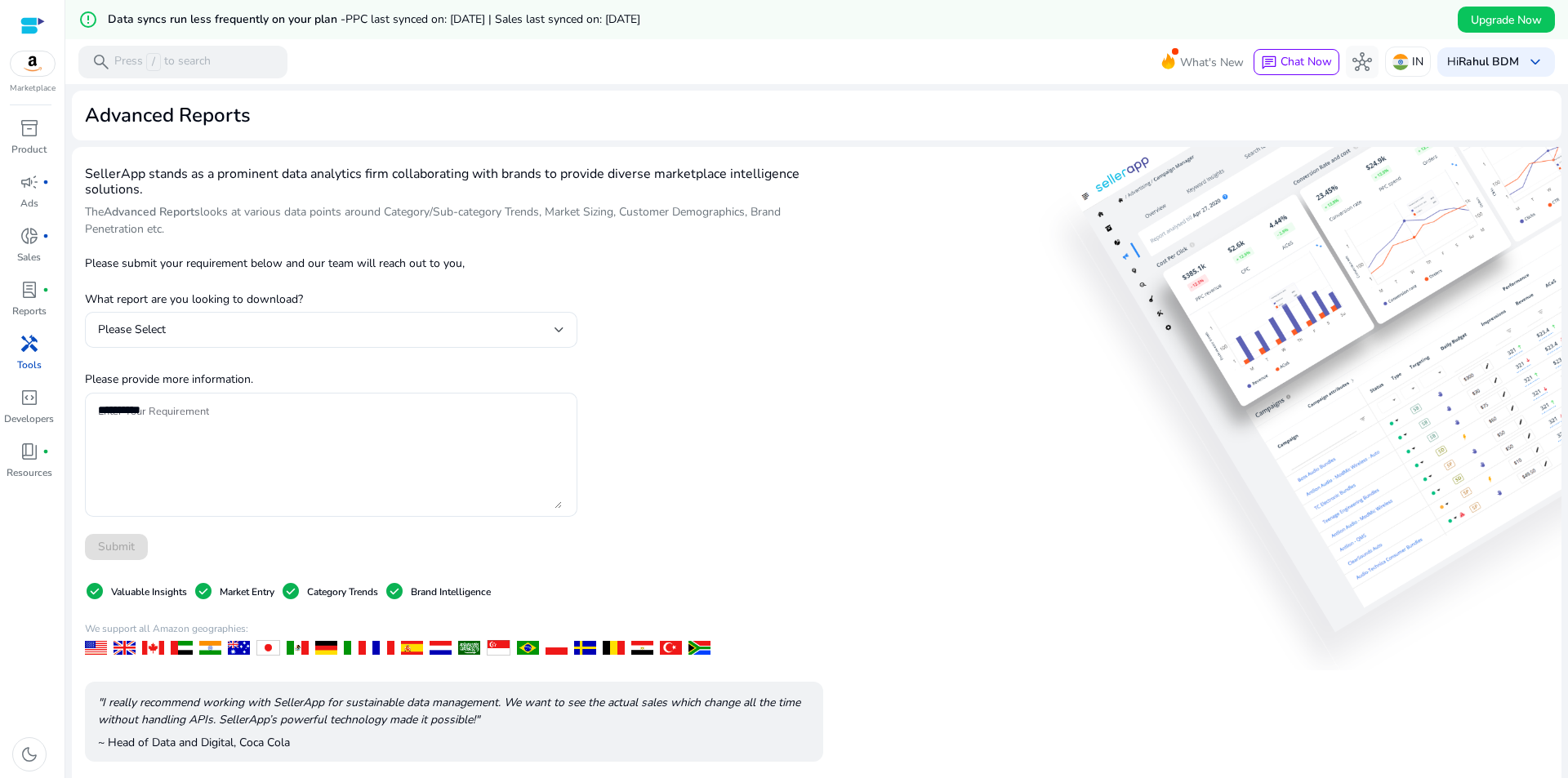
click at [311, 308] on div "Please submit your requirement below and our team will reach out to you, What r…" at bounding box center [331, 401] width 493 height 318
click at [304, 316] on div "Please Select" at bounding box center [331, 330] width 467 height 36
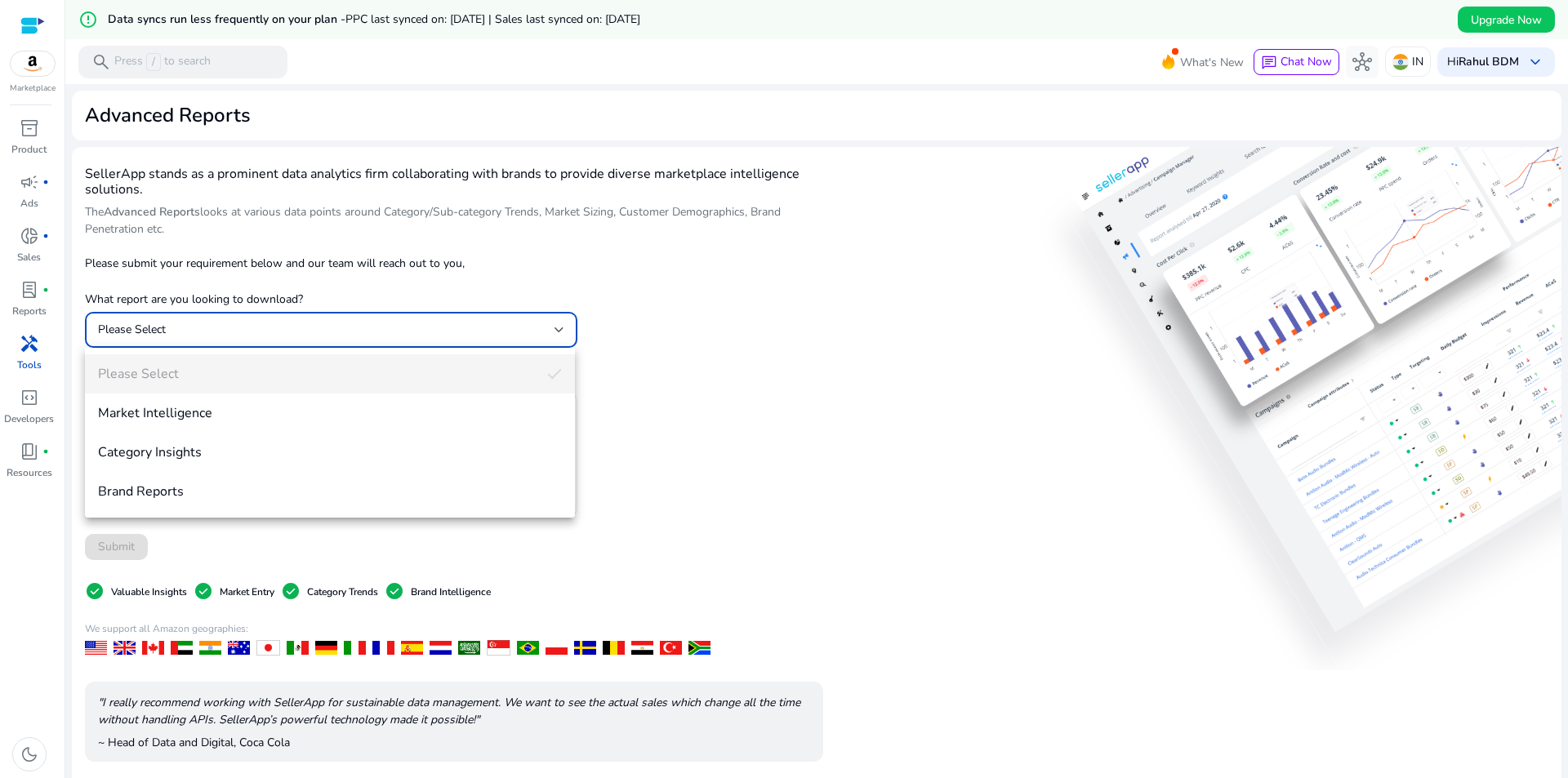
click at [694, 354] on div at bounding box center [784, 389] width 1568 height 778
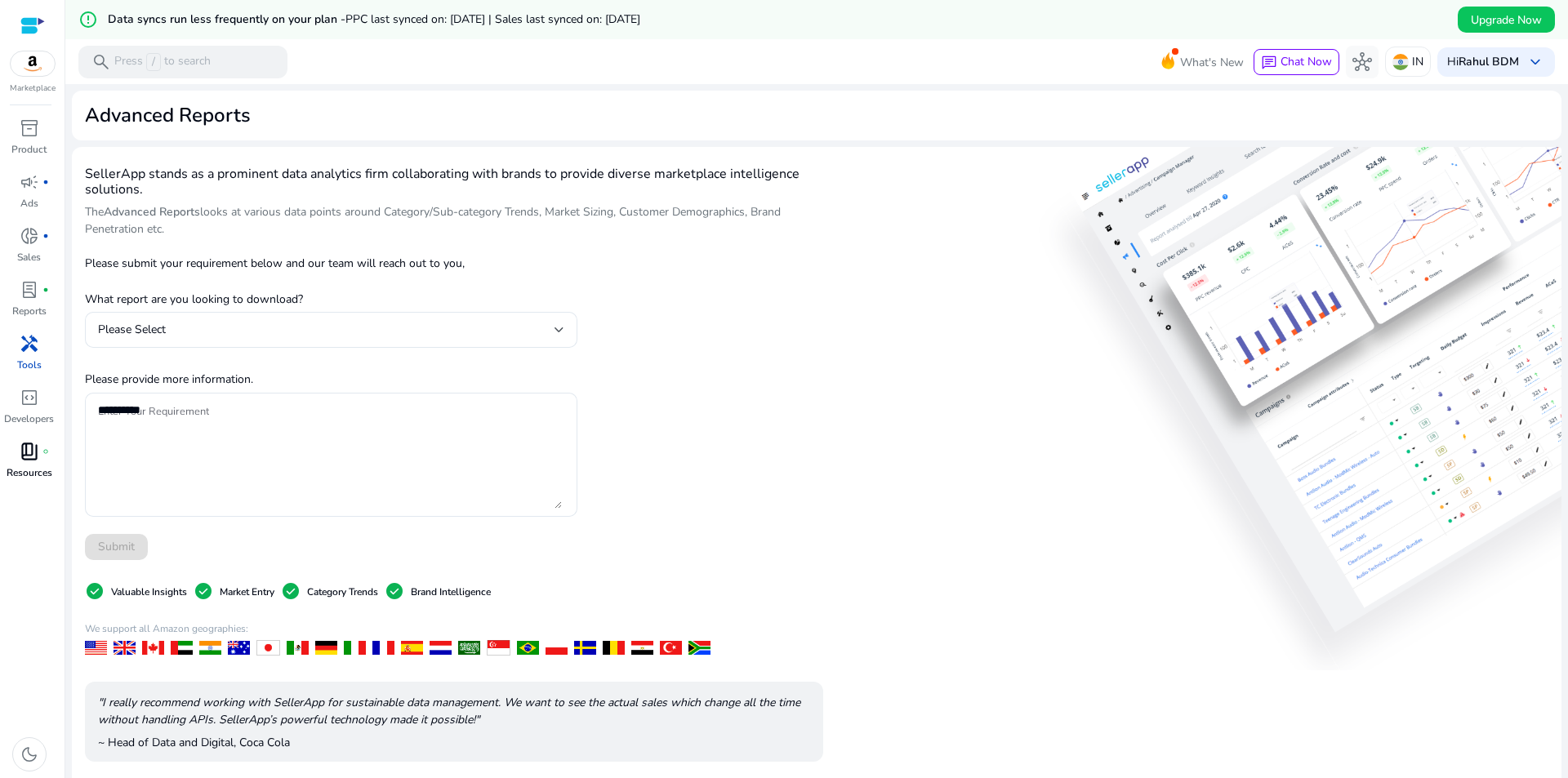
click at [22, 467] on p "Resources" at bounding box center [29, 473] width 45 height 14
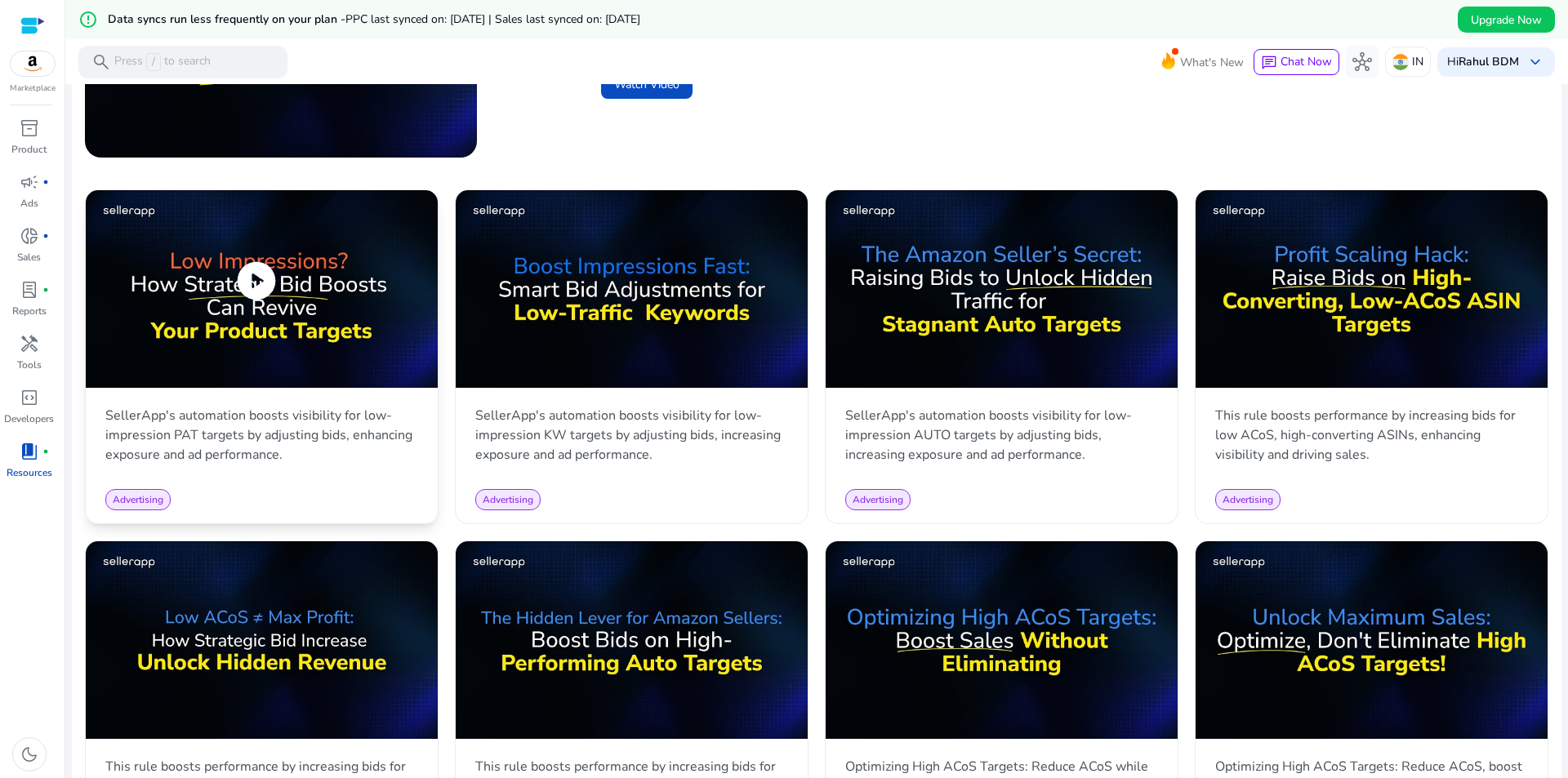
scroll to position [817, 0]
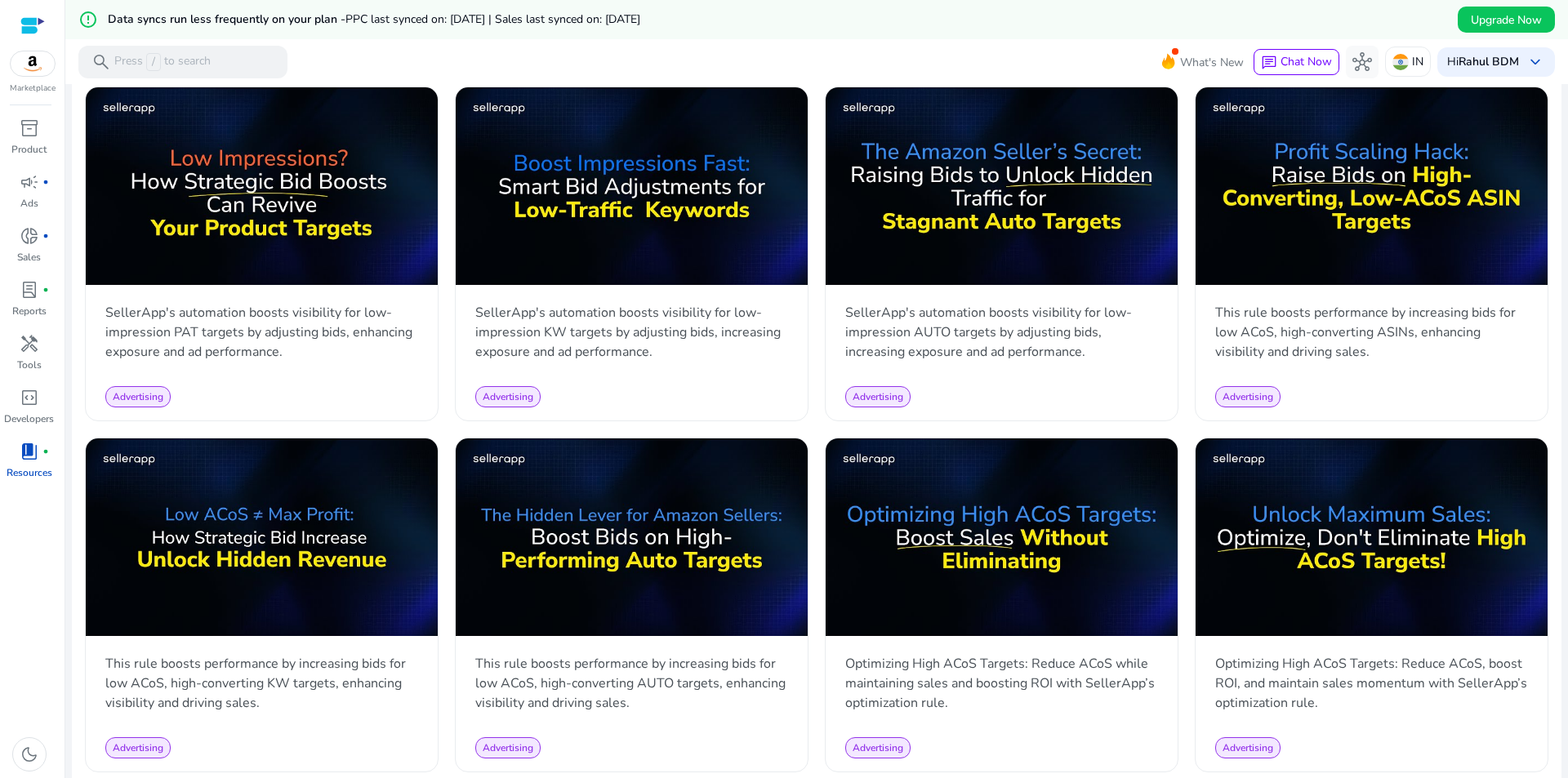
click at [26, 72] on img at bounding box center [33, 63] width 44 height 24
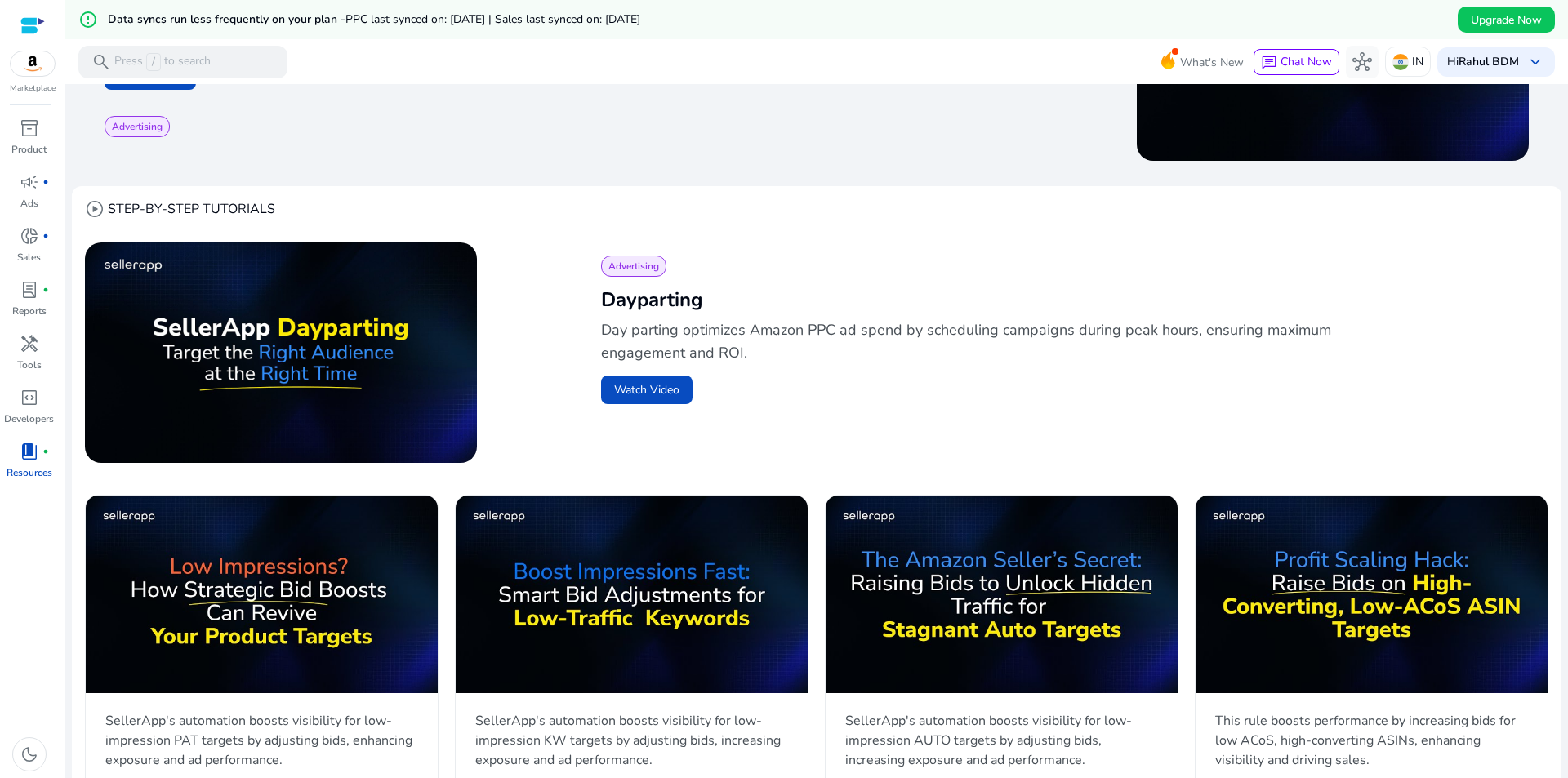
scroll to position [0, 0]
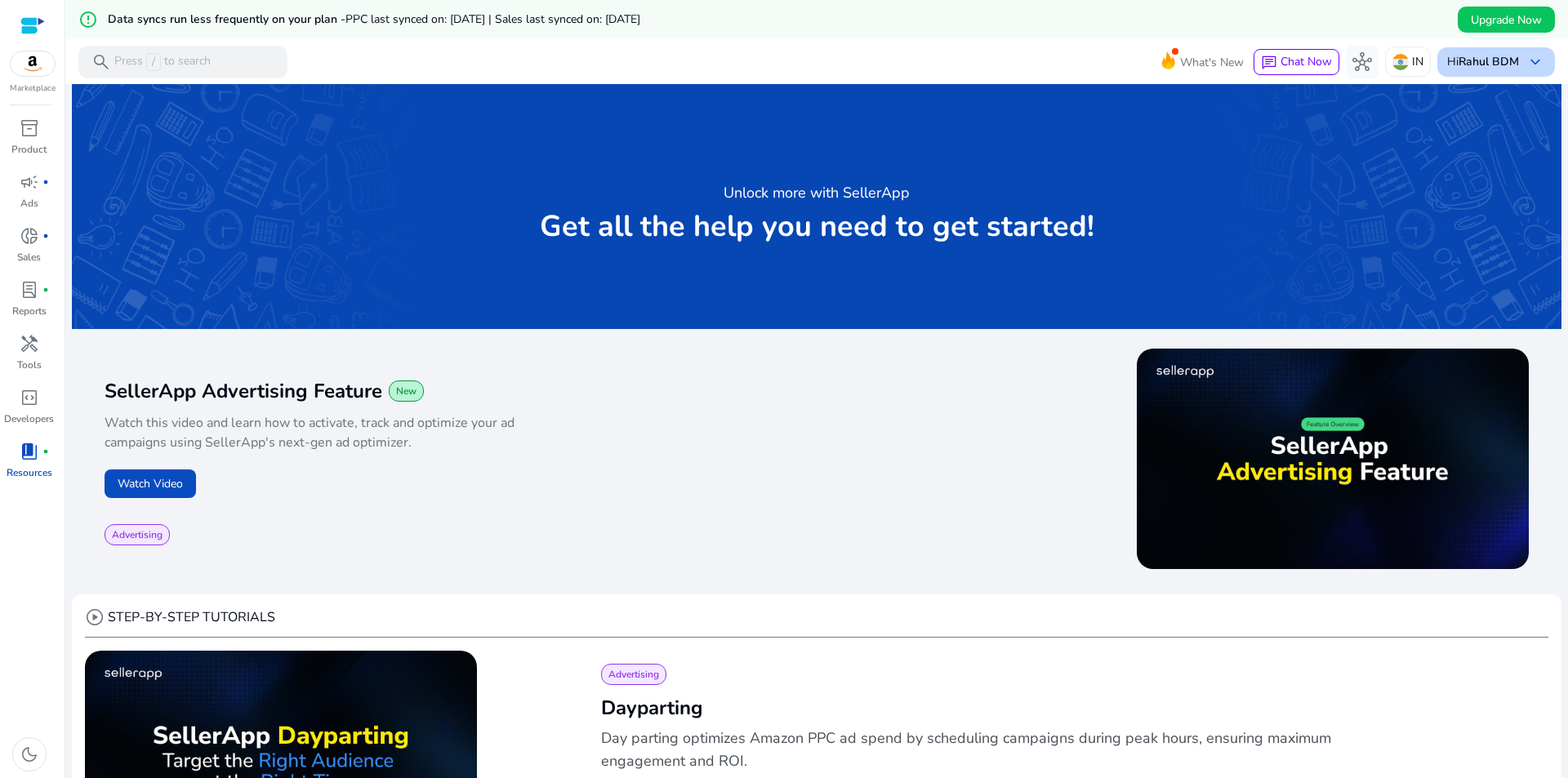
click at [1480, 71] on div "Hi [PERSON_NAME] BDM keyboard_arrow_down" at bounding box center [1496, 61] width 118 height 29
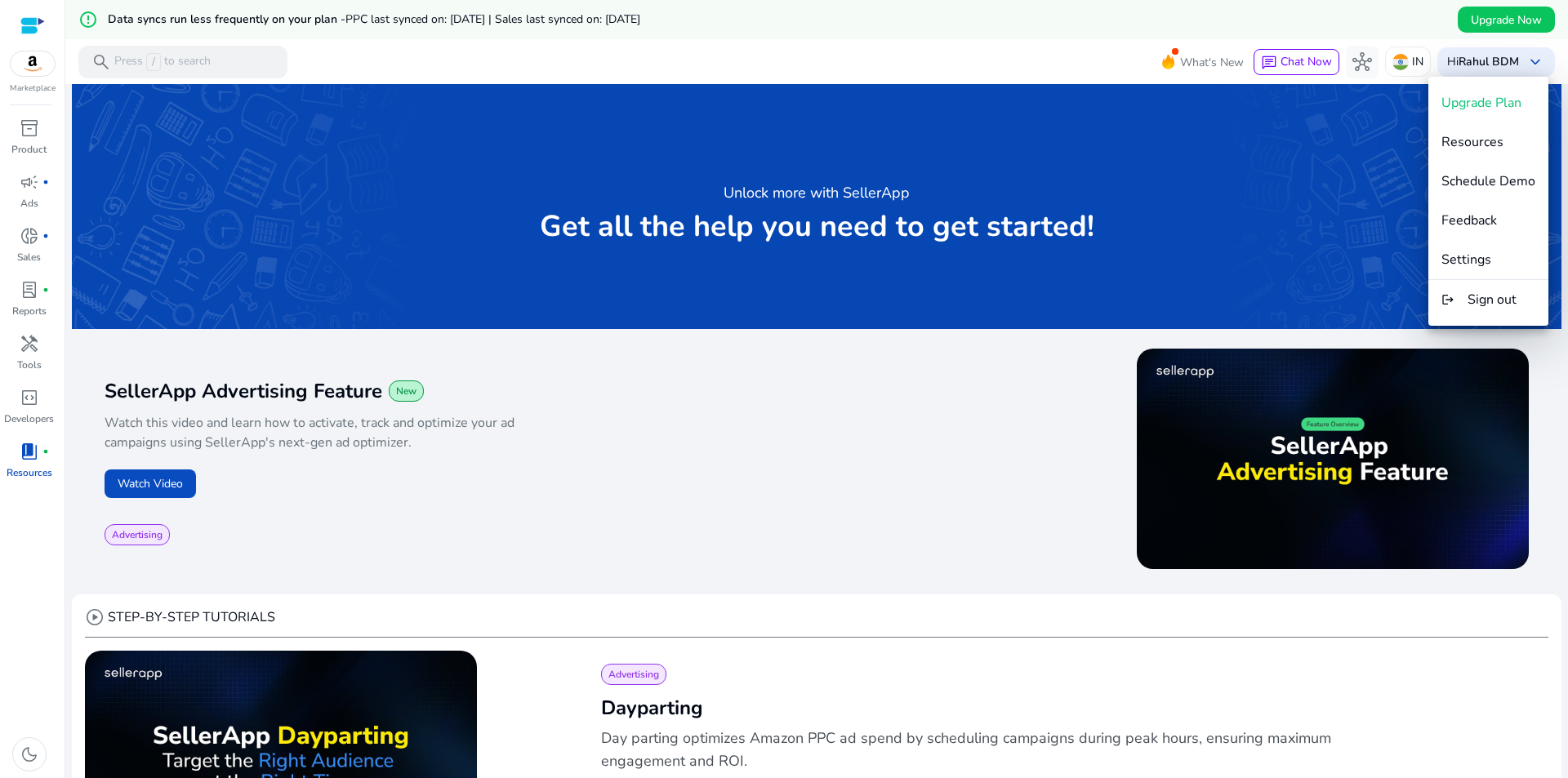
click at [40, 74] on div at bounding box center [784, 389] width 1568 height 778
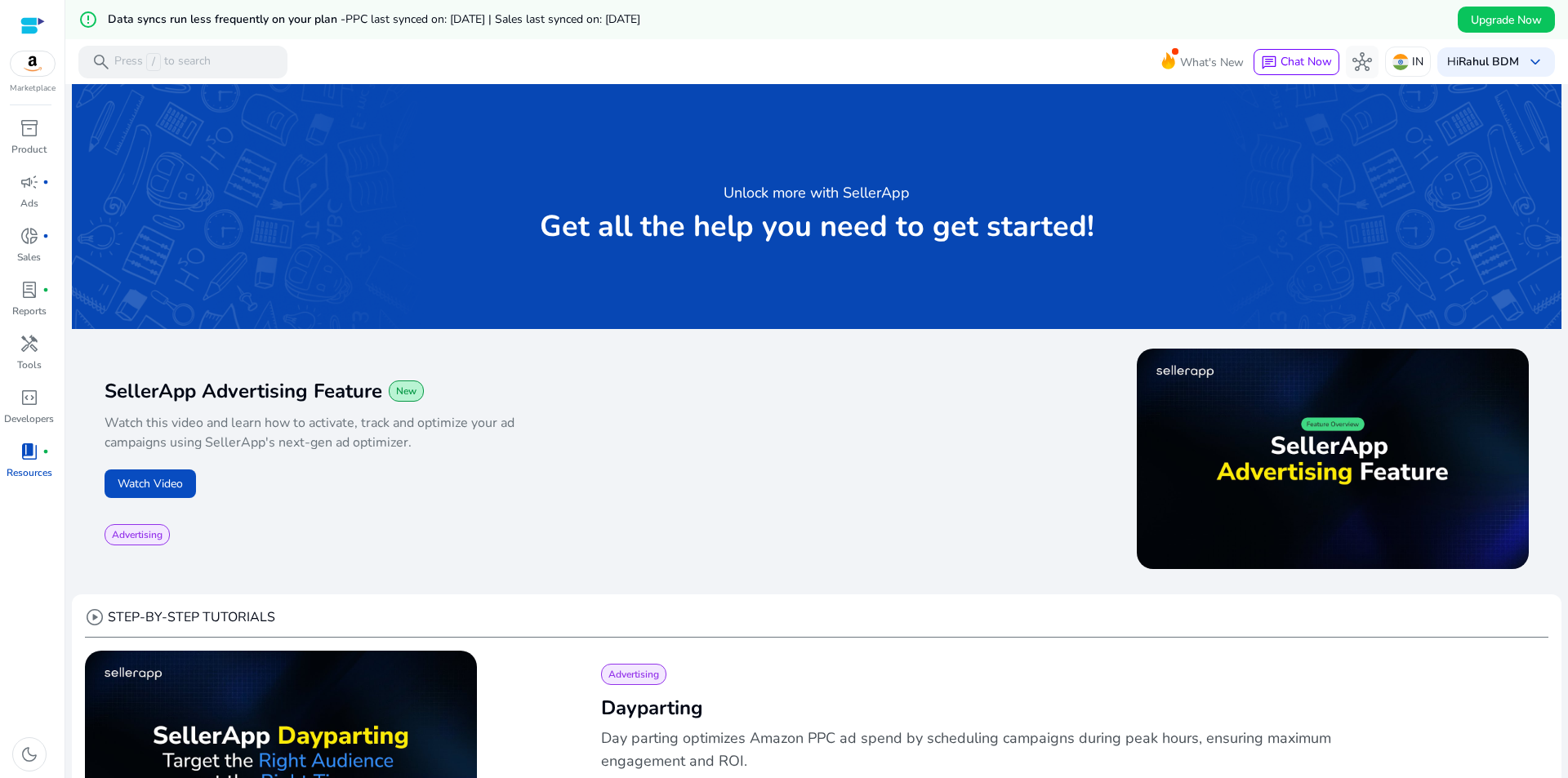
click at [36, 52] on img at bounding box center [33, 63] width 44 height 24
click at [1514, 64] on div "Hi [PERSON_NAME] BDM keyboard_arrow_down" at bounding box center [1496, 61] width 118 height 29
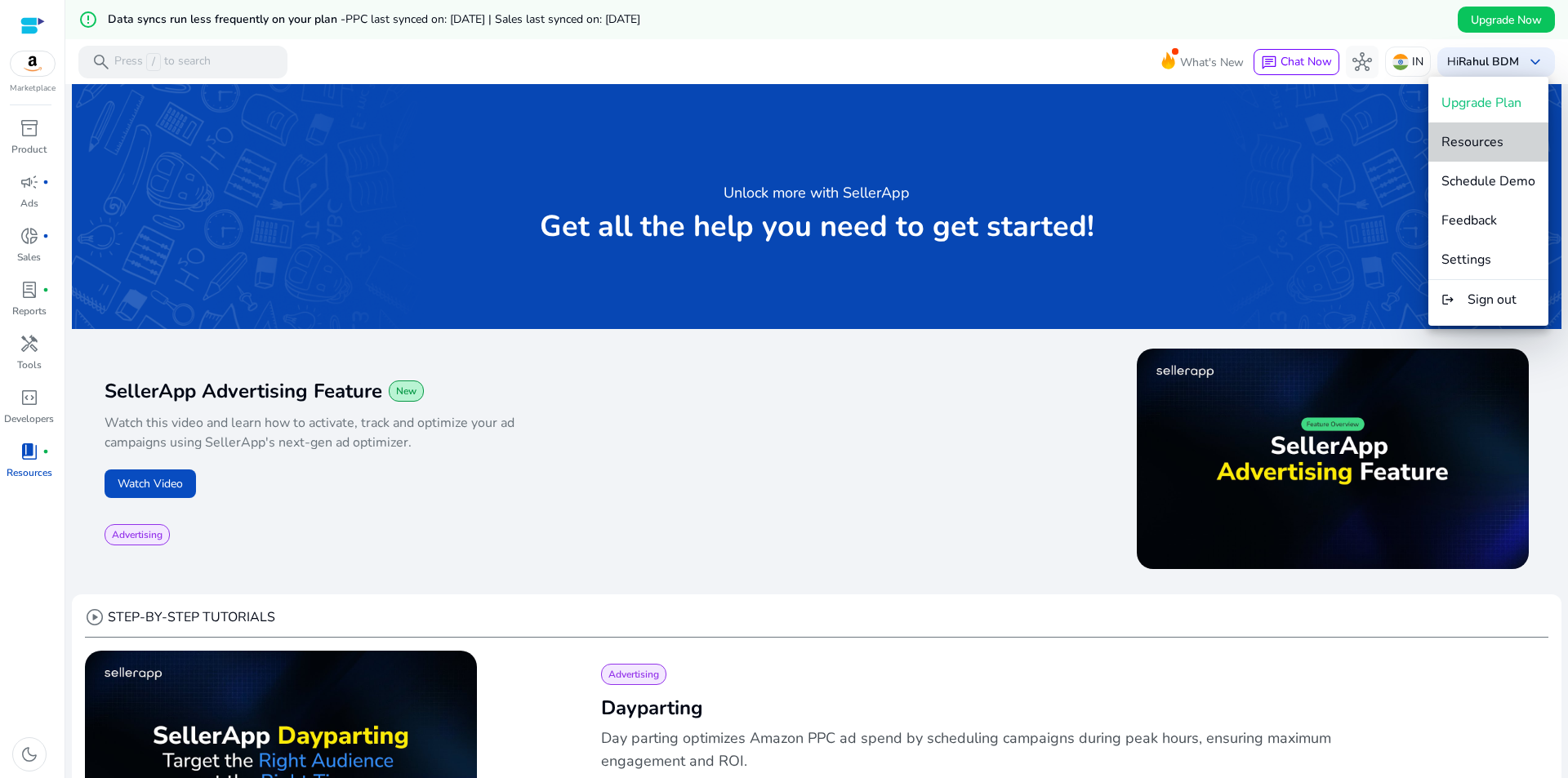
click at [1491, 151] on span "Resources" at bounding box center [1472, 141] width 62 height 18
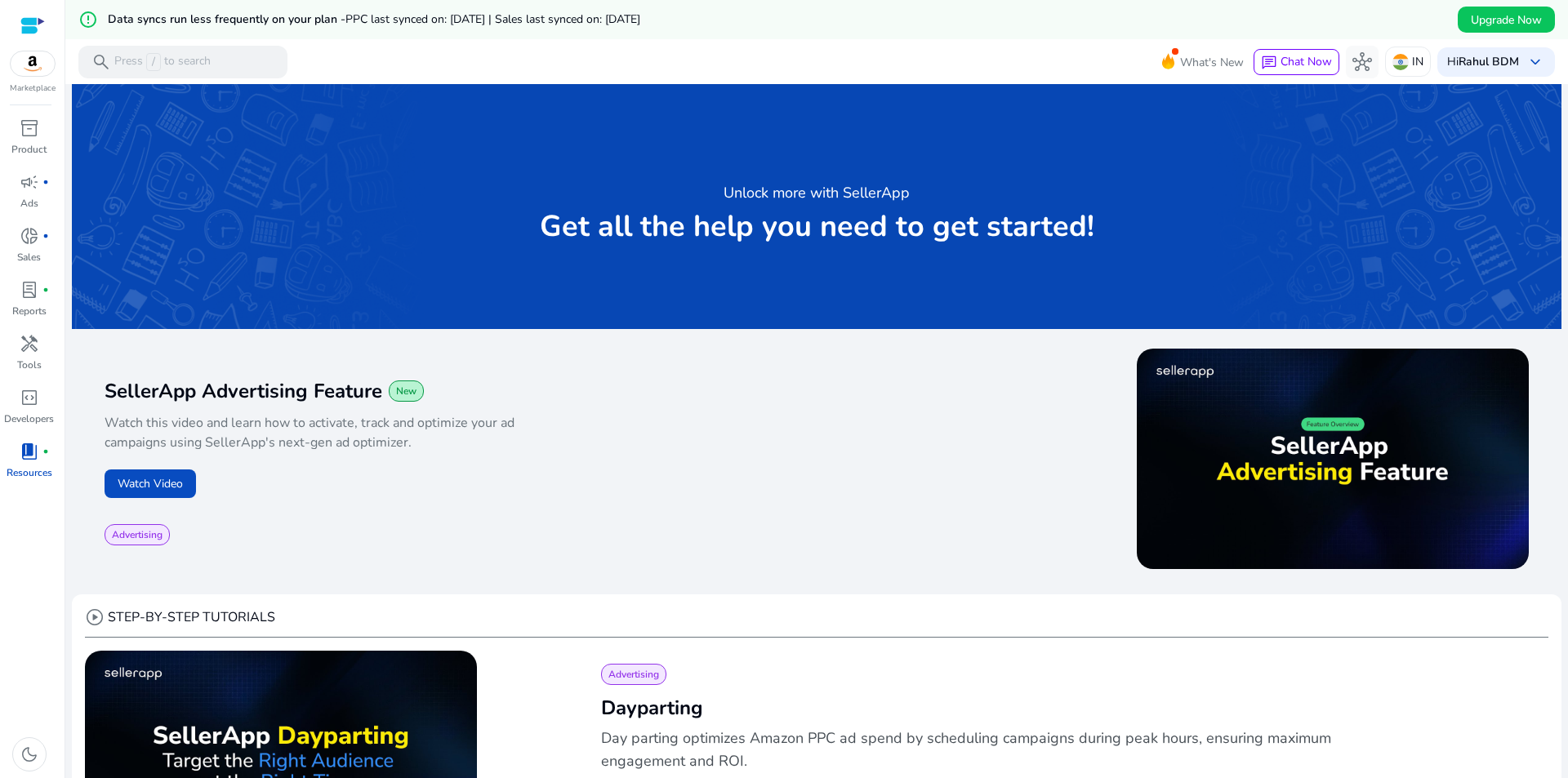
click at [31, 113] on div "Marketplace inventory_2 Product campaign fiber_manual_record Ads donut_small fi…" at bounding box center [33, 389] width 66 height 778
click at [33, 127] on span "inventory_2" at bounding box center [29, 128] width 19 height 19
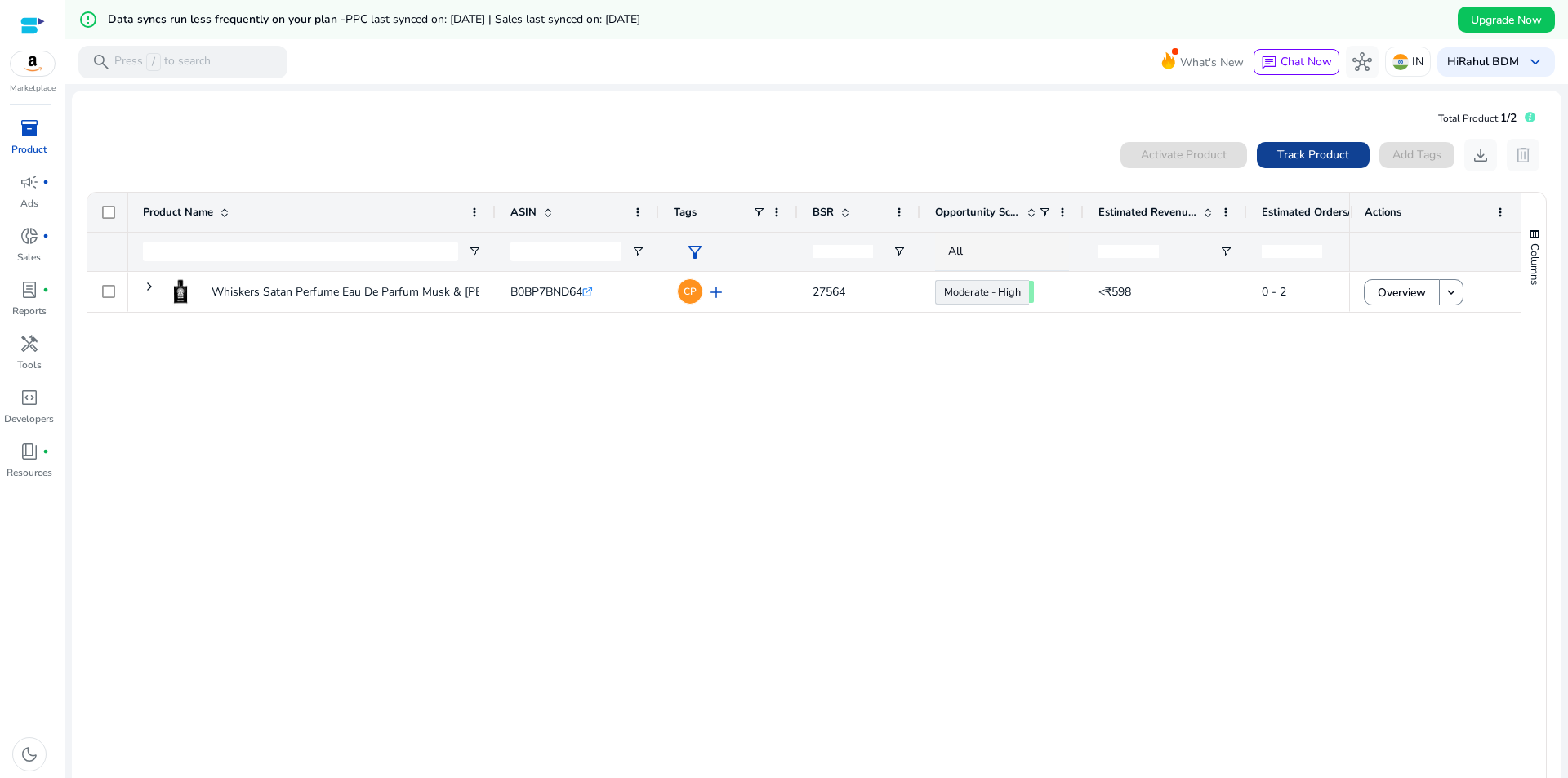
click at [1334, 155] on span "Track Product" at bounding box center [1312, 155] width 71 height 17
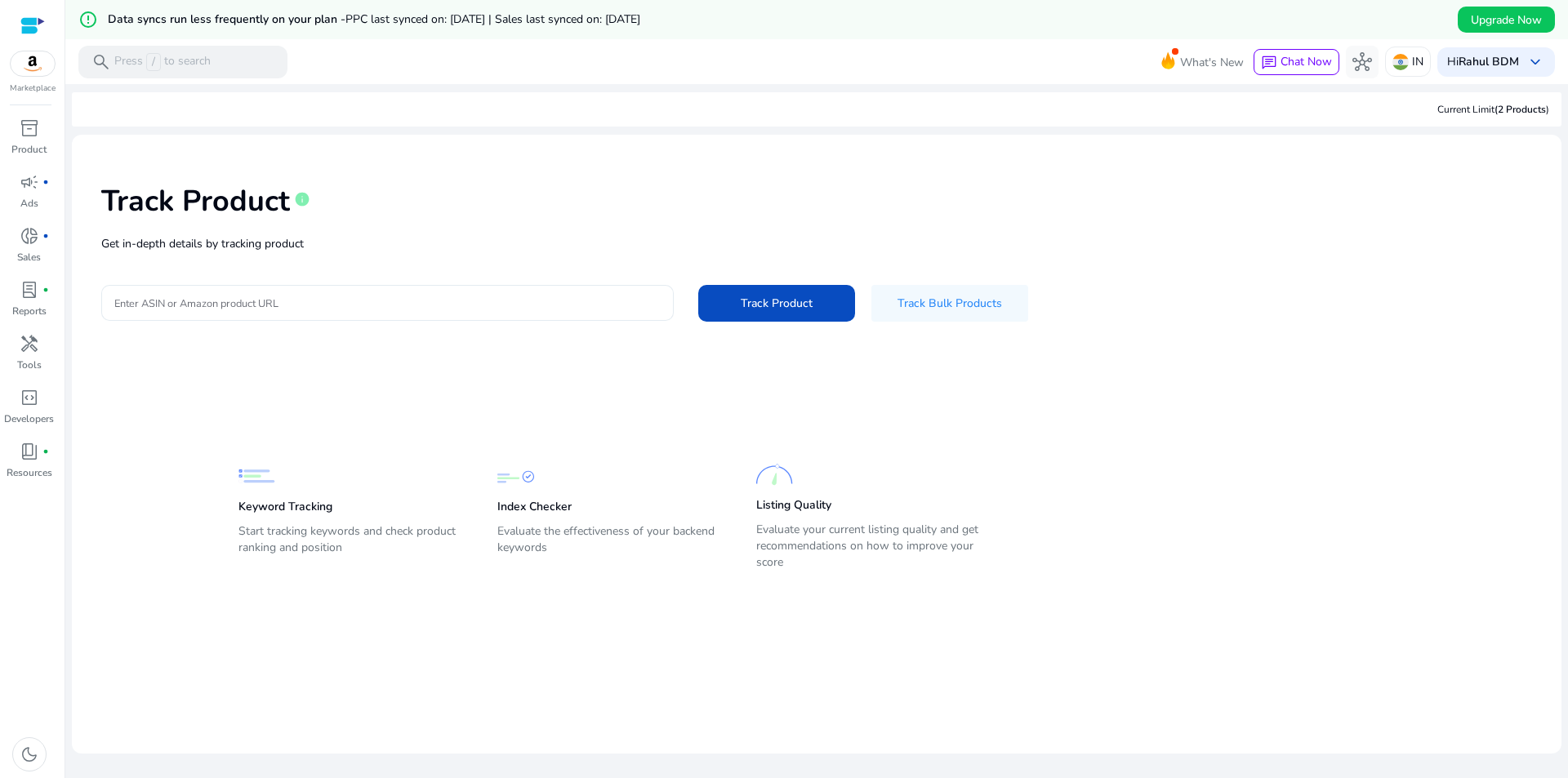
click at [235, 294] on input "Enter ASIN or Amazon product URL" at bounding box center [388, 303] width 546 height 18
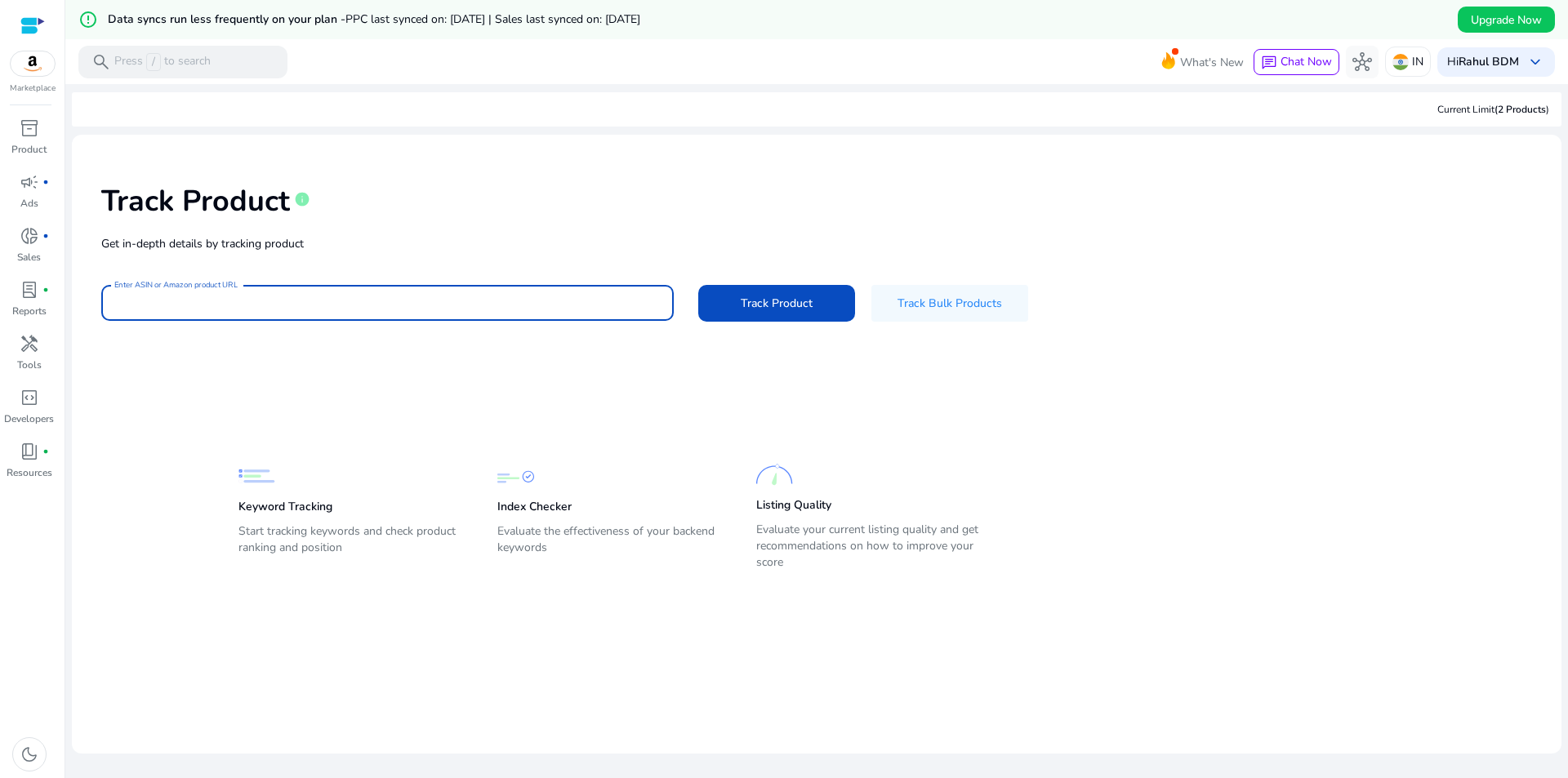
paste input "**********"
type input "**********"
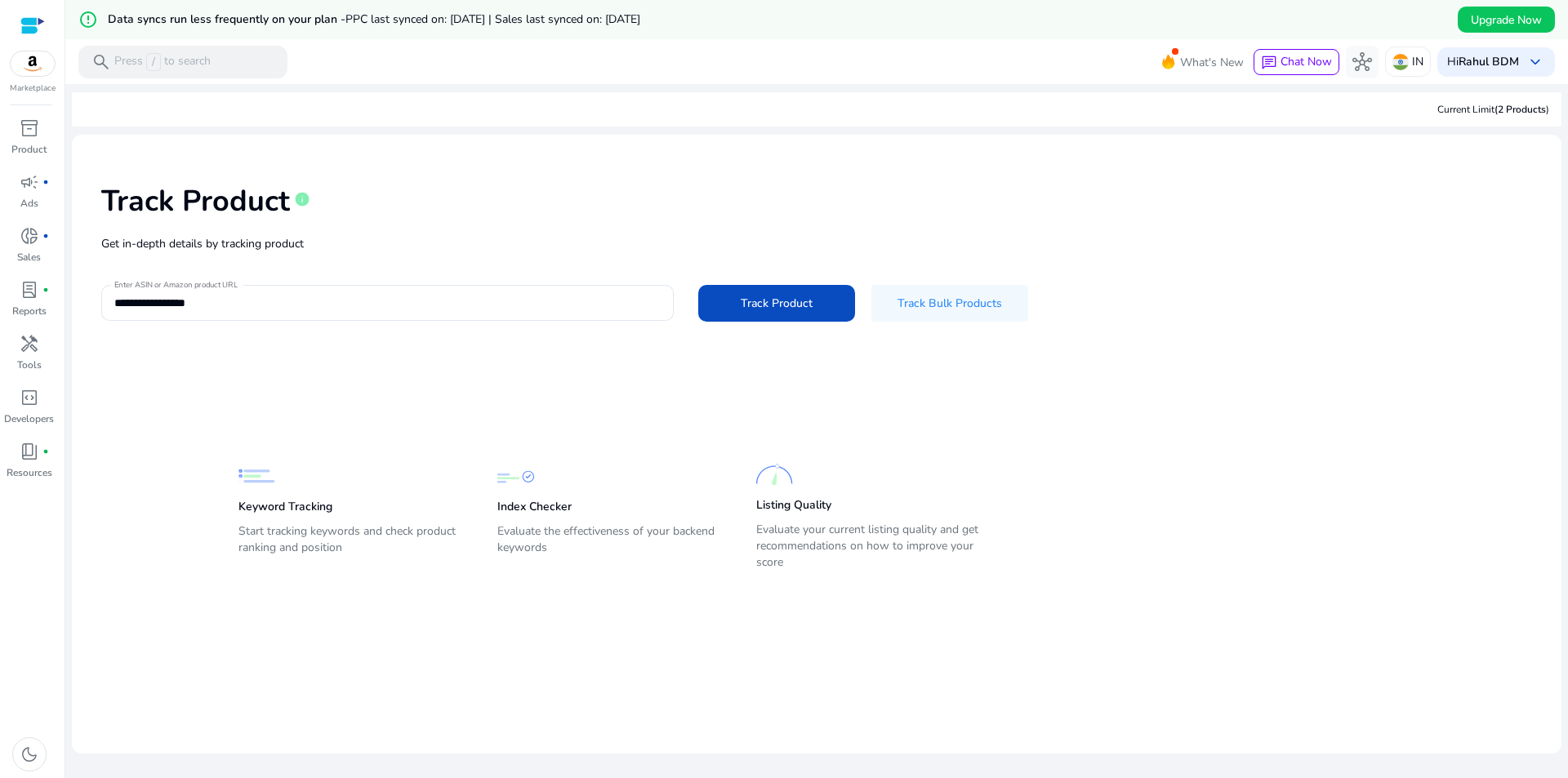
drag, startPoint x: 411, startPoint y: 325, endPoint x: 59, endPoint y: 312, distance: 352.2
click at [59, 312] on mat-sidenav-container "**********" at bounding box center [784, 389] width 1568 height 778
click at [410, 295] on input "**********" at bounding box center [388, 303] width 546 height 18
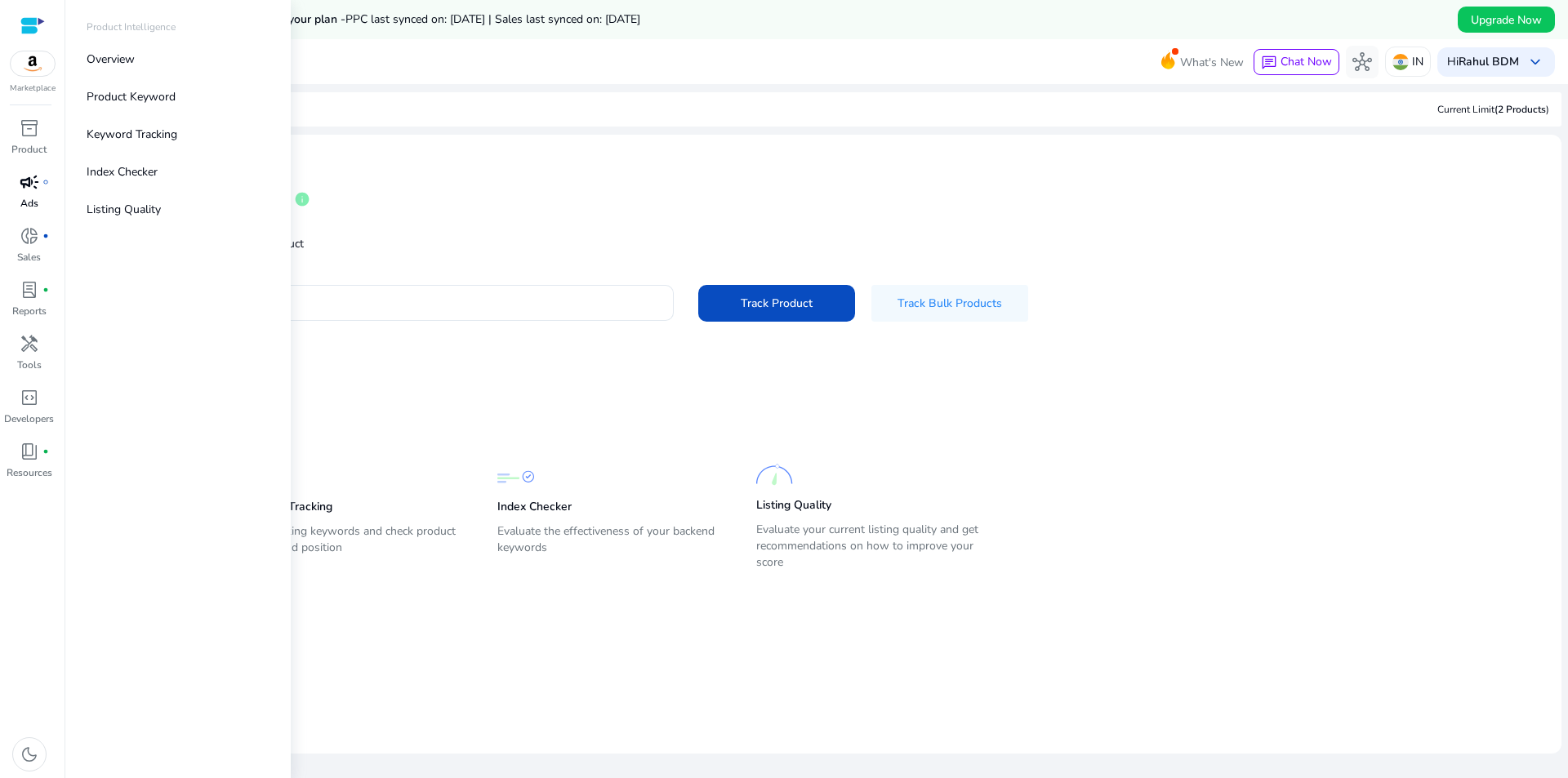
click at [40, 195] on link "campaign fiber_manual_record Ads" at bounding box center [29, 196] width 58 height 54
